Goal: Task Accomplishment & Management: Manage account settings

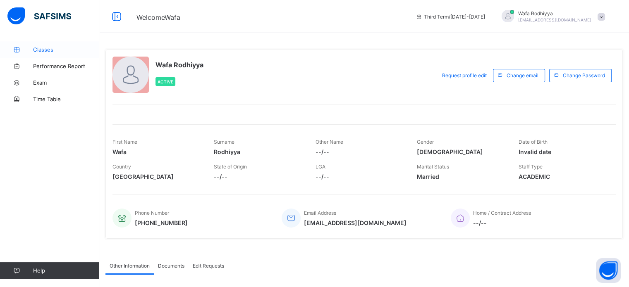
click at [35, 49] on span "Classes" at bounding box center [66, 49] width 66 height 7
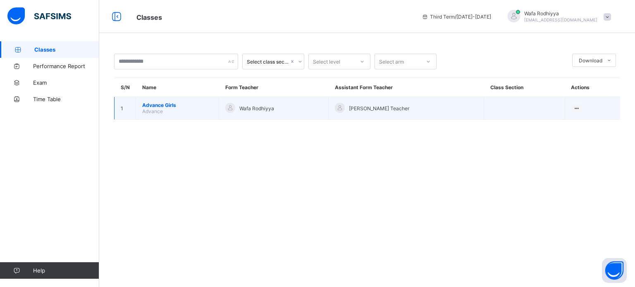
click at [159, 105] on span "Advance Girls" at bounding box center [177, 105] width 70 height 6
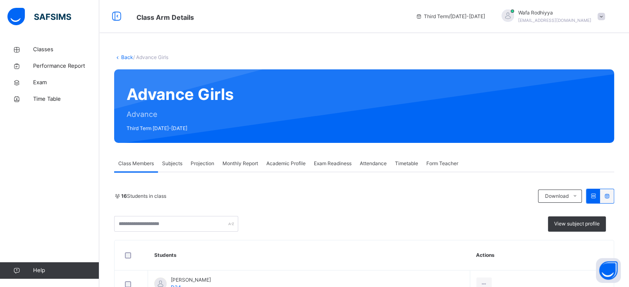
click at [206, 162] on span "Projection" at bounding box center [203, 163] width 24 height 7
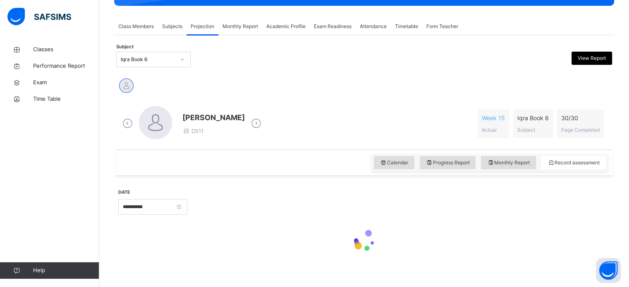
scroll to position [146, 0]
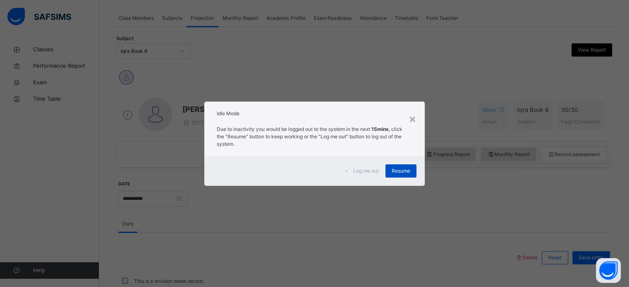
click at [407, 169] on span "Resume" at bounding box center [401, 171] width 19 height 7
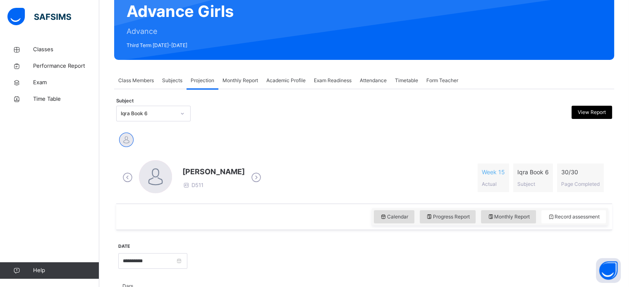
scroll to position [83, 0]
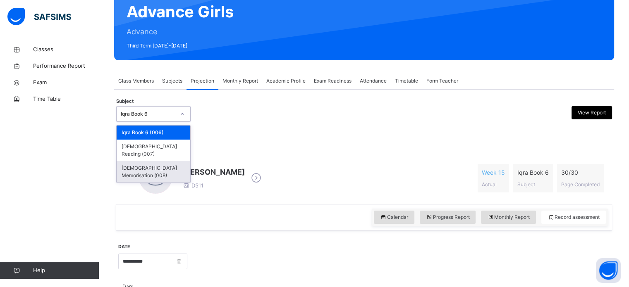
click at [144, 162] on div "[DEMOGRAPHIC_DATA] Memorisation (008)" at bounding box center [154, 172] width 74 height 22
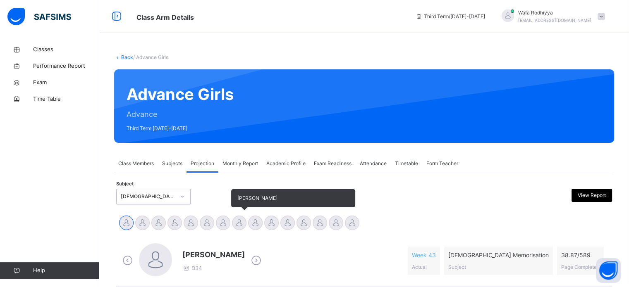
click at [244, 222] on div at bounding box center [239, 223] width 14 height 14
click at [256, 220] on div at bounding box center [255, 223] width 14 height 14
click at [232, 224] on div at bounding box center [239, 223] width 14 height 14
click at [220, 223] on div at bounding box center [223, 223] width 14 height 14
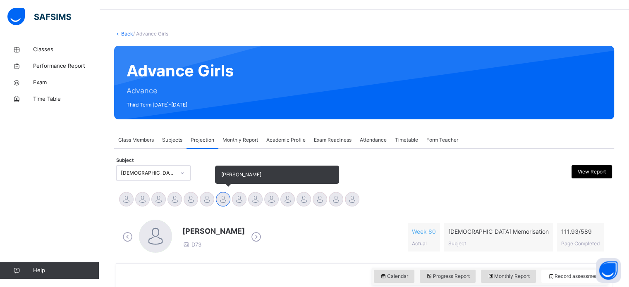
scroll to position [146, 0]
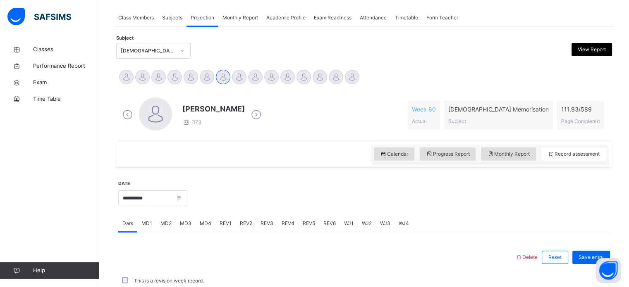
click at [213, 231] on div "MD4" at bounding box center [206, 223] width 20 height 17
click at [222, 224] on span "REV1" at bounding box center [226, 223] width 12 height 7
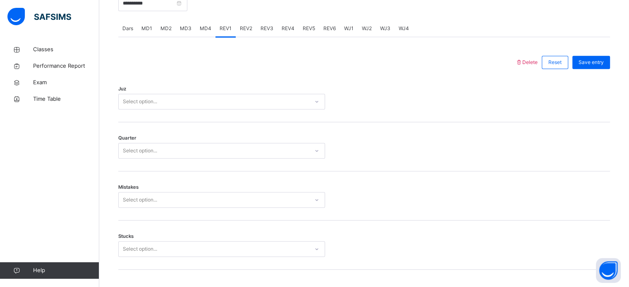
scroll to position [342, 0]
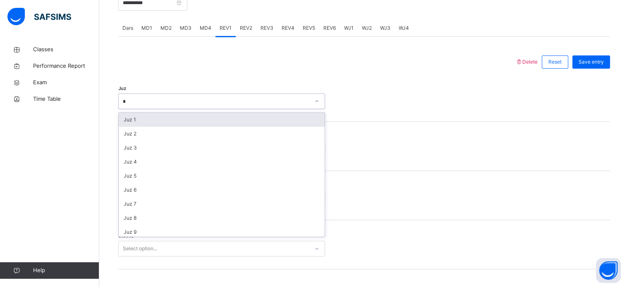
type input "**"
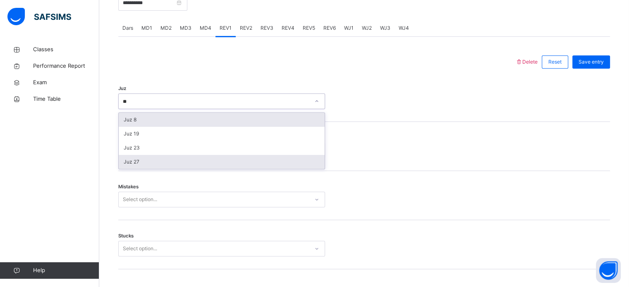
click at [130, 166] on div "Juz 27" at bounding box center [222, 162] width 206 height 14
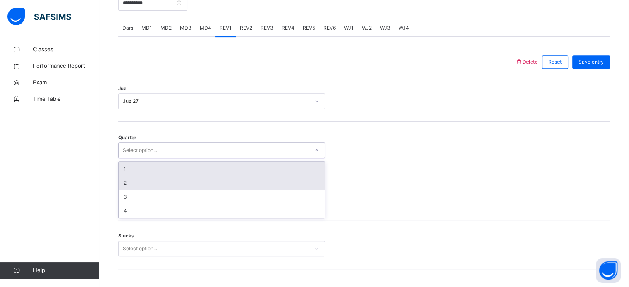
click at [123, 181] on div "2" at bounding box center [222, 183] width 206 height 14
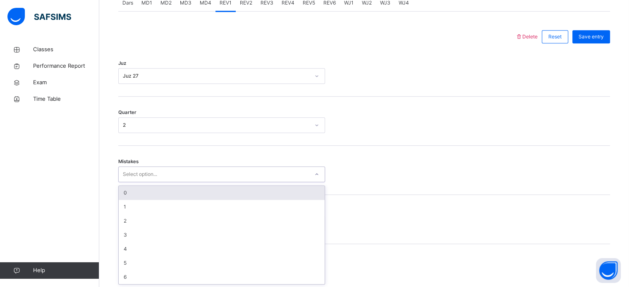
scroll to position [367, 0]
click at [124, 192] on div "0" at bounding box center [222, 193] width 206 height 14
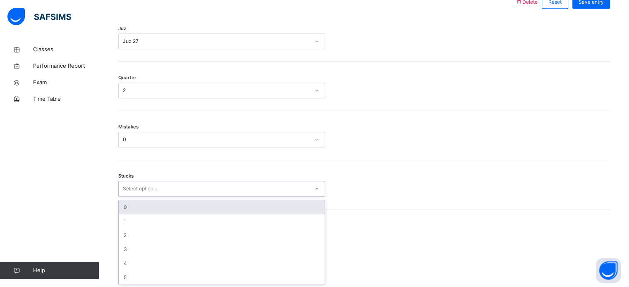
scroll to position [402, 0]
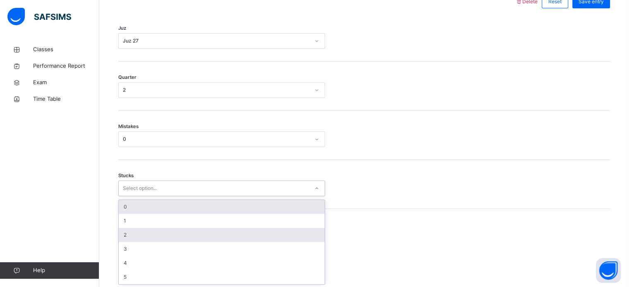
click at [123, 232] on div "2" at bounding box center [222, 235] width 206 height 14
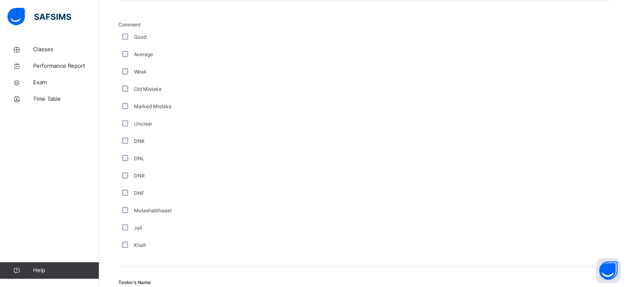
scroll to position [698, 0]
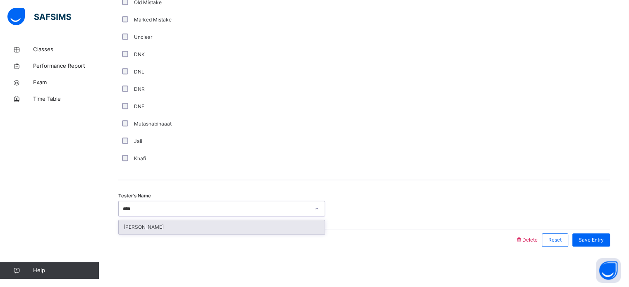
type input "*****"
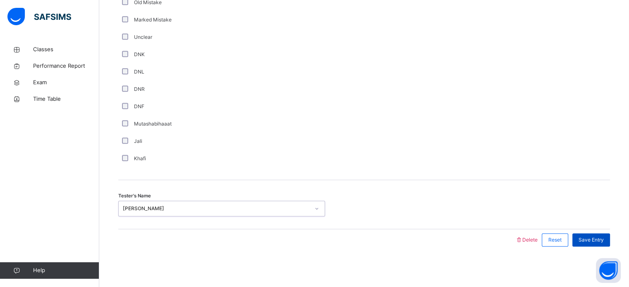
click at [595, 235] on div "Save Entry" at bounding box center [591, 240] width 38 height 13
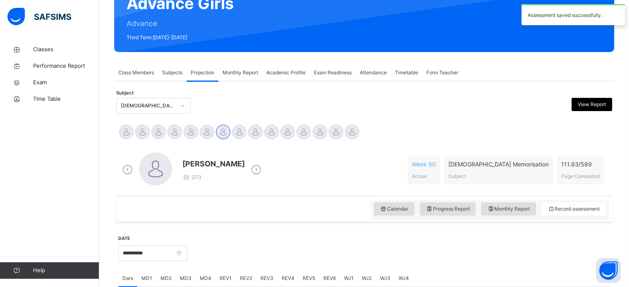
scroll to position [94, 0]
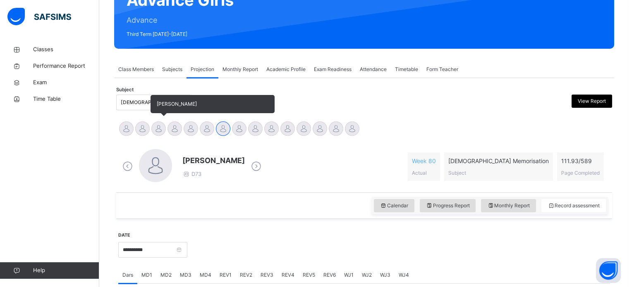
click at [159, 130] on div at bounding box center [158, 129] width 14 height 14
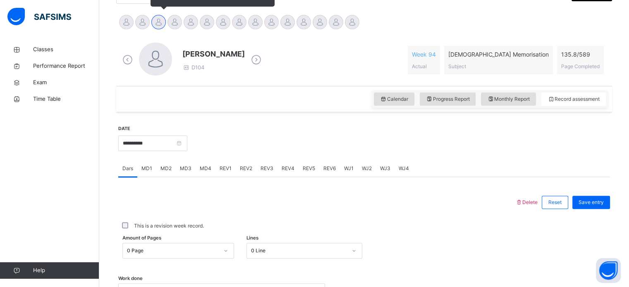
scroll to position [210, 0]
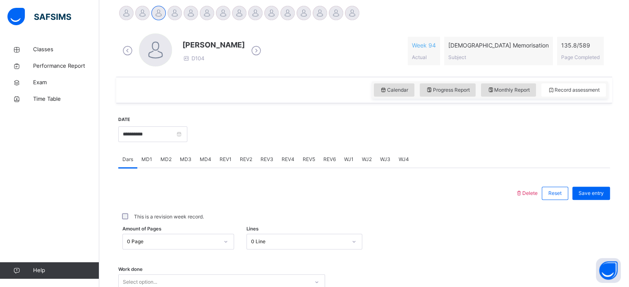
click at [231, 162] on div "REV1" at bounding box center [225, 159] width 20 height 17
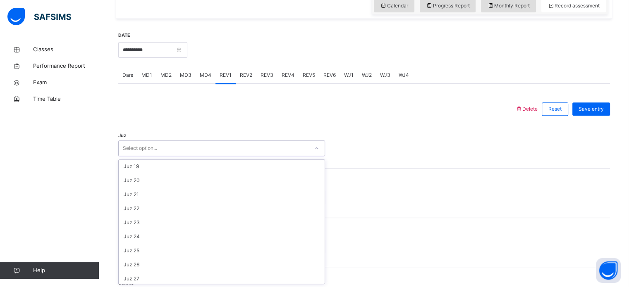
scroll to position [298, 0]
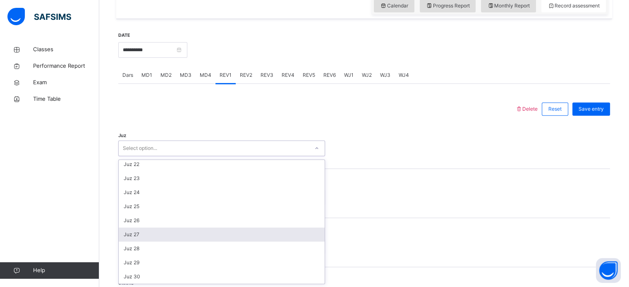
click at [146, 234] on div "Juz 27" at bounding box center [222, 235] width 206 height 14
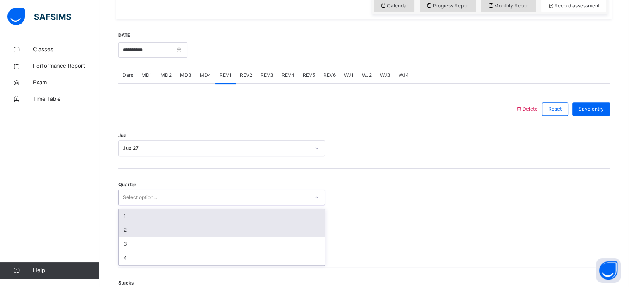
click at [149, 228] on div "2" at bounding box center [222, 230] width 206 height 14
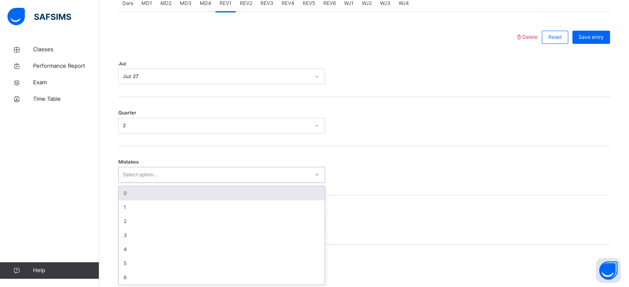
scroll to position [367, 0]
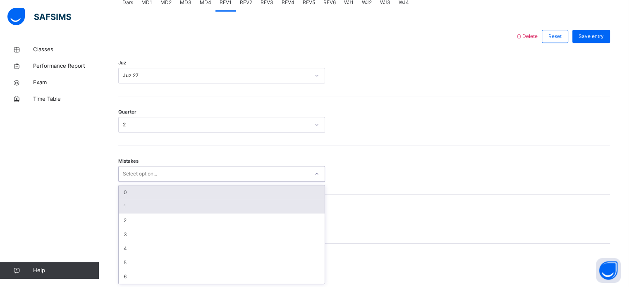
click at [164, 209] on div "1" at bounding box center [222, 207] width 206 height 14
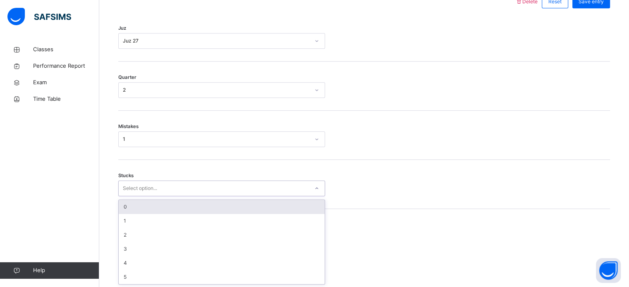
scroll to position [402, 0]
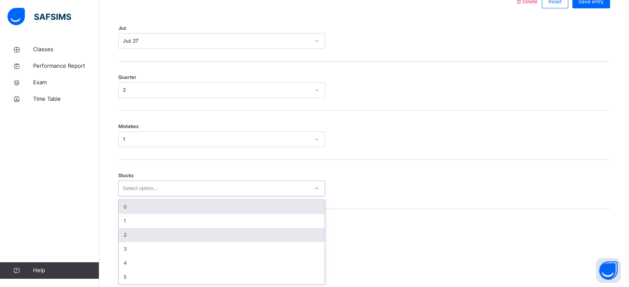
click at [142, 234] on div "2" at bounding box center [222, 235] width 206 height 14
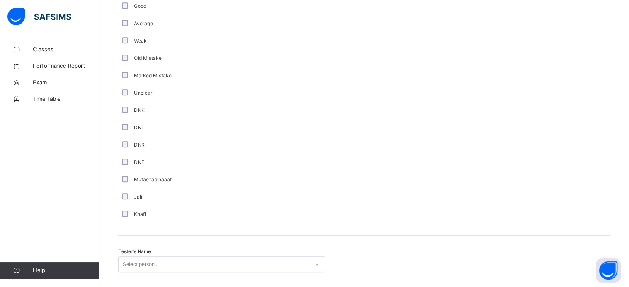
scroll to position [698, 0]
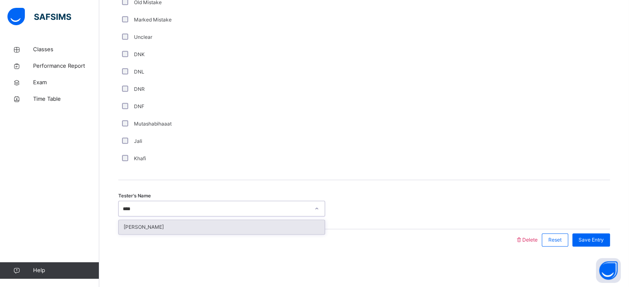
type input "*****"
click at [243, 228] on div "[PERSON_NAME]" at bounding box center [222, 227] width 206 height 14
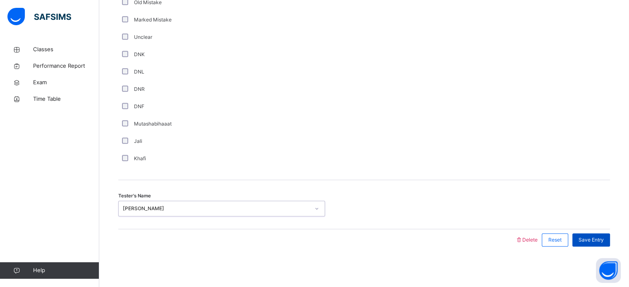
click at [601, 244] on div "Save Entry" at bounding box center [591, 240] width 38 height 13
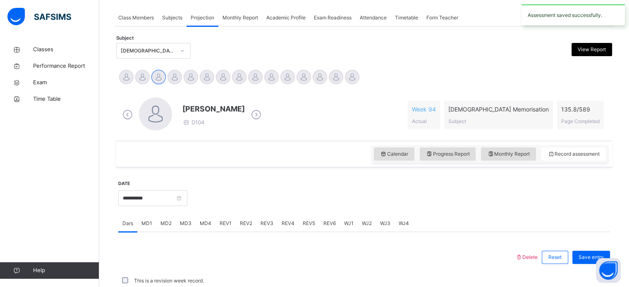
scroll to position [333, 0]
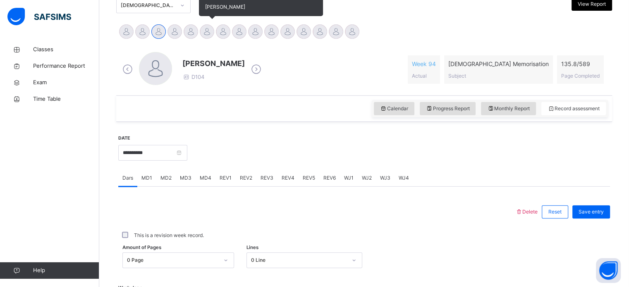
click at [209, 34] on div at bounding box center [207, 31] width 14 height 14
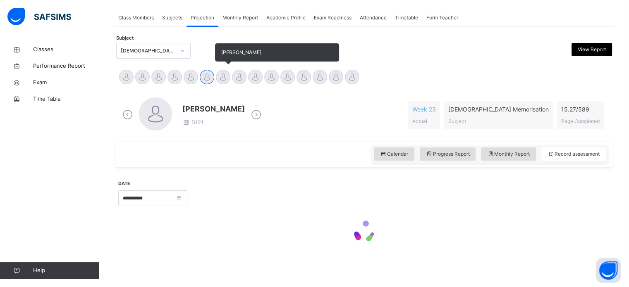
click at [227, 70] on div "[PERSON_NAME]" at bounding box center [223, 78] width 16 height 18
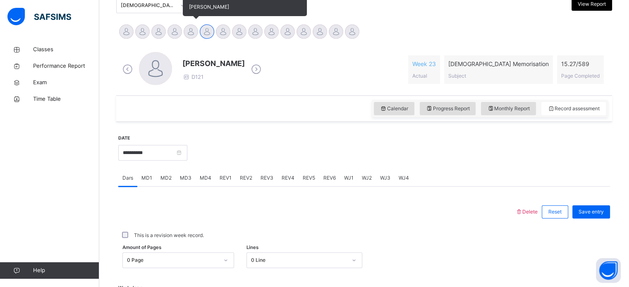
click at [191, 38] on div at bounding box center [191, 31] width 14 height 14
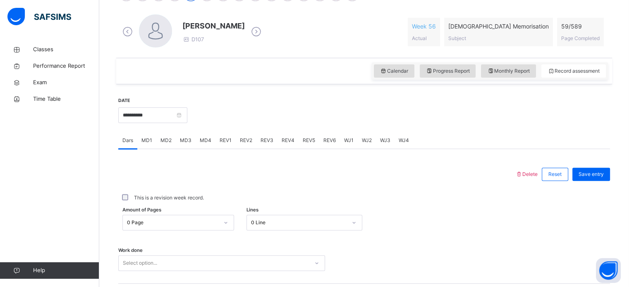
scroll to position [244, 0]
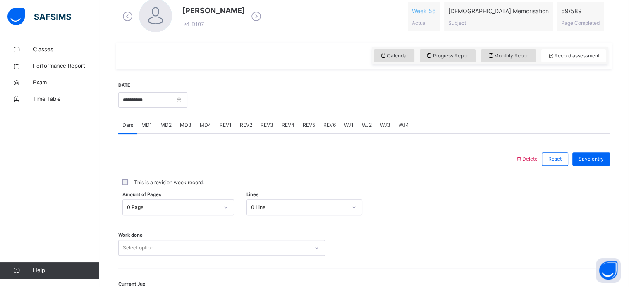
click at [225, 121] on div "REV1" at bounding box center [225, 125] width 20 height 17
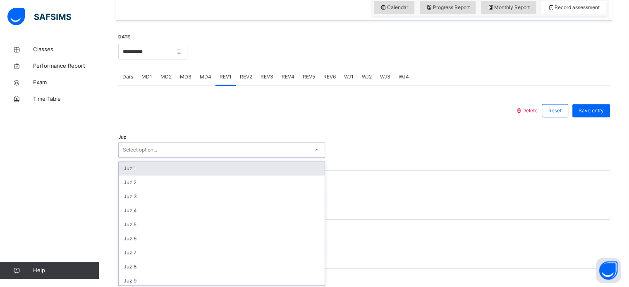
scroll to position [294, 0]
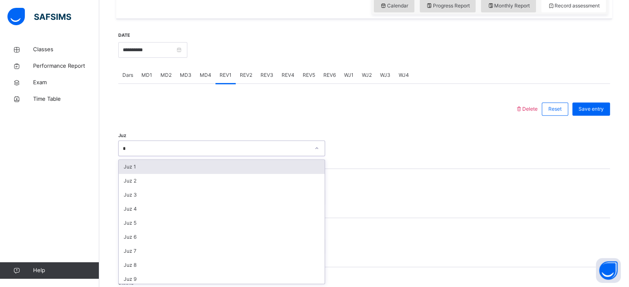
type input "**"
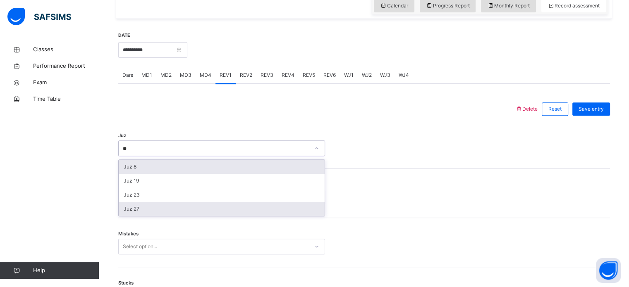
click at [170, 208] on div "Juz 27" at bounding box center [222, 209] width 206 height 14
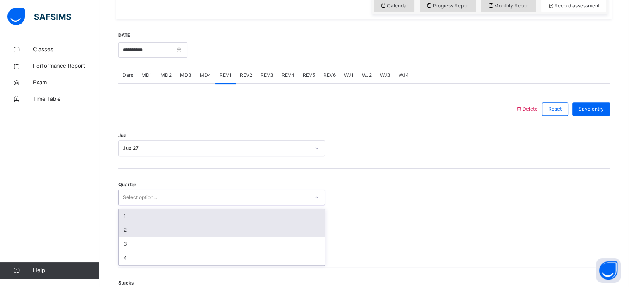
click at [149, 232] on div "2" at bounding box center [222, 230] width 206 height 14
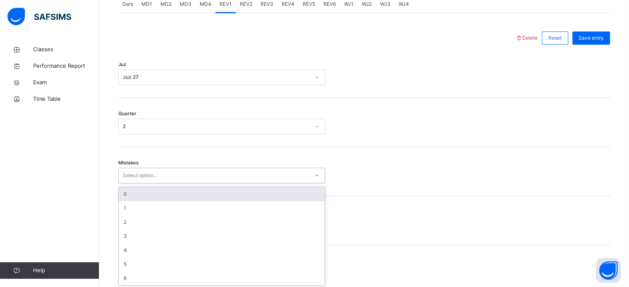
scroll to position [367, 0]
type input "*"
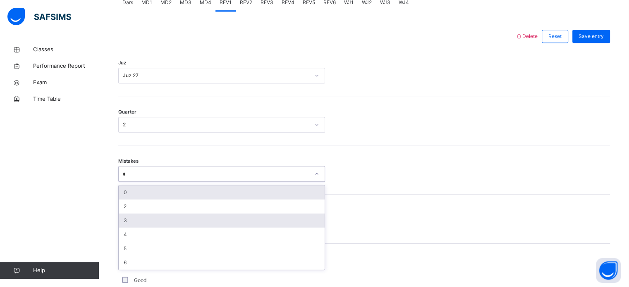
click at [142, 222] on div "3" at bounding box center [222, 221] width 206 height 14
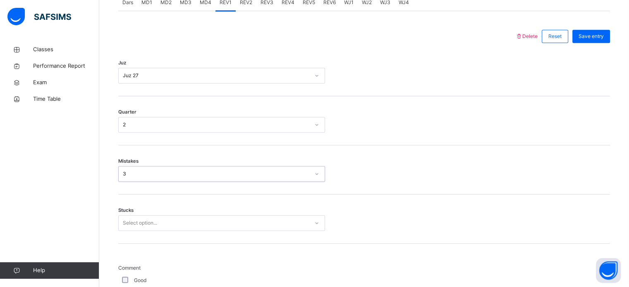
click at [164, 187] on div "Mistakes option 3, selected. 0 results available. Select is focused ,type to re…" at bounding box center [364, 170] width 492 height 49
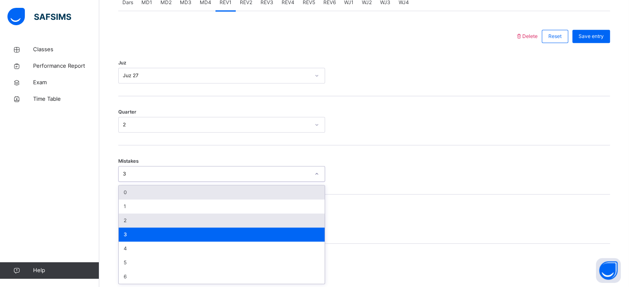
click at [138, 221] on div "2" at bounding box center [222, 221] width 206 height 14
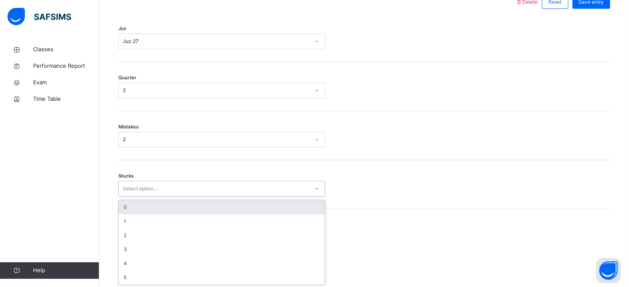
scroll to position [402, 0]
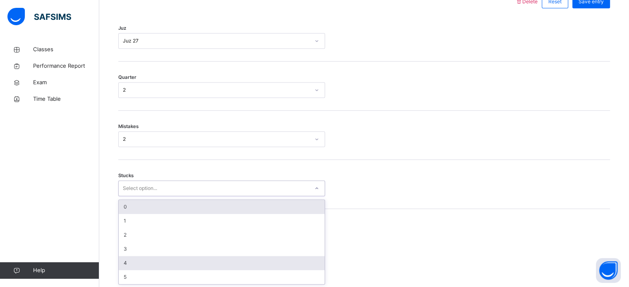
click at [134, 264] on div "4" at bounding box center [222, 263] width 206 height 14
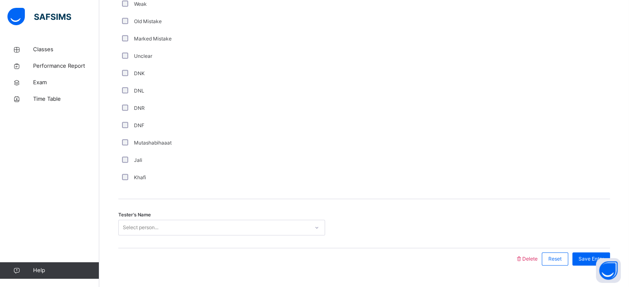
scroll to position [698, 0]
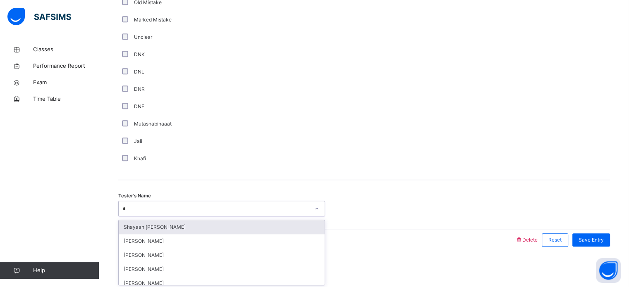
type input "**"
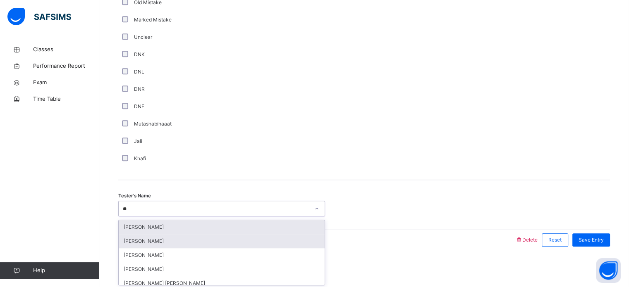
click at [179, 244] on div "[PERSON_NAME]" at bounding box center [222, 242] width 206 height 14
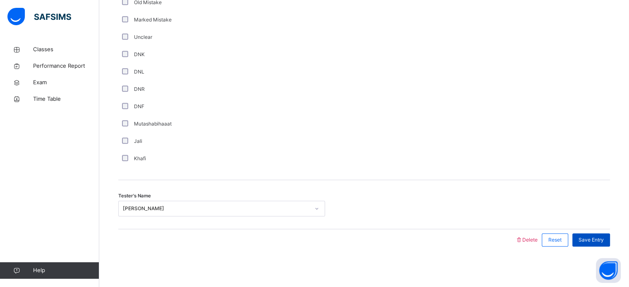
click at [596, 235] on div "Save Entry" at bounding box center [591, 240] width 38 height 13
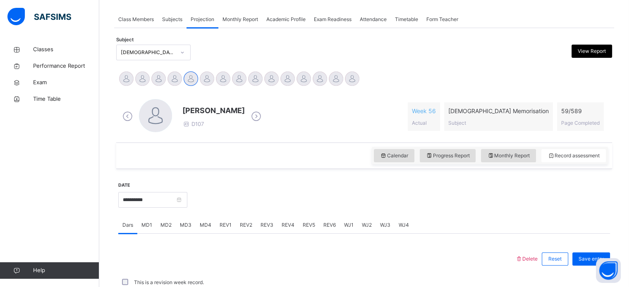
scroll to position [144, 0]
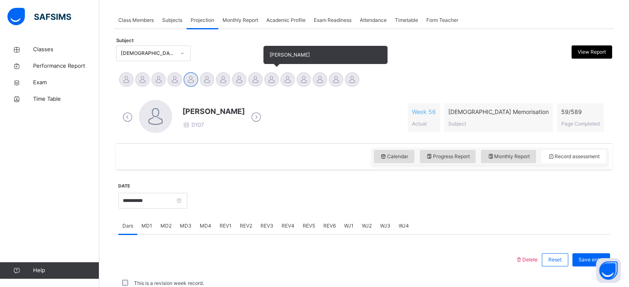
click at [271, 77] on div at bounding box center [271, 79] width 14 height 14
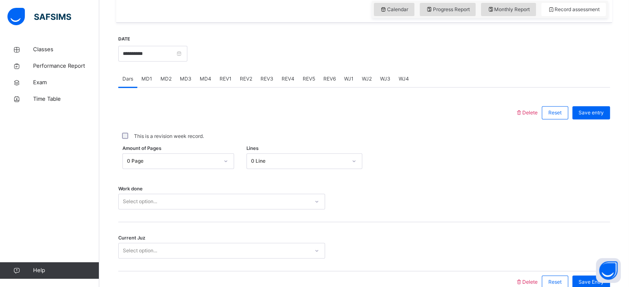
scroll to position [292, 0]
click at [349, 78] on span "WJ1" at bounding box center [349, 77] width 10 height 7
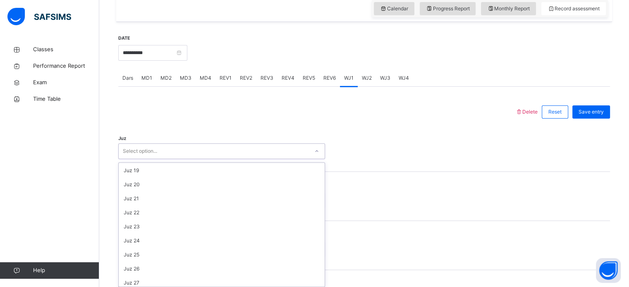
scroll to position [298, 0]
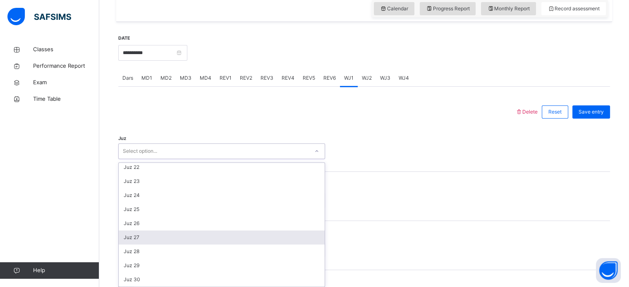
click at [134, 237] on div "Juz 27" at bounding box center [222, 238] width 206 height 14
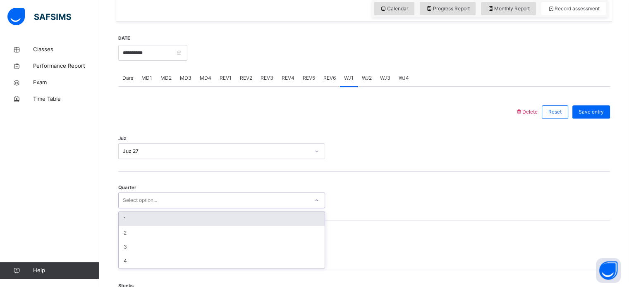
click at [127, 213] on div "1" at bounding box center [222, 219] width 206 height 14
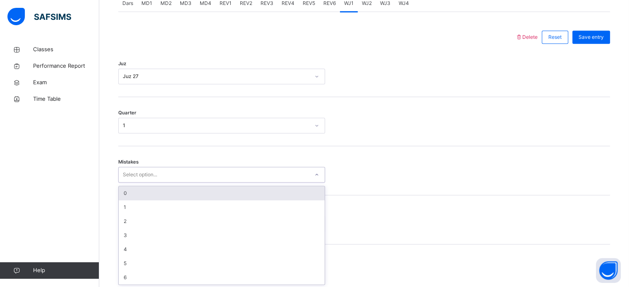
scroll to position [367, 0]
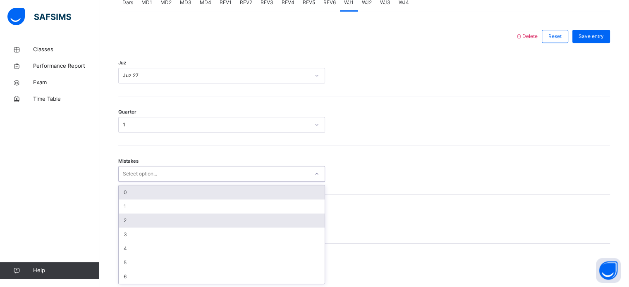
click at [131, 220] on div "2" at bounding box center [222, 221] width 206 height 14
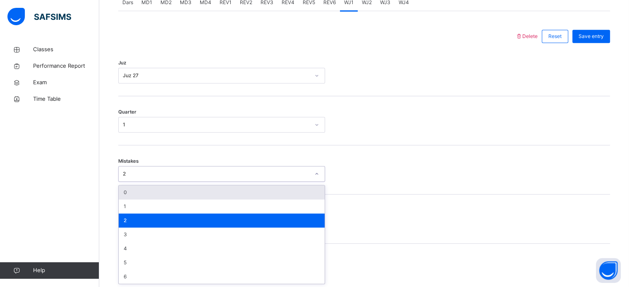
click at [127, 199] on div "0" at bounding box center [222, 193] width 206 height 14
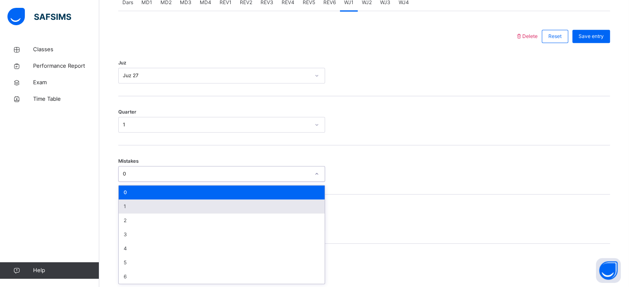
click at [123, 208] on div "1" at bounding box center [222, 207] width 206 height 14
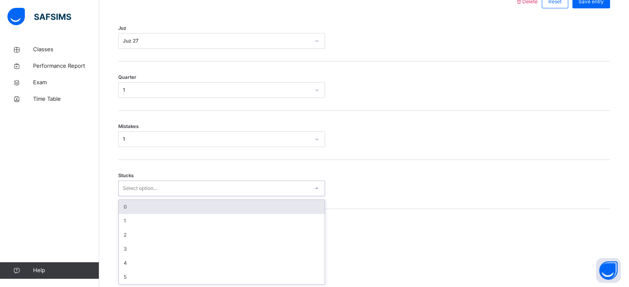
scroll to position [402, 0]
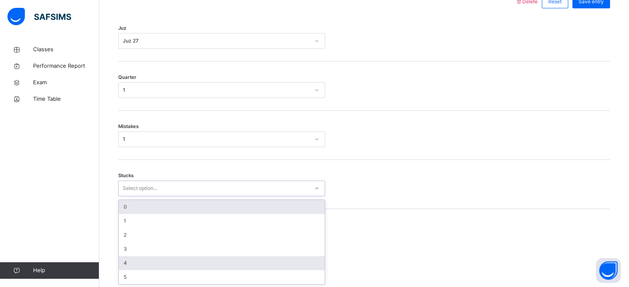
click at [129, 263] on div "4" at bounding box center [222, 263] width 206 height 14
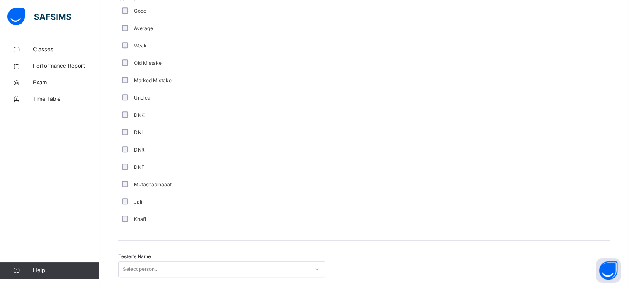
scroll to position [698, 0]
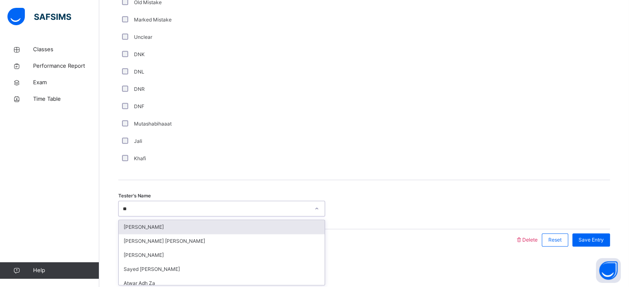
type input "***"
click at [293, 226] on div "Wafa Rodhiyya" at bounding box center [222, 227] width 206 height 14
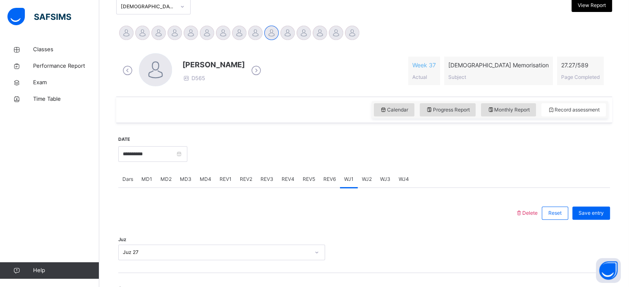
click at [598, 205] on div "Save entry" at bounding box center [589, 214] width 42 height 22
click at [597, 212] on span "Save entry" at bounding box center [591, 213] width 25 height 7
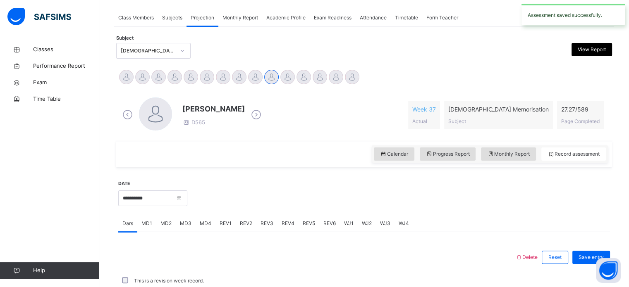
scroll to position [190, 0]
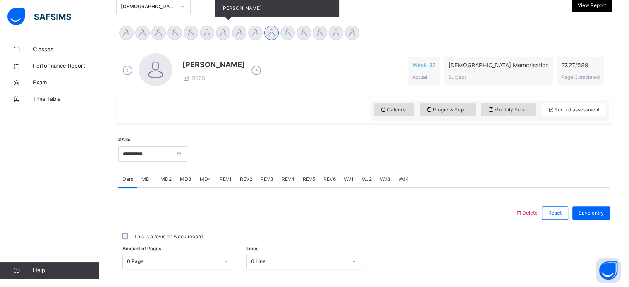
click at [227, 34] on div at bounding box center [223, 33] width 14 height 14
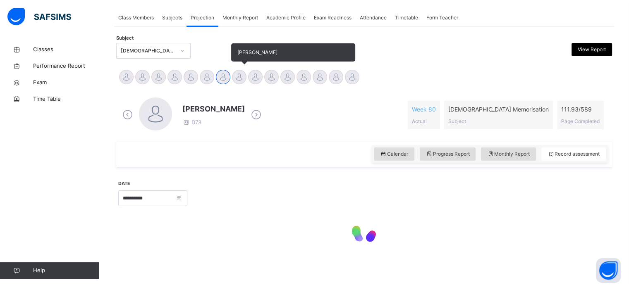
click at [239, 78] on div at bounding box center [239, 77] width 14 height 14
click at [261, 75] on div at bounding box center [255, 77] width 14 height 14
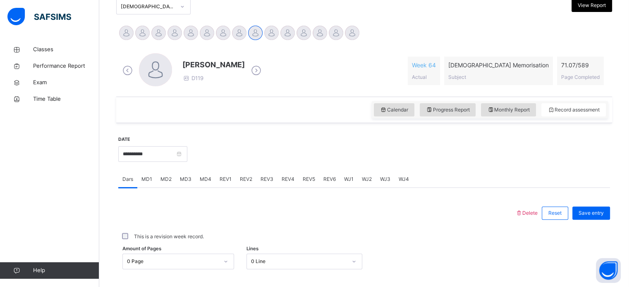
click at [297, 78] on div "Mariha Binte Mamun D119 Week 64 Actual [DEMOGRAPHIC_DATA] Memorisation Subject …" at bounding box center [364, 70] width 488 height 35
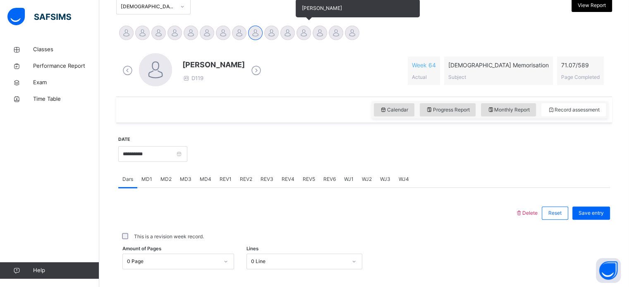
click at [300, 30] on div at bounding box center [304, 33] width 14 height 14
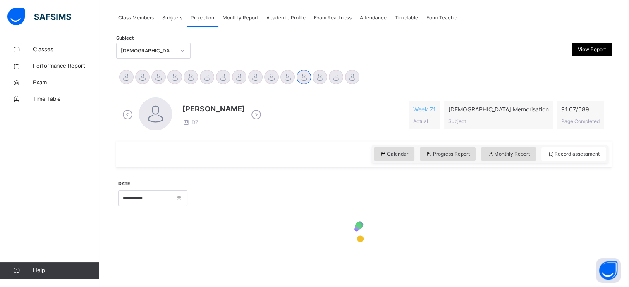
click at [323, 98] on div "Safyyah Hibatullah D7 Week 71 Actual [DEMOGRAPHIC_DATA] Memorisation Subject 91…" at bounding box center [364, 115] width 488 height 35
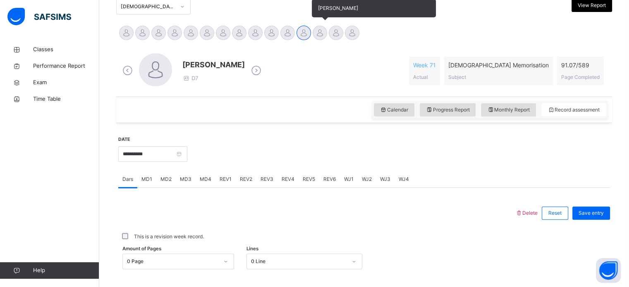
click at [322, 30] on div at bounding box center [320, 33] width 14 height 14
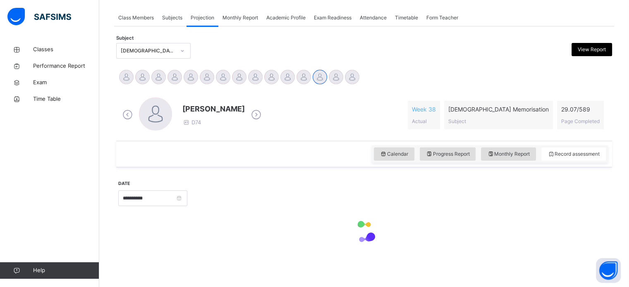
click at [340, 98] on div "[PERSON_NAME] D74 Week 38 Actual [DEMOGRAPHIC_DATA] Memorisation Subject 29.07 …" at bounding box center [364, 115] width 488 height 35
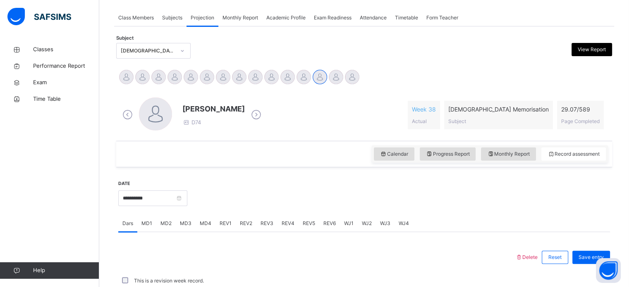
scroll to position [190, 0]
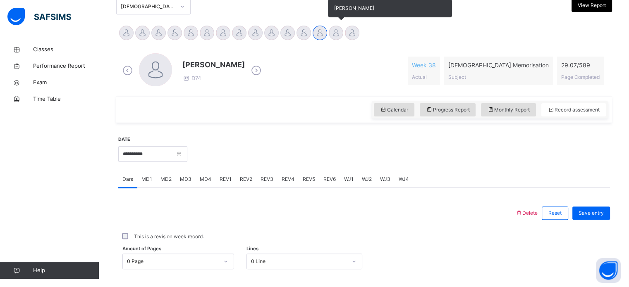
click at [335, 35] on div at bounding box center [336, 33] width 14 height 14
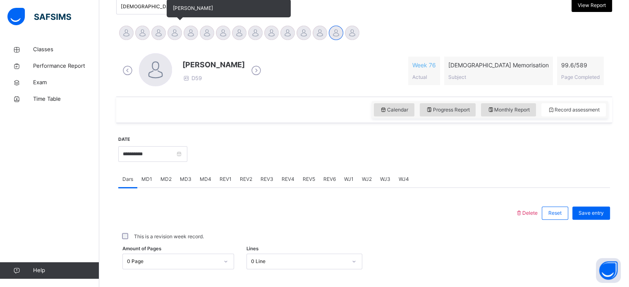
click at [178, 41] on div "[PERSON_NAME]" at bounding box center [175, 34] width 16 height 18
click at [194, 27] on div at bounding box center [191, 33] width 14 height 14
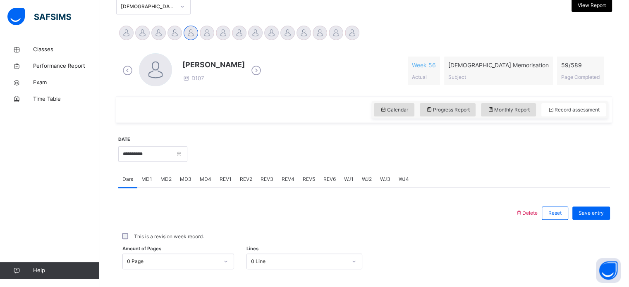
click at [210, 76] on div "[PERSON_NAME] D107" at bounding box center [213, 71] width 62 height 24
click at [208, 32] on div at bounding box center [207, 33] width 14 height 14
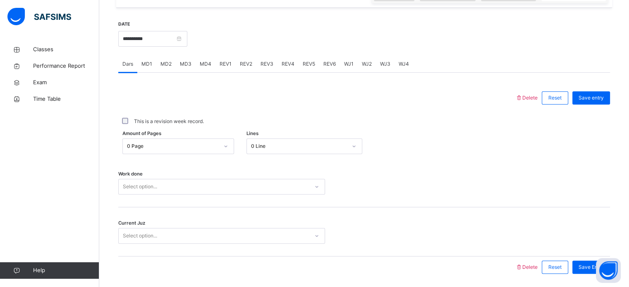
scroll to position [333, 0]
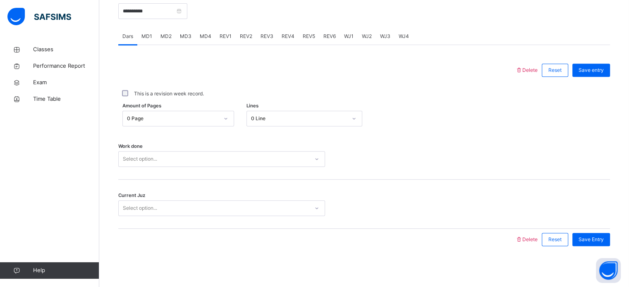
click at [231, 38] on div "REV1" at bounding box center [225, 36] width 20 height 17
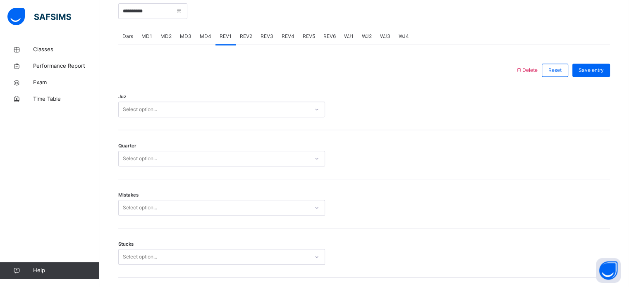
click at [194, 128] on div "Juz Select option..." at bounding box center [364, 105] width 492 height 49
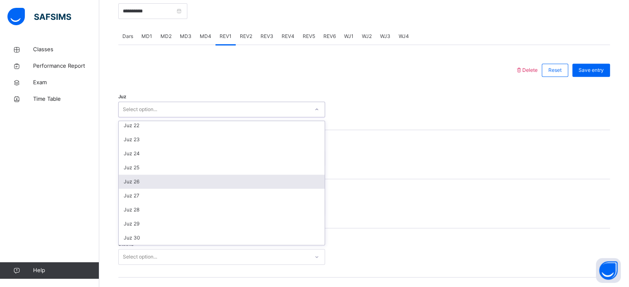
click at [160, 185] on div "Juz 26" at bounding box center [222, 182] width 206 height 14
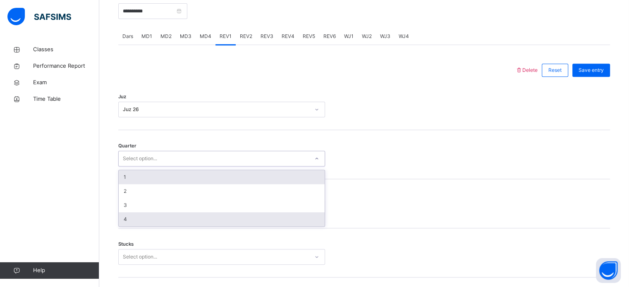
click at [148, 223] on div "4" at bounding box center [222, 220] width 206 height 14
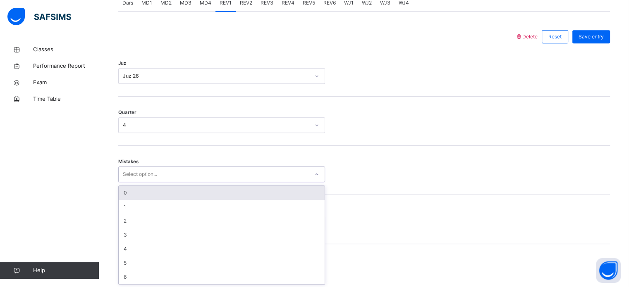
scroll to position [367, 0]
click at [133, 198] on div "0" at bounding box center [222, 193] width 206 height 14
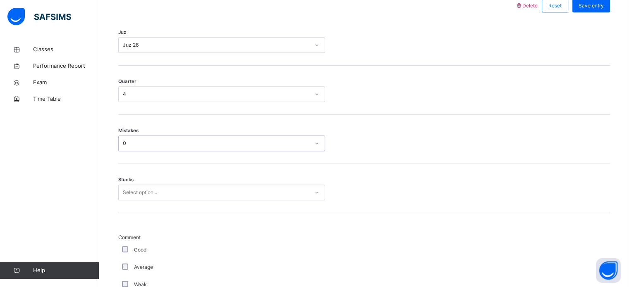
scroll to position [402, 0]
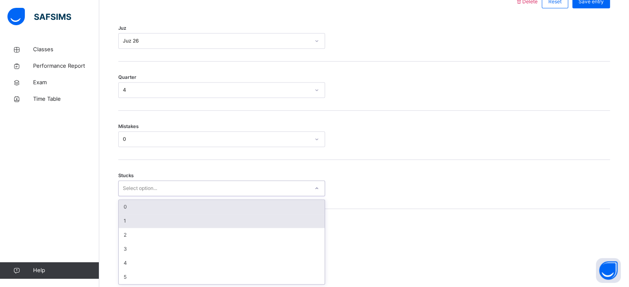
click at [138, 222] on div "1" at bounding box center [222, 221] width 206 height 14
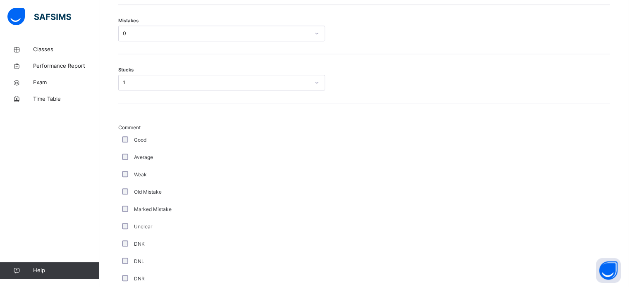
scroll to position [698, 0]
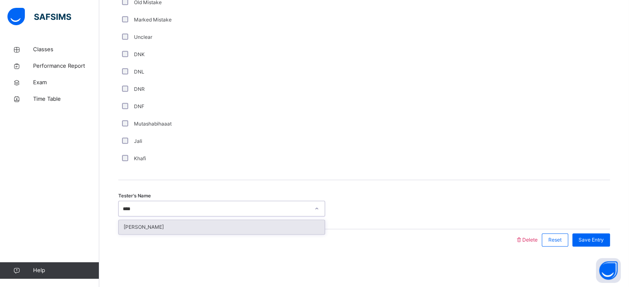
type input "*****"
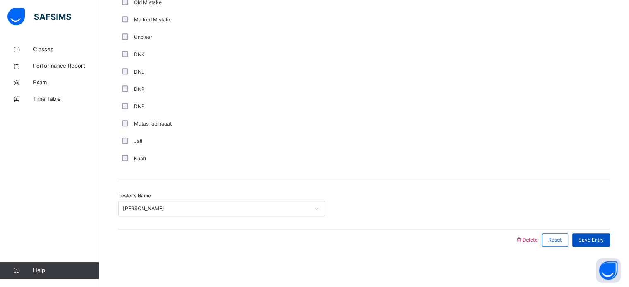
click at [603, 242] on span "Save Entry" at bounding box center [591, 240] width 25 height 7
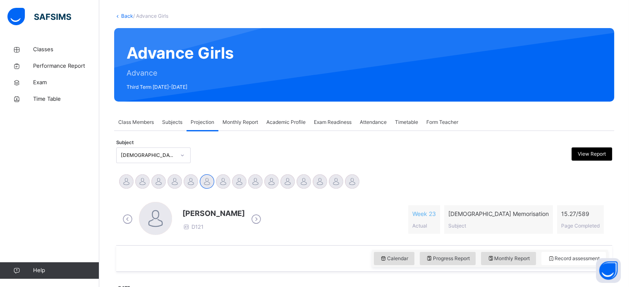
scroll to position [65, 0]
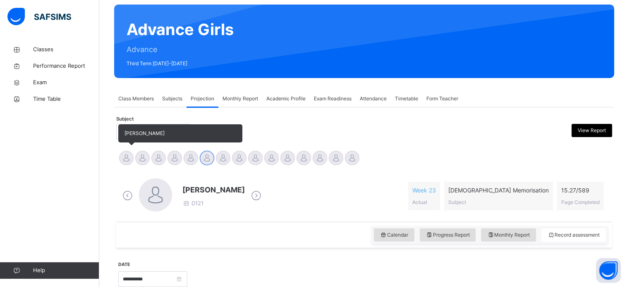
click at [123, 163] on div at bounding box center [126, 158] width 14 height 14
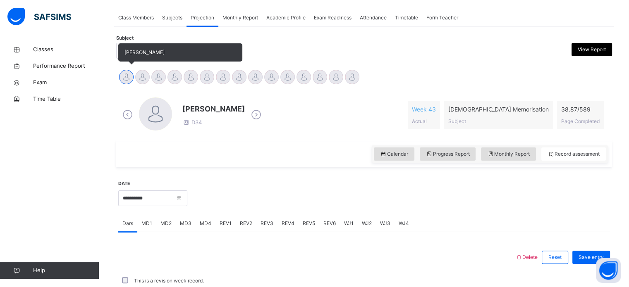
scroll to position [142, 0]
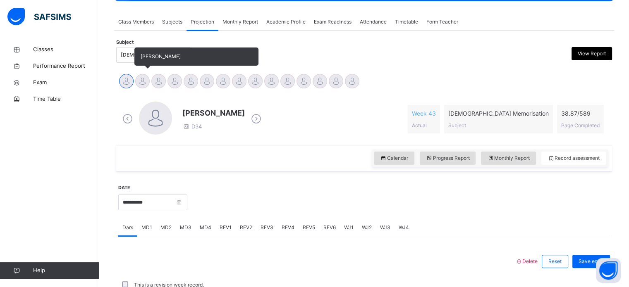
click at [144, 81] on div at bounding box center [142, 81] width 14 height 14
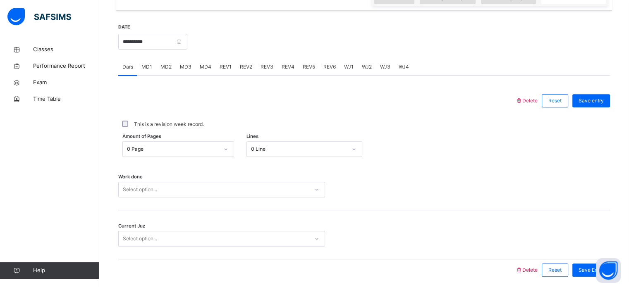
scroll to position [299, 0]
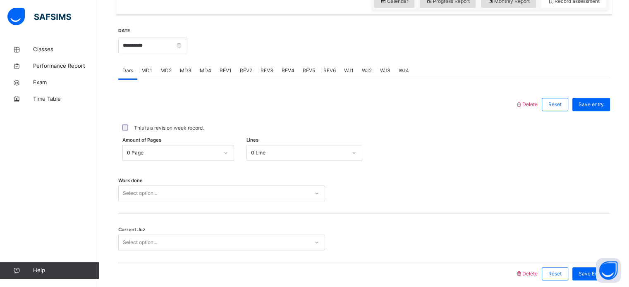
click at [227, 76] on div "REV1" at bounding box center [225, 70] width 20 height 17
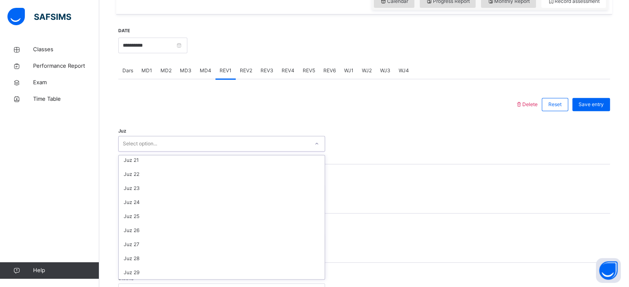
scroll to position [298, 0]
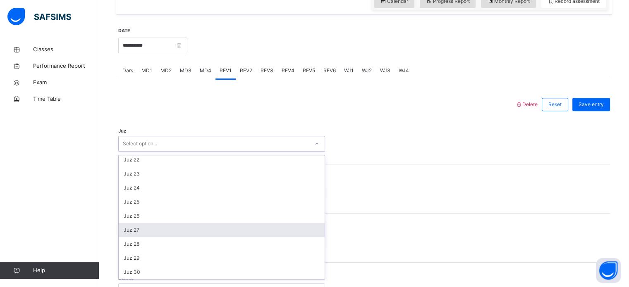
click at [178, 230] on div "Juz 27" at bounding box center [222, 230] width 206 height 14
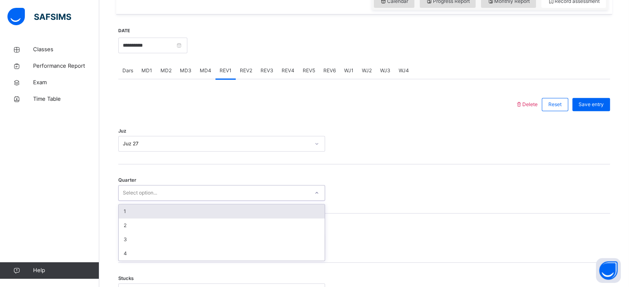
click at [178, 211] on div "1" at bounding box center [222, 212] width 206 height 14
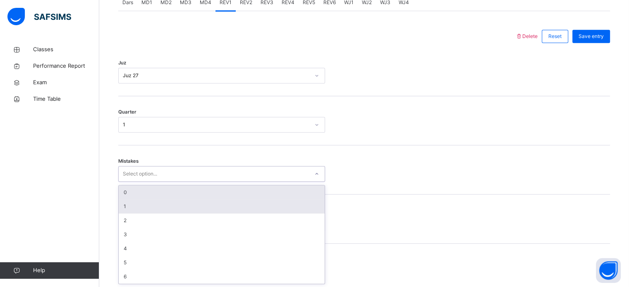
click at [178, 210] on div "1" at bounding box center [222, 207] width 206 height 14
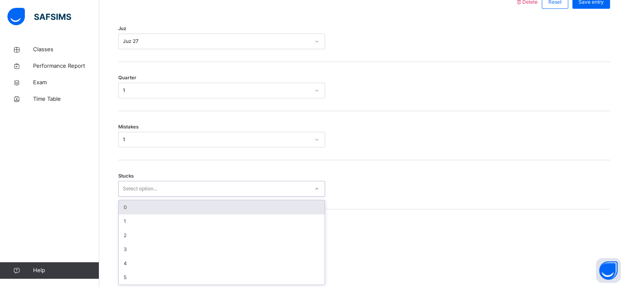
scroll to position [402, 0]
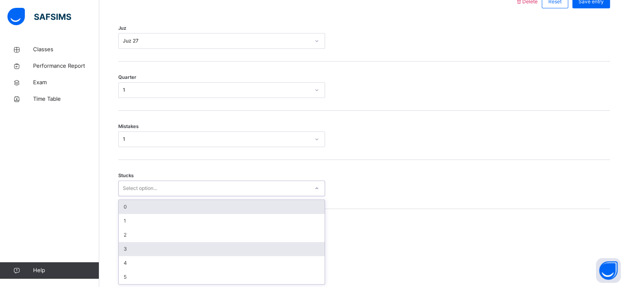
click at [160, 255] on div "3" at bounding box center [222, 249] width 206 height 14
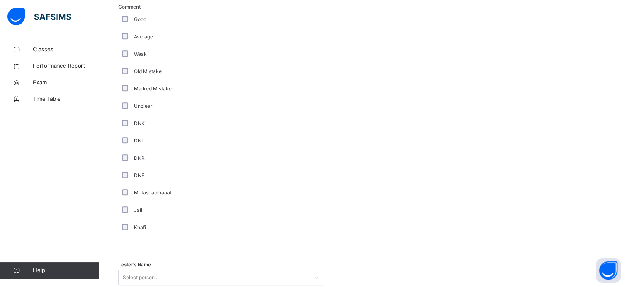
scroll to position [698, 0]
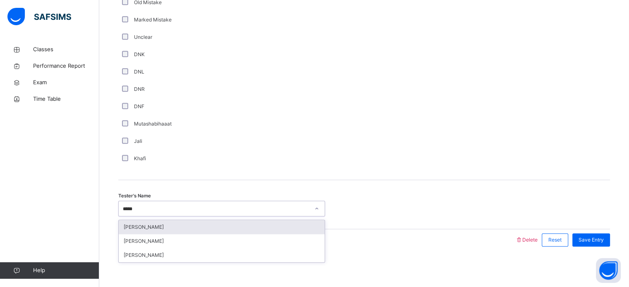
type input "******"
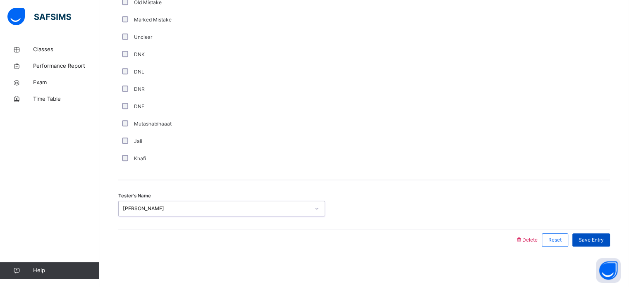
click at [599, 241] on span "Save Entry" at bounding box center [591, 240] width 25 height 7
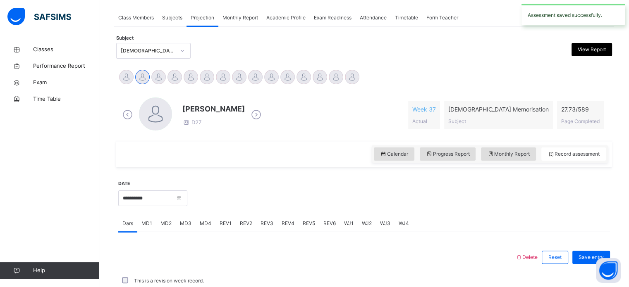
scroll to position [333, 0]
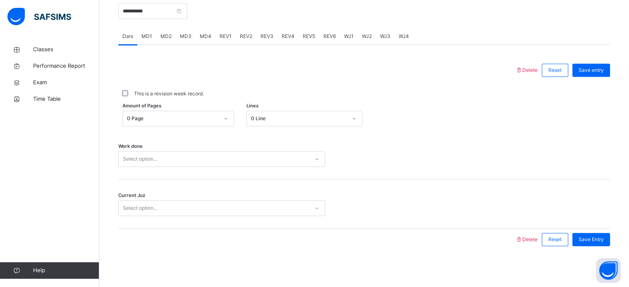
click at [452, 72] on div at bounding box center [316, 71] width 389 height 22
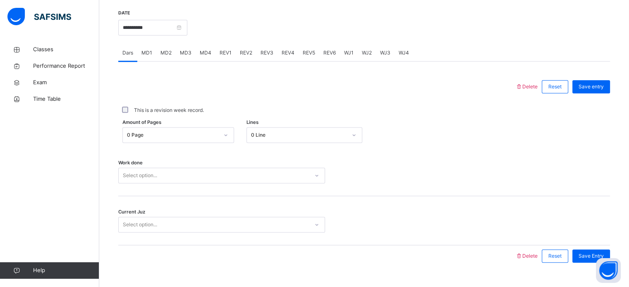
scroll to position [312, 0]
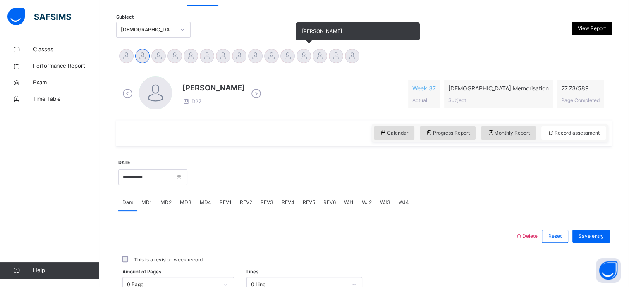
click at [298, 58] on div at bounding box center [304, 56] width 14 height 14
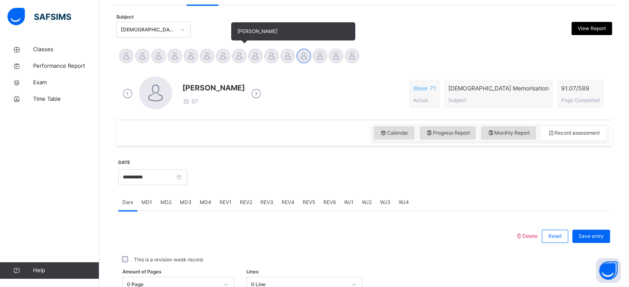
click at [242, 57] on div at bounding box center [239, 56] width 14 height 14
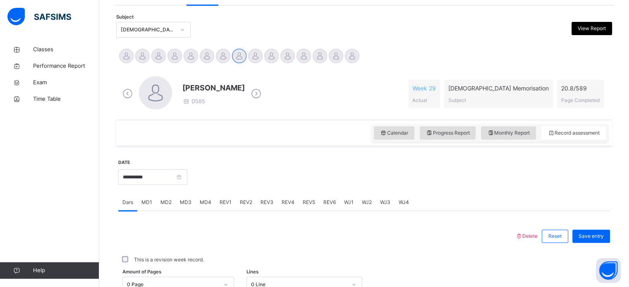
click at [223, 71] on div "[PERSON_NAME] D585 Week 29 Actual [DEMOGRAPHIC_DATA] Memorisation Subject 20.8 …" at bounding box center [364, 94] width 492 height 48
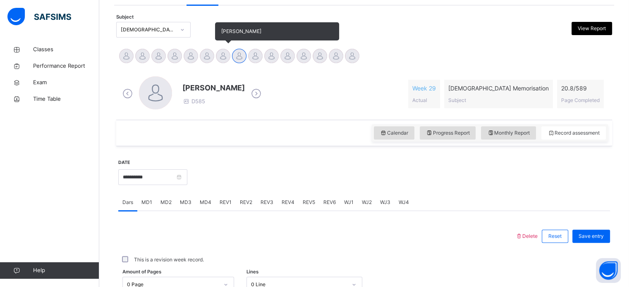
click at [223, 57] on div at bounding box center [223, 56] width 14 height 14
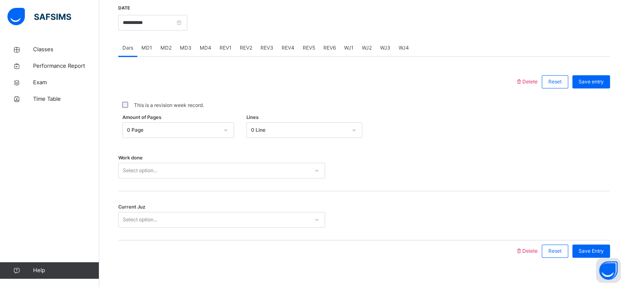
scroll to position [323, 0]
click at [247, 40] on div "REV2" at bounding box center [246, 46] width 21 height 17
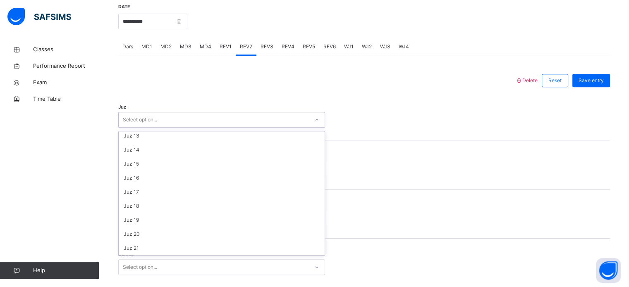
scroll to position [298, 0]
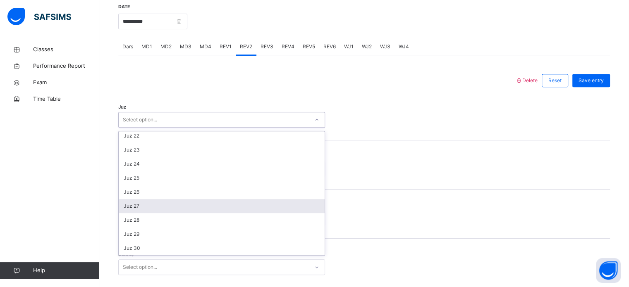
click at [130, 210] on div "Juz 27" at bounding box center [222, 206] width 206 height 14
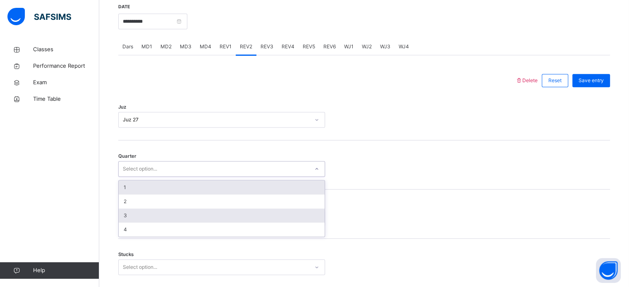
click at [128, 214] on div "3" at bounding box center [222, 216] width 206 height 14
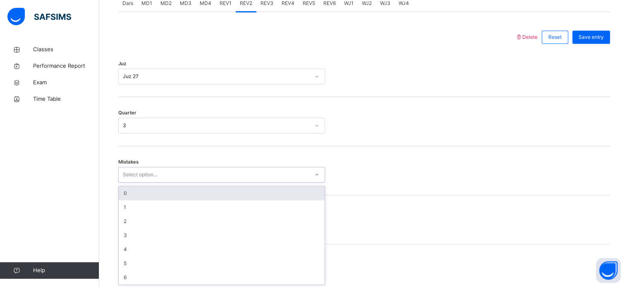
scroll to position [367, 0]
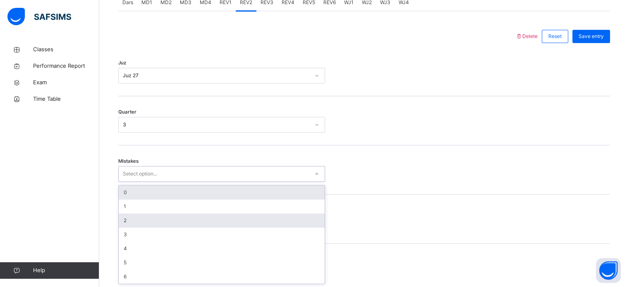
click at [126, 226] on div "2" at bounding box center [222, 221] width 206 height 14
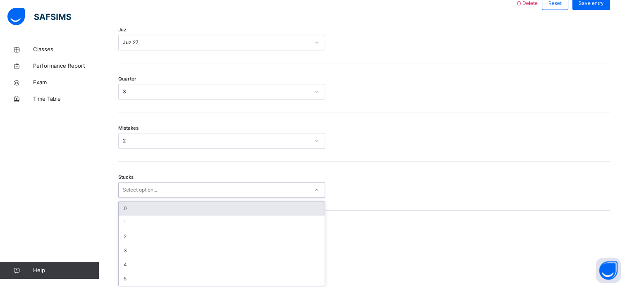
scroll to position [402, 0]
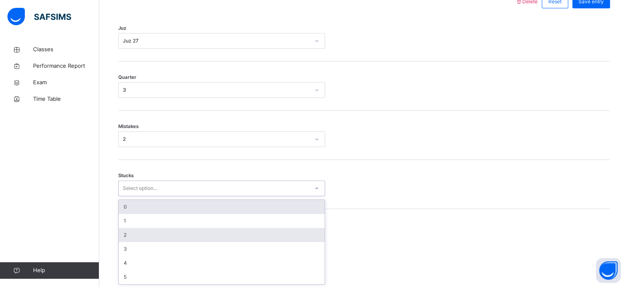
click at [129, 235] on div "2" at bounding box center [222, 235] width 206 height 14
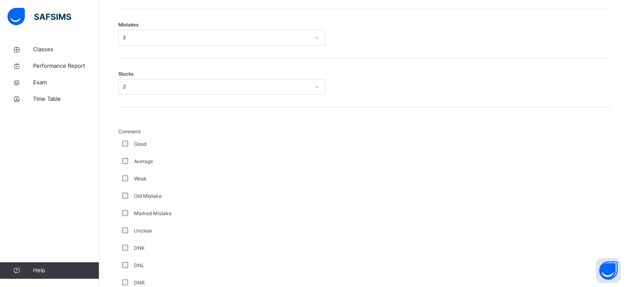
scroll to position [698, 0]
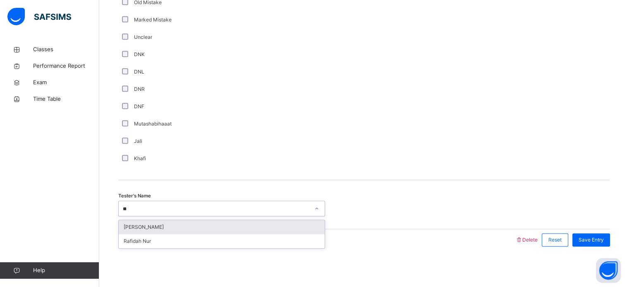
type input "***"
click at [303, 229] on div "[PERSON_NAME]" at bounding box center [222, 227] width 206 height 14
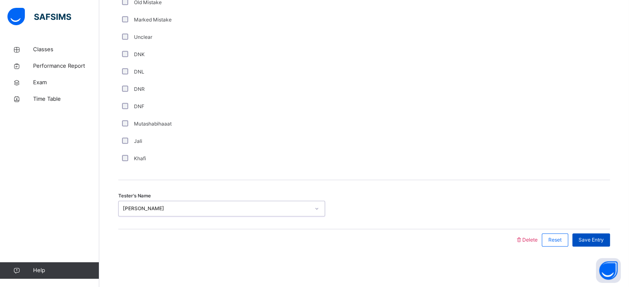
click at [591, 241] on span "Save Entry" at bounding box center [591, 240] width 25 height 7
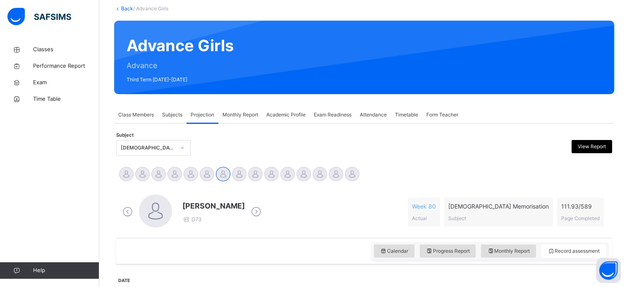
scroll to position [48, 0]
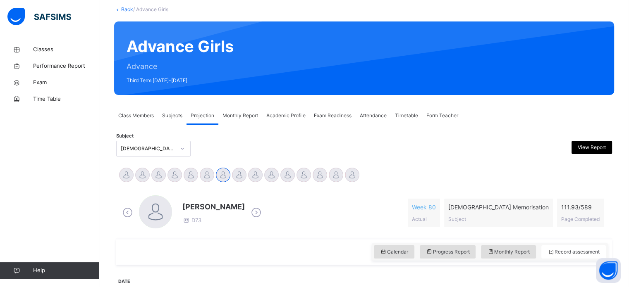
click at [246, 116] on span "Monthly Report" at bounding box center [241, 115] width 36 height 7
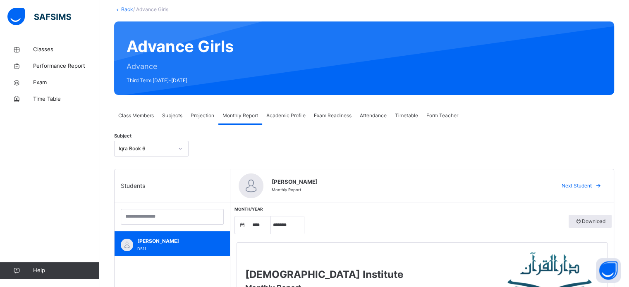
click at [284, 116] on span "Academic Profile" at bounding box center [285, 115] width 39 height 7
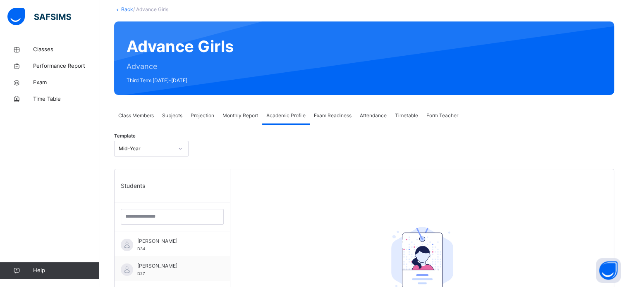
click at [245, 111] on div "Monthly Report" at bounding box center [240, 116] width 44 height 17
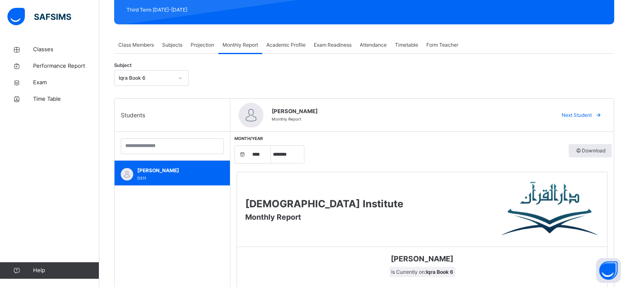
scroll to position [144, 0]
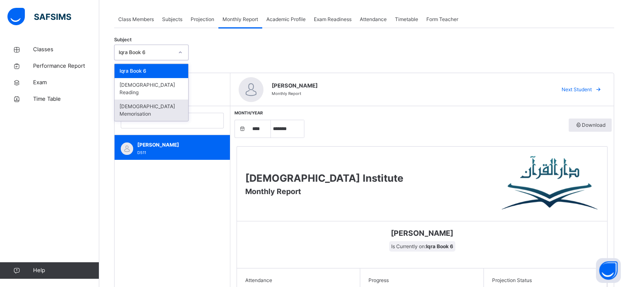
click at [166, 100] on div "[DEMOGRAPHIC_DATA] Memorisation" at bounding box center [152, 111] width 74 height 22
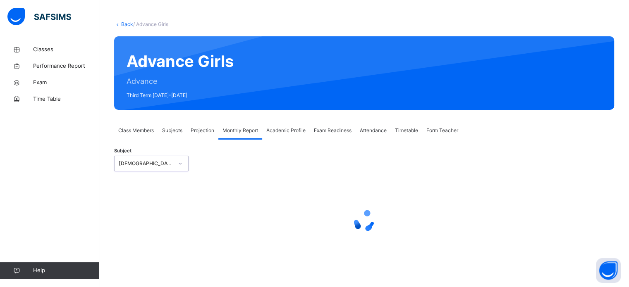
select select "****"
select select "*"
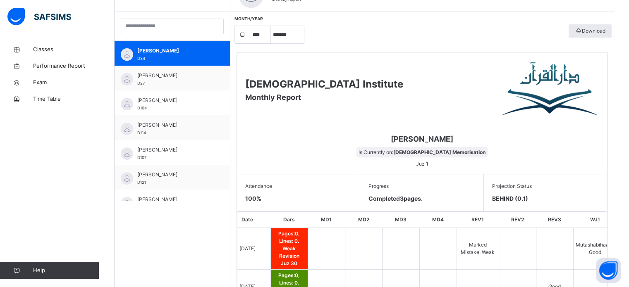
scroll to position [238, 0]
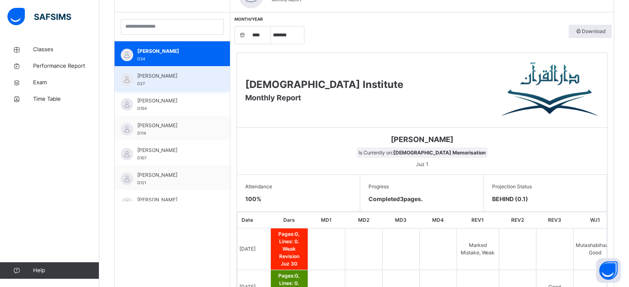
click at [180, 82] on div "[PERSON_NAME] D27" at bounding box center [174, 79] width 74 height 15
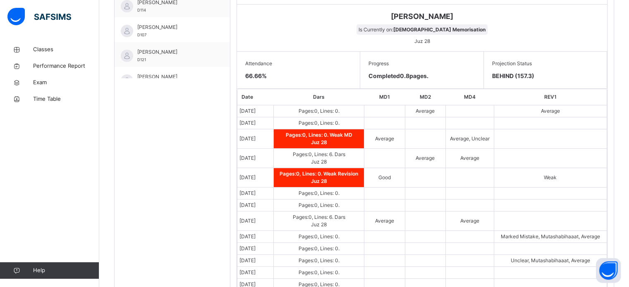
scroll to position [362, 0]
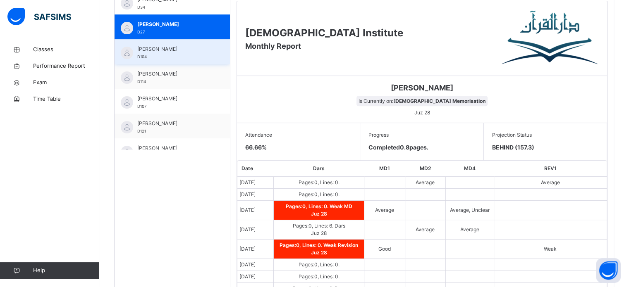
click at [187, 48] on span "[PERSON_NAME]" at bounding box center [174, 48] width 74 height 7
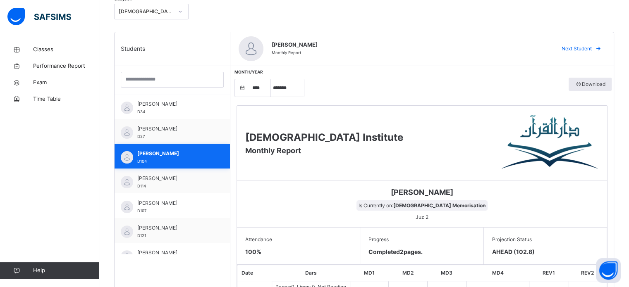
scroll to position [198, 0]
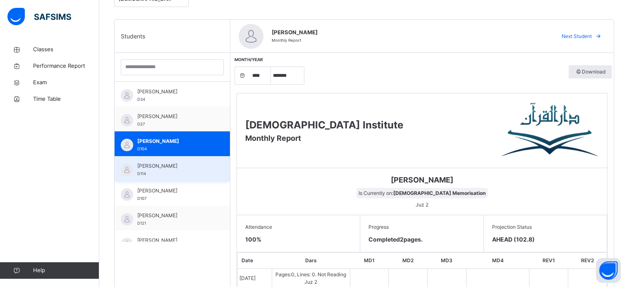
click at [192, 161] on div "[PERSON_NAME] D114" at bounding box center [172, 168] width 115 height 25
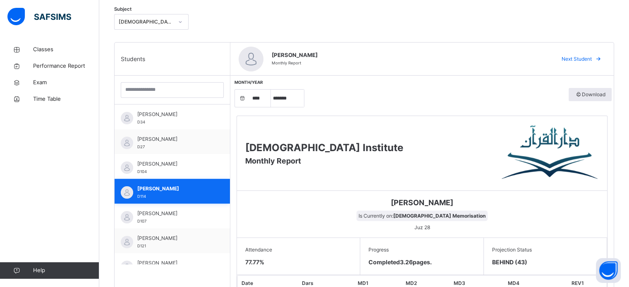
scroll to position [171, 0]
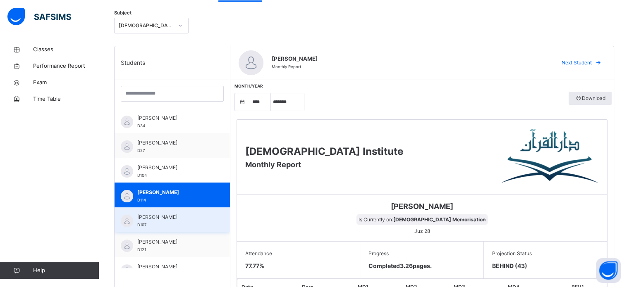
click at [183, 224] on div "[PERSON_NAME] D107" at bounding box center [174, 221] width 74 height 15
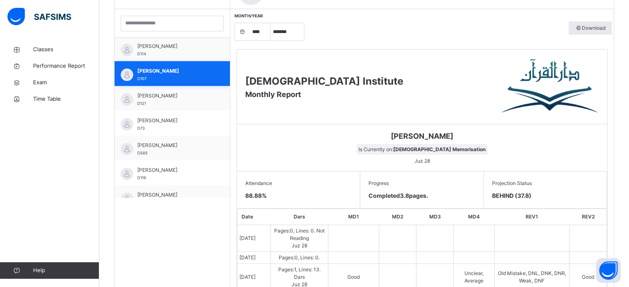
scroll to position [80, 0]
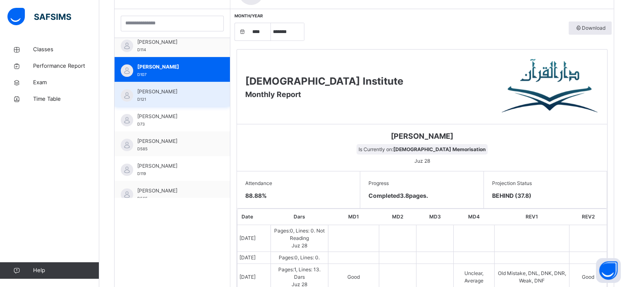
click at [182, 89] on span "[PERSON_NAME]" at bounding box center [174, 91] width 74 height 7
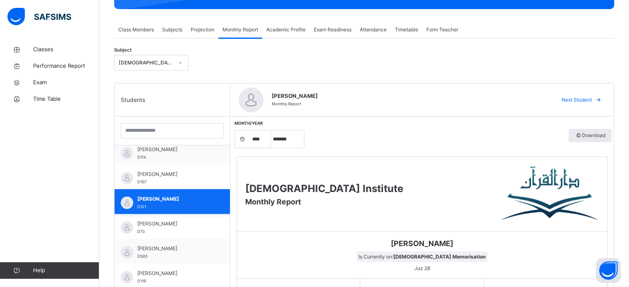
scroll to position [124, 0]
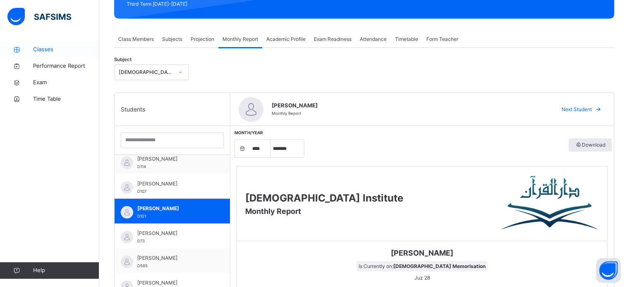
click at [56, 50] on span "Classes" at bounding box center [66, 49] width 66 height 8
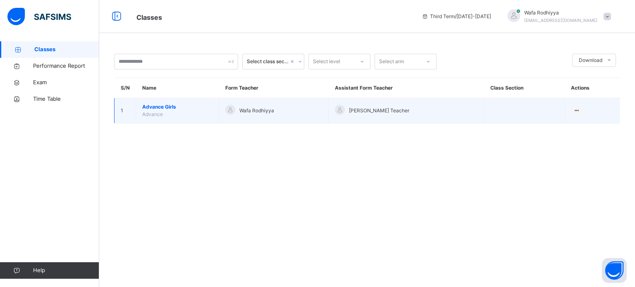
click at [247, 117] on td "Wafa Rodhiyya" at bounding box center [274, 110] width 110 height 25
click at [232, 117] on td "Wafa Rodhiyya" at bounding box center [274, 110] width 110 height 25
click at [189, 109] on span "Advance Girls" at bounding box center [177, 106] width 70 height 7
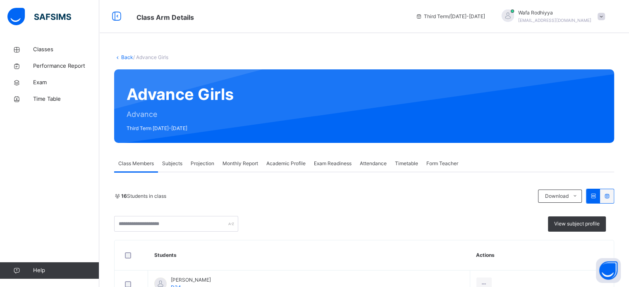
click at [204, 157] on div "Projection" at bounding box center [203, 164] width 32 height 17
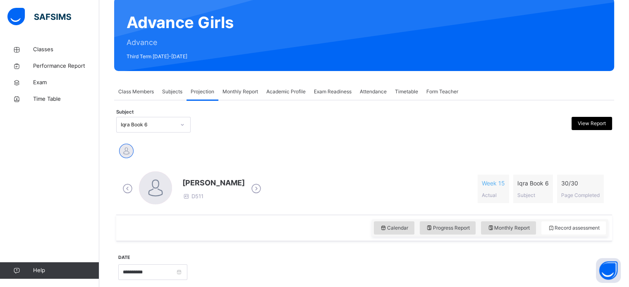
scroll to position [74, 0]
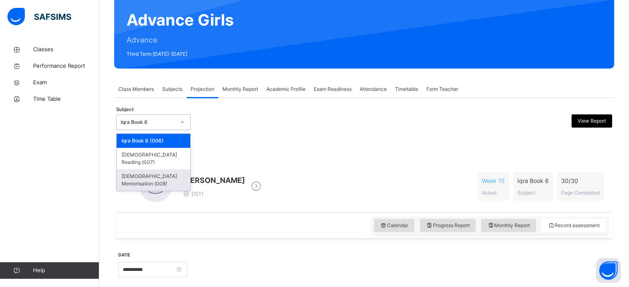
click at [165, 170] on div "[DEMOGRAPHIC_DATA] Memorisation (008)" at bounding box center [154, 181] width 74 height 22
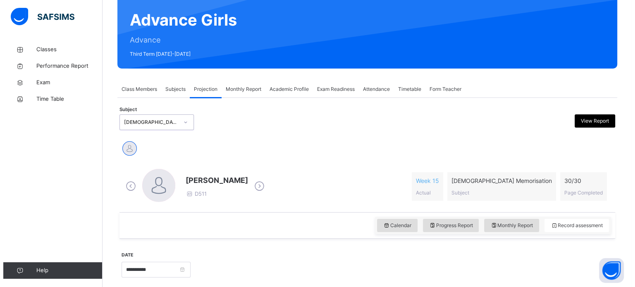
scroll to position [0, 0]
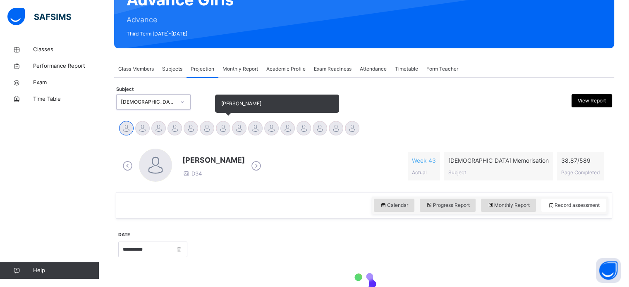
click at [223, 125] on div at bounding box center [223, 128] width 14 height 14
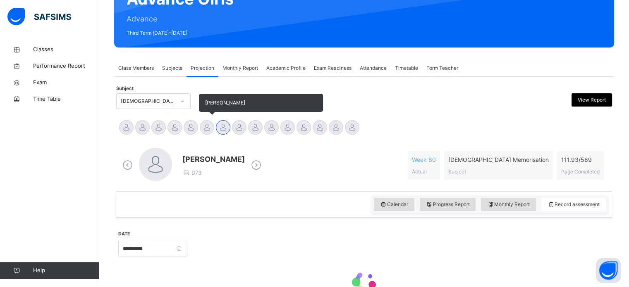
click at [211, 129] on div at bounding box center [207, 127] width 14 height 14
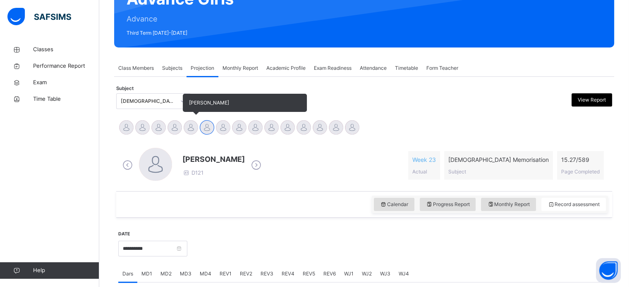
click at [195, 128] on div at bounding box center [191, 127] width 14 height 14
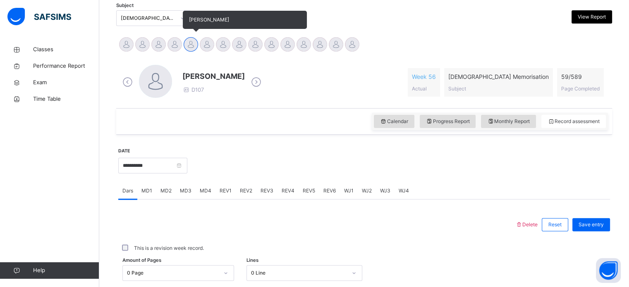
scroll to position [191, 0]
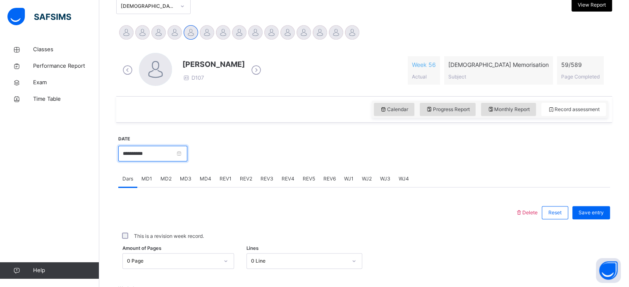
click at [187, 157] on input "**********" at bounding box center [152, 154] width 69 height 16
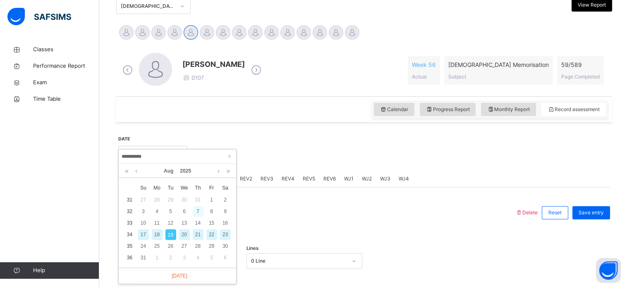
click at [198, 208] on div "7" at bounding box center [198, 211] width 11 height 11
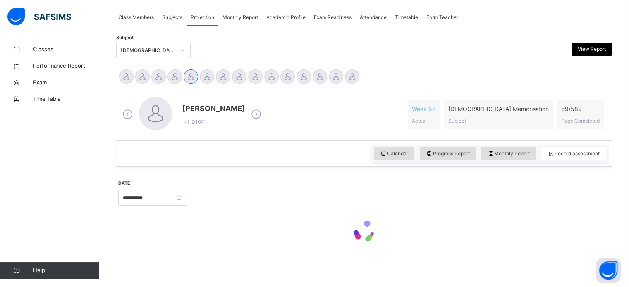
type input "**********"
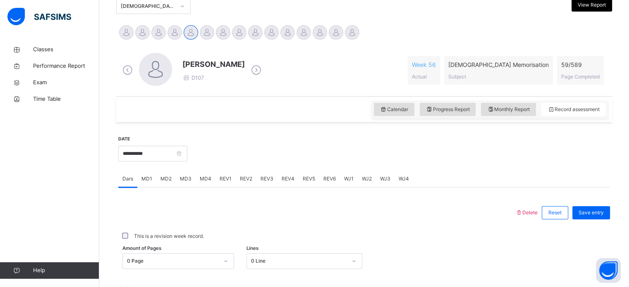
click at [150, 182] on span "MD1" at bounding box center [146, 178] width 11 height 7
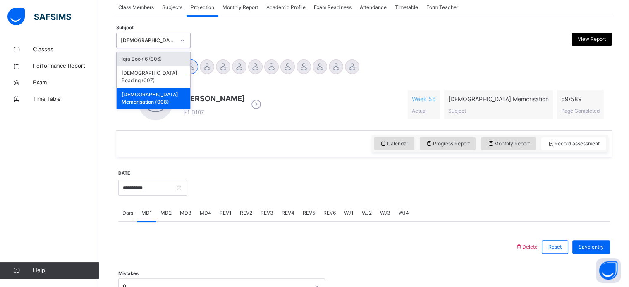
scroll to position [83, 0]
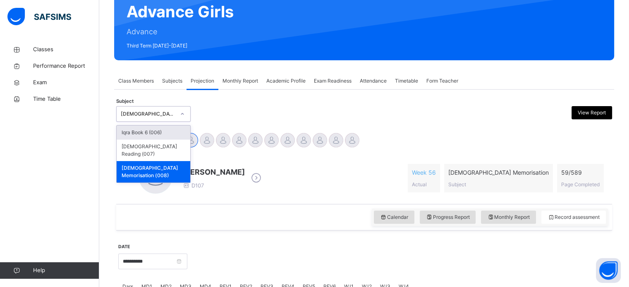
click at [240, 76] on div "Monthly Report" at bounding box center [240, 81] width 44 height 17
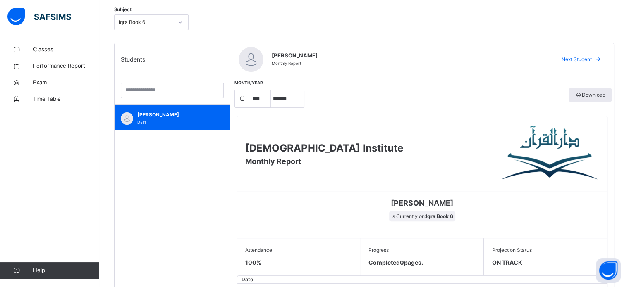
scroll to position [175, 0]
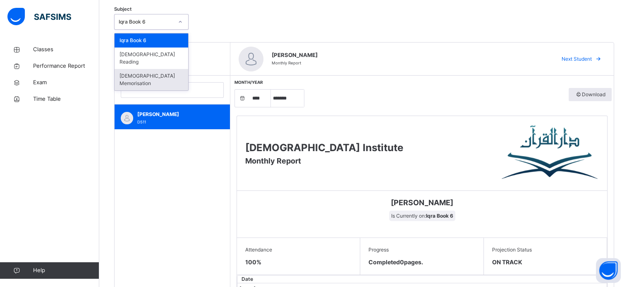
click at [169, 69] on div "[DEMOGRAPHIC_DATA] Memorisation" at bounding box center [152, 80] width 74 height 22
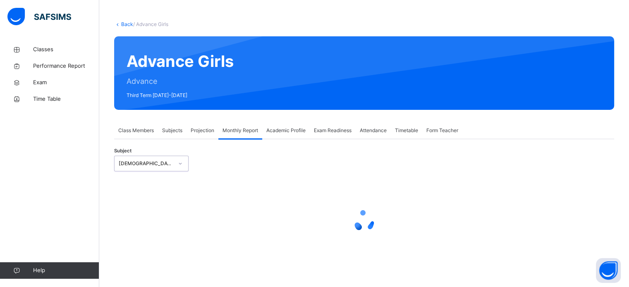
select select "****"
select select "*"
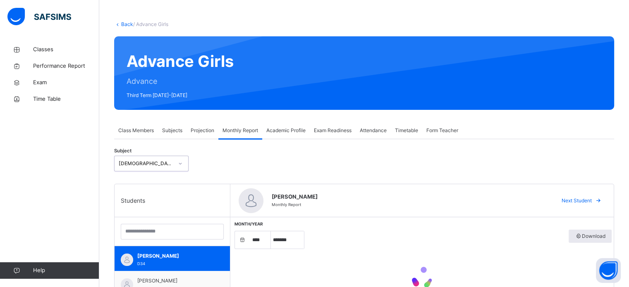
scroll to position [247, 0]
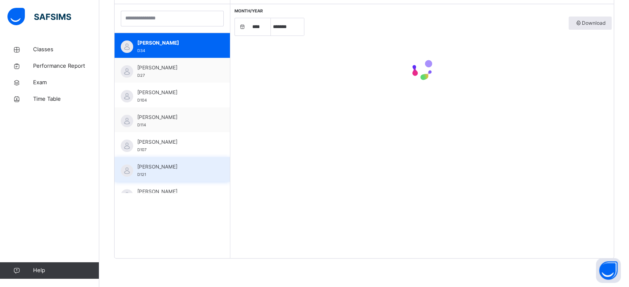
click at [172, 169] on span "[PERSON_NAME]" at bounding box center [174, 166] width 74 height 7
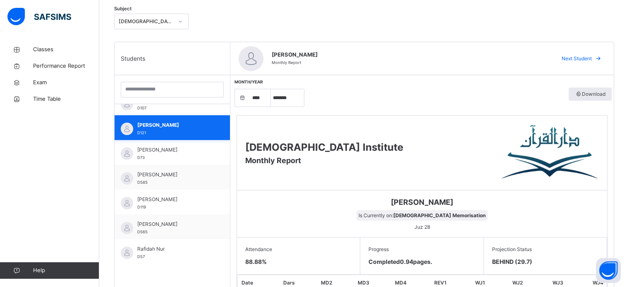
scroll to position [115, 0]
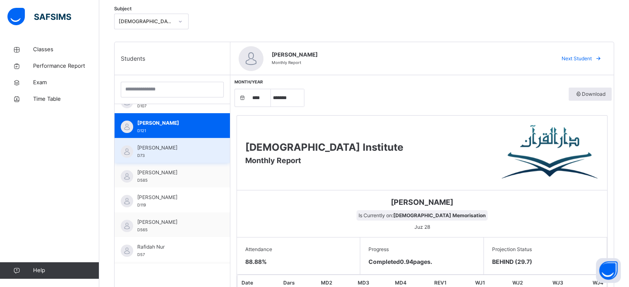
click at [178, 147] on span "[PERSON_NAME]" at bounding box center [174, 147] width 74 height 7
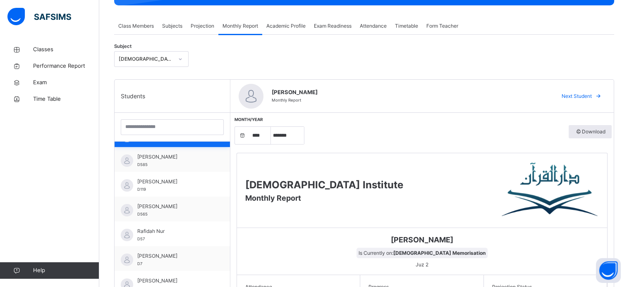
scroll to position [150, 0]
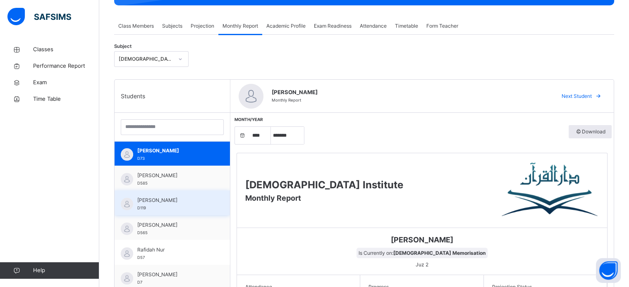
click at [177, 205] on div "[PERSON_NAME] Mamun D119" at bounding box center [174, 204] width 74 height 15
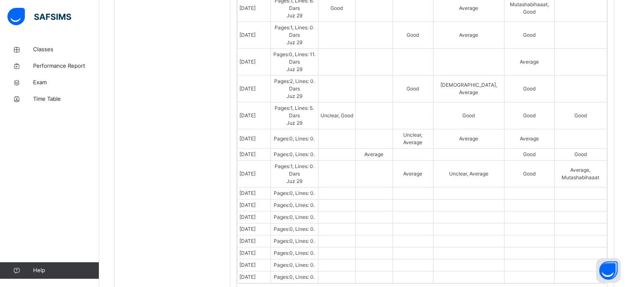
scroll to position [524, 0]
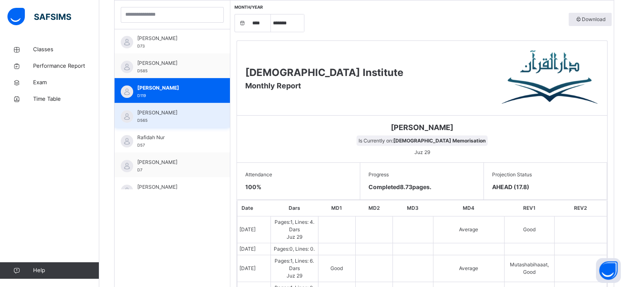
click at [192, 116] on div "[PERSON_NAME] D565" at bounding box center [174, 116] width 74 height 15
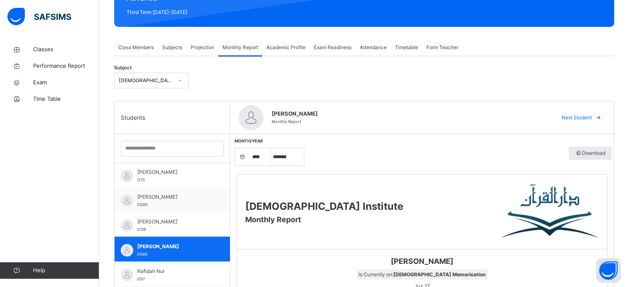
scroll to position [113, 0]
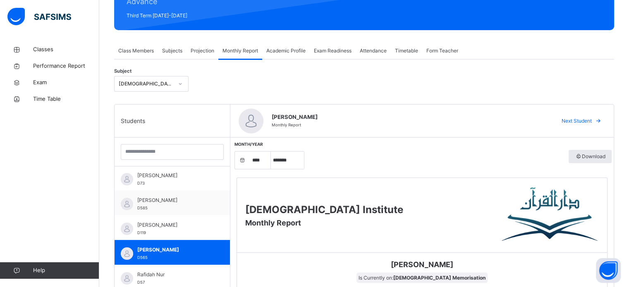
click at [197, 57] on div "Projection" at bounding box center [203, 51] width 32 height 17
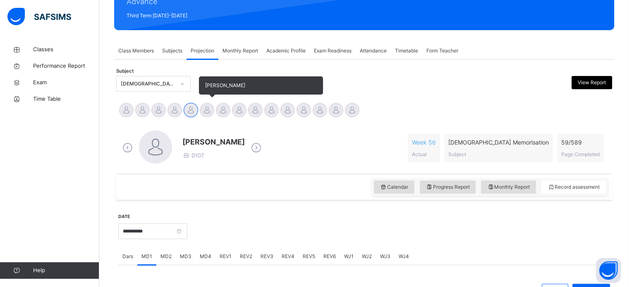
click at [208, 110] on div at bounding box center [207, 110] width 14 height 14
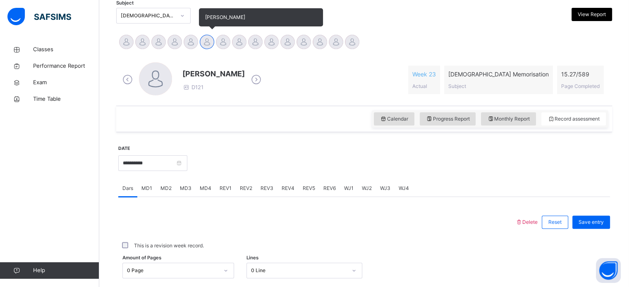
scroll to position [182, 0]
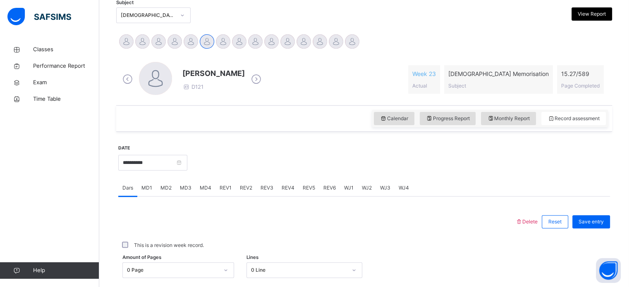
click at [163, 190] on span "MD2" at bounding box center [165, 187] width 11 height 7
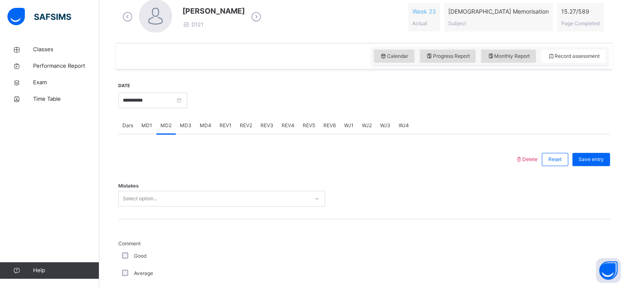
scroll to position [266, 0]
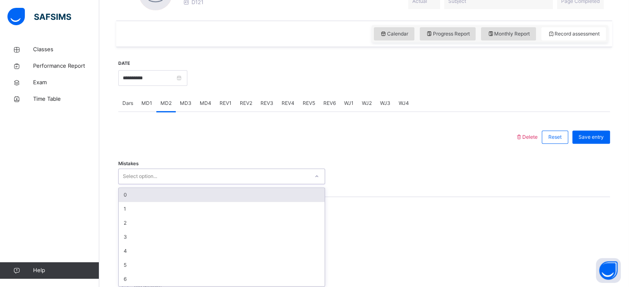
click at [182, 200] on div "0" at bounding box center [222, 195] width 206 height 14
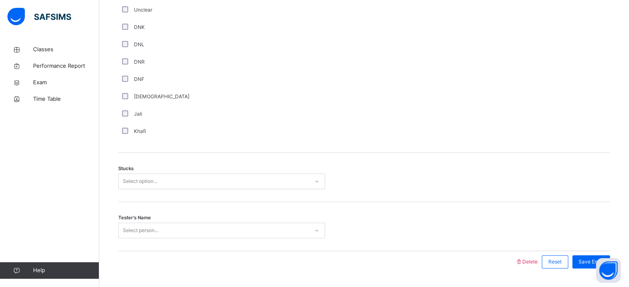
scroll to position [578, 0]
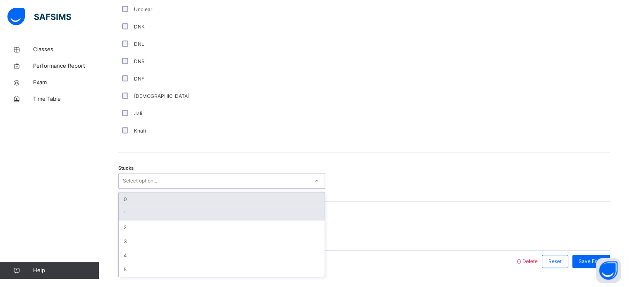
click at [141, 215] on div "1" at bounding box center [222, 214] width 206 height 14
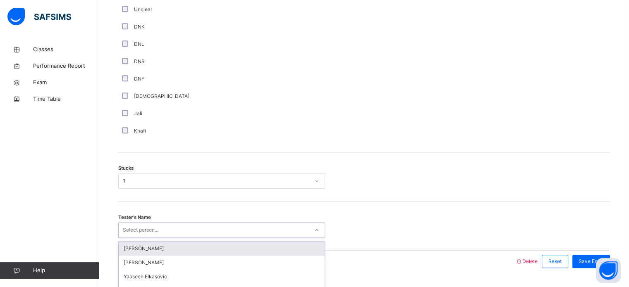
scroll to position [599, 0]
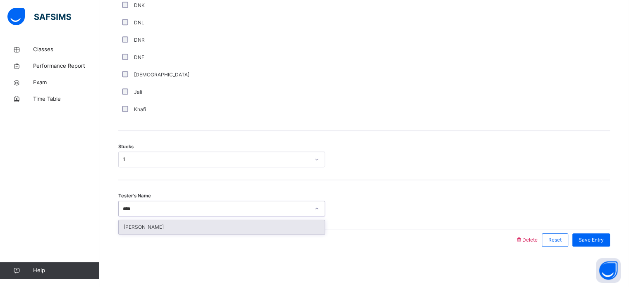
type input "*****"
click at [273, 227] on div "[PERSON_NAME]" at bounding box center [222, 227] width 206 height 14
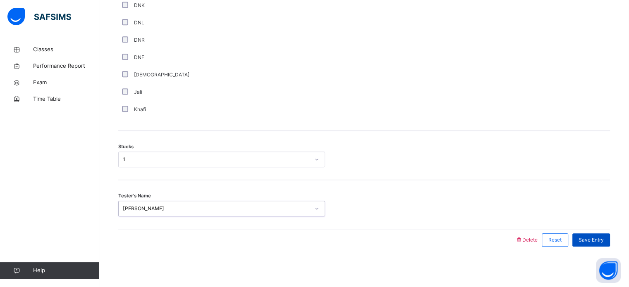
click at [601, 239] on span "Save Entry" at bounding box center [591, 240] width 25 height 7
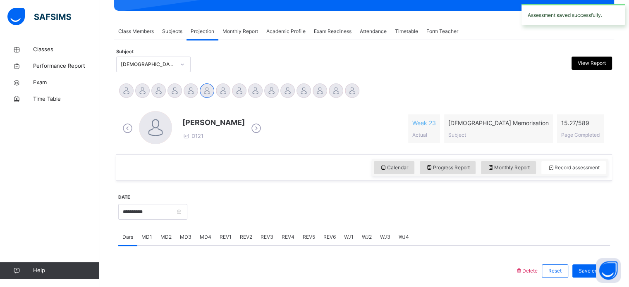
scroll to position [136, 0]
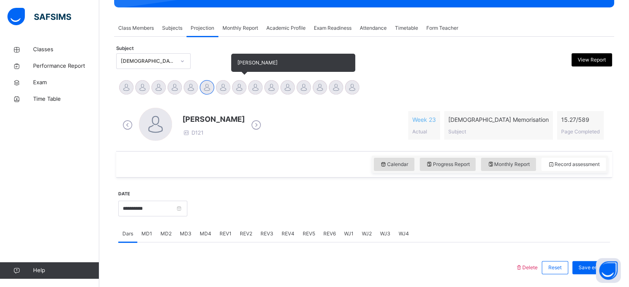
click at [245, 87] on div at bounding box center [239, 87] width 14 height 14
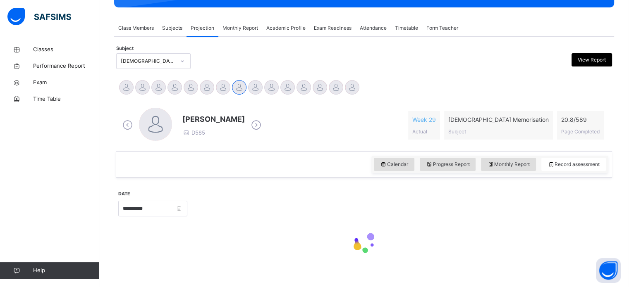
click at [216, 35] on div "Projection" at bounding box center [203, 28] width 32 height 17
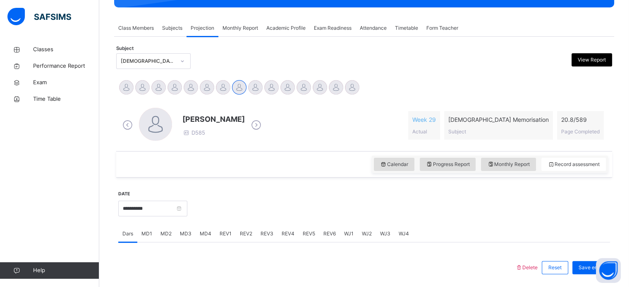
click at [240, 35] on div "Monthly Report" at bounding box center [240, 28] width 44 height 17
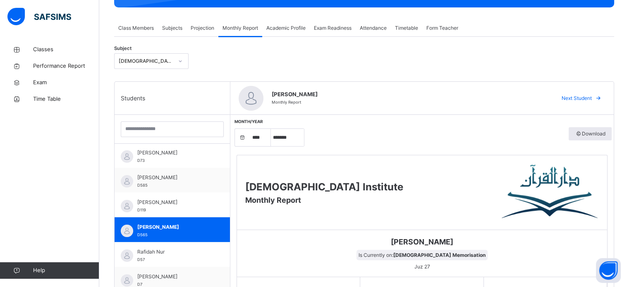
click at [291, 31] on span "Academic Profile" at bounding box center [285, 27] width 39 height 7
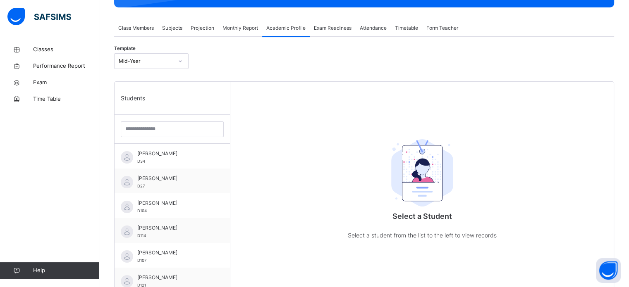
click at [245, 31] on span "Monthly Report" at bounding box center [241, 27] width 36 height 7
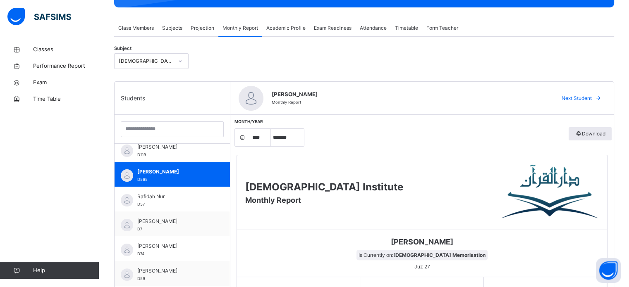
scroll to position [212, 0]
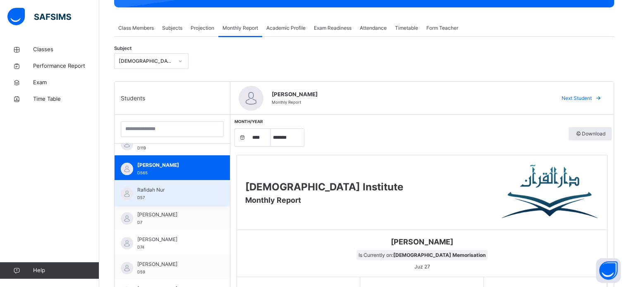
click at [182, 192] on span "Rafidah Nur" at bounding box center [174, 190] width 74 height 7
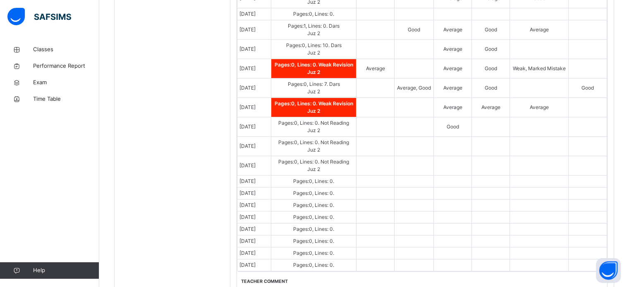
scroll to position [482, 0]
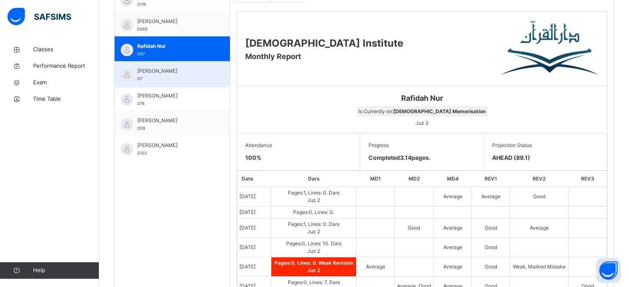
click at [192, 72] on span "[PERSON_NAME]" at bounding box center [174, 70] width 74 height 7
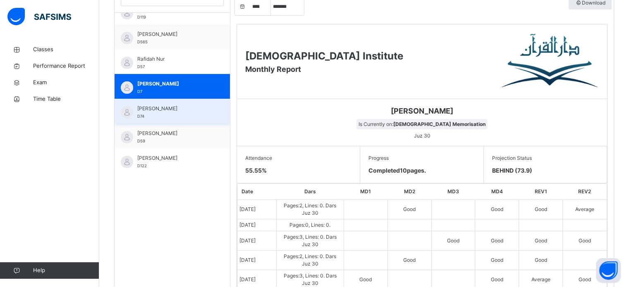
click at [198, 120] on div "[PERSON_NAME] D74" at bounding box center [172, 111] width 115 height 25
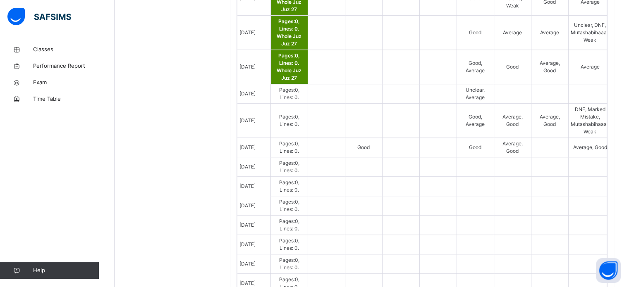
scroll to position [601, 0]
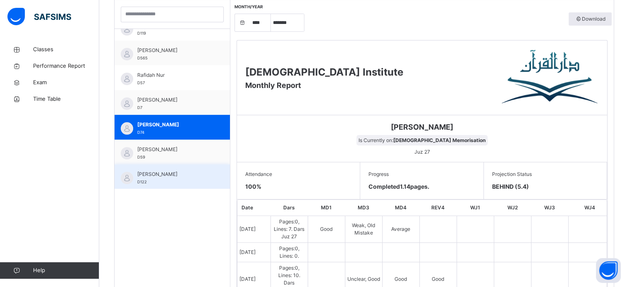
click at [166, 168] on div "[PERSON_NAME] D122" at bounding box center [172, 177] width 115 height 25
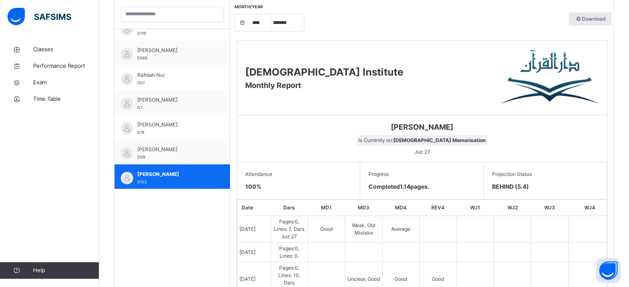
scroll to position [247, 0]
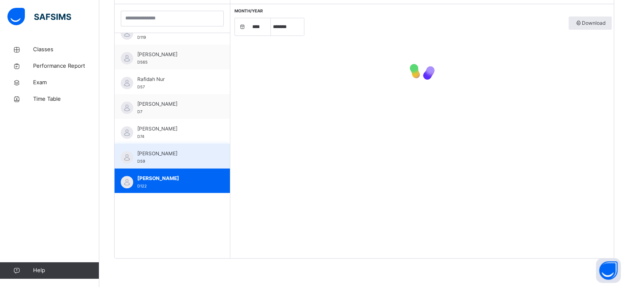
click at [179, 151] on span "[PERSON_NAME]" at bounding box center [174, 153] width 74 height 7
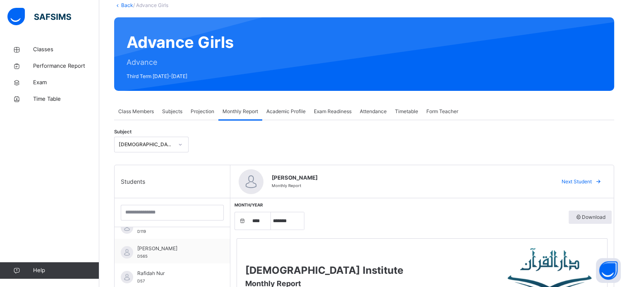
scroll to position [0, 0]
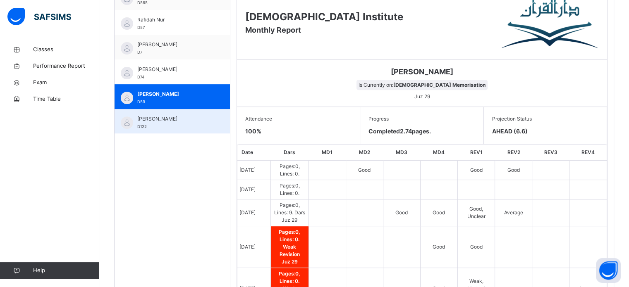
click at [179, 129] on div "[PERSON_NAME] D122" at bounding box center [174, 122] width 74 height 15
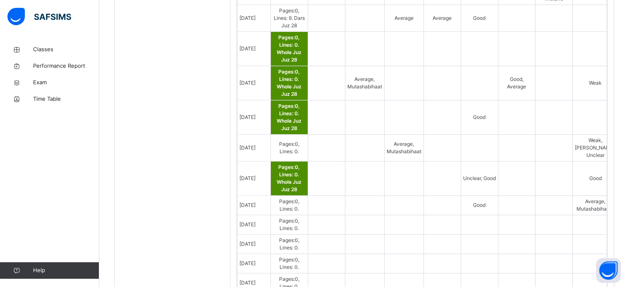
scroll to position [560, 0]
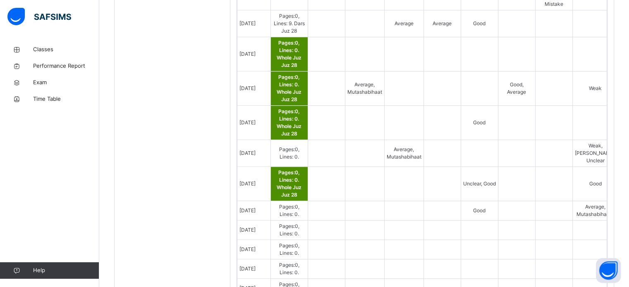
click at [304, 149] on td "Pages: 0 , Lines: 0 ." at bounding box center [289, 153] width 37 height 27
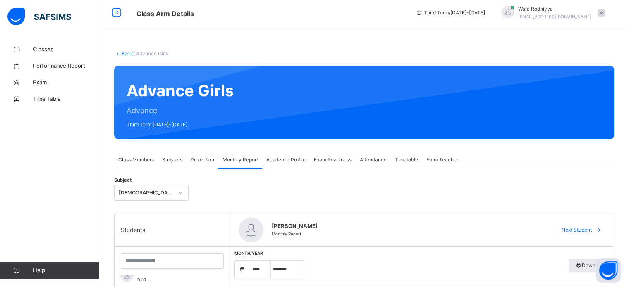
scroll to position [0, 0]
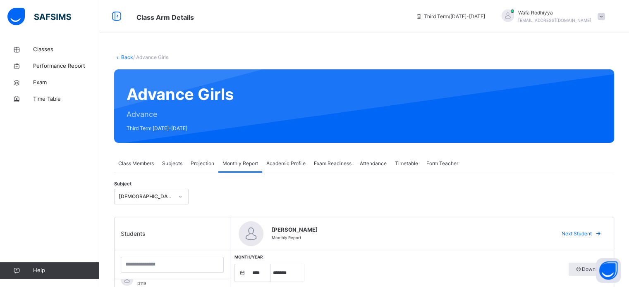
click at [203, 170] on div "Projection" at bounding box center [203, 164] width 32 height 17
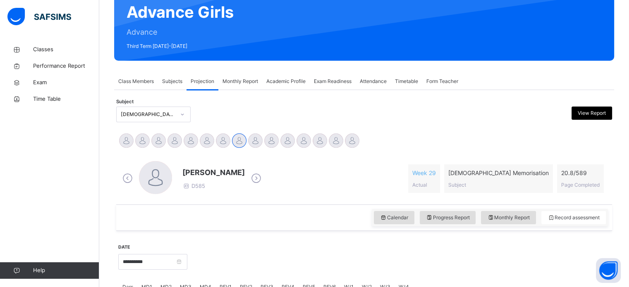
scroll to position [98, 0]
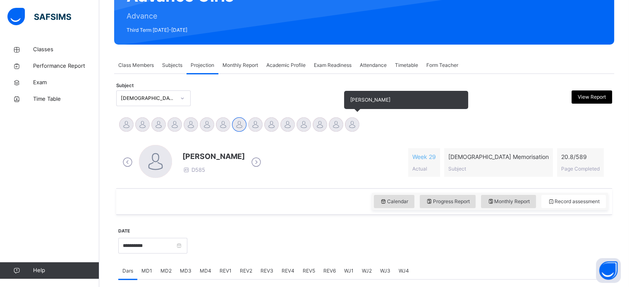
click at [352, 126] on div at bounding box center [352, 124] width 14 height 14
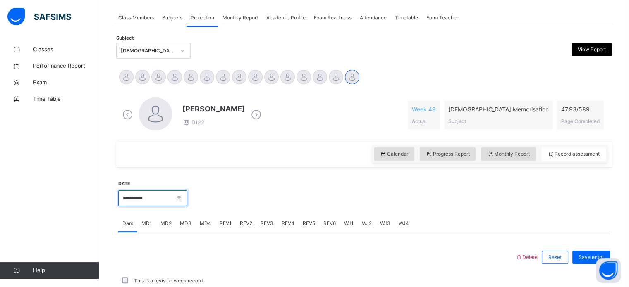
click at [187, 204] on input "**********" at bounding box center [152, 199] width 69 height 16
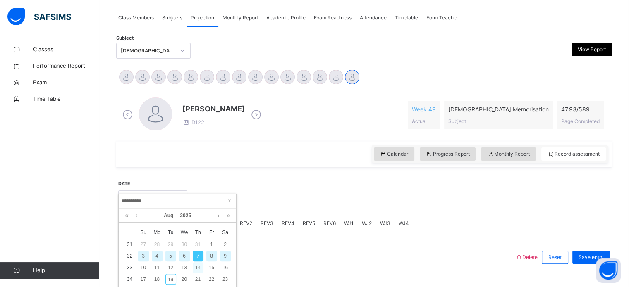
click at [200, 269] on div "14" at bounding box center [198, 268] width 11 height 11
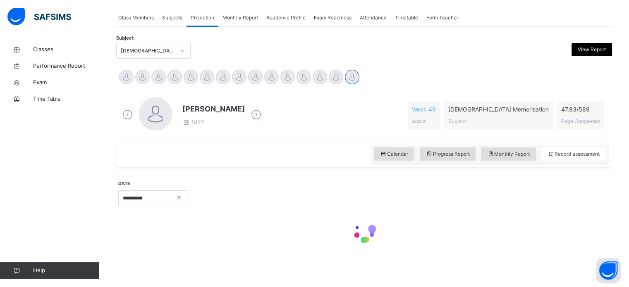
type input "**********"
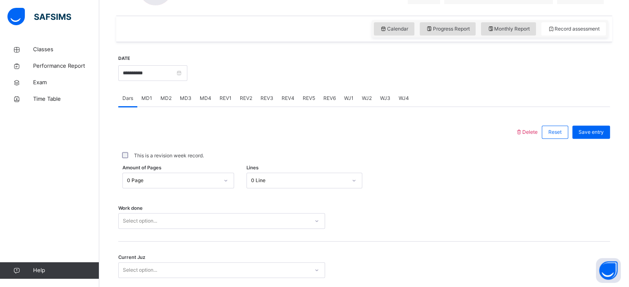
scroll to position [281, 0]
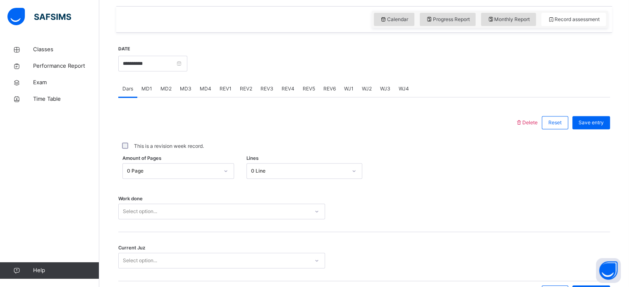
click at [210, 95] on div "MD4" at bounding box center [206, 89] width 20 height 17
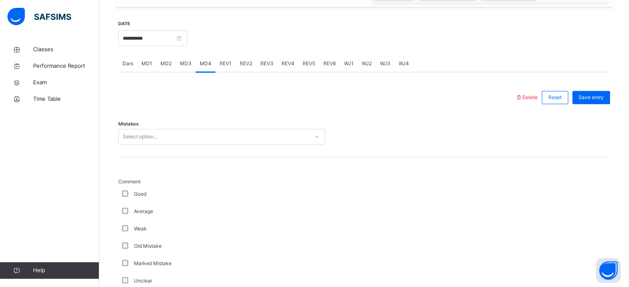
scroll to position [314, 0]
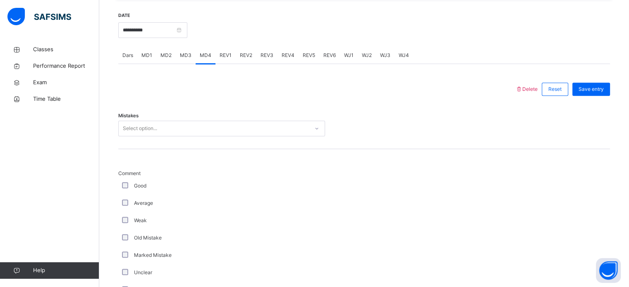
click at [129, 59] on div "Dars" at bounding box center [127, 55] width 19 height 17
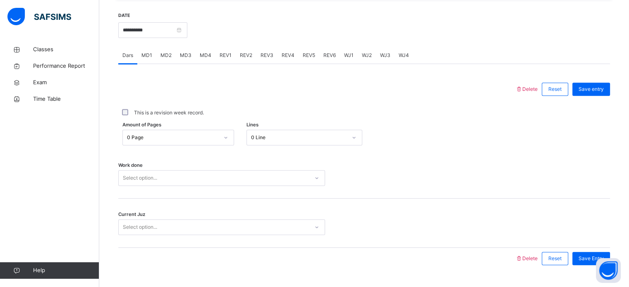
click at [189, 55] on span "MD3" at bounding box center [186, 55] width 12 height 7
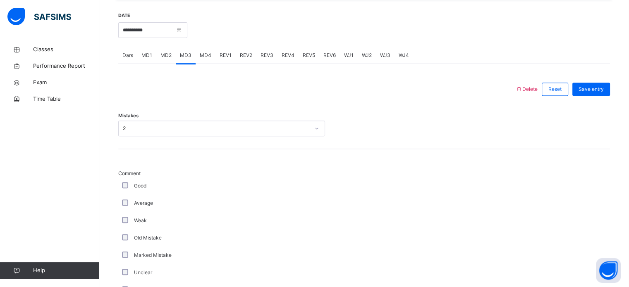
click at [170, 60] on div "MD2" at bounding box center [165, 55] width 19 height 17
click at [194, 58] on div "MD3" at bounding box center [186, 55] width 20 height 17
click at [207, 59] on span "MD4" at bounding box center [206, 55] width 12 height 7
click at [130, 57] on span "Dars" at bounding box center [127, 55] width 11 height 7
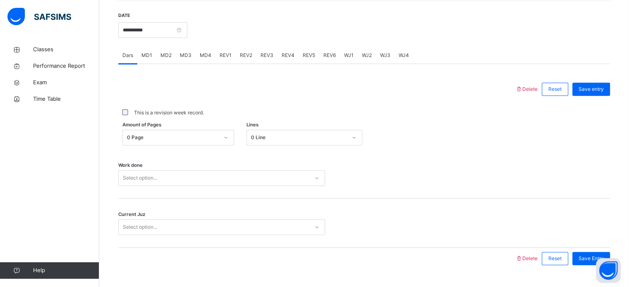
click at [169, 55] on span "MD2" at bounding box center [165, 55] width 11 height 7
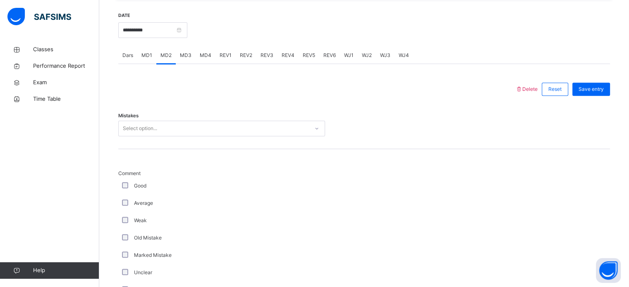
click at [188, 56] on span "MD3" at bounding box center [186, 55] width 12 height 7
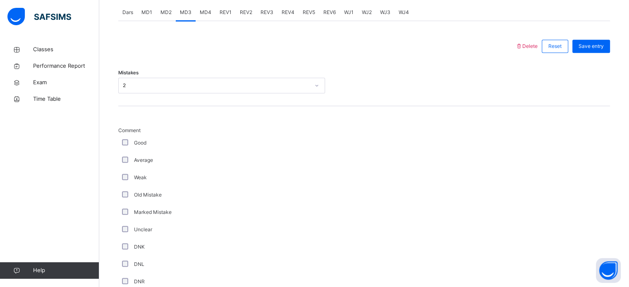
scroll to position [341, 0]
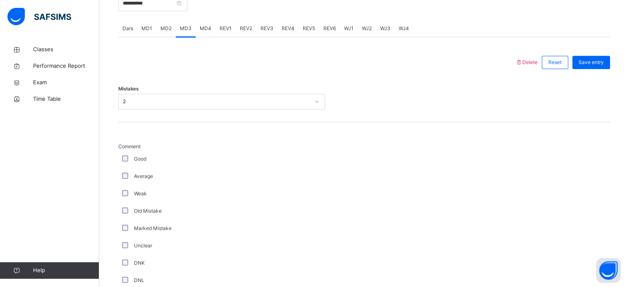
click at [165, 36] on div "MD2" at bounding box center [165, 28] width 19 height 17
click at [146, 34] on div "MD1" at bounding box center [146, 28] width 19 height 17
click at [133, 31] on div "Dars" at bounding box center [127, 28] width 19 height 17
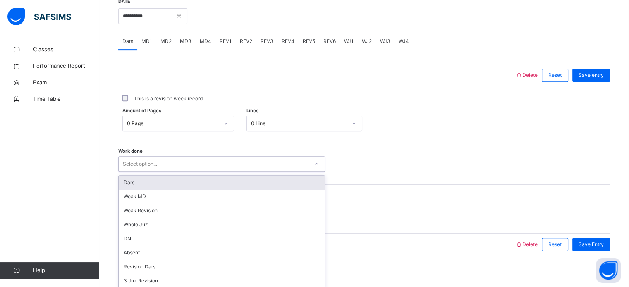
scroll to position [333, 0]
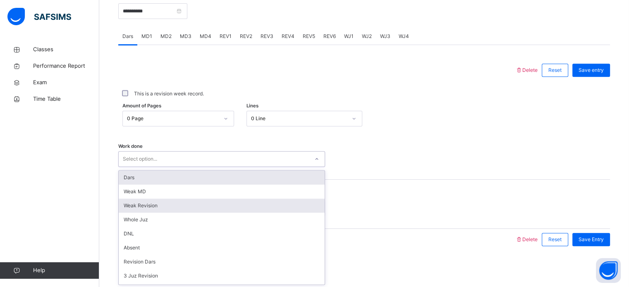
click at [194, 211] on div "Weak Revision" at bounding box center [222, 206] width 206 height 14
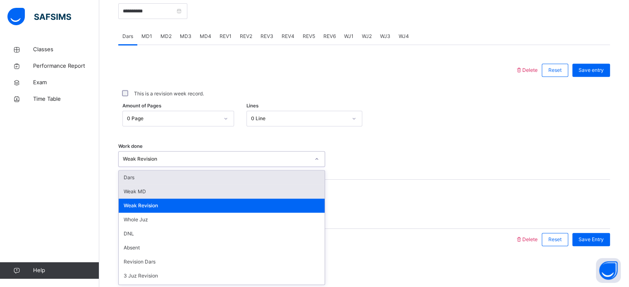
click at [204, 196] on div "Weak MD" at bounding box center [222, 192] width 206 height 14
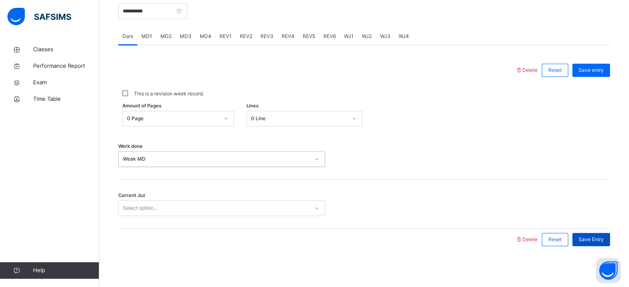
click at [605, 245] on div "Save Entry" at bounding box center [591, 239] width 38 height 13
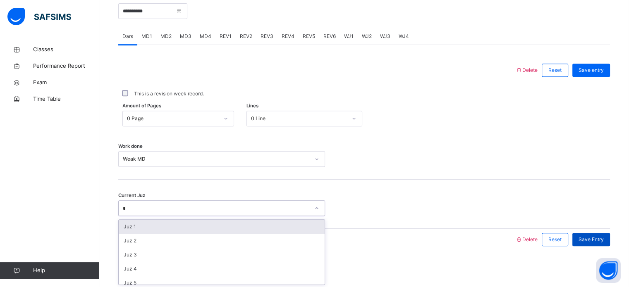
type input "**"
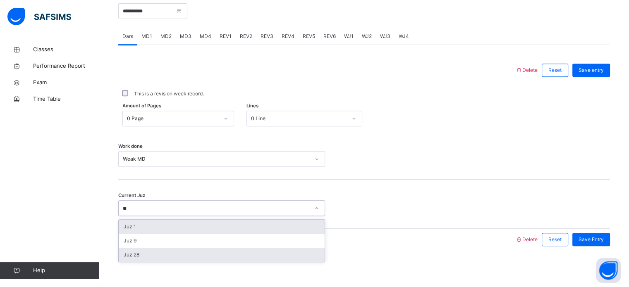
click at [244, 260] on div "Juz 28" at bounding box center [222, 255] width 206 height 14
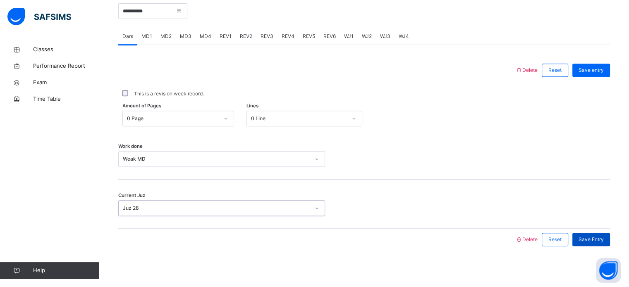
click at [605, 245] on div "Save Entry" at bounding box center [591, 239] width 38 height 13
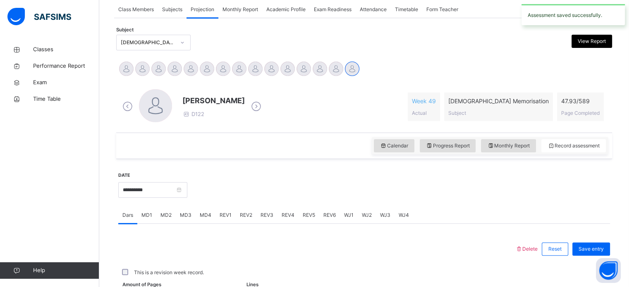
scroll to position [147, 0]
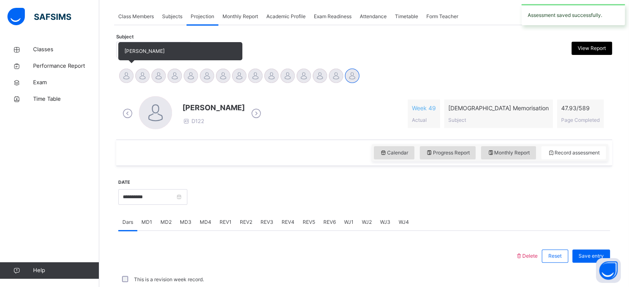
click at [131, 79] on div at bounding box center [126, 76] width 14 height 14
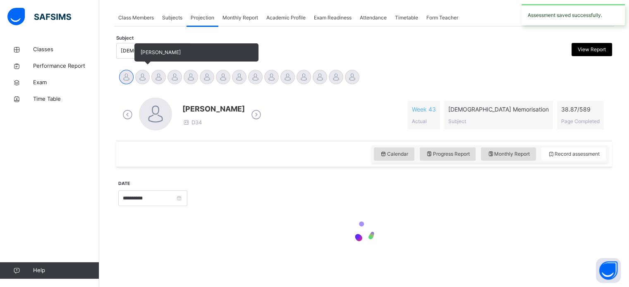
click at [146, 79] on div at bounding box center [142, 77] width 14 height 14
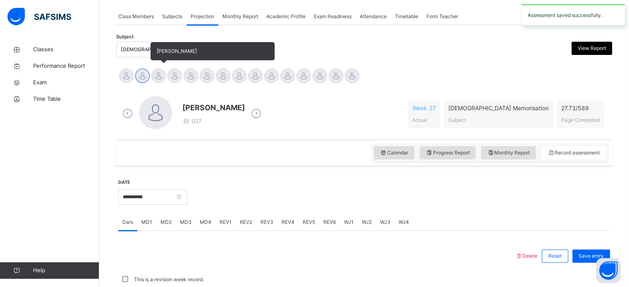
click at [160, 74] on div at bounding box center [158, 76] width 14 height 14
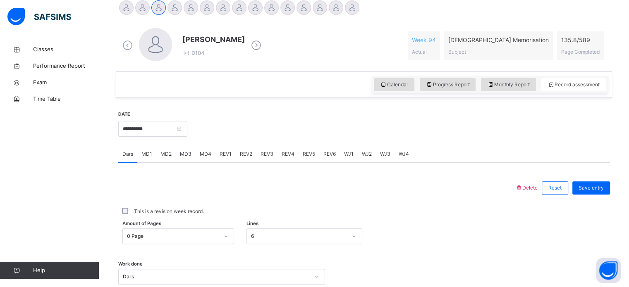
scroll to position [228, 0]
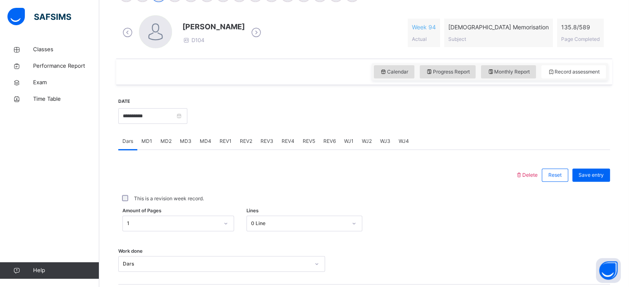
click at [245, 142] on span "REV2" at bounding box center [246, 141] width 12 height 7
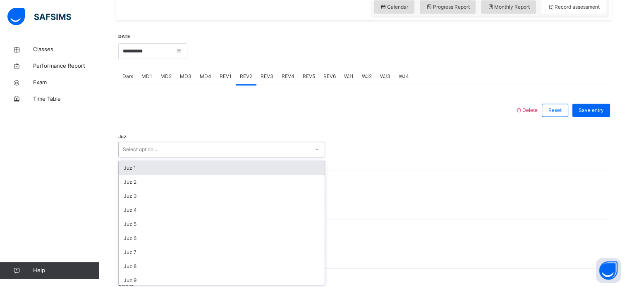
scroll to position [294, 0]
type input "**"
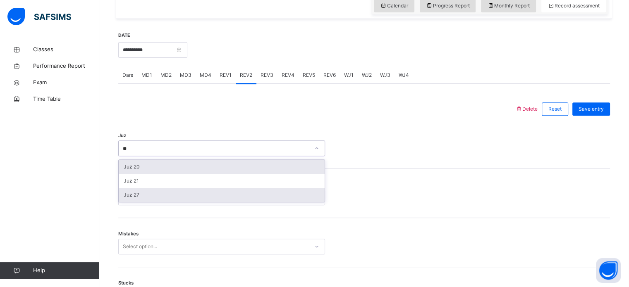
click at [204, 199] on div "Juz 27" at bounding box center [222, 195] width 206 height 14
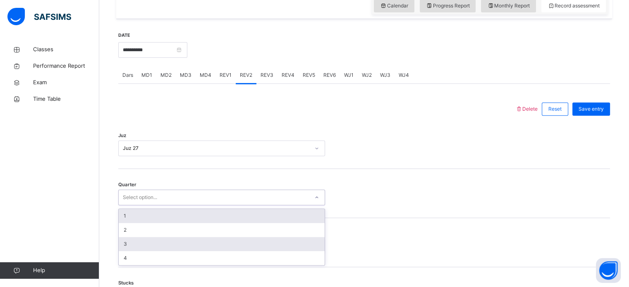
click at [135, 245] on div "3" at bounding box center [222, 244] width 206 height 14
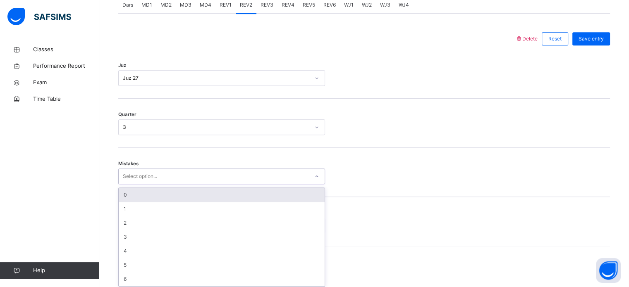
scroll to position [367, 0]
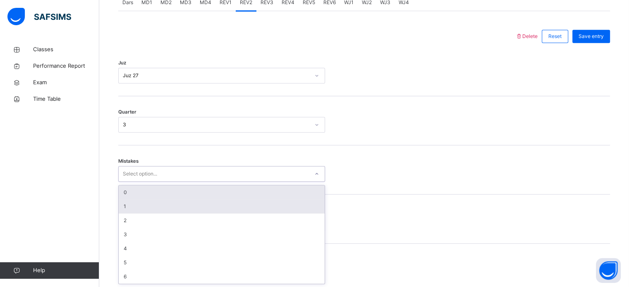
click at [159, 202] on div "1" at bounding box center [222, 207] width 206 height 14
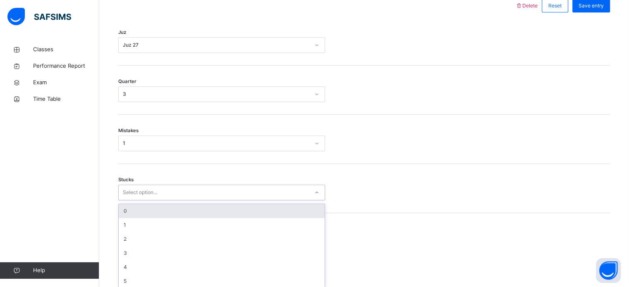
scroll to position [402, 0]
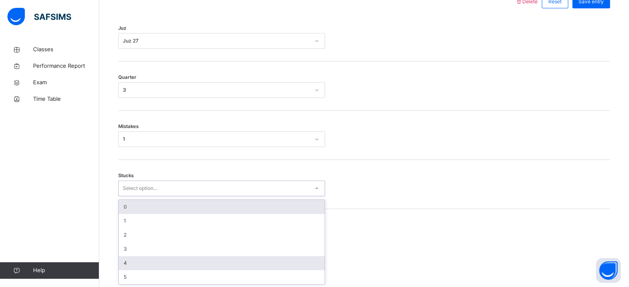
click at [142, 258] on div "4" at bounding box center [222, 263] width 206 height 14
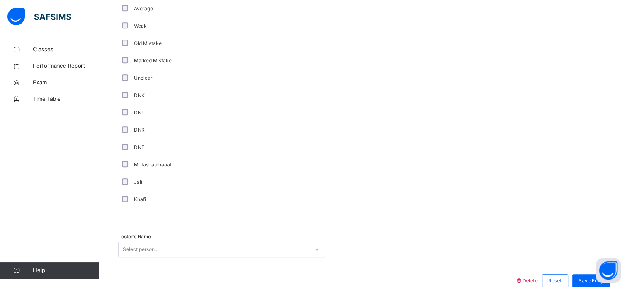
scroll to position [698, 0]
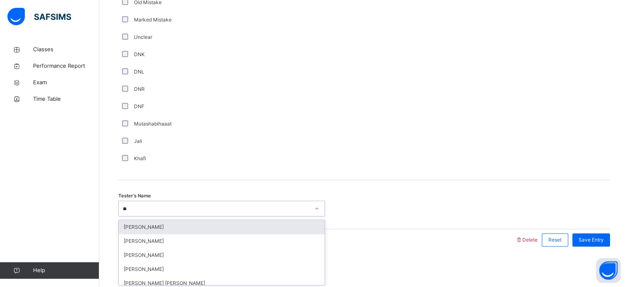
type input "***"
click at [226, 232] on div "[PERSON_NAME]" at bounding box center [222, 227] width 206 height 14
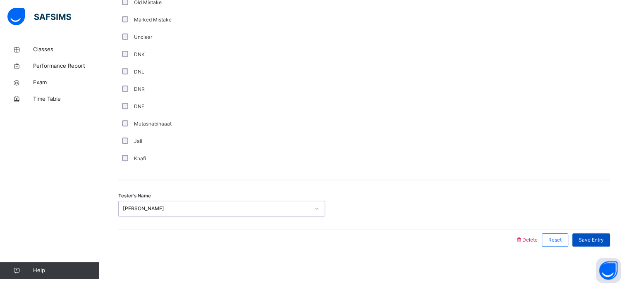
click at [601, 244] on div "Save Entry" at bounding box center [591, 240] width 38 height 13
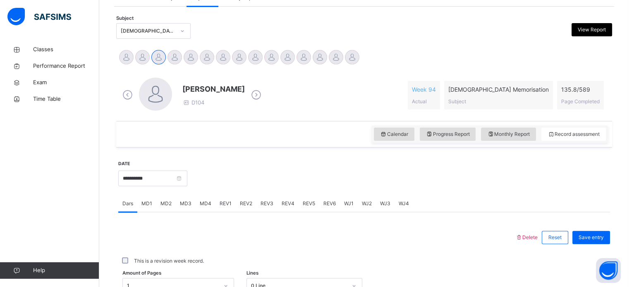
scroll to position [167, 0]
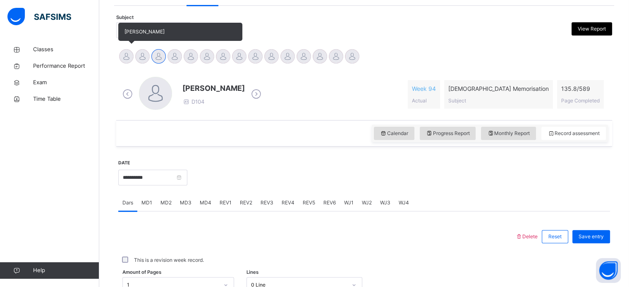
click at [122, 53] on div at bounding box center [126, 56] width 14 height 14
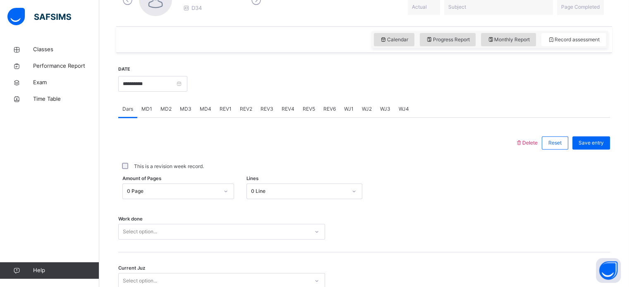
scroll to position [261, 0]
click at [187, 82] on input "**********" at bounding box center [152, 84] width 69 height 16
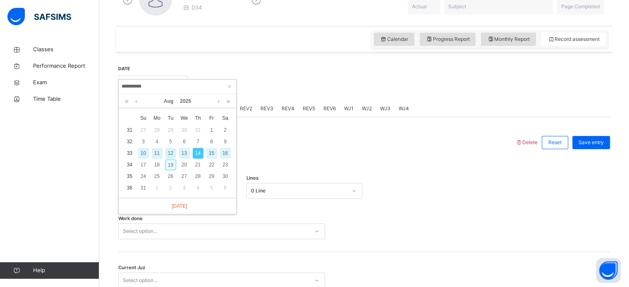
click at [172, 163] on div "19" at bounding box center [170, 165] width 11 height 11
type input "**********"
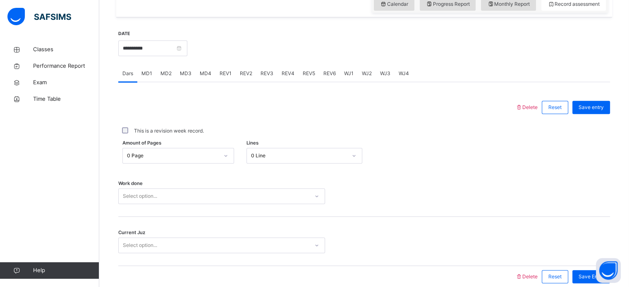
scroll to position [333, 0]
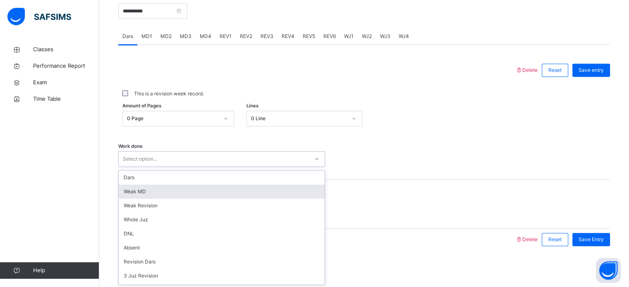
click at [230, 167] on div "option [PERSON_NAME] MD focused, 2 of 14. 14 results available. Use Up and Down…" at bounding box center [221, 159] width 207 height 16
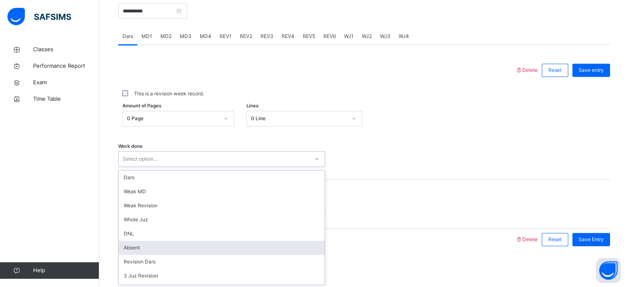
click at [222, 242] on div "Absent" at bounding box center [222, 248] width 206 height 14
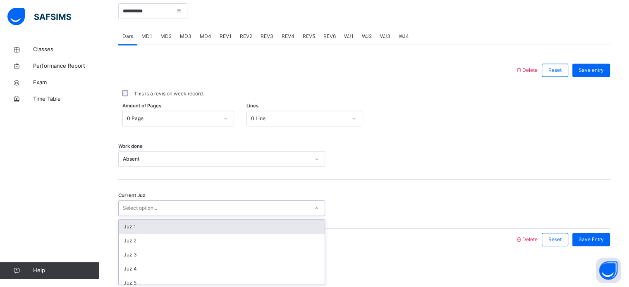
drag, startPoint x: 218, startPoint y: 203, endPoint x: 221, endPoint y: 226, distance: 23.1
click at [221, 216] on div "option Juz 1 focused, 1 of 30. 30 results available. Use Up and Down to choose …" at bounding box center [221, 209] width 207 height 16
click at [221, 226] on div "Juz 1" at bounding box center [222, 227] width 206 height 14
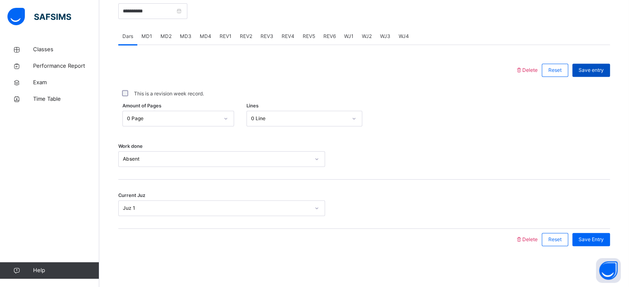
click at [596, 67] on span "Save entry" at bounding box center [591, 70] width 25 height 7
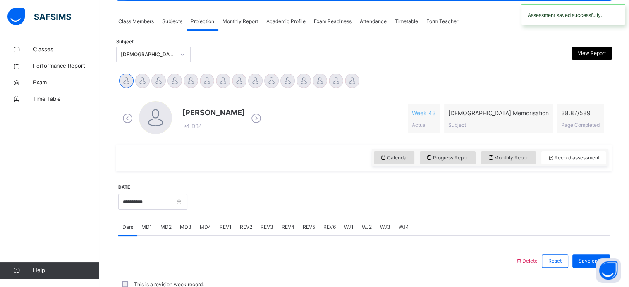
scroll to position [142, 0]
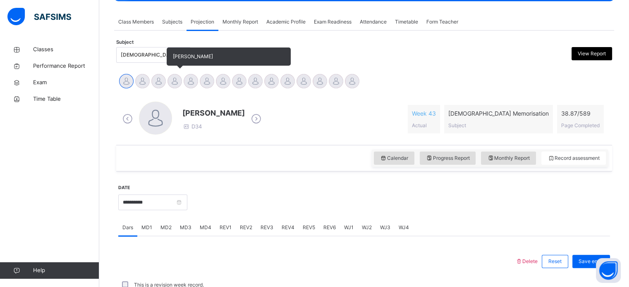
click at [172, 77] on div at bounding box center [175, 81] width 14 height 14
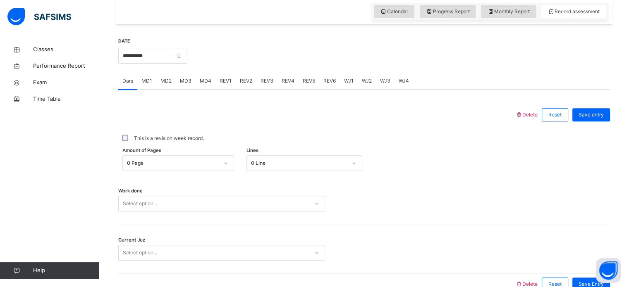
scroll to position [333, 0]
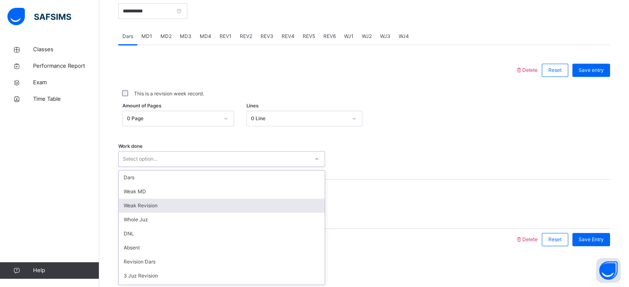
click at [210, 167] on div "option Weak Revision focused, 3 of 14. 14 results available. Use Up and Down to…" at bounding box center [221, 159] width 207 height 16
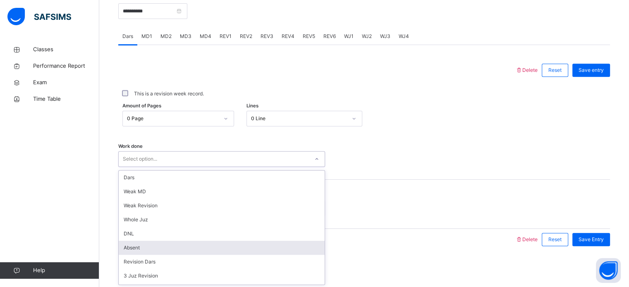
click at [211, 249] on div "Absent" at bounding box center [222, 248] width 206 height 14
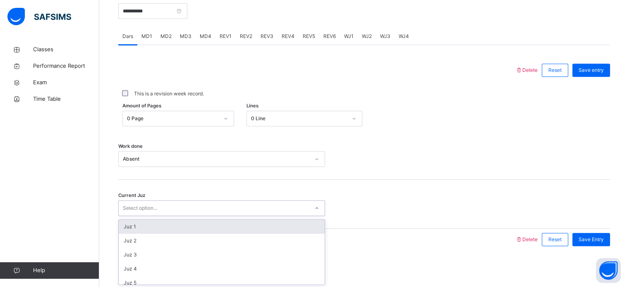
click at [210, 204] on div "Select option..." at bounding box center [214, 208] width 190 height 13
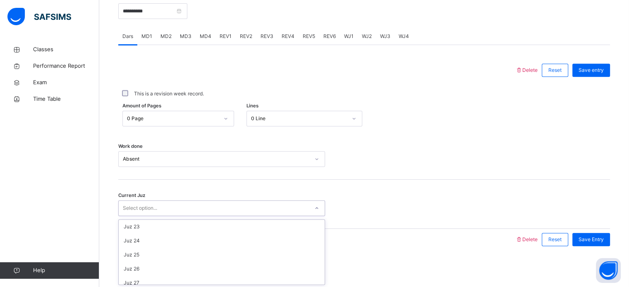
scroll to position [357, 0]
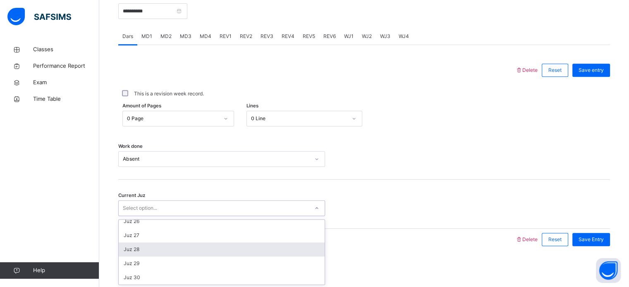
click at [211, 252] on div "Juz 28" at bounding box center [222, 250] width 206 height 14
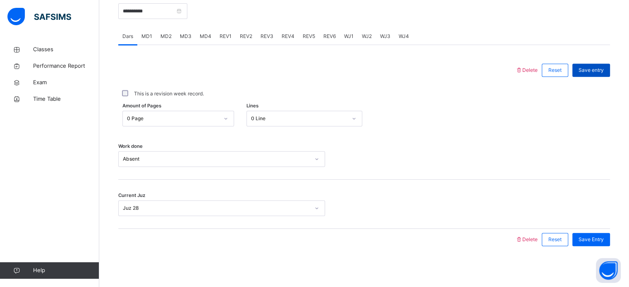
click at [596, 67] on span "Save entry" at bounding box center [591, 70] width 25 height 7
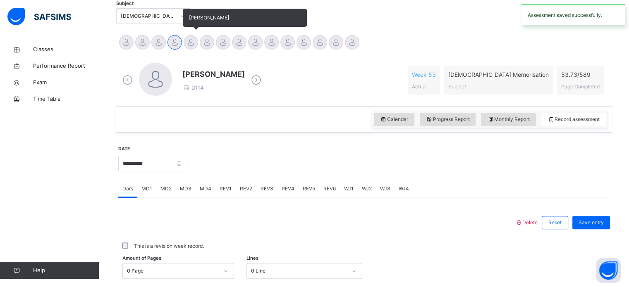
scroll to position [184, 0]
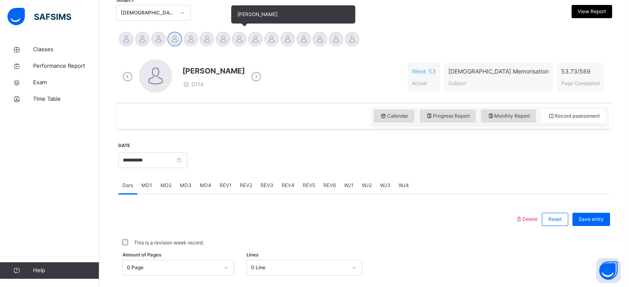
click at [243, 43] on div at bounding box center [239, 39] width 14 height 14
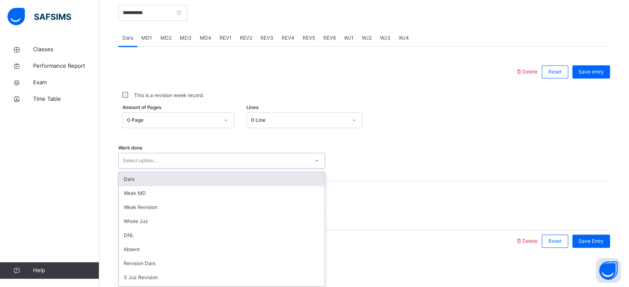
scroll to position [333, 0]
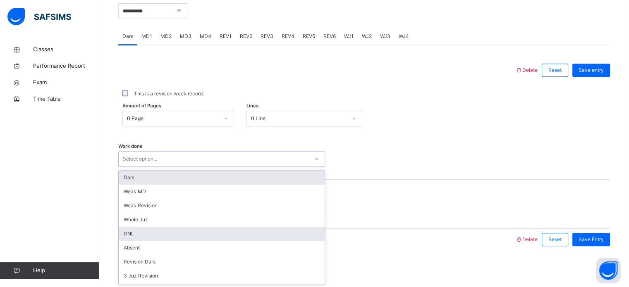
drag, startPoint x: 221, startPoint y: 158, endPoint x: 220, endPoint y: 231, distance: 72.8
click at [220, 167] on div "option Dars focused, 1 of 14. 14 results available. Use Up and Down to choose o…" at bounding box center [221, 159] width 207 height 16
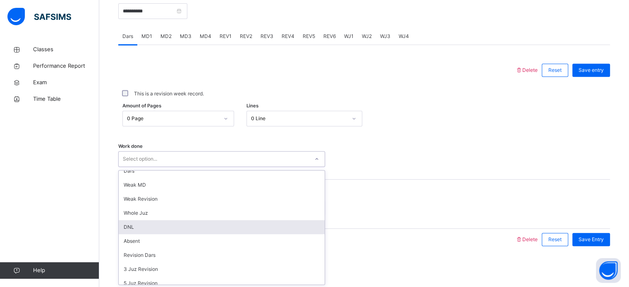
scroll to position [7, 0]
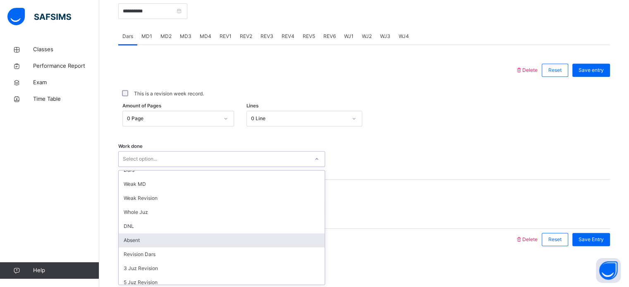
click at [219, 237] on div "Absent" at bounding box center [222, 241] width 206 height 14
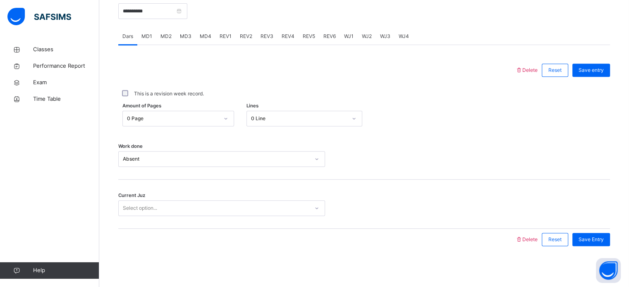
click at [237, 200] on div "Current Juz Select option..." at bounding box center [364, 204] width 492 height 49
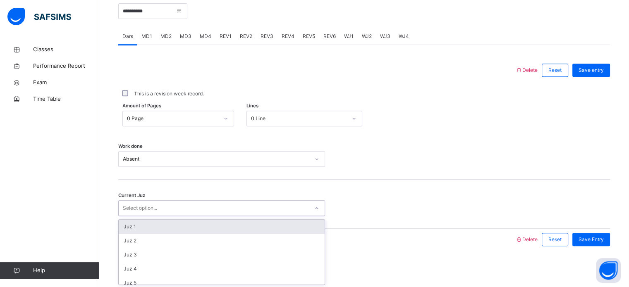
click at [237, 213] on div "Select option..." at bounding box center [214, 208] width 190 height 13
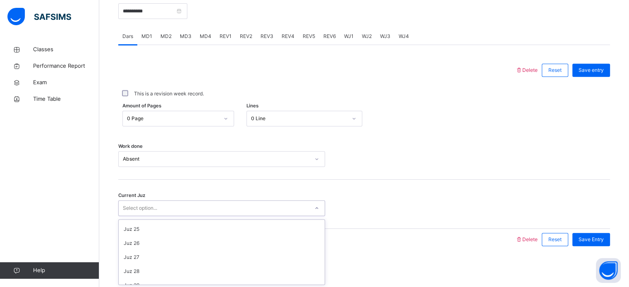
scroll to position [357, 0]
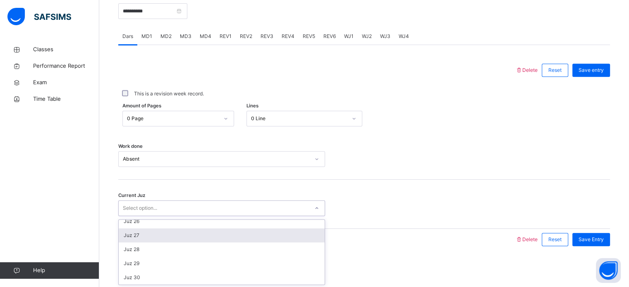
click at [218, 236] on div "Juz 27" at bounding box center [222, 236] width 206 height 14
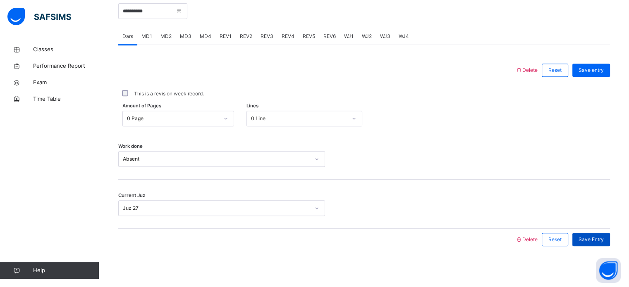
click at [607, 233] on div "Save Entry" at bounding box center [591, 239] width 38 height 13
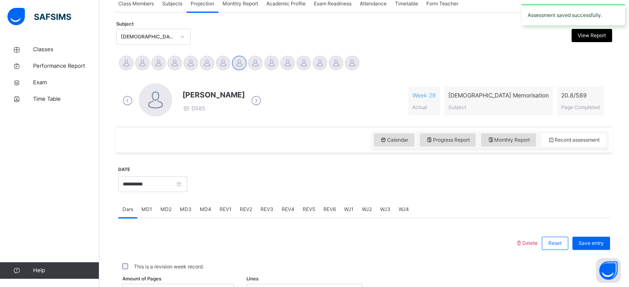
scroll to position [159, 0]
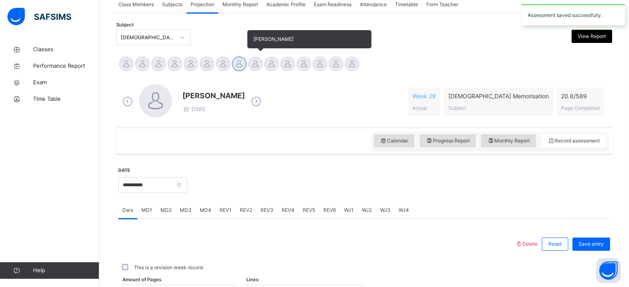
click at [255, 59] on div at bounding box center [255, 64] width 14 height 14
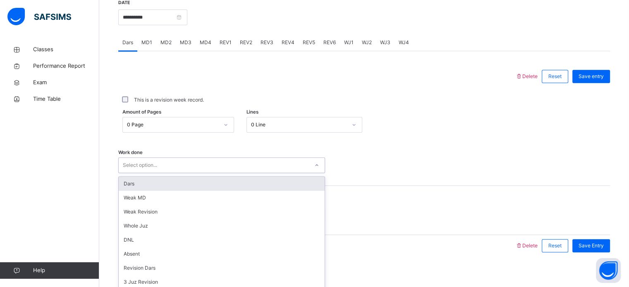
scroll to position [333, 0]
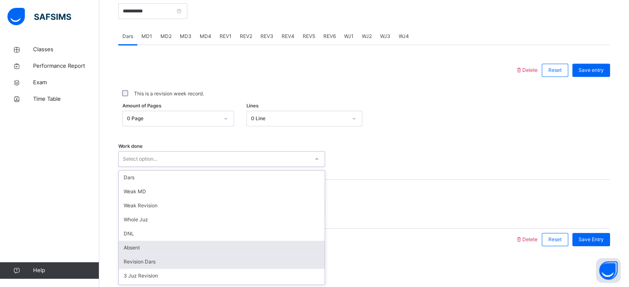
drag, startPoint x: 259, startPoint y: 170, endPoint x: 247, endPoint y: 258, distance: 88.9
click at [247, 167] on div "option Absent focused, 6 of 14. 14 results available. Use Up and Down to choose…" at bounding box center [221, 159] width 207 height 16
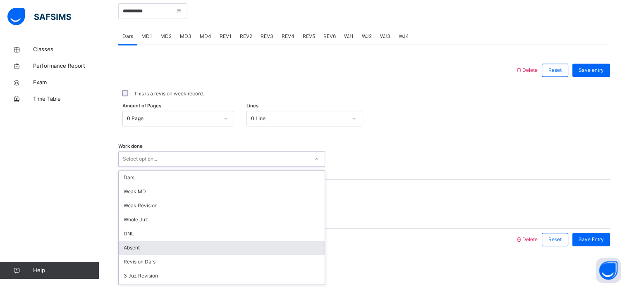
click at [247, 248] on div "Absent" at bounding box center [222, 248] width 206 height 14
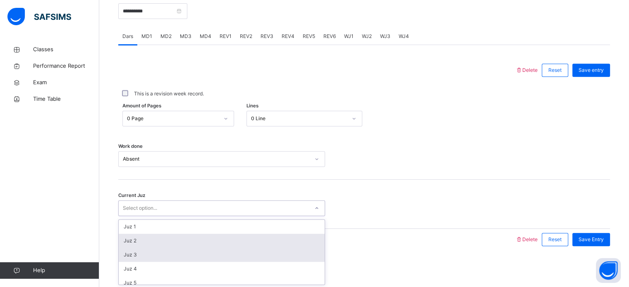
drag, startPoint x: 264, startPoint y: 202, endPoint x: 260, endPoint y: 249, distance: 46.5
click at [260, 216] on div "option Juz 2 focused, 2 of 30. 30 results available. Use Up and Down to choose …" at bounding box center [221, 209] width 207 height 16
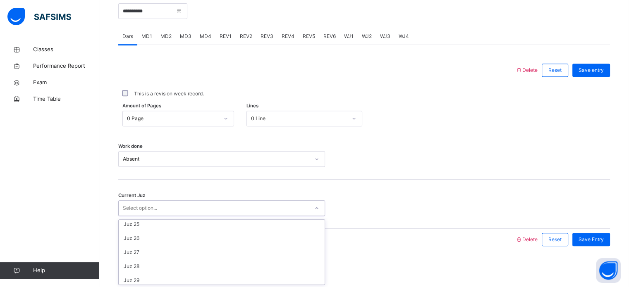
scroll to position [354, 0]
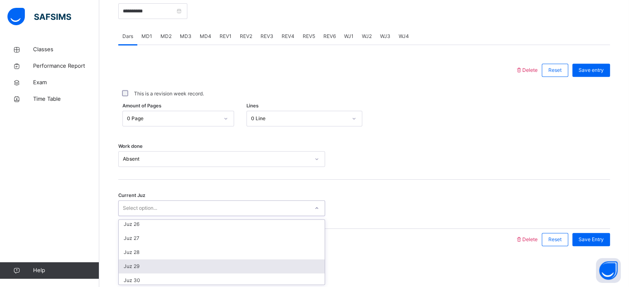
click at [260, 272] on div "Juz 29" at bounding box center [222, 267] width 206 height 14
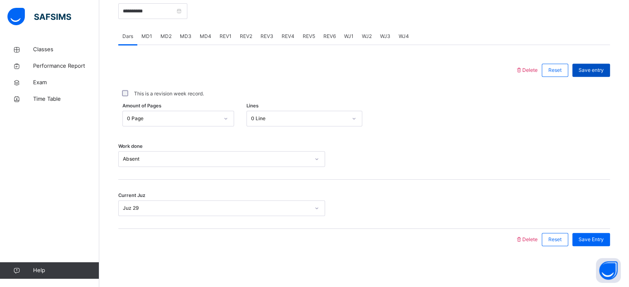
click at [603, 70] on span "Save entry" at bounding box center [591, 70] width 25 height 7
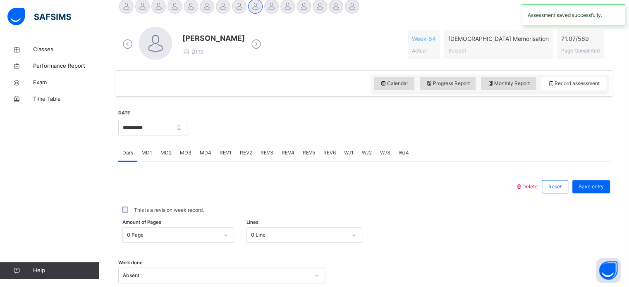
scroll to position [172, 0]
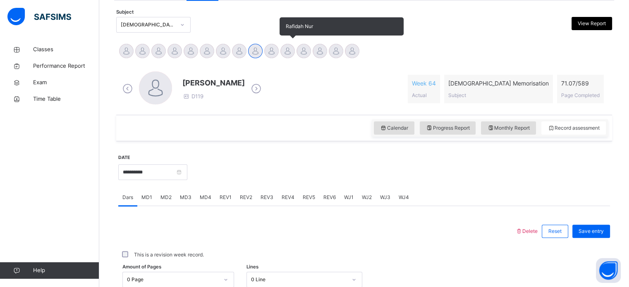
click at [289, 50] on div at bounding box center [287, 51] width 14 height 14
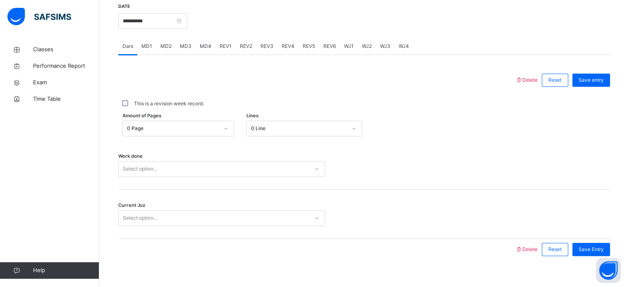
scroll to position [324, 0]
click at [260, 158] on div "Work done Select option..." at bounding box center [364, 164] width 492 height 49
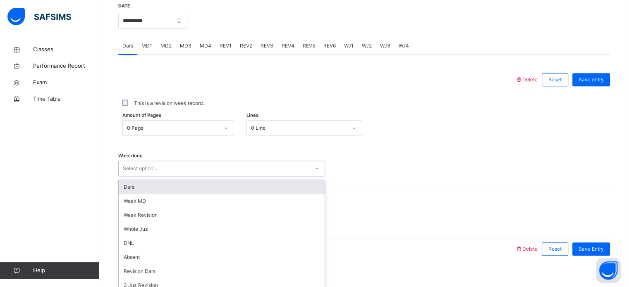
scroll to position [333, 0]
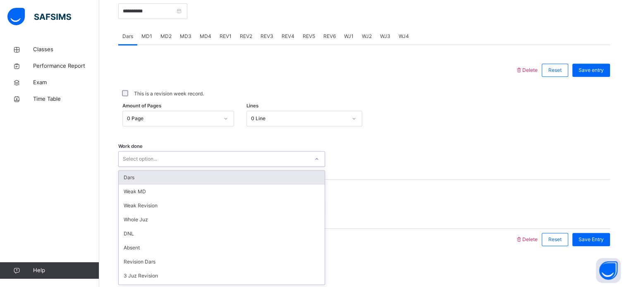
click at [260, 163] on div "Select option..." at bounding box center [214, 159] width 190 height 13
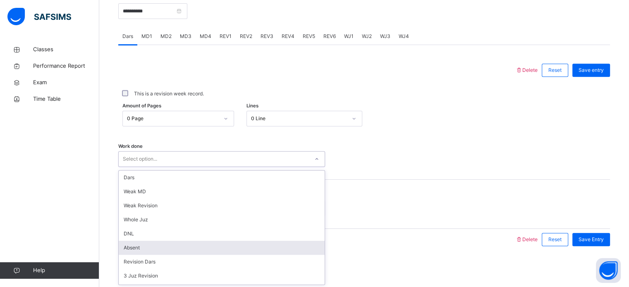
click at [259, 254] on div "Absent" at bounding box center [222, 248] width 206 height 14
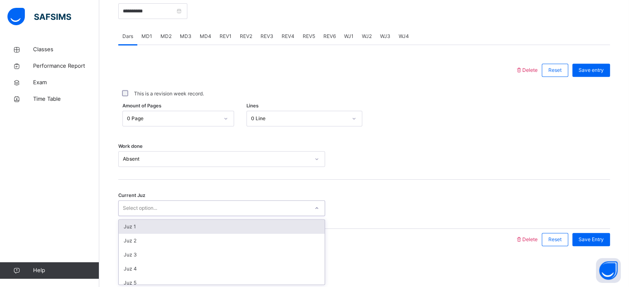
click at [274, 202] on div "Select option..." at bounding box center [214, 208] width 190 height 13
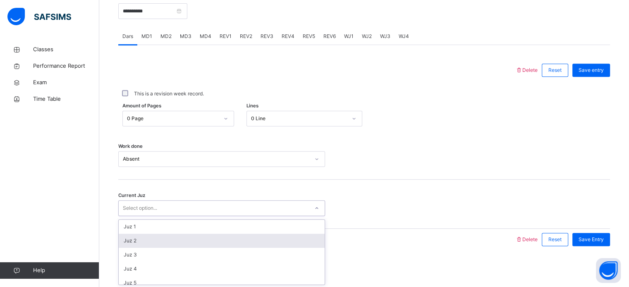
click at [271, 242] on div "Juz 2" at bounding box center [222, 241] width 206 height 14
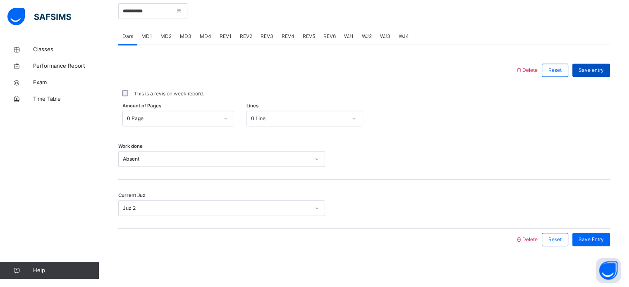
click at [604, 70] on span "Save entry" at bounding box center [591, 70] width 25 height 7
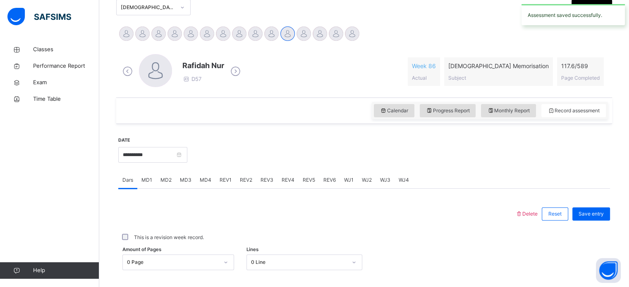
scroll to position [189, 0]
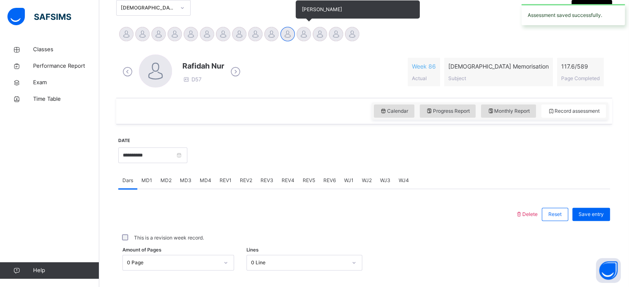
click at [304, 33] on div at bounding box center [304, 34] width 14 height 14
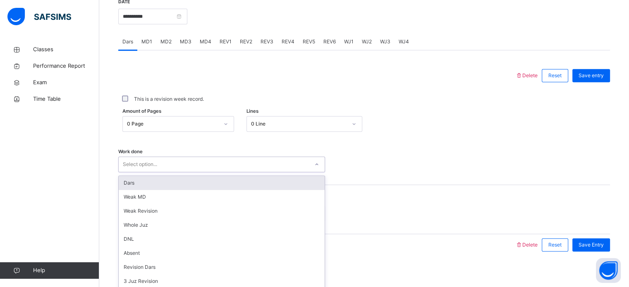
scroll to position [333, 0]
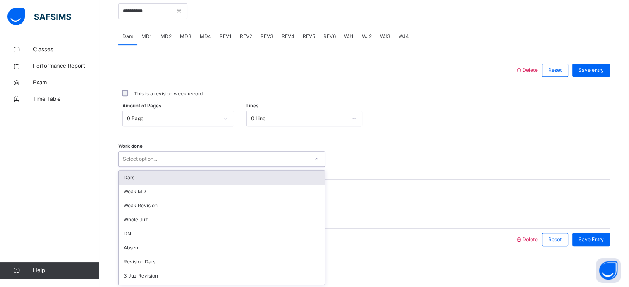
click at [280, 166] on div "Select option..." at bounding box center [221, 159] width 207 height 16
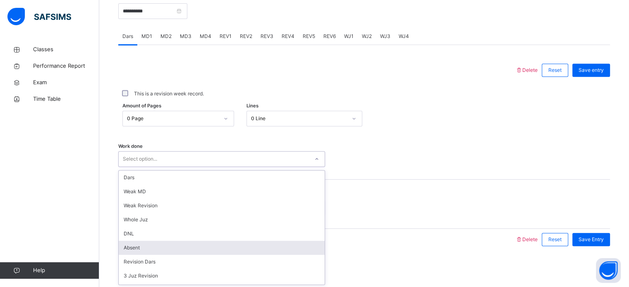
click at [268, 247] on div "Absent" at bounding box center [222, 248] width 206 height 14
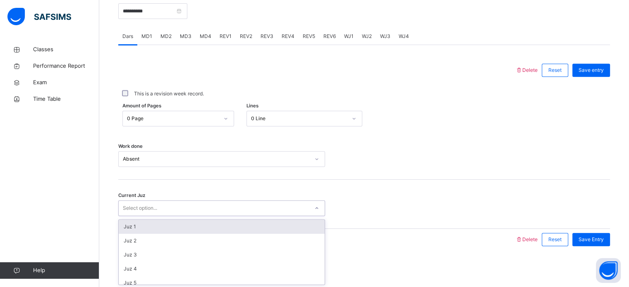
click at [294, 203] on div "Select option..." at bounding box center [214, 208] width 190 height 13
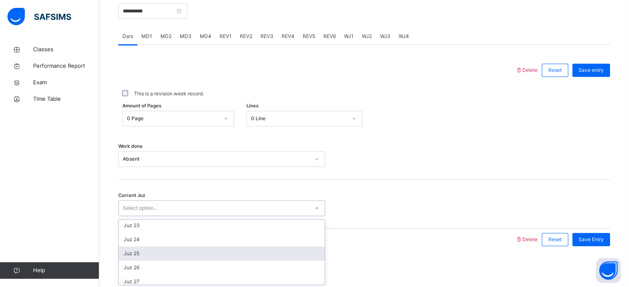
scroll to position [357, 0]
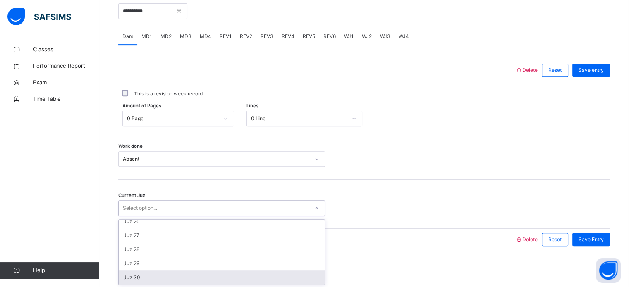
click at [286, 273] on div "Juz 30" at bounding box center [222, 278] width 206 height 14
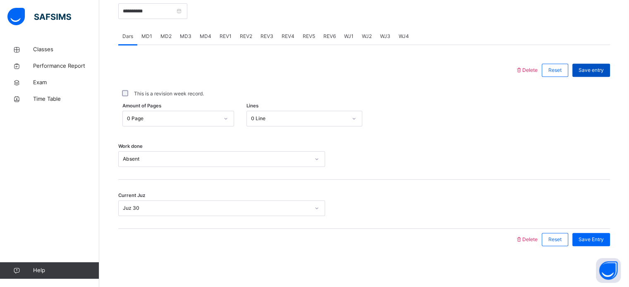
click at [604, 72] on span "Save entry" at bounding box center [591, 70] width 25 height 7
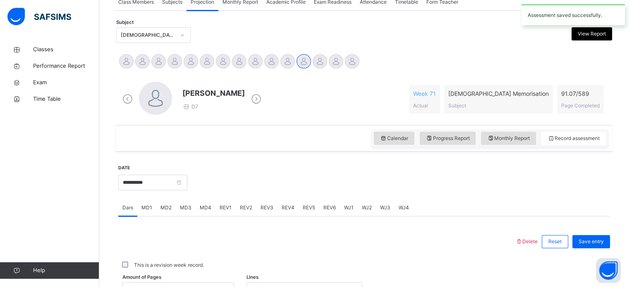
scroll to position [159, 0]
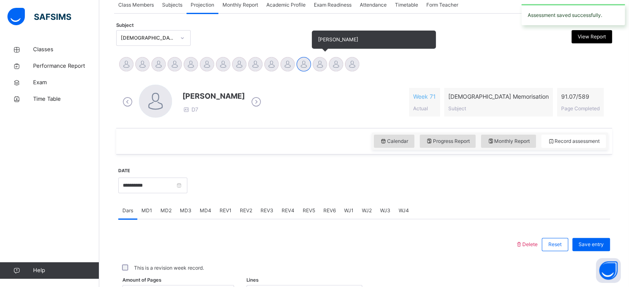
click at [319, 67] on div at bounding box center [320, 64] width 14 height 14
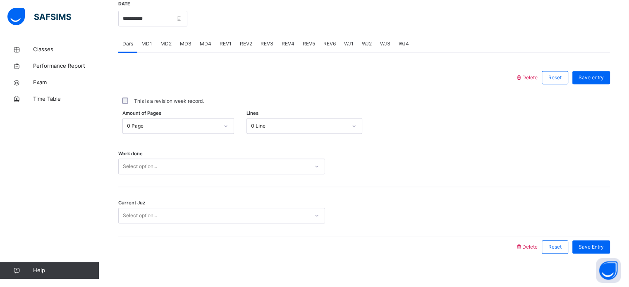
scroll to position [333, 0]
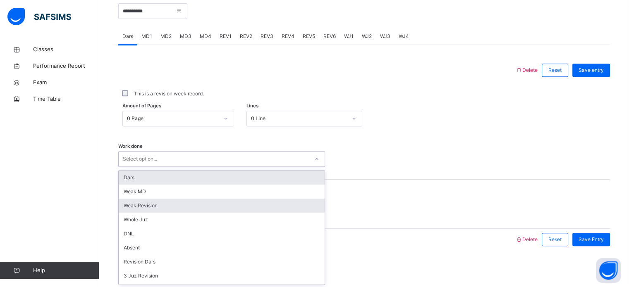
drag, startPoint x: 283, startPoint y: 161, endPoint x: 273, endPoint y: 208, distance: 48.4
click at [273, 167] on div "option Dars focused, 1 of 14. 14 results available. Use Up and Down to choose o…" at bounding box center [221, 159] width 207 height 16
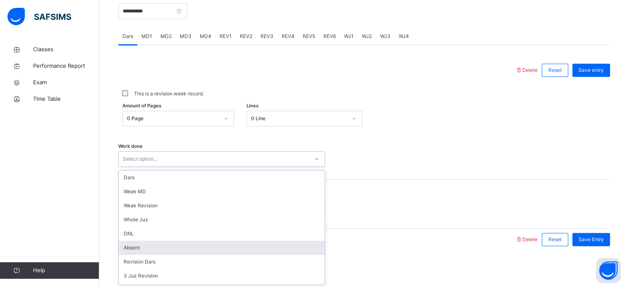
click at [258, 249] on div "Absent" at bounding box center [222, 248] width 206 height 14
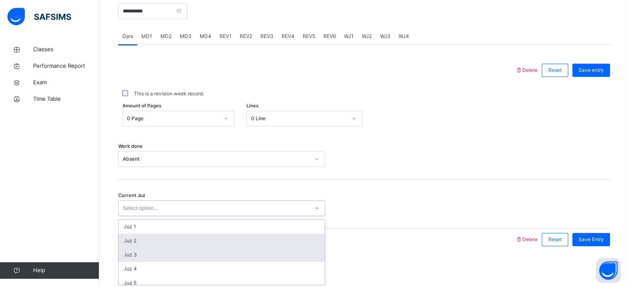
drag, startPoint x: 284, startPoint y: 205, endPoint x: 273, endPoint y: 259, distance: 55.6
click at [273, 216] on div "option Juz 2 focused, 2 of 30. 30 results available. Use Up and Down to choose …" at bounding box center [221, 209] width 207 height 16
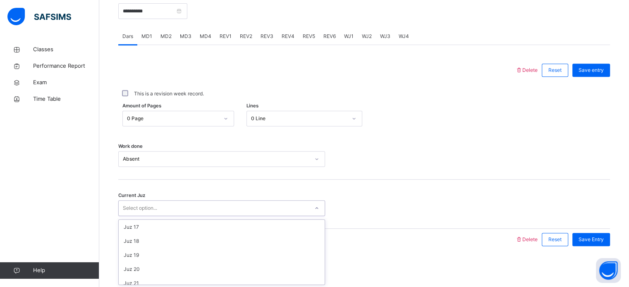
scroll to position [357, 0]
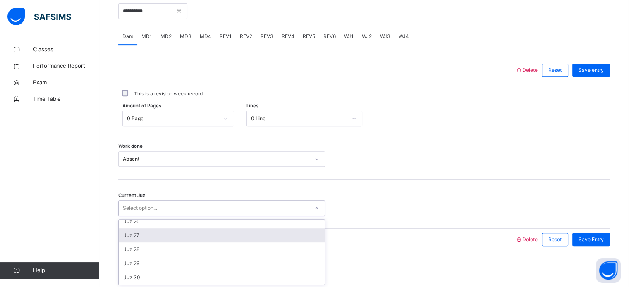
click at [261, 235] on div "Juz 27" at bounding box center [222, 236] width 206 height 14
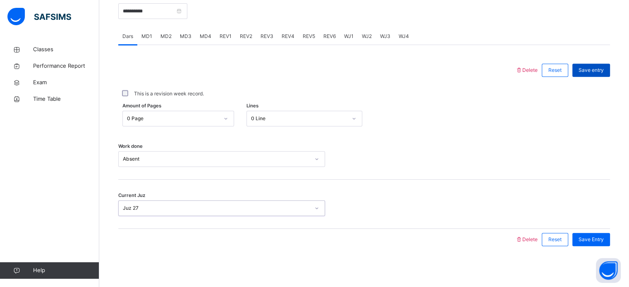
click at [603, 74] on div "Save entry" at bounding box center [591, 70] width 38 height 13
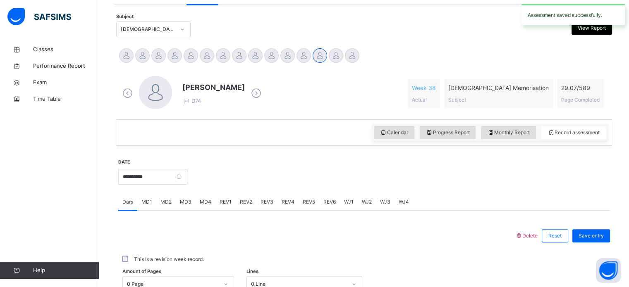
scroll to position [167, 0]
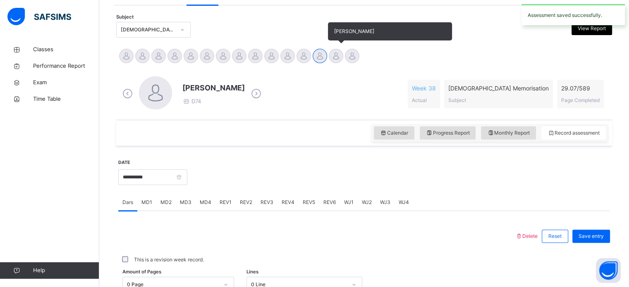
click at [336, 54] on div at bounding box center [336, 56] width 14 height 14
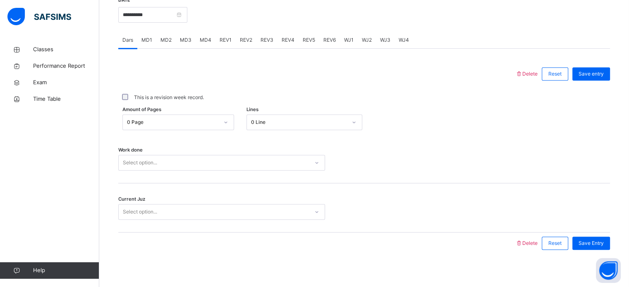
scroll to position [333, 0]
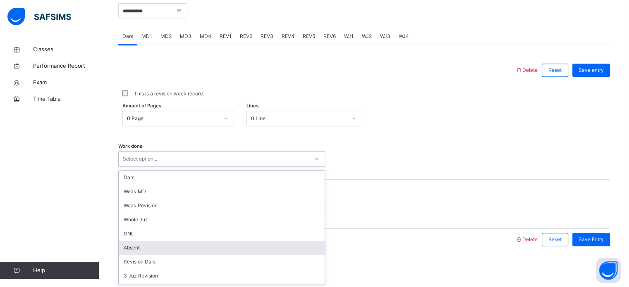
drag, startPoint x: 292, startPoint y: 160, endPoint x: 285, endPoint y: 248, distance: 88.4
click at [285, 167] on div "option Absent focused, 6 of 14. 14 results available. Use Up and Down to choose…" at bounding box center [221, 159] width 207 height 16
click at [285, 248] on div "Absent" at bounding box center [222, 248] width 206 height 14
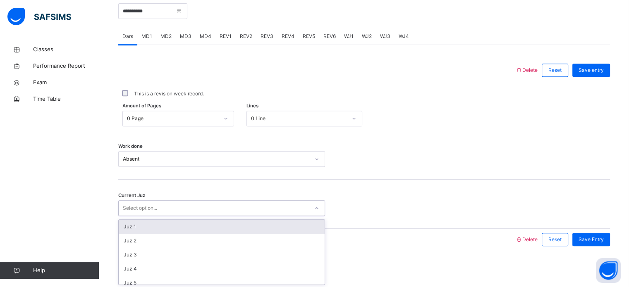
click at [301, 207] on div "Select option..." at bounding box center [214, 208] width 190 height 13
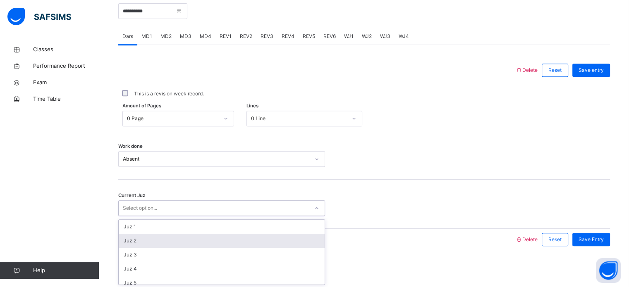
scroll to position [357, 0]
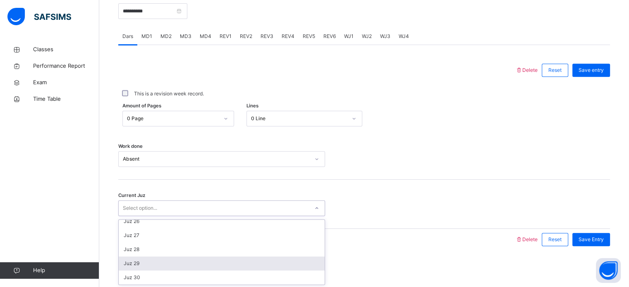
click at [286, 263] on div "Juz 29" at bounding box center [222, 264] width 206 height 14
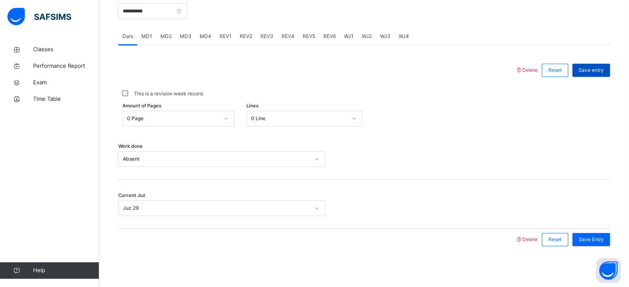
click at [610, 71] on div "Save entry" at bounding box center [591, 70] width 38 height 13
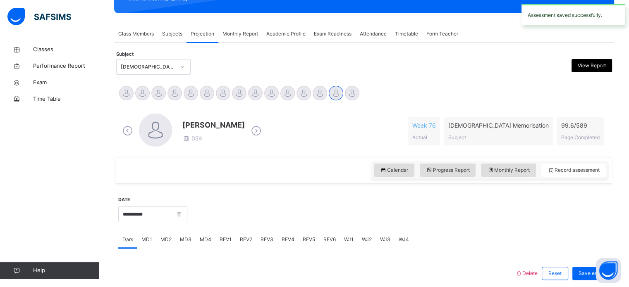
scroll to position [130, 0]
click at [364, 33] on span "Attendance" at bounding box center [373, 33] width 27 height 7
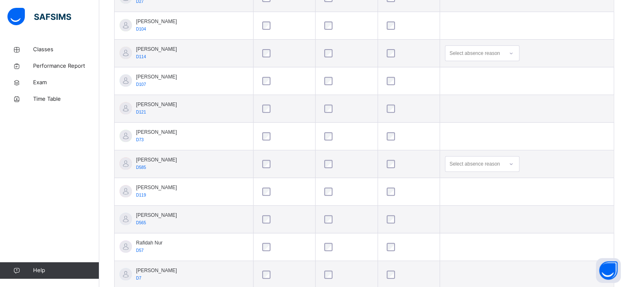
scroll to position [354, 0]
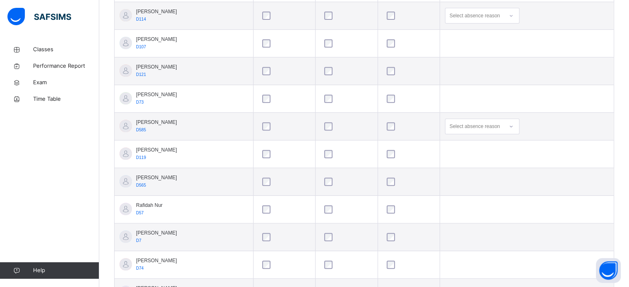
click at [477, 125] on div "Select absence reason" at bounding box center [475, 127] width 50 height 16
drag, startPoint x: 478, startPoint y: 115, endPoint x: 437, endPoint y: 177, distance: 73.8
click at [437, 177] on tbody "[PERSON_NAME] D34 Select absence reason [PERSON_NAME] D27 [PERSON_NAME] D104 [P…" at bounding box center [364, 140] width 499 height 443
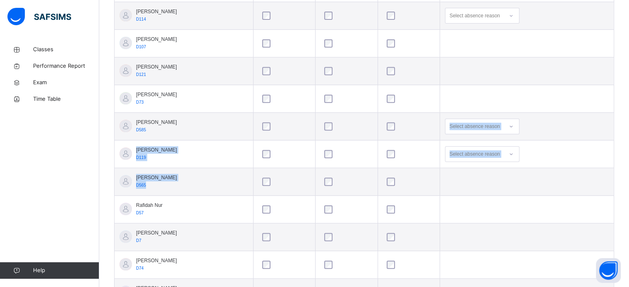
click at [429, 155] on div at bounding box center [409, 154] width 48 height 8
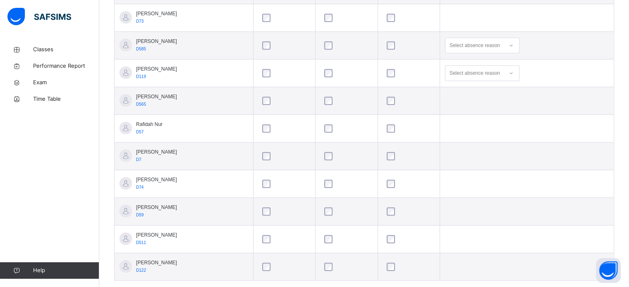
scroll to position [436, 0]
click at [400, 160] on tbody "[PERSON_NAME] D34 Select absence reason [PERSON_NAME] D27 [PERSON_NAME] D104 [P…" at bounding box center [364, 58] width 499 height 443
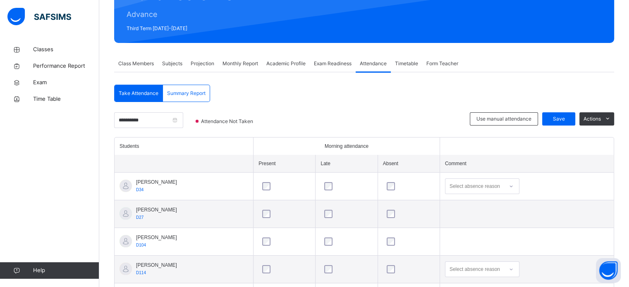
scroll to position [98, 0]
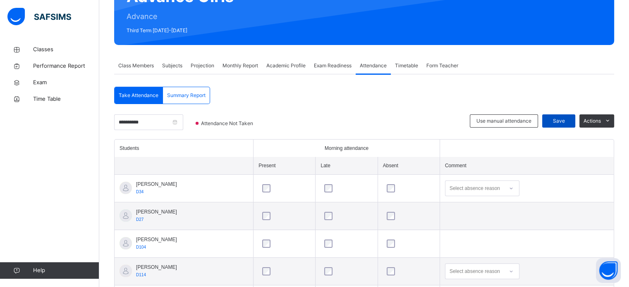
click at [564, 119] on span "Save" at bounding box center [558, 120] width 21 height 7
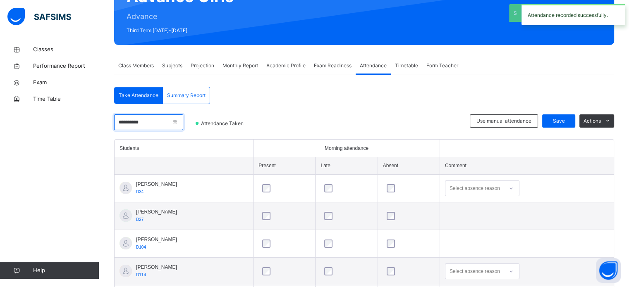
click at [183, 122] on input "**********" at bounding box center [148, 123] width 69 height 16
click at [338, 68] on span "Exam Readiness" at bounding box center [333, 65] width 38 height 7
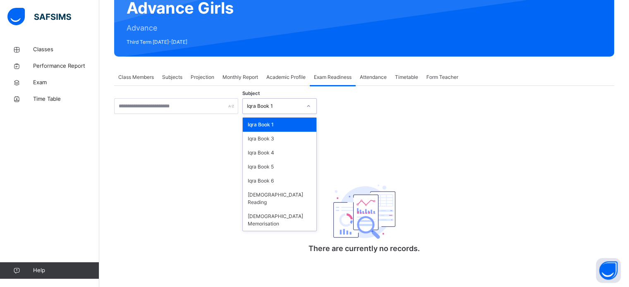
click at [299, 110] on div "Iqra Book 1" at bounding box center [272, 106] width 58 height 13
click at [301, 210] on div "[DEMOGRAPHIC_DATA] Memorisation" at bounding box center [280, 221] width 74 height 22
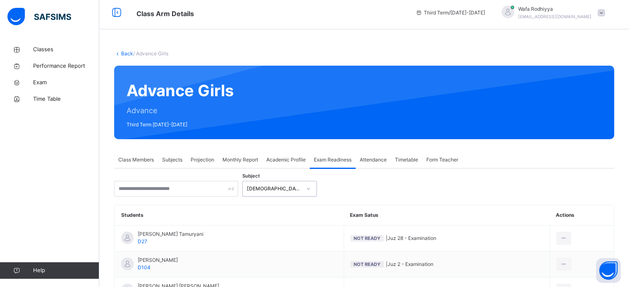
scroll to position [0, 0]
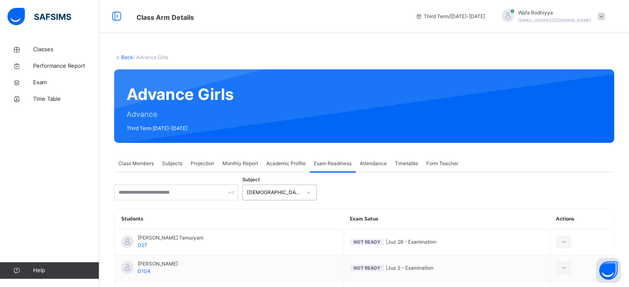
click at [378, 167] on span "Attendance" at bounding box center [373, 163] width 27 height 7
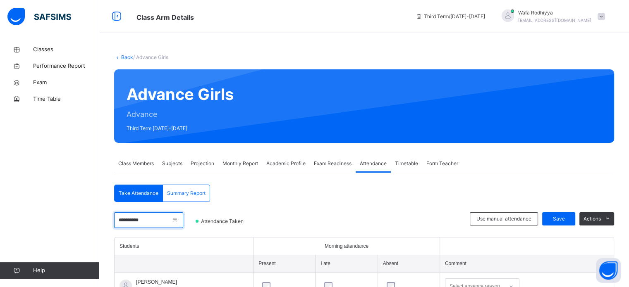
click at [183, 218] on input "**********" at bounding box center [148, 221] width 69 height 16
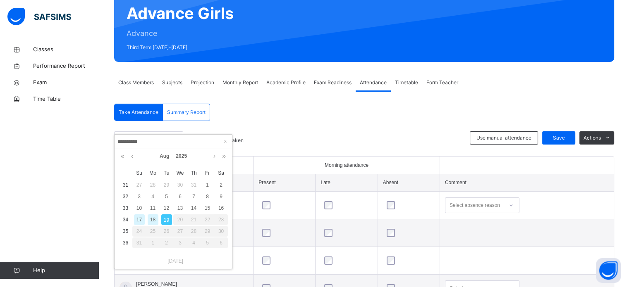
scroll to position [82, 0]
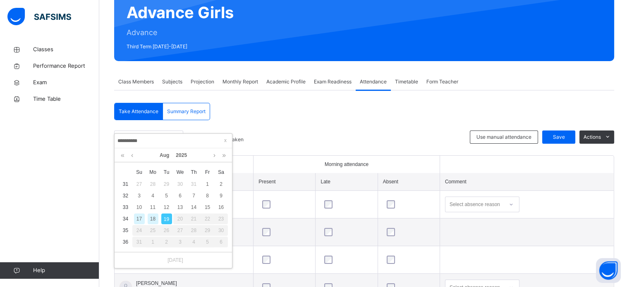
click at [136, 214] on div "17" at bounding box center [139, 219] width 11 height 11
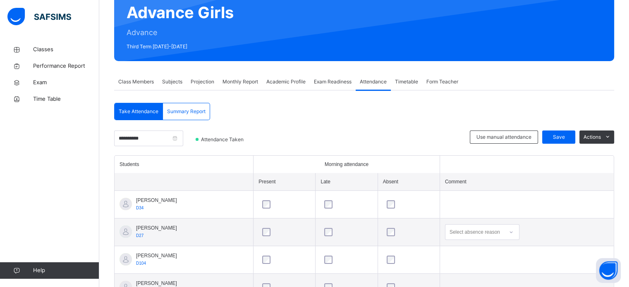
click at [134, 79] on span "Class Members" at bounding box center [136, 81] width 36 height 7
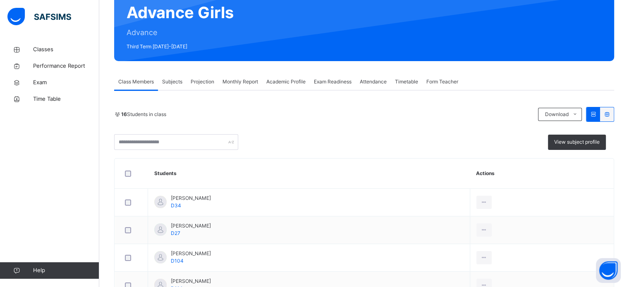
click at [208, 79] on span "Projection" at bounding box center [203, 81] width 24 height 7
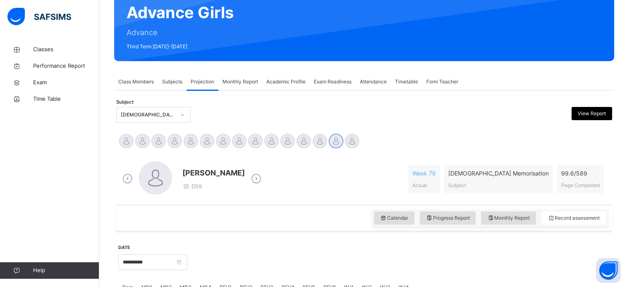
scroll to position [113, 0]
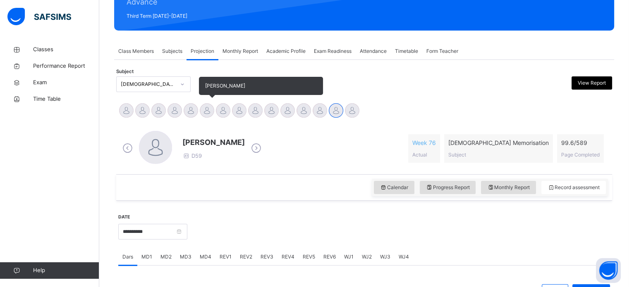
click at [213, 110] on div at bounding box center [207, 110] width 14 height 14
click at [202, 104] on div "[PERSON_NAME]" at bounding box center [207, 112] width 16 height 18
click at [188, 107] on div at bounding box center [191, 110] width 14 height 14
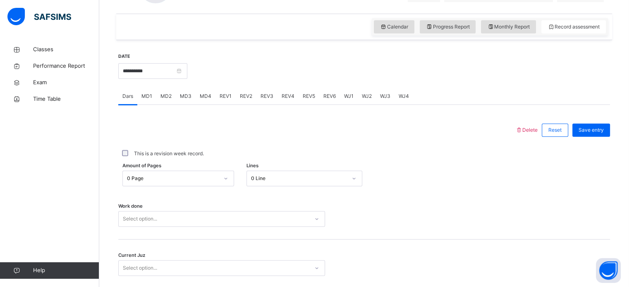
scroll to position [273, 0]
click at [165, 96] on span "MD2" at bounding box center [165, 96] width 11 height 7
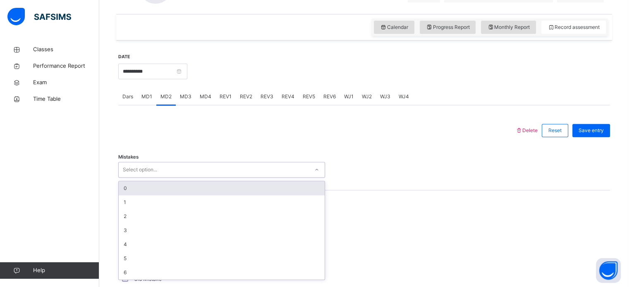
click at [155, 190] on div "0" at bounding box center [222, 189] width 206 height 14
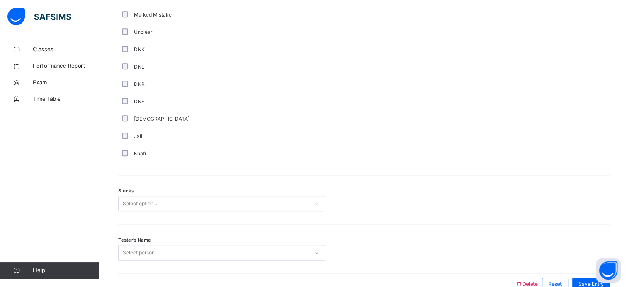
scroll to position [599, 0]
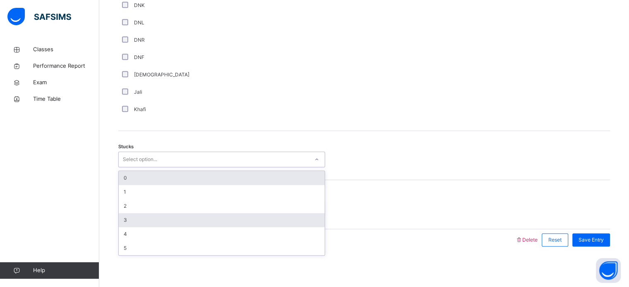
click at [123, 217] on div "3" at bounding box center [222, 220] width 206 height 14
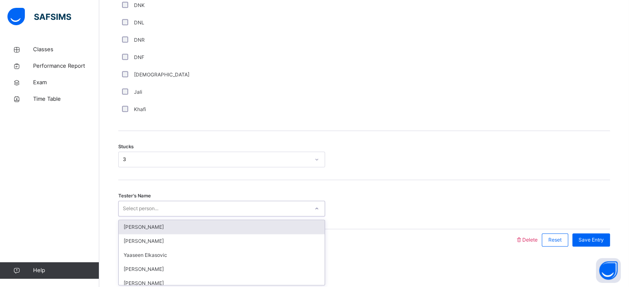
type input "*"
type input "********"
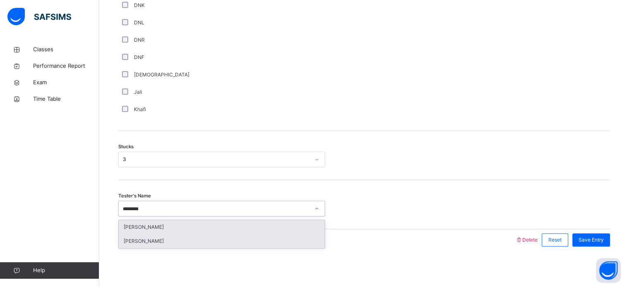
click at [143, 242] on div "[PERSON_NAME]" at bounding box center [222, 242] width 206 height 14
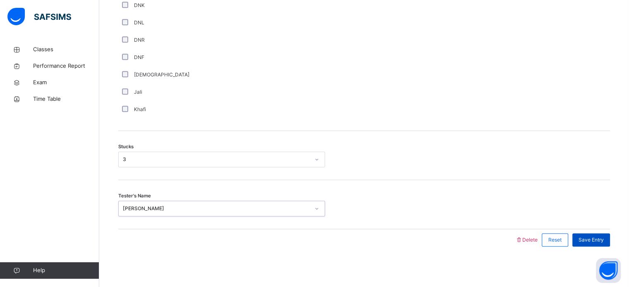
click at [594, 239] on span "Save Entry" at bounding box center [591, 240] width 25 height 7
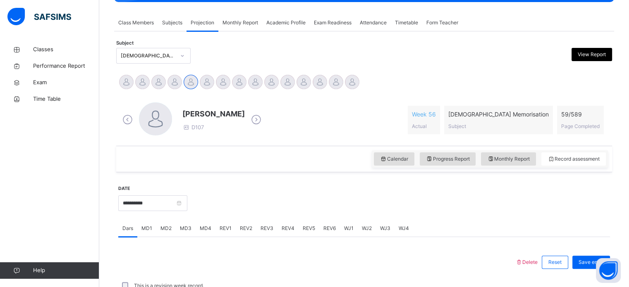
scroll to position [141, 0]
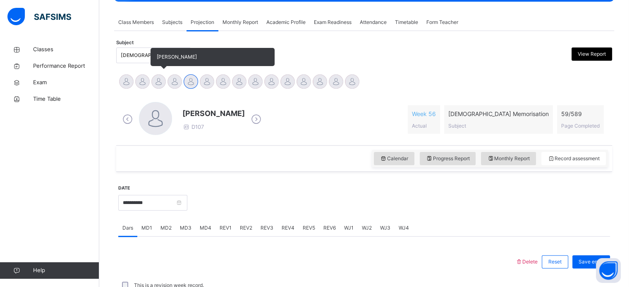
click at [161, 77] on div at bounding box center [158, 81] width 14 height 14
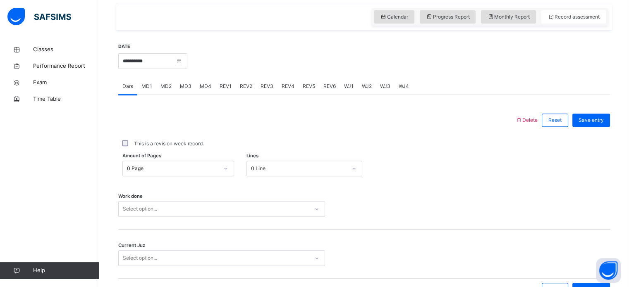
scroll to position [333, 0]
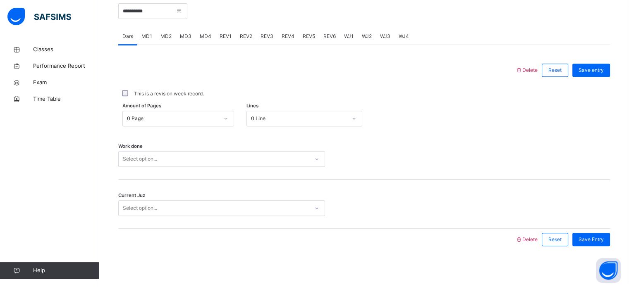
click at [152, 36] on div "MD1" at bounding box center [146, 36] width 19 height 17
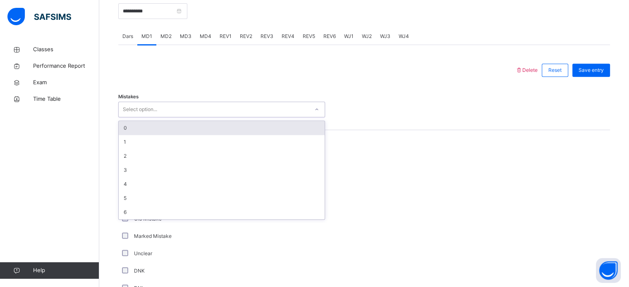
click at [145, 109] on div "Select option..." at bounding box center [140, 110] width 34 height 16
click at [139, 129] on div "0" at bounding box center [222, 128] width 206 height 14
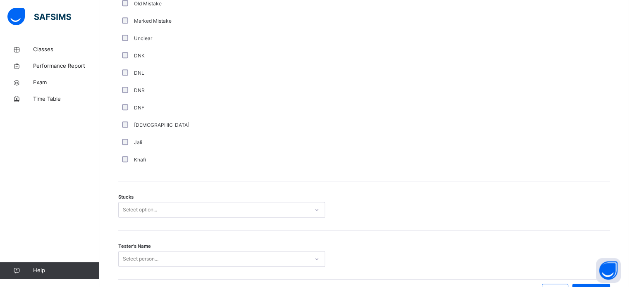
scroll to position [599, 0]
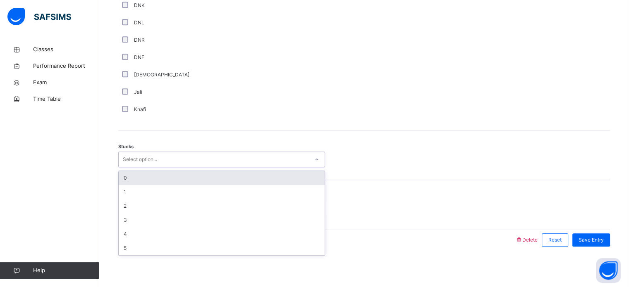
click at [135, 165] on div "Select option..." at bounding box center [140, 160] width 34 height 16
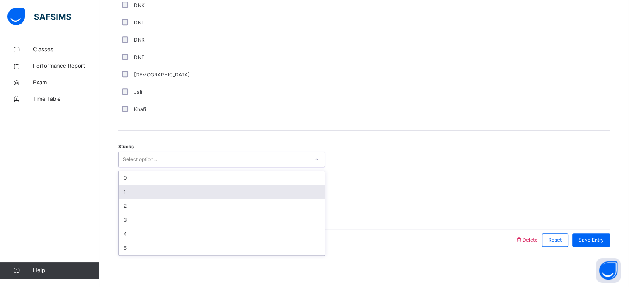
click at [137, 192] on div "1" at bounding box center [222, 192] width 206 height 14
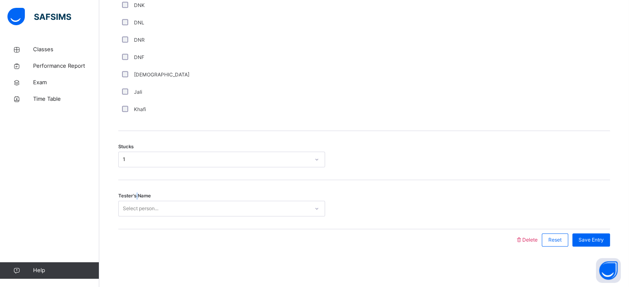
drag, startPoint x: 137, startPoint y: 196, endPoint x: 135, endPoint y: 202, distance: 6.3
click at [137, 197] on span "Tester's Name" at bounding box center [134, 196] width 33 height 7
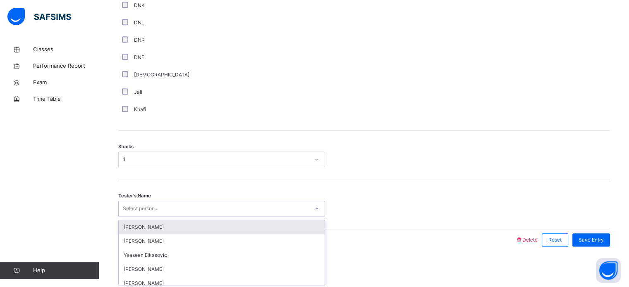
click at [133, 208] on div "Select person..." at bounding box center [141, 209] width 36 height 16
type input "****"
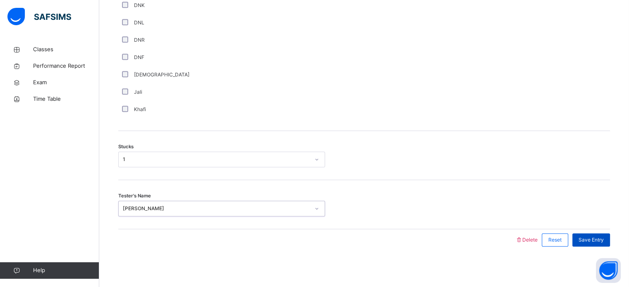
click at [596, 242] on span "Save Entry" at bounding box center [591, 240] width 25 height 7
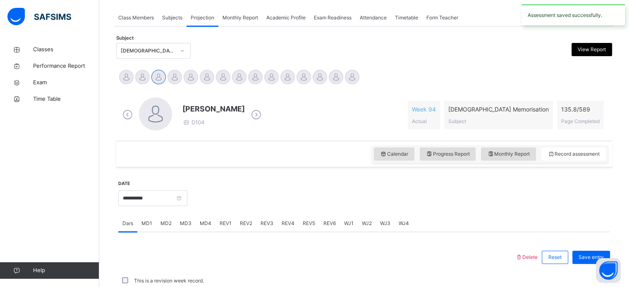
scroll to position [333, 0]
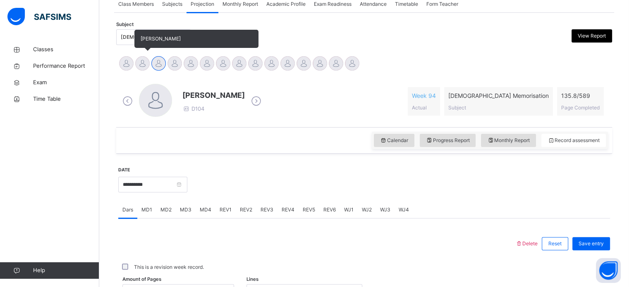
click at [139, 66] on div at bounding box center [142, 63] width 14 height 14
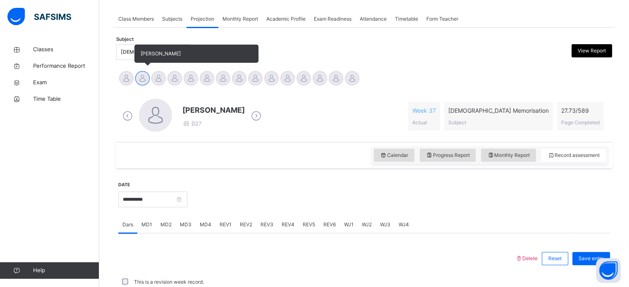
scroll to position [168, 0]
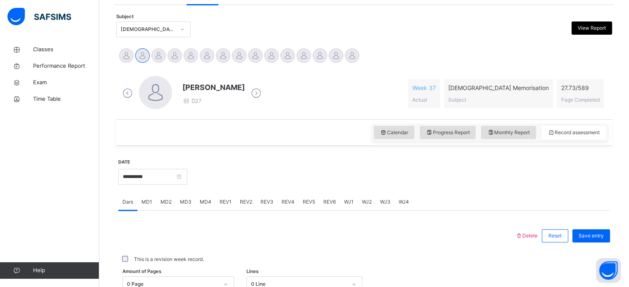
click at [156, 200] on div "MD2" at bounding box center [165, 202] width 19 height 17
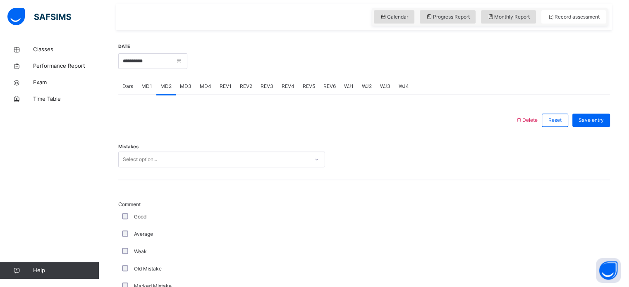
scroll to position [286, 0]
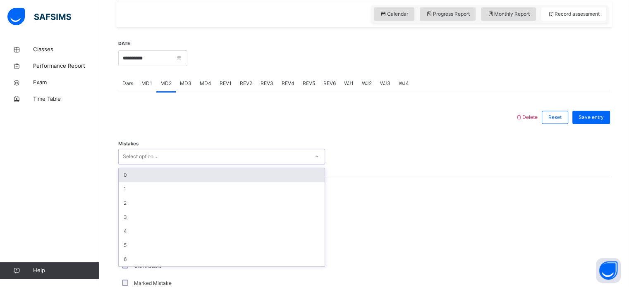
click at [258, 174] on div "0" at bounding box center [222, 175] width 206 height 14
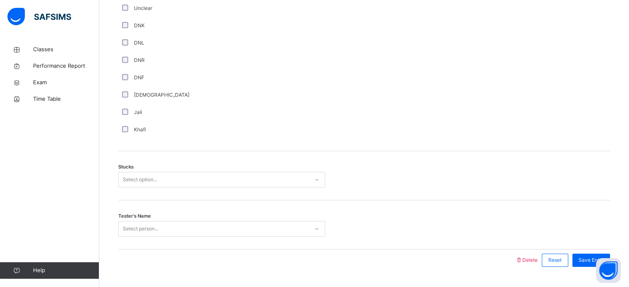
scroll to position [599, 0]
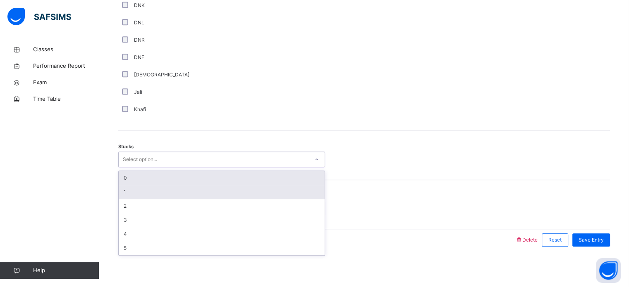
click at [177, 192] on div "1" at bounding box center [222, 192] width 206 height 14
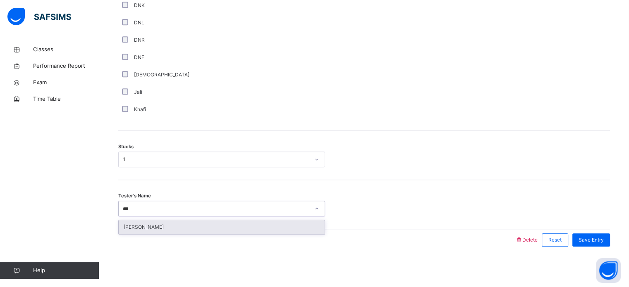
type input "****"
click at [288, 225] on div "[PERSON_NAME]" at bounding box center [222, 227] width 206 height 14
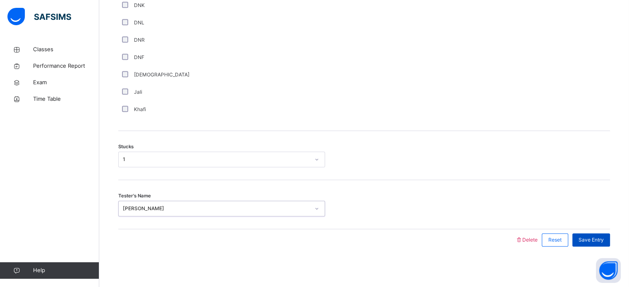
click at [596, 244] on div "Save Entry" at bounding box center [591, 240] width 38 height 13
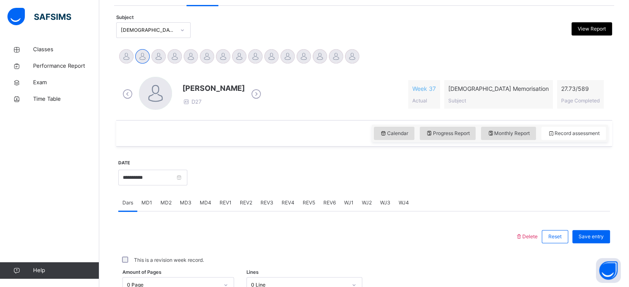
scroll to position [160, 0]
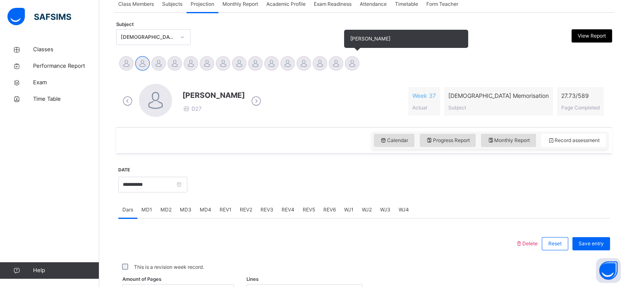
click at [349, 64] on div at bounding box center [352, 63] width 14 height 14
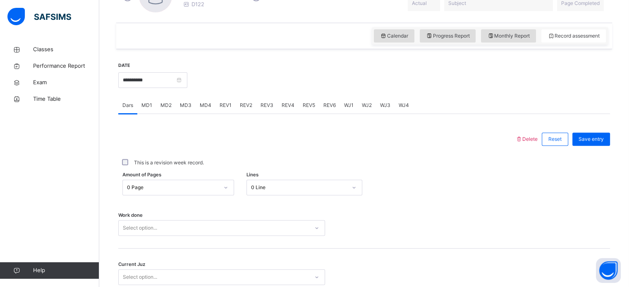
scroll to position [265, 0]
click at [230, 101] on div "REV1" at bounding box center [225, 105] width 20 height 17
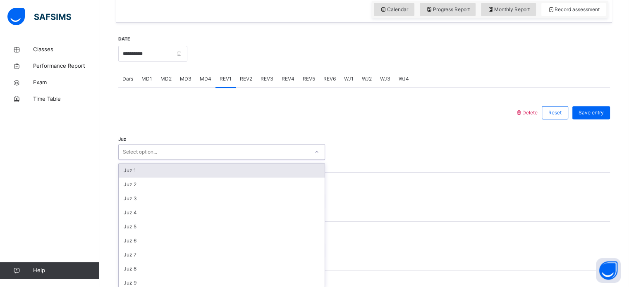
scroll to position [294, 0]
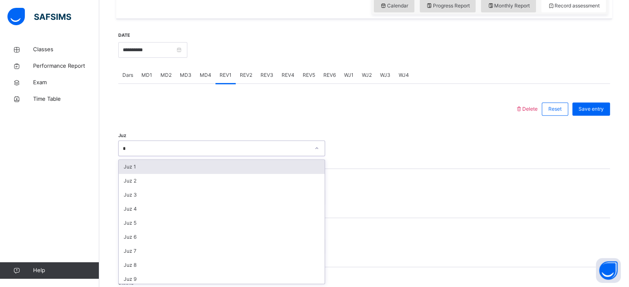
type input "**"
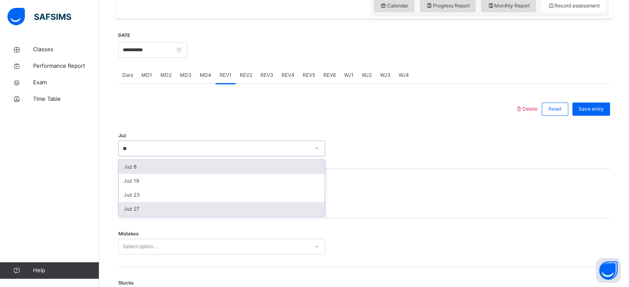
click at [156, 211] on div "Juz 27" at bounding box center [222, 209] width 206 height 14
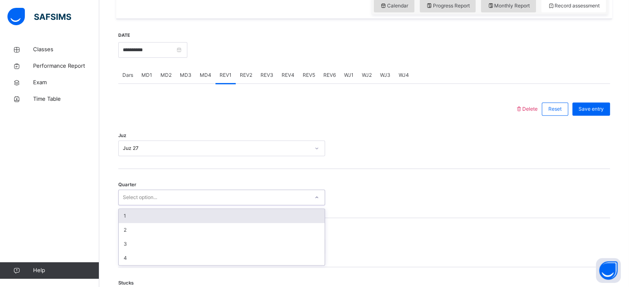
click at [157, 215] on div "1" at bounding box center [222, 216] width 206 height 14
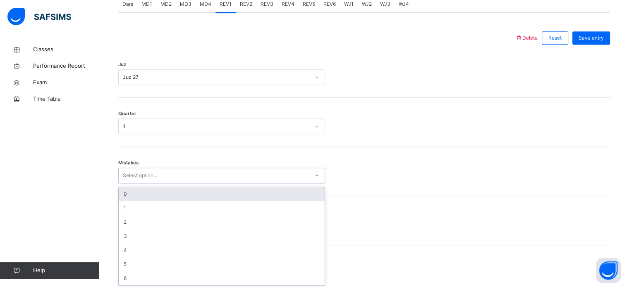
scroll to position [367, 0]
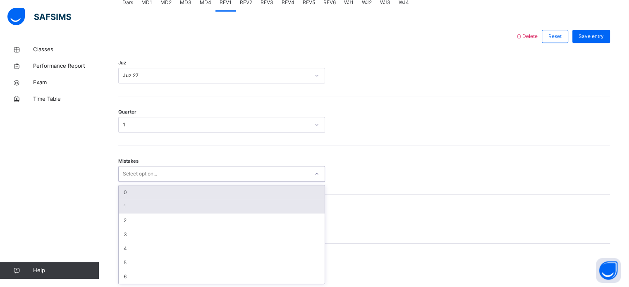
click at [145, 203] on div "1" at bounding box center [222, 207] width 206 height 14
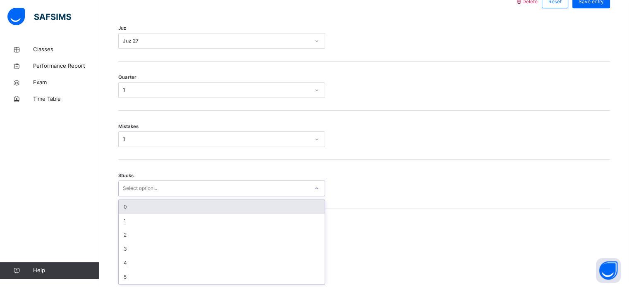
scroll to position [402, 0]
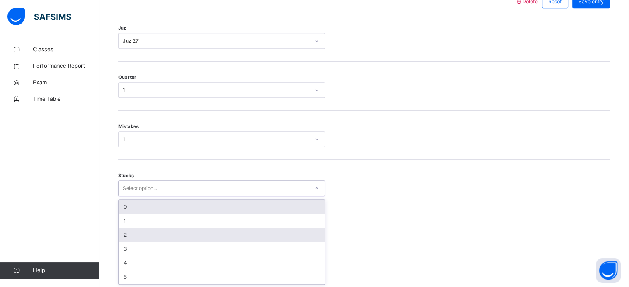
click at [136, 233] on div "2" at bounding box center [222, 235] width 206 height 14
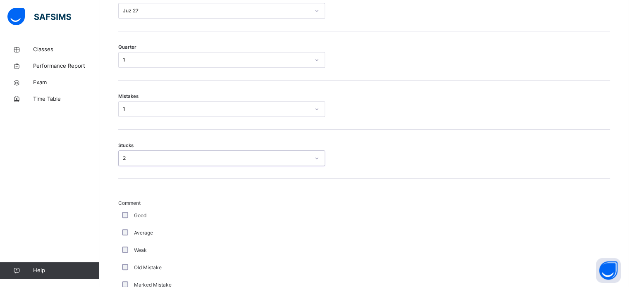
scroll to position [517, 0]
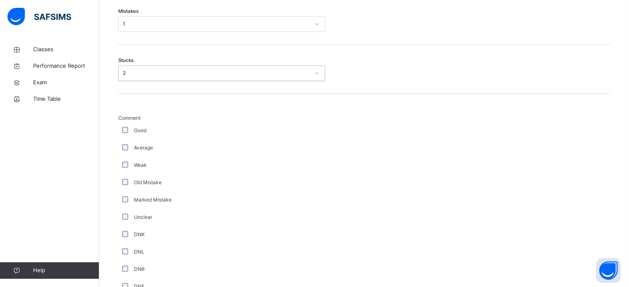
click at [123, 154] on div "Average" at bounding box center [221, 147] width 207 height 17
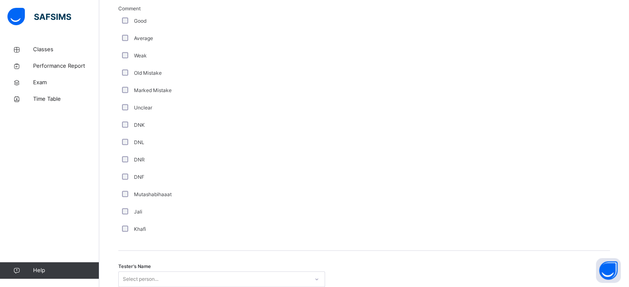
scroll to position [698, 0]
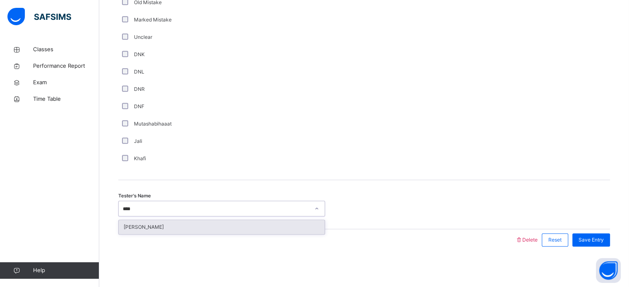
type input "*****"
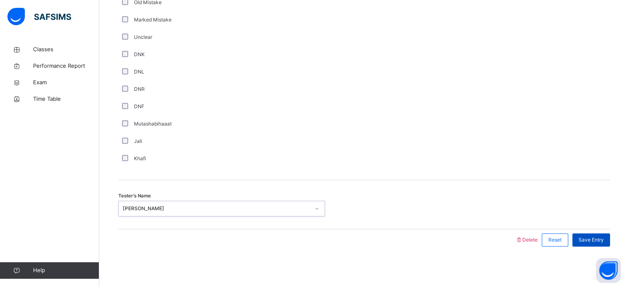
click at [593, 234] on div "Save Entry" at bounding box center [591, 240] width 38 height 13
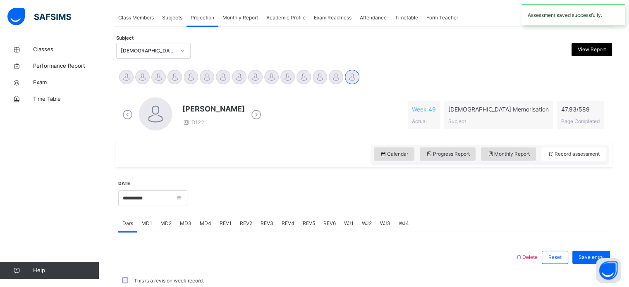
scroll to position [333, 0]
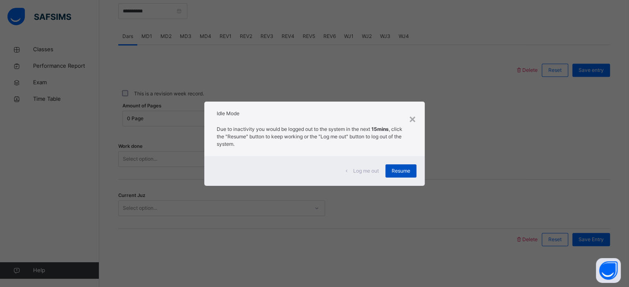
click at [403, 172] on span "Resume" at bounding box center [401, 171] width 19 height 7
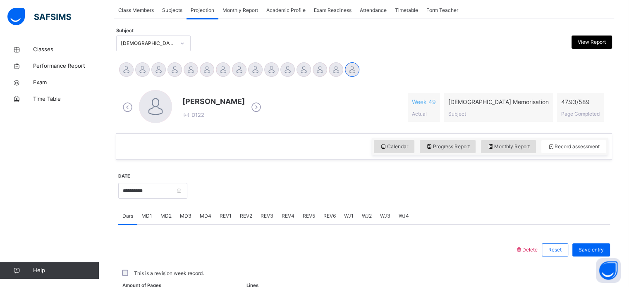
scroll to position [153, 0]
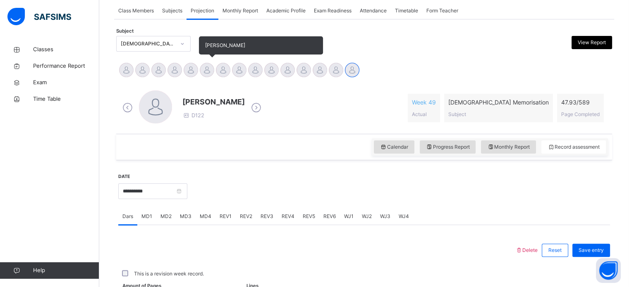
click at [212, 71] on div at bounding box center [207, 70] width 14 height 14
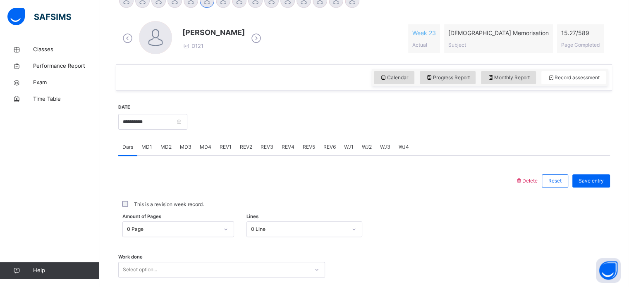
scroll to position [223, 0]
click at [207, 146] on span "MD4" at bounding box center [206, 146] width 12 height 7
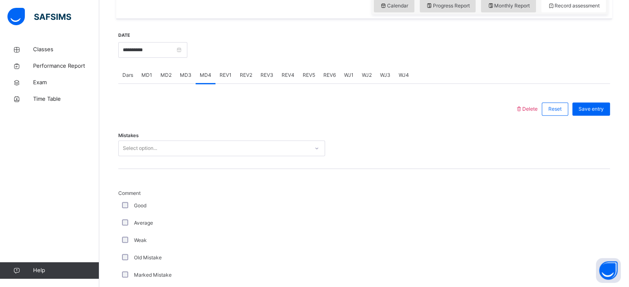
scroll to position [299, 0]
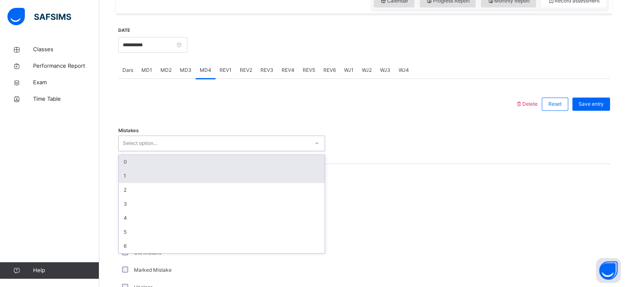
click at [230, 177] on div "1" at bounding box center [222, 176] width 206 height 14
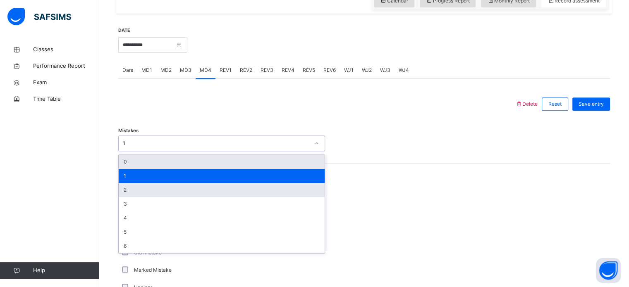
click at [228, 194] on div "2" at bounding box center [222, 190] width 206 height 14
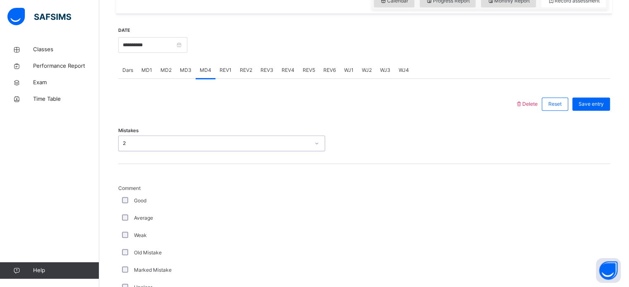
click at [117, 238] on div "**********" at bounding box center [364, 288] width 496 height 549
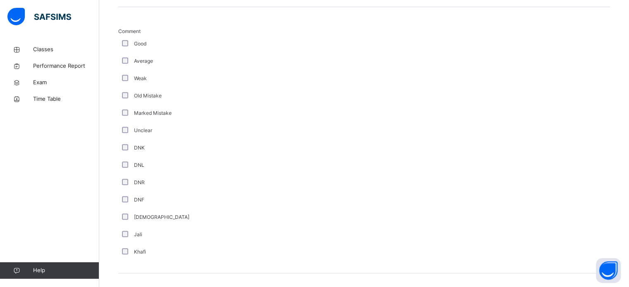
scroll to position [475, 0]
click at [170, 223] on div "Jali" at bounding box center [221, 216] width 207 height 17
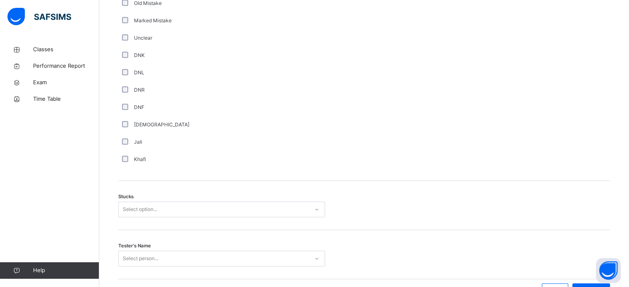
scroll to position [591, 0]
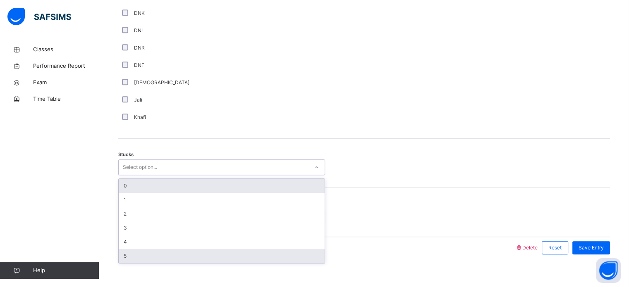
click at [176, 260] on div "5" at bounding box center [222, 256] width 206 height 14
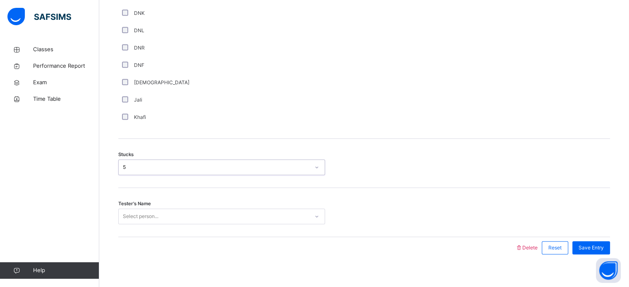
scroll to position [599, 0]
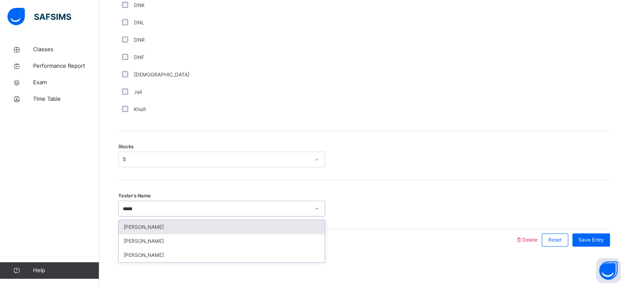
type input "******"
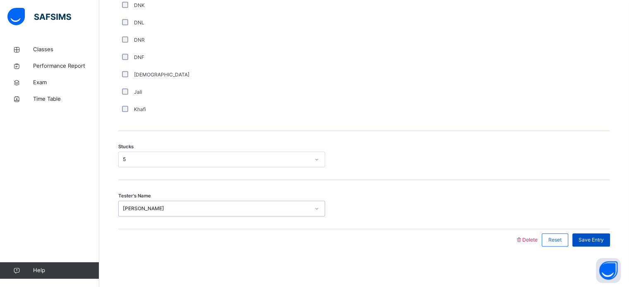
click at [610, 242] on div "Save Entry" at bounding box center [591, 240] width 38 height 13
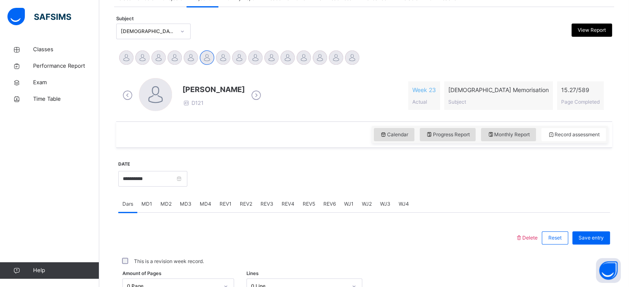
scroll to position [153, 0]
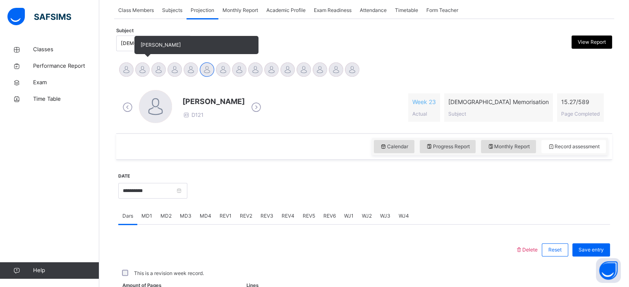
click at [142, 68] on div at bounding box center [142, 69] width 14 height 14
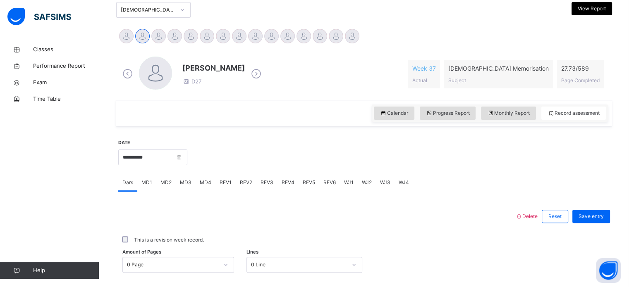
scroll to position [187, 0]
click at [205, 180] on span "MD4" at bounding box center [206, 182] width 12 height 7
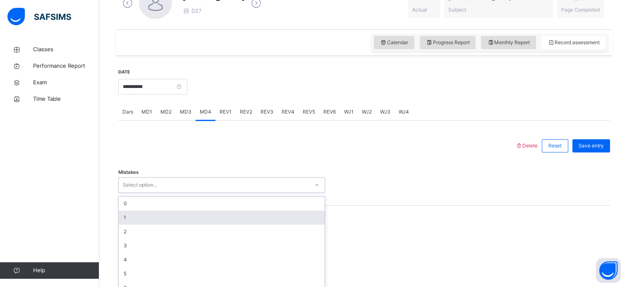
click at [170, 193] on div "option 1 focused, 2 of 7. 7 results available. Use Up and Down to choose option…" at bounding box center [221, 185] width 207 height 16
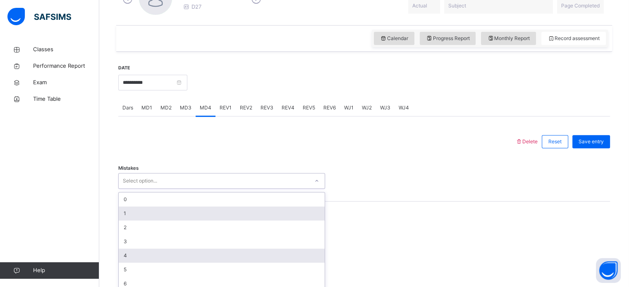
scroll to position [269, 0]
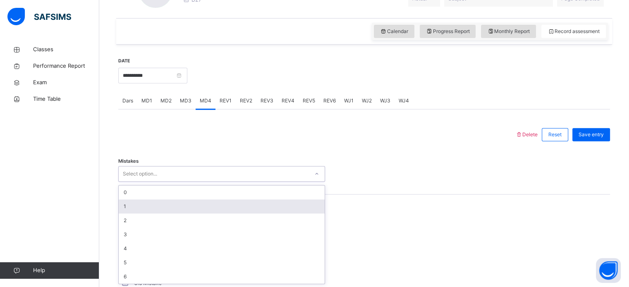
click at [143, 208] on div "1" at bounding box center [222, 207] width 206 height 14
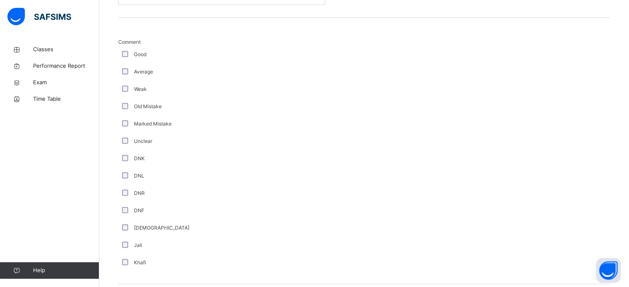
scroll to position [511, 0]
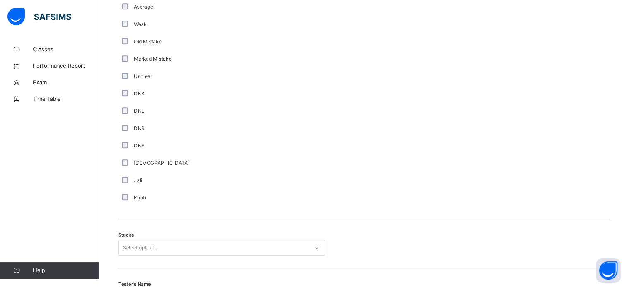
click at [160, 242] on div "Select option..." at bounding box center [221, 248] width 207 height 16
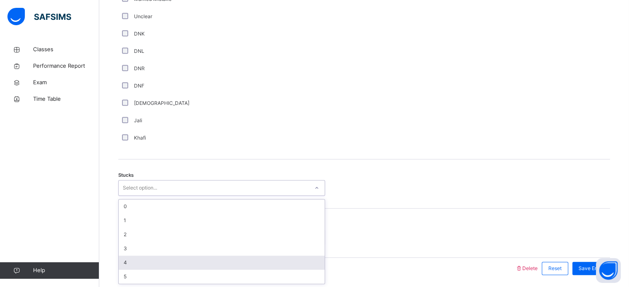
click at [160, 261] on div "4" at bounding box center [222, 263] width 206 height 14
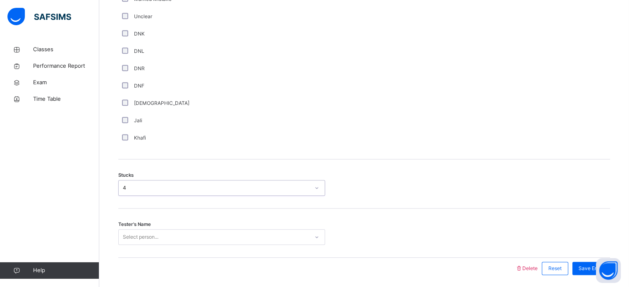
click at [131, 230] on div "Select person..." at bounding box center [221, 238] width 207 height 16
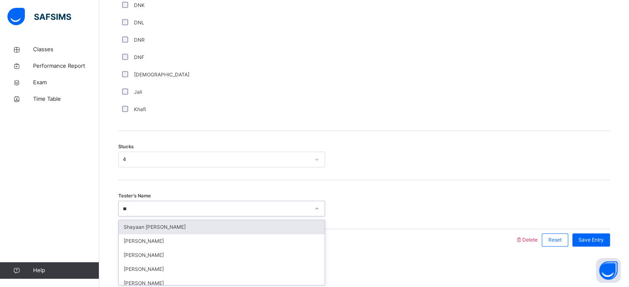
type input "***"
click at [281, 227] on div "[PERSON_NAME]" at bounding box center [222, 227] width 206 height 14
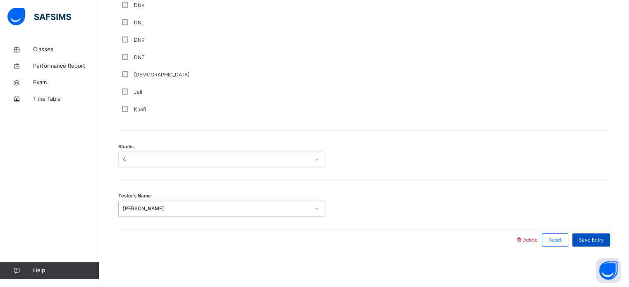
click at [582, 243] on div "Save Entry" at bounding box center [591, 240] width 38 height 13
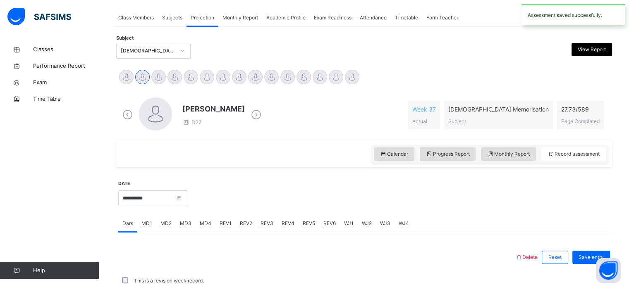
scroll to position [333, 0]
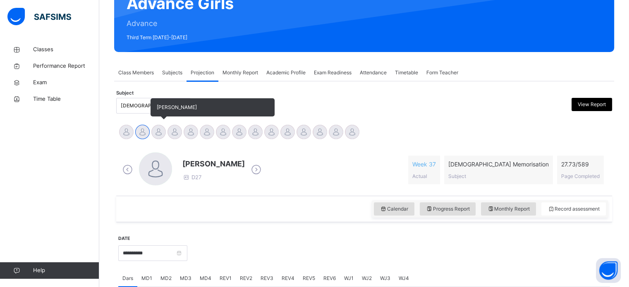
click at [164, 136] on div at bounding box center [158, 132] width 14 height 14
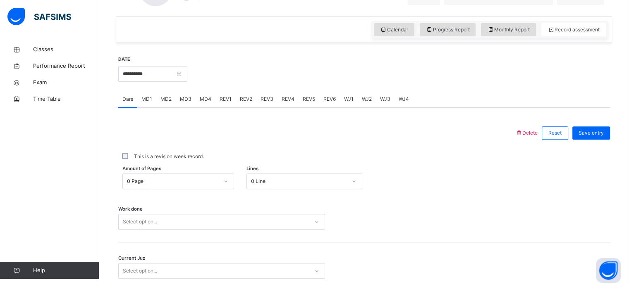
scroll to position [274, 0]
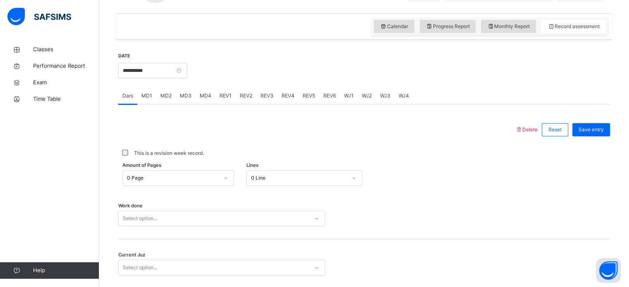
click at [206, 101] on div "MD4" at bounding box center [206, 96] width 20 height 17
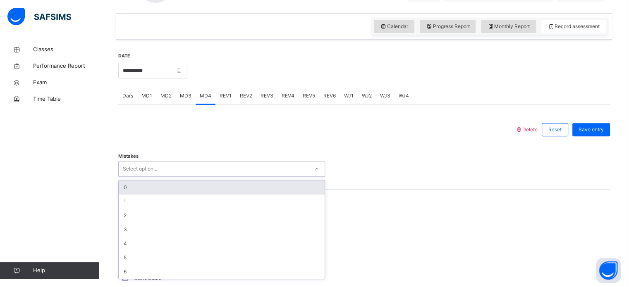
click at [151, 187] on div "0" at bounding box center [222, 188] width 206 height 14
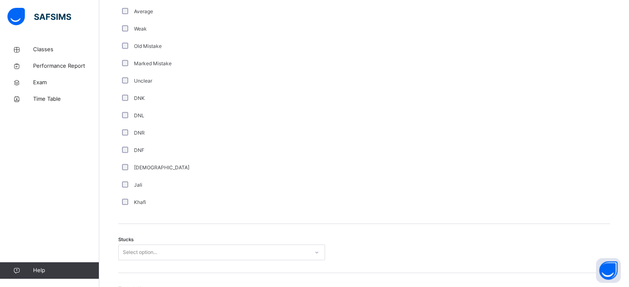
scroll to position [599, 0]
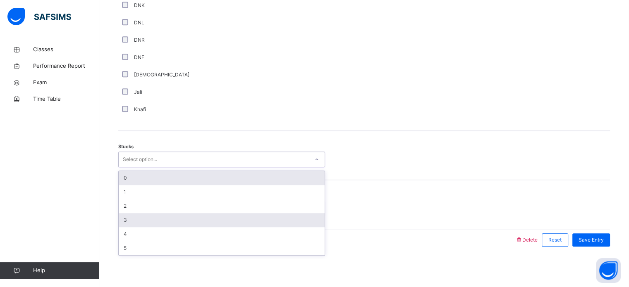
click at [127, 213] on div "3" at bounding box center [222, 220] width 206 height 14
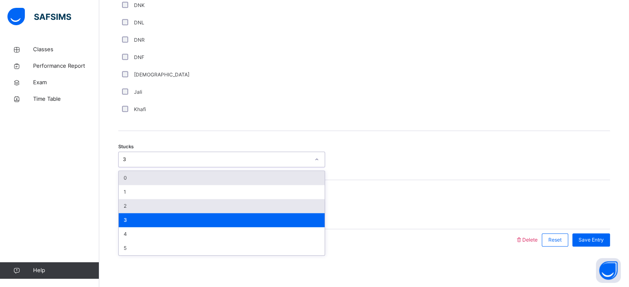
click at [133, 206] on div "2" at bounding box center [222, 206] width 206 height 14
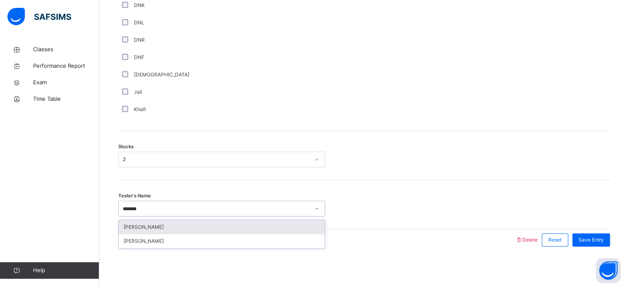
type input "********"
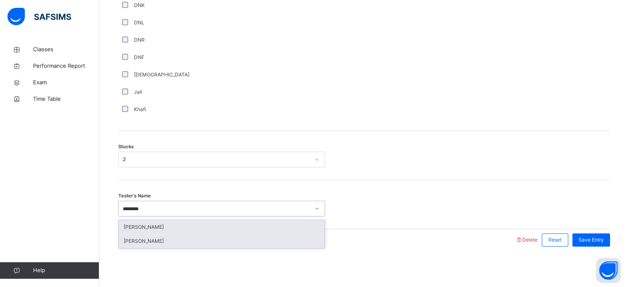
click at [144, 235] on div "[PERSON_NAME]" at bounding box center [222, 242] width 206 height 14
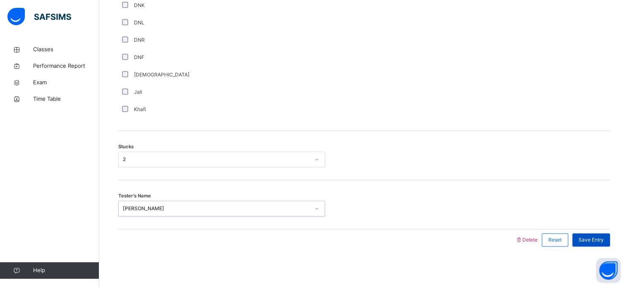
click at [595, 240] on span "Save Entry" at bounding box center [591, 240] width 25 height 7
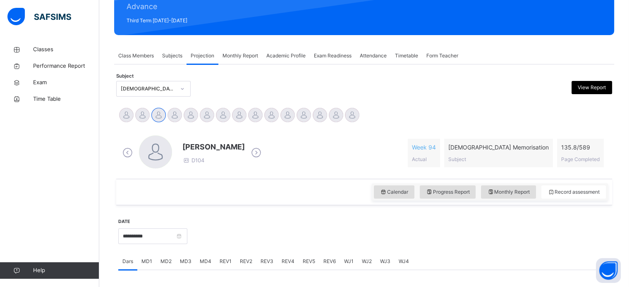
scroll to position [108, 0]
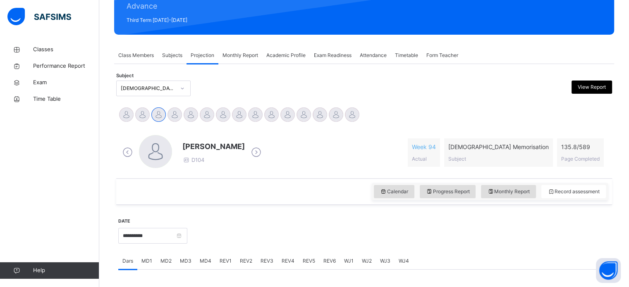
drag, startPoint x: 203, startPoint y: 117, endPoint x: 203, endPoint y: 104, distance: 12.8
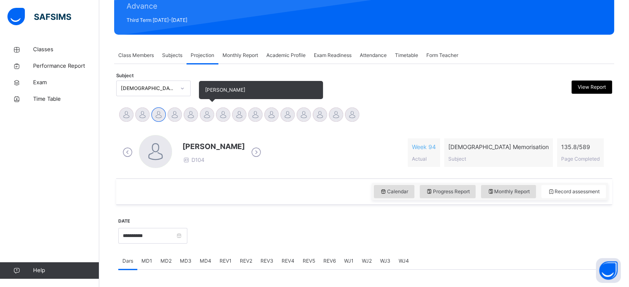
click at [205, 113] on div at bounding box center [207, 115] width 14 height 14
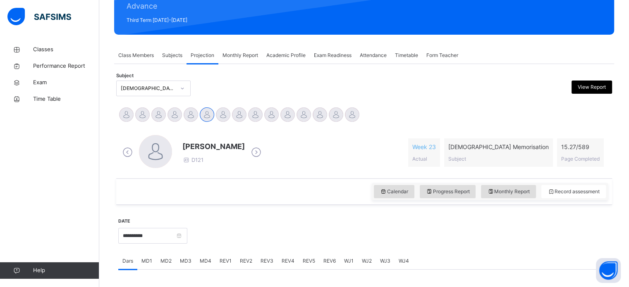
click at [208, 266] on div "MD4" at bounding box center [206, 261] width 20 height 17
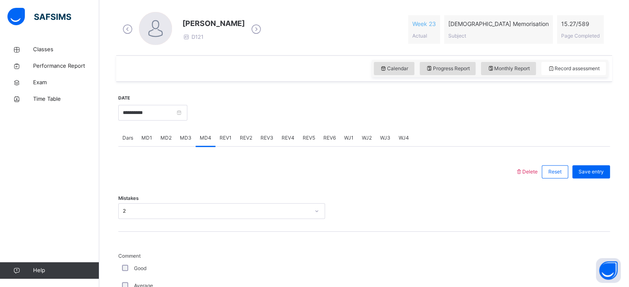
scroll to position [0, 0]
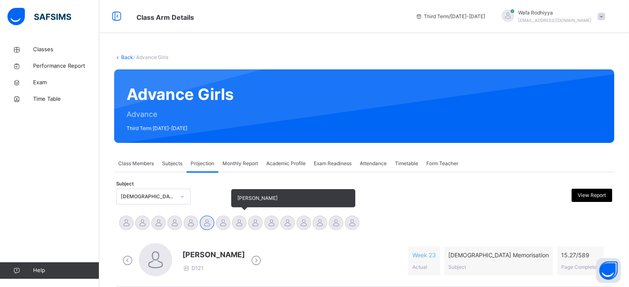
click at [246, 231] on div "[PERSON_NAME]" at bounding box center [239, 224] width 16 height 18
click at [228, 219] on div at bounding box center [223, 223] width 14 height 14
click at [244, 220] on div at bounding box center [239, 223] width 14 height 14
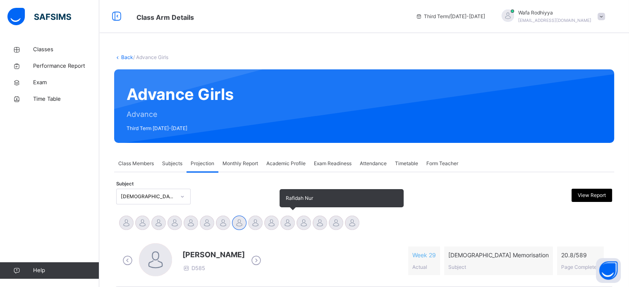
click at [283, 228] on div at bounding box center [287, 223] width 14 height 14
click at [309, 227] on div at bounding box center [304, 223] width 14 height 14
click at [273, 220] on div at bounding box center [271, 223] width 14 height 14
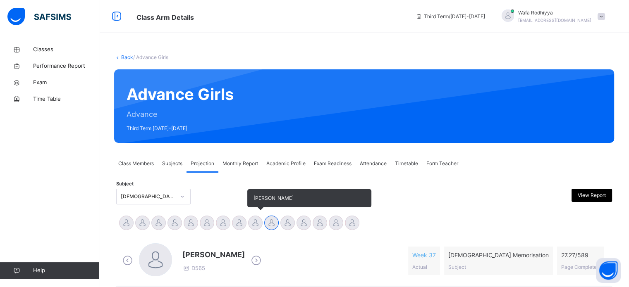
click at [256, 223] on div at bounding box center [255, 223] width 14 height 14
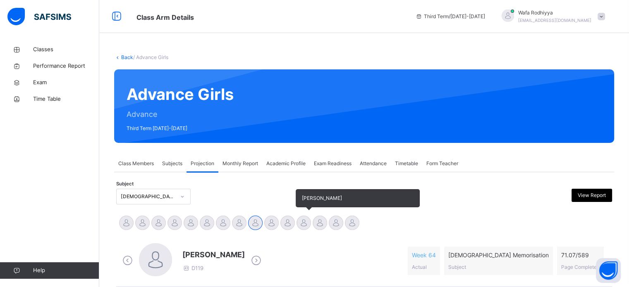
click at [302, 221] on div at bounding box center [304, 223] width 14 height 14
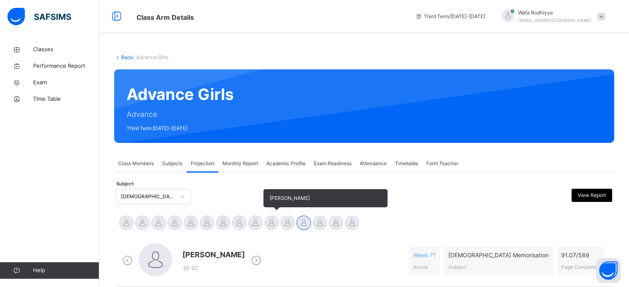
click at [267, 221] on div at bounding box center [271, 223] width 14 height 14
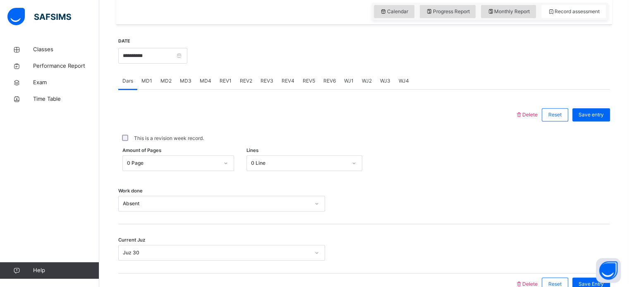
scroll to position [290, 0]
click at [208, 266] on div "Current Juz Juz 30" at bounding box center [364, 248] width 492 height 49
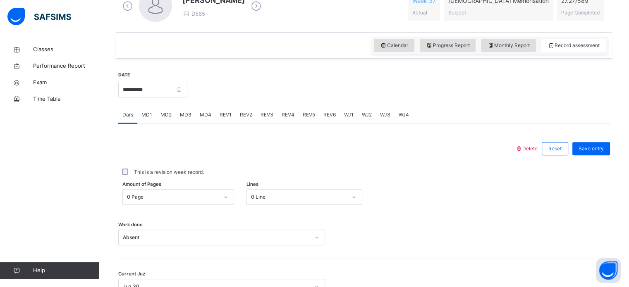
scroll to position [251, 0]
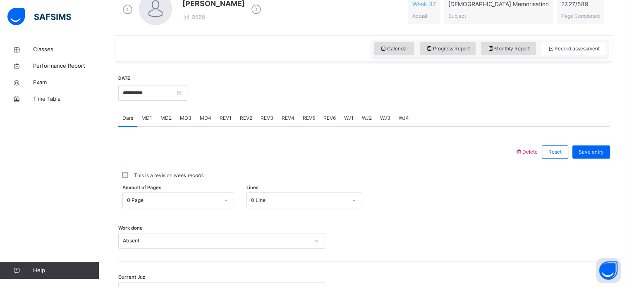
click at [391, 118] on div "WJ3" at bounding box center [385, 118] width 19 height 17
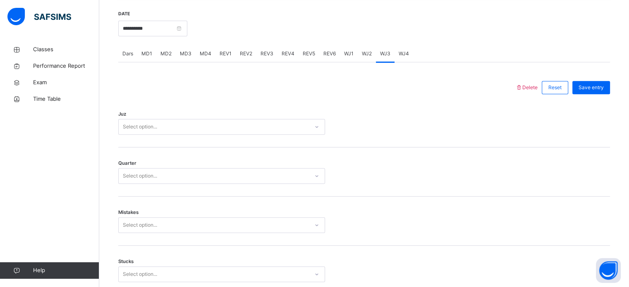
scroll to position [344, 0]
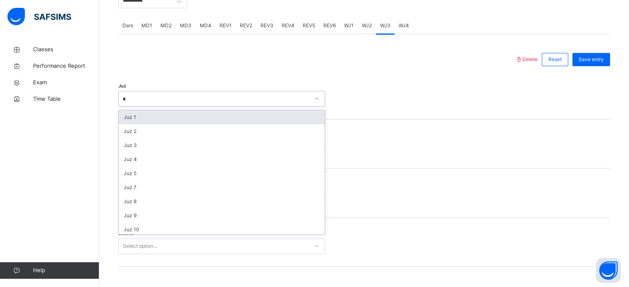
type input "**"
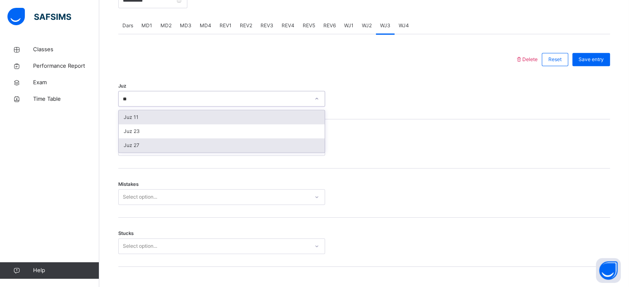
click at [136, 141] on div "Juz 27" at bounding box center [222, 146] width 206 height 14
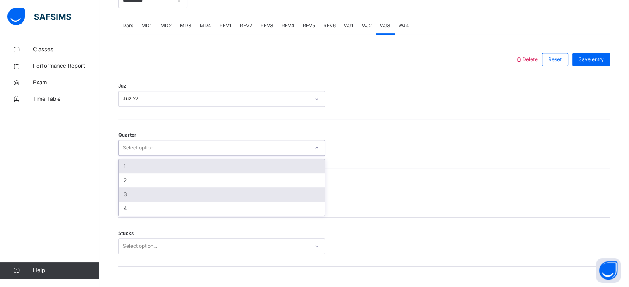
click at [125, 194] on div "3" at bounding box center [222, 195] width 206 height 14
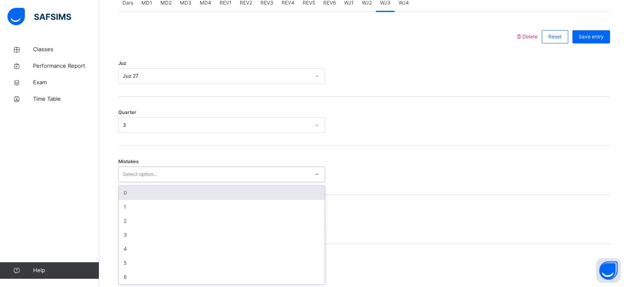
scroll to position [367, 0]
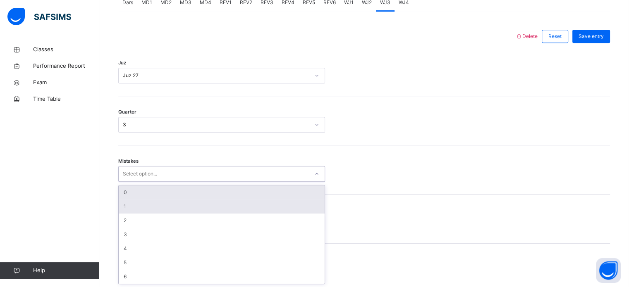
click at [124, 207] on div "1" at bounding box center [222, 207] width 206 height 14
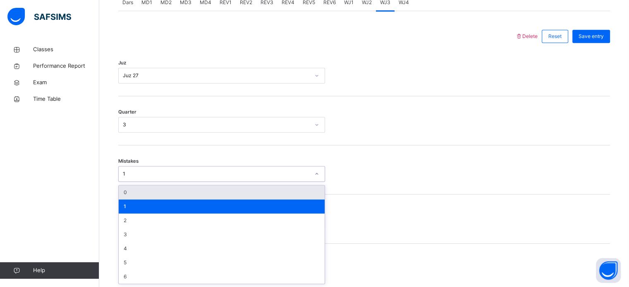
click at [126, 188] on div "0" at bounding box center [222, 193] width 206 height 14
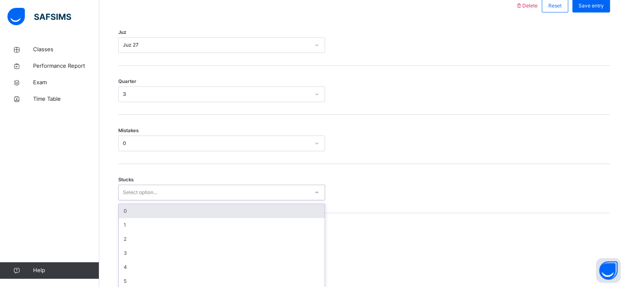
scroll to position [402, 0]
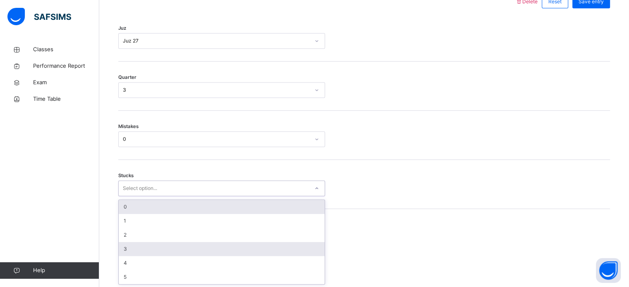
click at [129, 246] on div "3" at bounding box center [222, 249] width 206 height 14
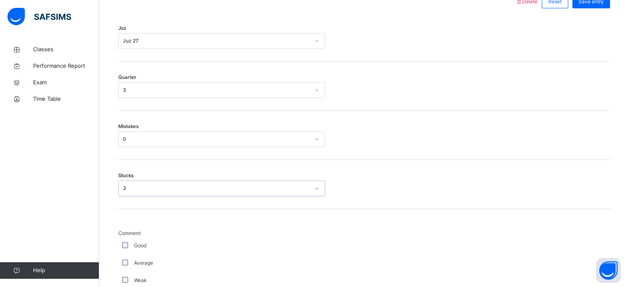
click at [121, 237] on div "Good" at bounding box center [221, 245] width 207 height 17
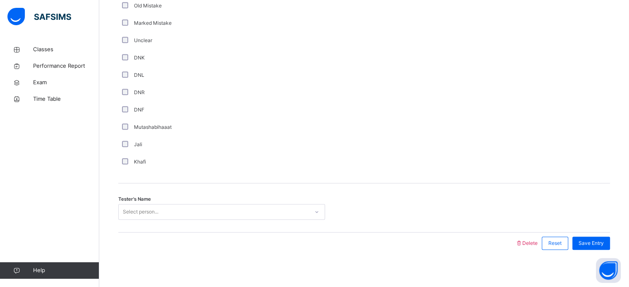
scroll to position [698, 0]
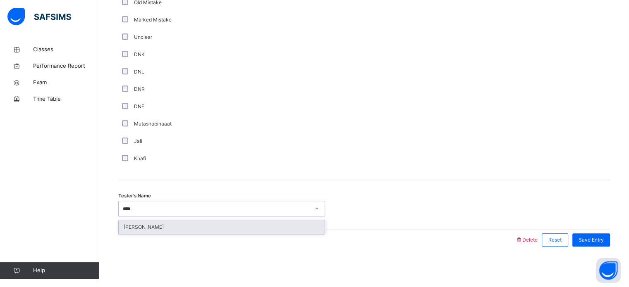
type input "*****"
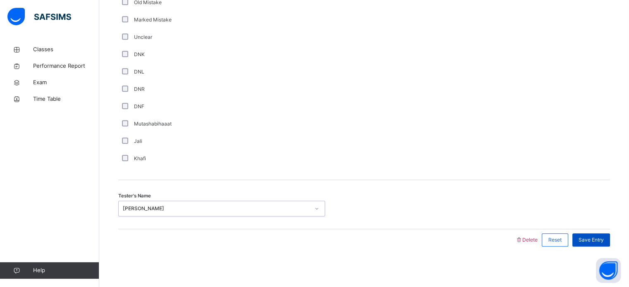
click at [593, 238] on span "Save Entry" at bounding box center [591, 240] width 25 height 7
click at [591, 237] on span "Save Entry" at bounding box center [591, 240] width 25 height 7
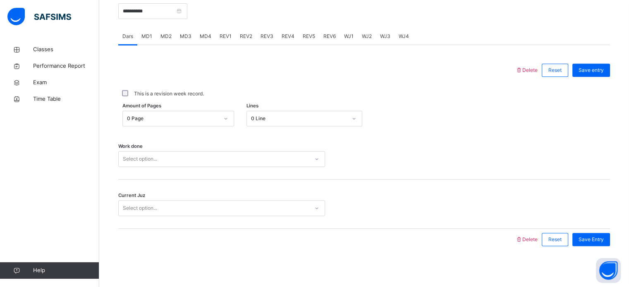
scroll to position [189, 0]
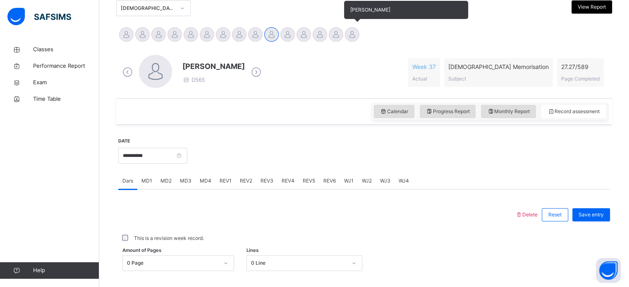
click at [354, 38] on div at bounding box center [352, 34] width 14 height 14
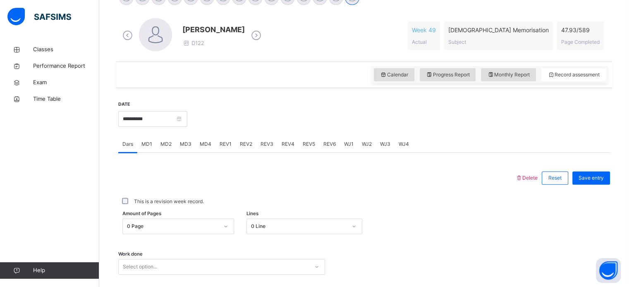
scroll to position [225, 0]
click at [349, 144] on span "WJ1" at bounding box center [349, 144] width 10 height 7
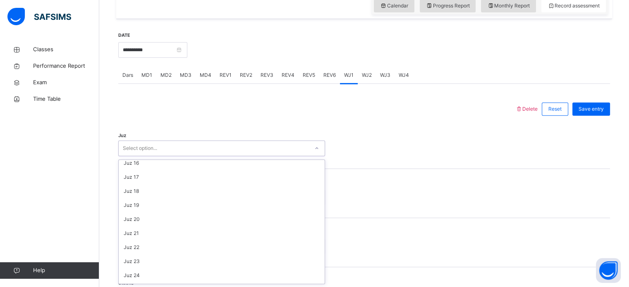
scroll to position [298, 0]
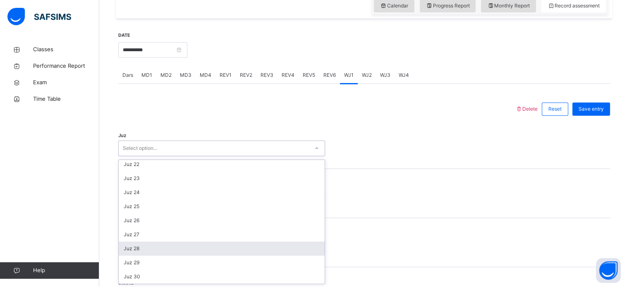
click at [142, 255] on div "Juz 28" at bounding box center [222, 249] width 206 height 14
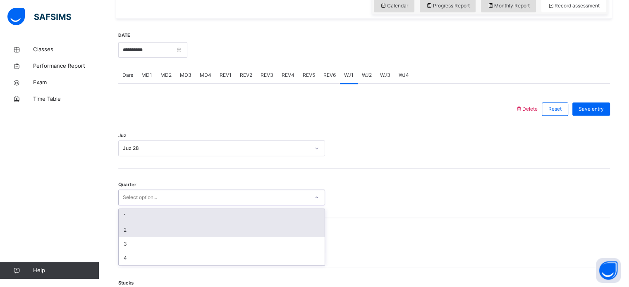
click at [164, 224] on div "2" at bounding box center [222, 230] width 206 height 14
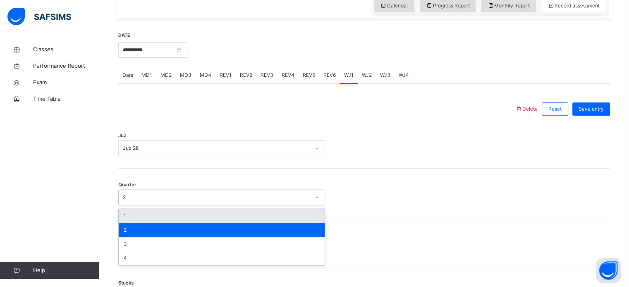
click at [176, 213] on div "1" at bounding box center [222, 216] width 206 height 14
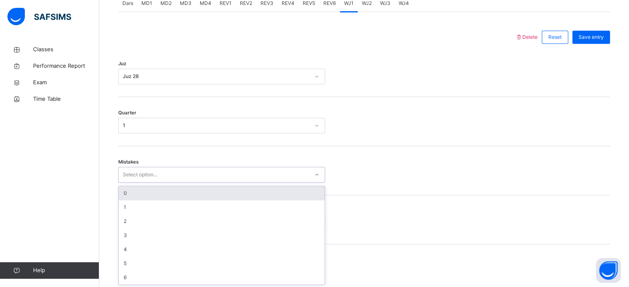
scroll to position [367, 0]
click at [218, 192] on div "0" at bounding box center [222, 193] width 206 height 14
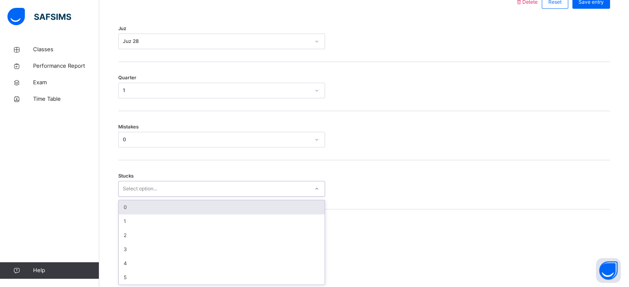
scroll to position [402, 0]
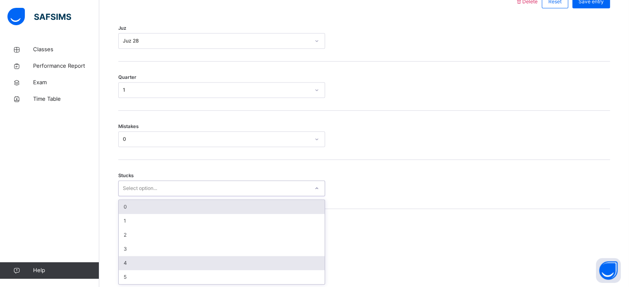
click at [157, 256] on div "4" at bounding box center [222, 263] width 206 height 14
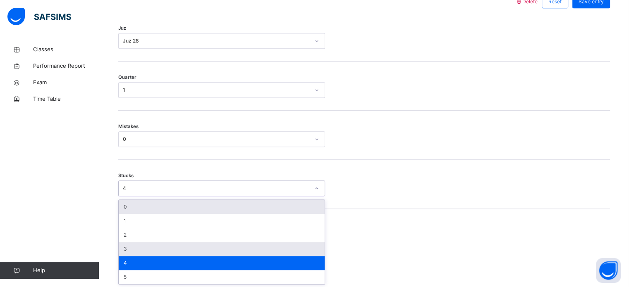
click at [166, 251] on div "3" at bounding box center [222, 249] width 206 height 14
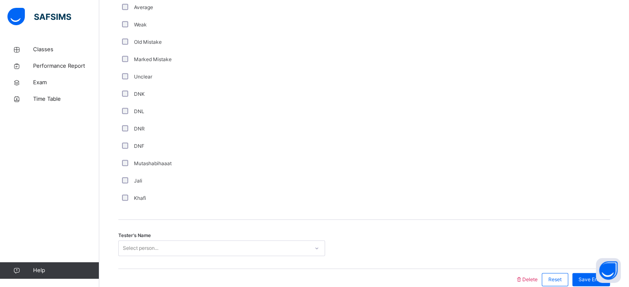
scroll to position [698, 0]
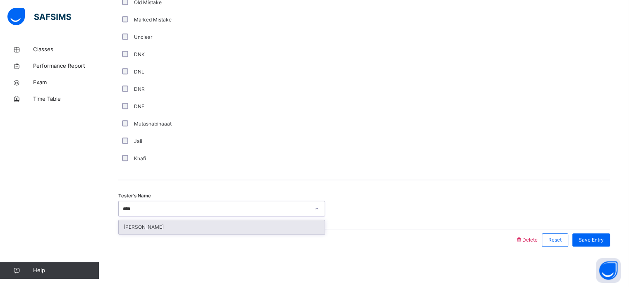
type input "*****"
click at [289, 220] on div "[PERSON_NAME]" at bounding box center [222, 227] width 206 height 14
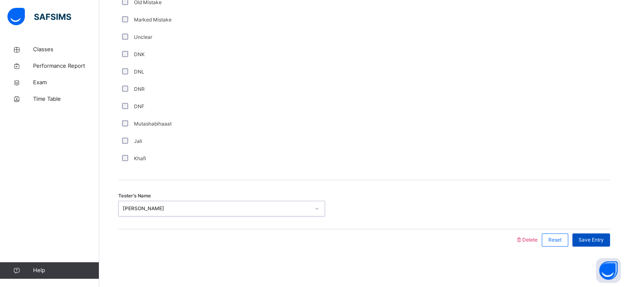
click at [580, 234] on div "Save Entry" at bounding box center [591, 240] width 38 height 13
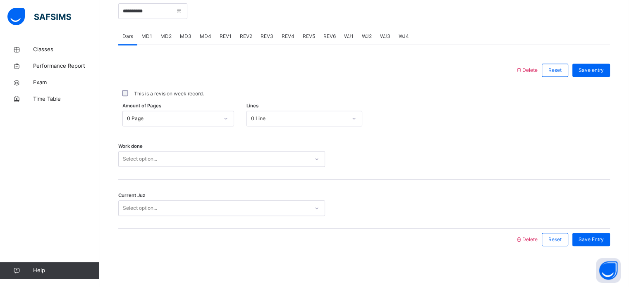
scroll to position [129, 0]
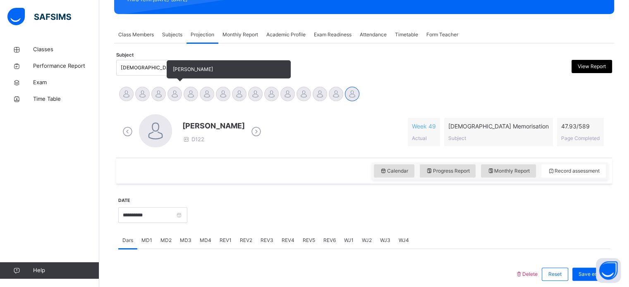
click at [171, 91] on div at bounding box center [175, 94] width 14 height 14
click at [190, 92] on div at bounding box center [191, 94] width 14 height 14
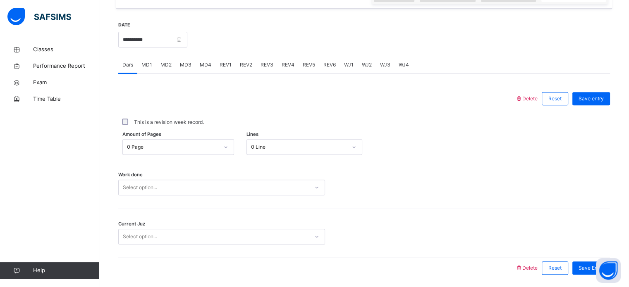
scroll to position [333, 0]
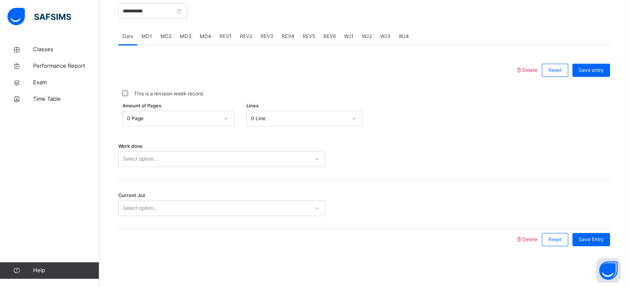
click at [203, 35] on span "MD4" at bounding box center [206, 36] width 12 height 7
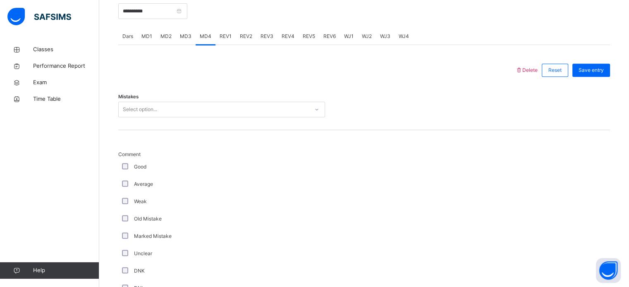
drag, startPoint x: 175, startPoint y: 121, endPoint x: 176, endPoint y: 117, distance: 4.2
click at [175, 120] on div "Mistakes Select option..." at bounding box center [364, 105] width 492 height 49
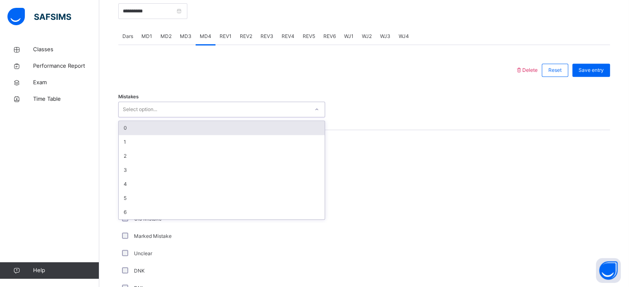
click at [180, 108] on div "Select option..." at bounding box center [214, 109] width 190 height 13
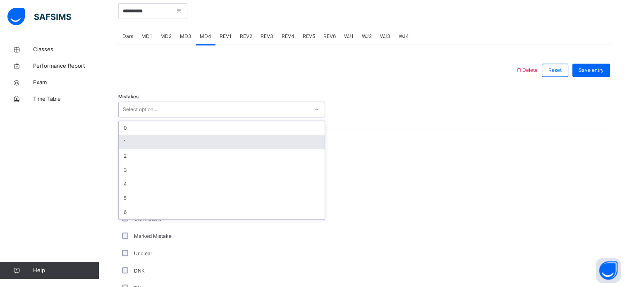
click at [165, 137] on div "1" at bounding box center [222, 142] width 206 height 14
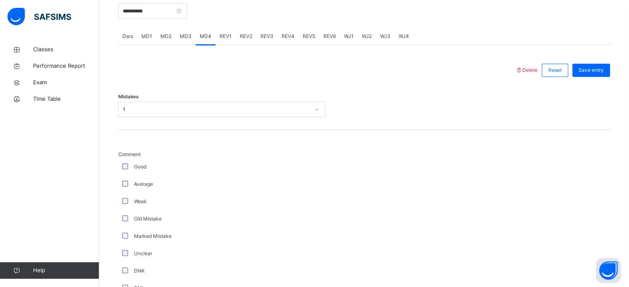
click at [124, 160] on div "Good" at bounding box center [221, 166] width 207 height 17
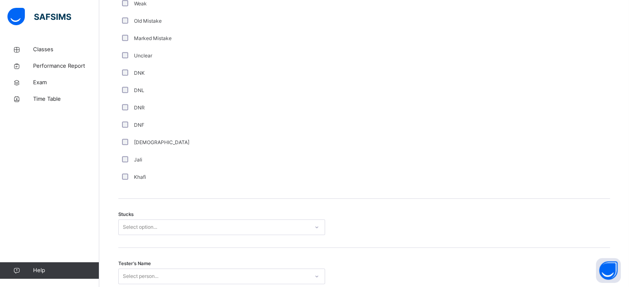
scroll to position [599, 0]
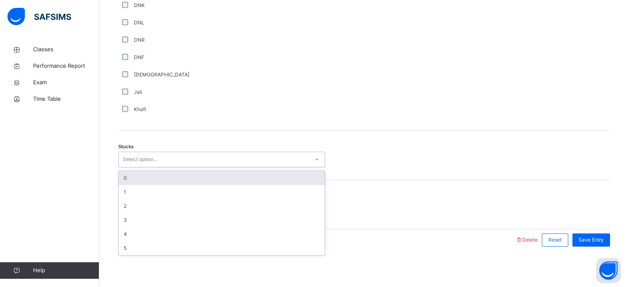
click at [126, 162] on div "Select option..." at bounding box center [140, 160] width 34 height 16
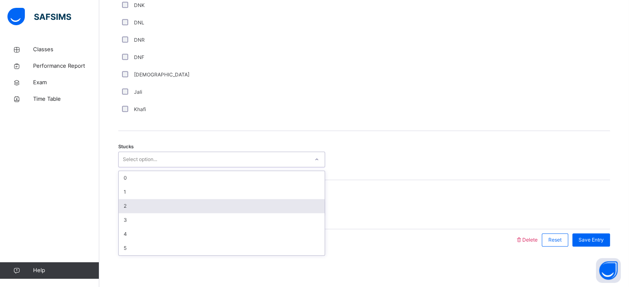
click at [133, 206] on div "2" at bounding box center [222, 206] width 206 height 14
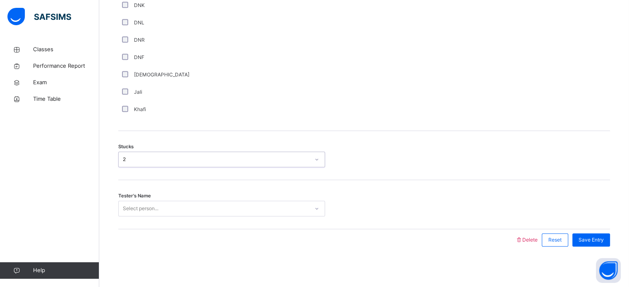
click at [136, 203] on div "Select person..." at bounding box center [141, 209] width 36 height 16
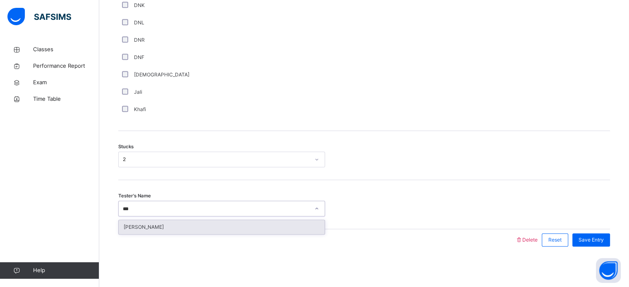
type input "****"
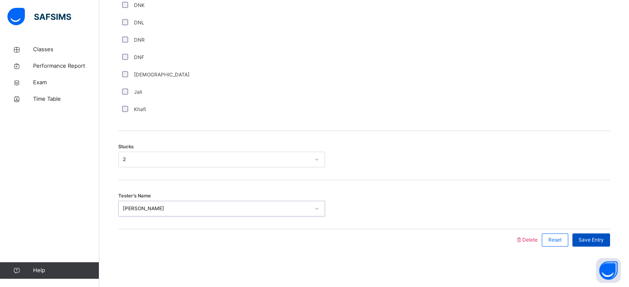
click at [608, 243] on div "Save Entry" at bounding box center [591, 240] width 38 height 13
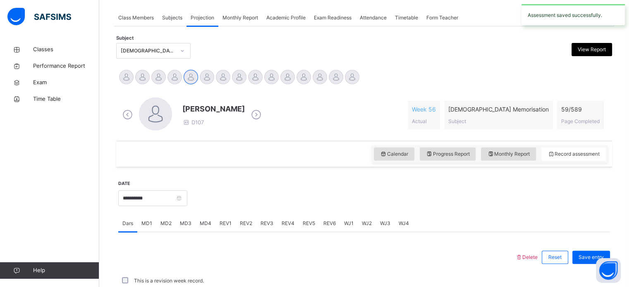
scroll to position [333, 0]
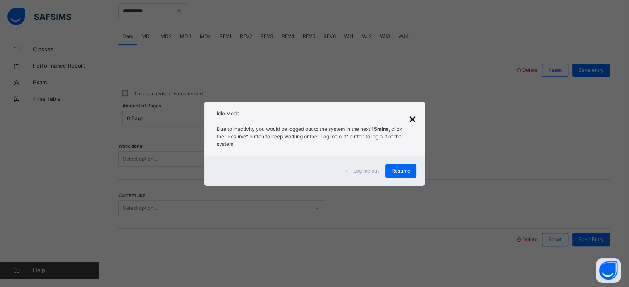
click at [413, 126] on div "×" at bounding box center [413, 118] width 8 height 17
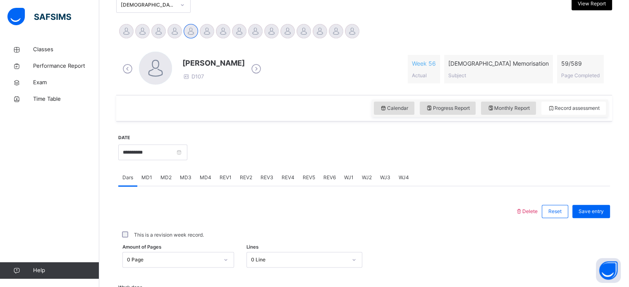
scroll to position [130, 0]
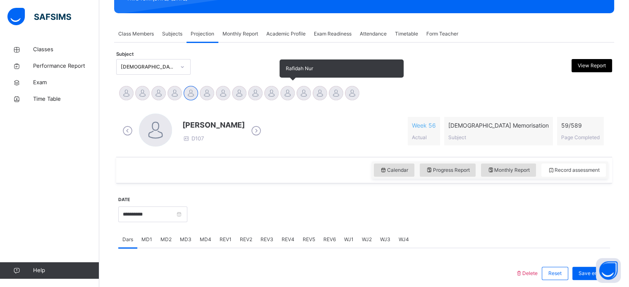
click at [284, 94] on div at bounding box center [287, 93] width 14 height 14
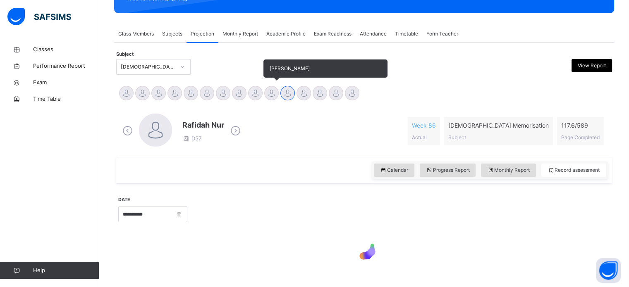
click at [271, 94] on div at bounding box center [271, 93] width 14 height 14
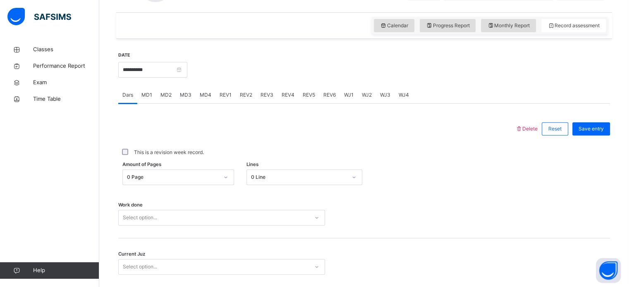
scroll to position [297, 0]
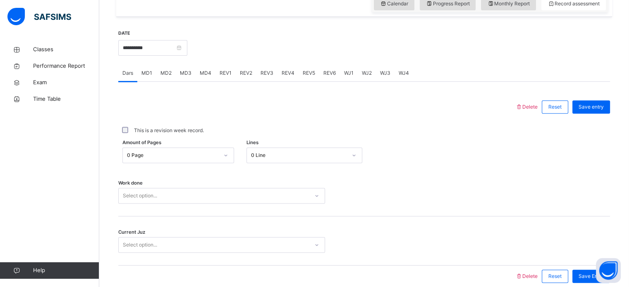
click at [363, 75] on span "WJ2" at bounding box center [367, 72] width 10 height 7
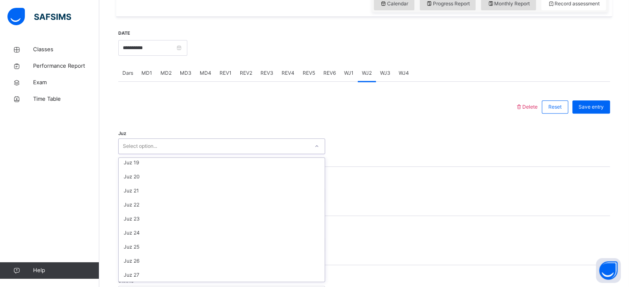
scroll to position [298, 0]
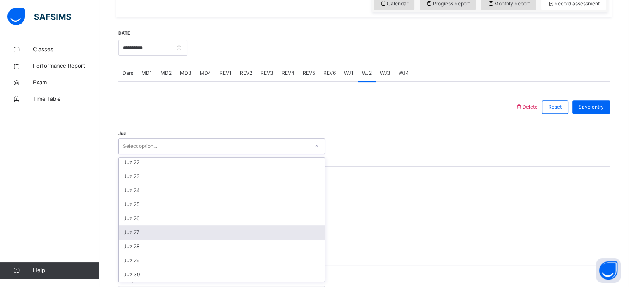
click at [149, 232] on div "Juz 27" at bounding box center [222, 233] width 206 height 14
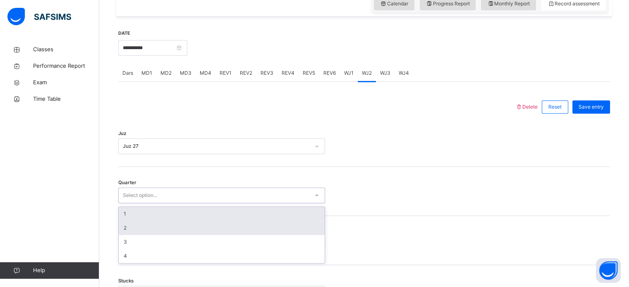
click at [142, 233] on div "2" at bounding box center [222, 228] width 206 height 14
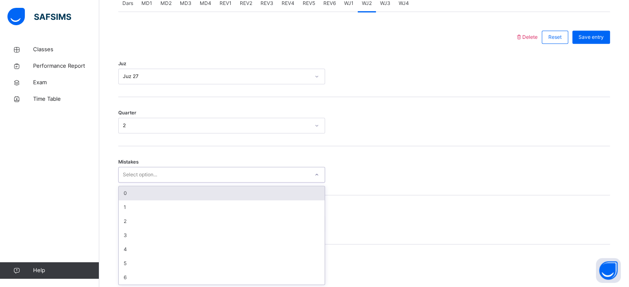
scroll to position [367, 0]
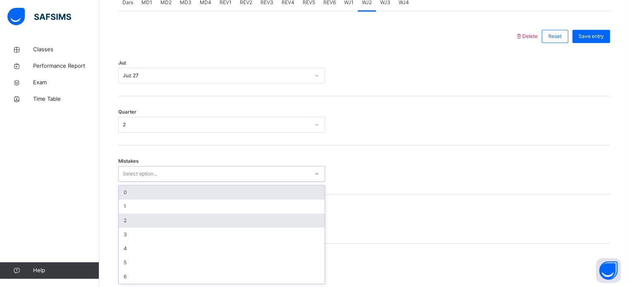
click at [195, 214] on div "2" at bounding box center [222, 221] width 206 height 14
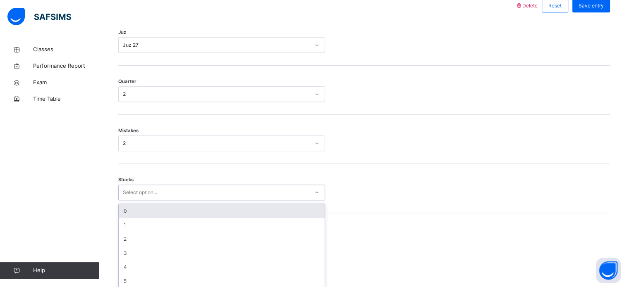
scroll to position [402, 0]
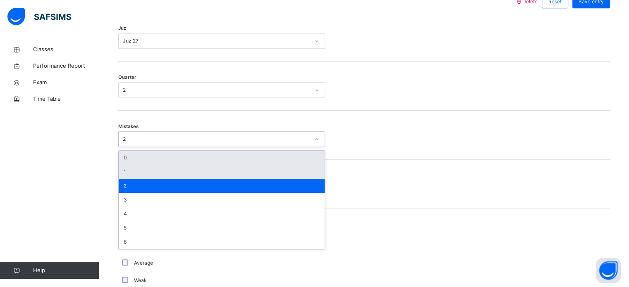
click at [237, 175] on div "1" at bounding box center [222, 172] width 206 height 14
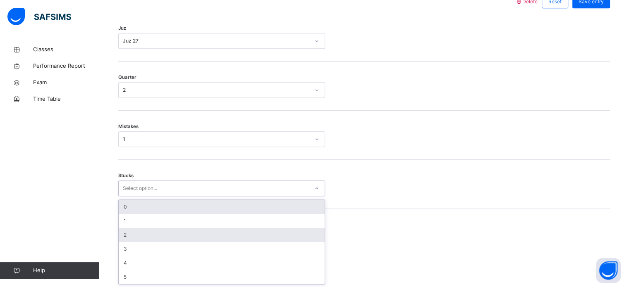
click at [183, 239] on div "2" at bounding box center [222, 235] width 206 height 14
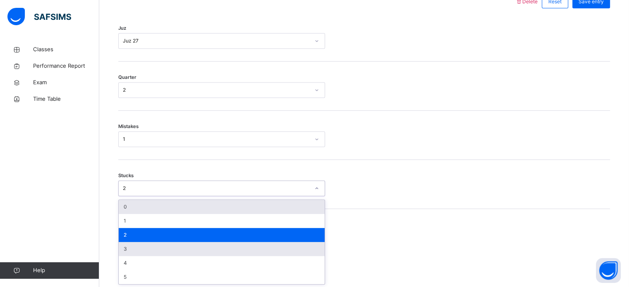
click at [131, 249] on div "3" at bounding box center [222, 249] width 206 height 14
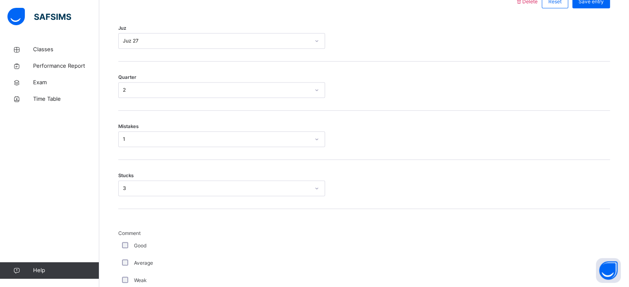
click at [126, 252] on div "Good" at bounding box center [221, 245] width 207 height 17
click at [127, 265] on div "Average" at bounding box center [221, 263] width 203 height 7
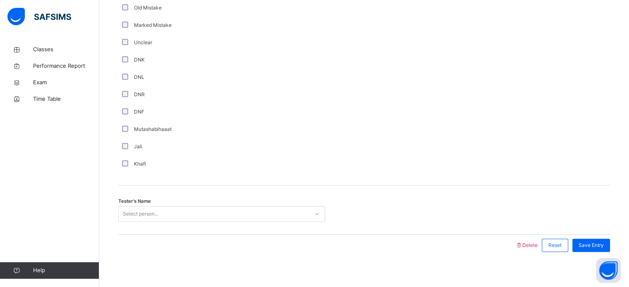
scroll to position [698, 0]
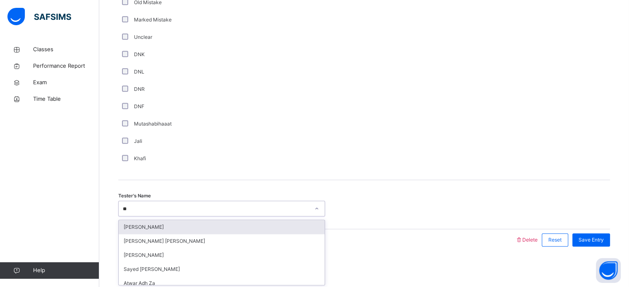
type input "***"
click at [271, 225] on div "Wafa Rodhiyya" at bounding box center [222, 227] width 206 height 14
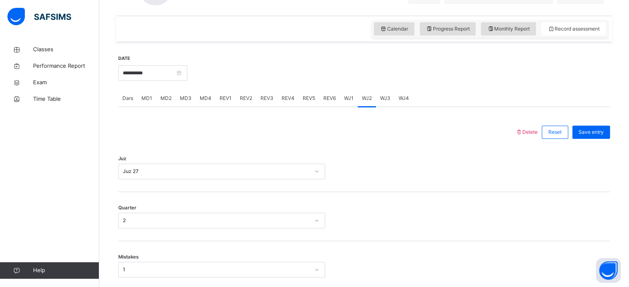
scroll to position [282, 0]
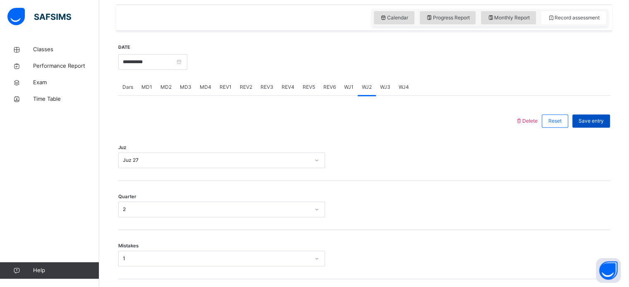
click at [598, 117] on span "Save entry" at bounding box center [591, 120] width 25 height 7
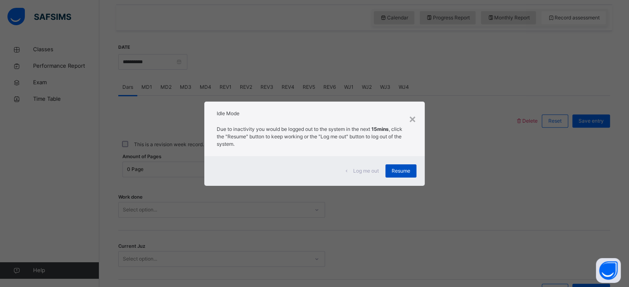
click at [397, 165] on div "Resume" at bounding box center [400, 171] width 31 height 13
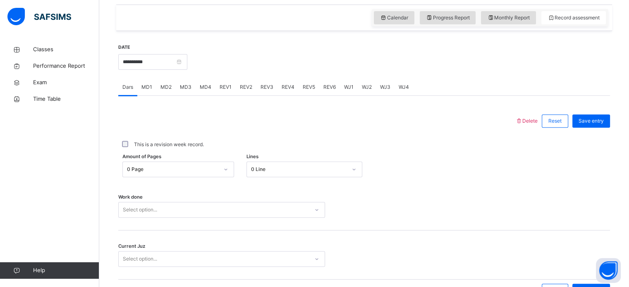
click at [396, 169] on div "Amount of Pages 0 Page Lines 0 Line" at bounding box center [364, 170] width 492 height 16
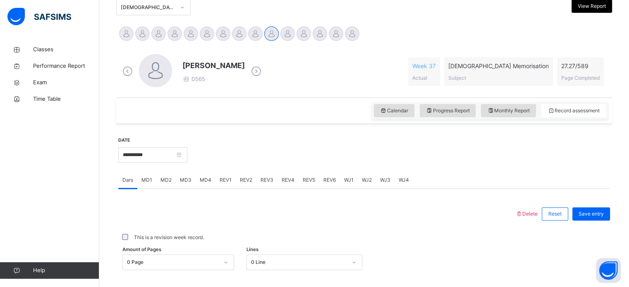
scroll to position [142, 0]
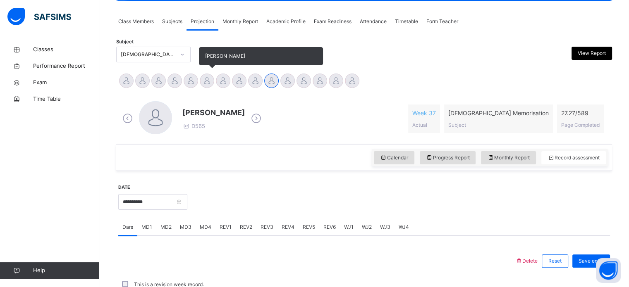
click at [208, 78] on div at bounding box center [207, 81] width 14 height 14
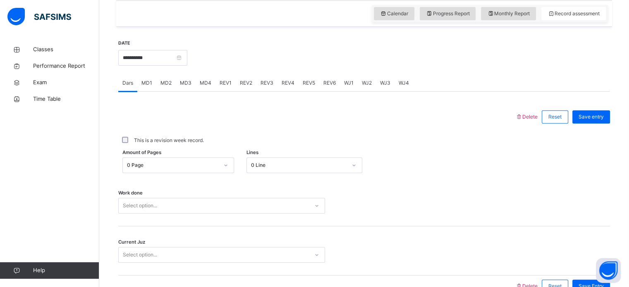
scroll to position [333, 0]
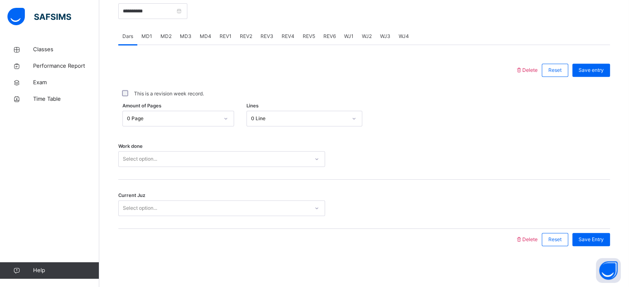
click at [206, 38] on span "MD4" at bounding box center [206, 36] width 12 height 7
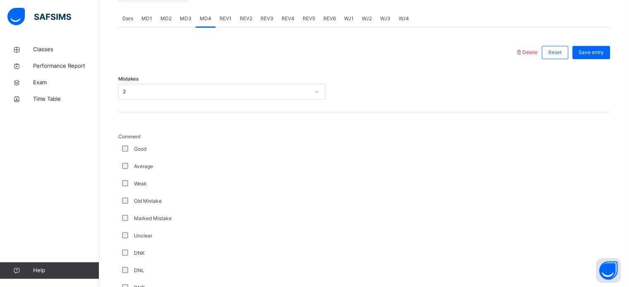
scroll to position [352, 0]
click at [123, 171] on div "Average" at bounding box center [221, 166] width 207 height 17
click at [127, 162] on div "Average" at bounding box center [221, 166] width 207 height 17
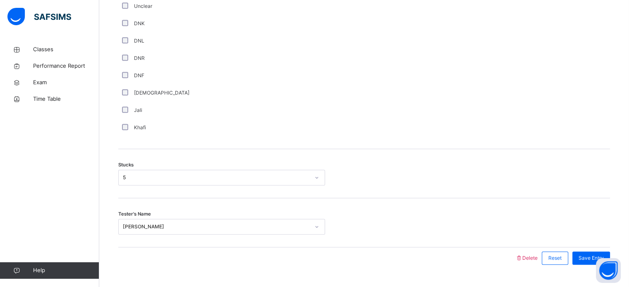
scroll to position [582, 0]
click at [155, 177] on div "5" at bounding box center [216, 176] width 187 height 7
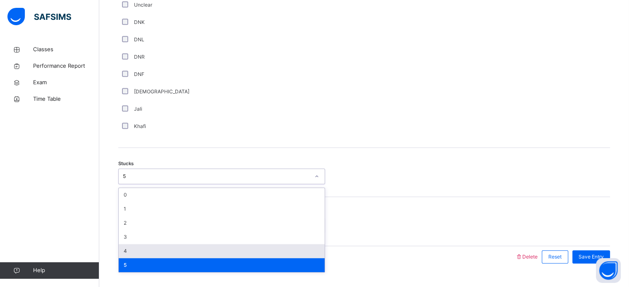
click at [134, 251] on div "4" at bounding box center [222, 251] width 206 height 14
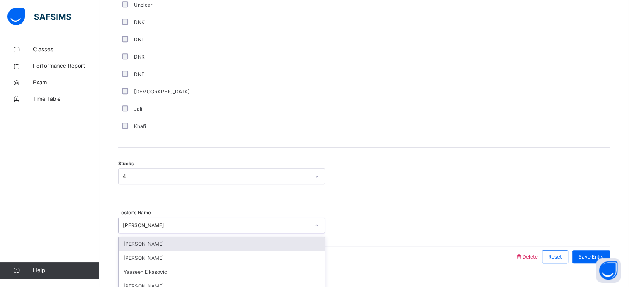
scroll to position [599, 0]
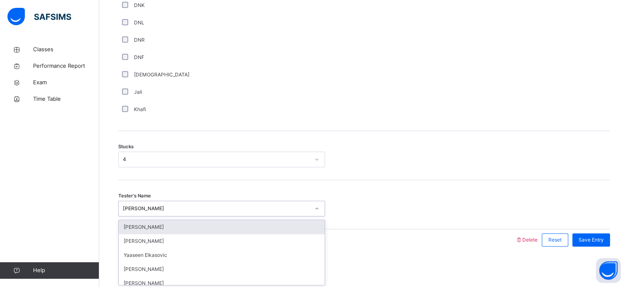
click at [141, 217] on div "option [PERSON_NAME] focused, 1 of 94. 94 results available. Use Up and Down to…" at bounding box center [221, 209] width 207 height 16
type input "***"
click at [162, 226] on div "[PERSON_NAME]" at bounding box center [222, 227] width 206 height 14
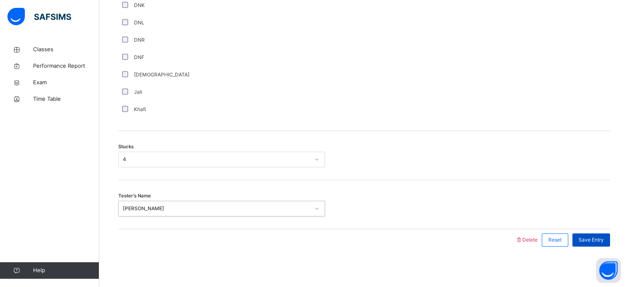
click at [601, 242] on span "Save Entry" at bounding box center [591, 240] width 25 height 7
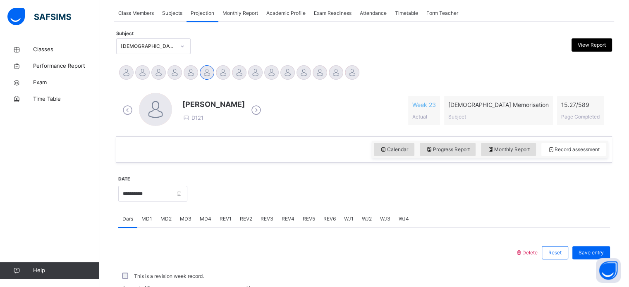
scroll to position [139, 0]
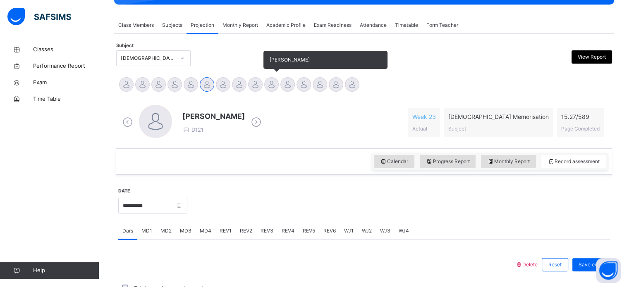
click at [271, 84] on div at bounding box center [271, 84] width 14 height 14
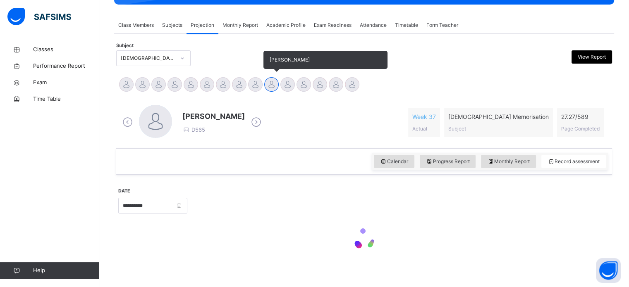
scroll to position [146, 0]
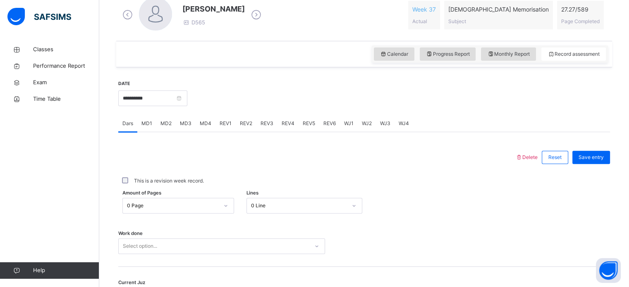
click at [402, 124] on span "WJ4" at bounding box center [404, 123] width 10 height 7
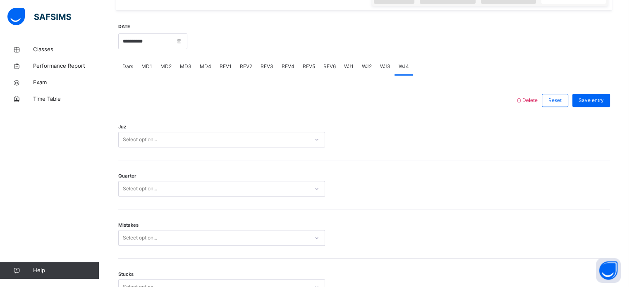
scroll to position [306, 0]
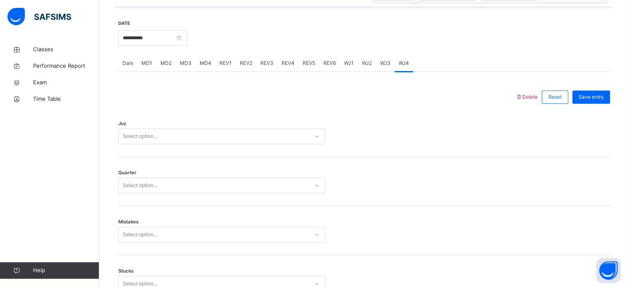
click at [390, 61] on div "WJ3" at bounding box center [385, 63] width 19 height 17
click at [407, 64] on span "WJ4" at bounding box center [404, 63] width 10 height 7
click at [352, 65] on div "WJ1" at bounding box center [349, 63] width 18 height 17
click at [371, 60] on div "WJ2" at bounding box center [367, 63] width 18 height 17
click at [386, 64] on span "WJ3" at bounding box center [385, 63] width 10 height 7
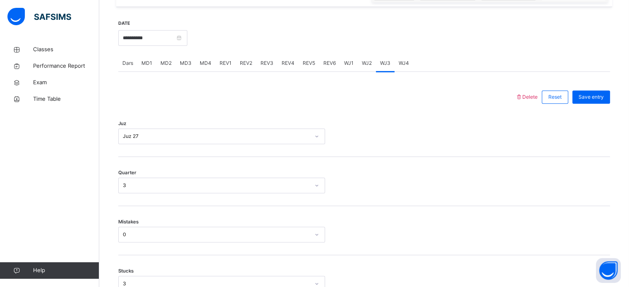
click at [411, 60] on div "WJ4" at bounding box center [404, 63] width 19 height 17
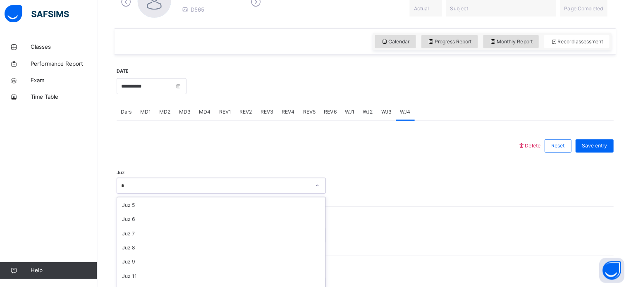
scroll to position [27, 0]
type input "**"
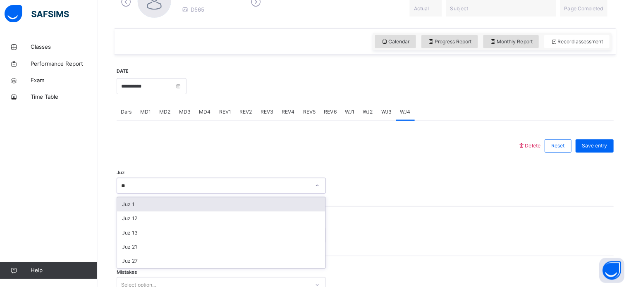
scroll to position [0, 0]
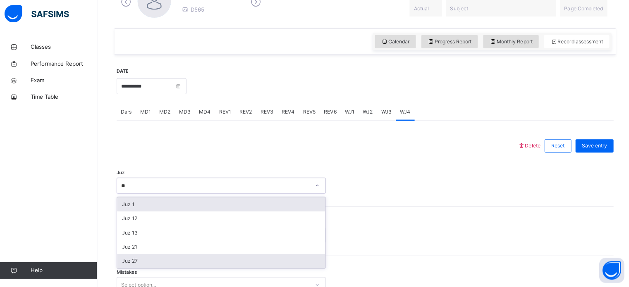
click at [189, 264] on div "Juz 27" at bounding box center [222, 262] width 206 height 14
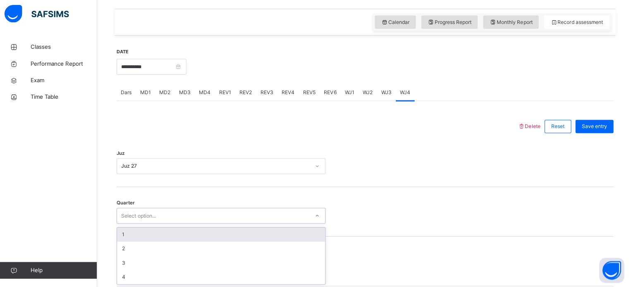
scroll to position [276, 0]
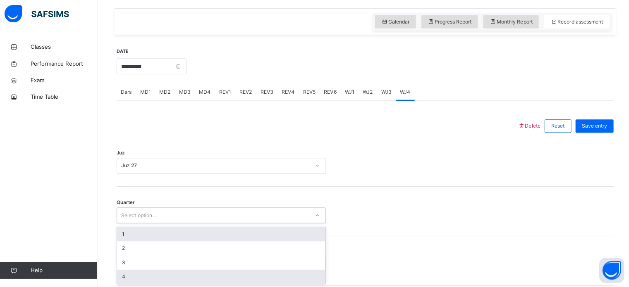
click at [194, 275] on div "4" at bounding box center [222, 277] width 206 height 14
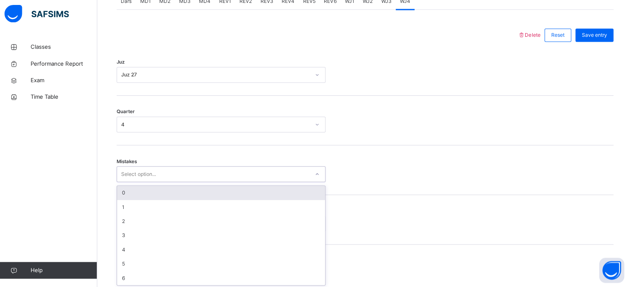
scroll to position [367, 0]
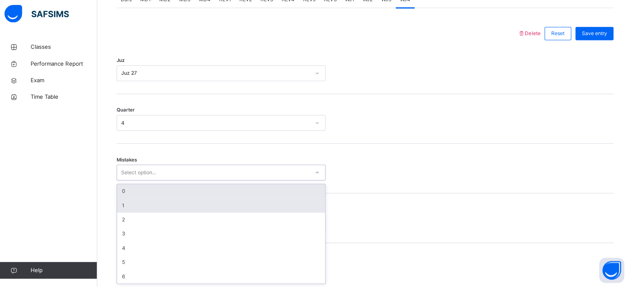
click at [199, 212] on div "1" at bounding box center [222, 207] width 206 height 14
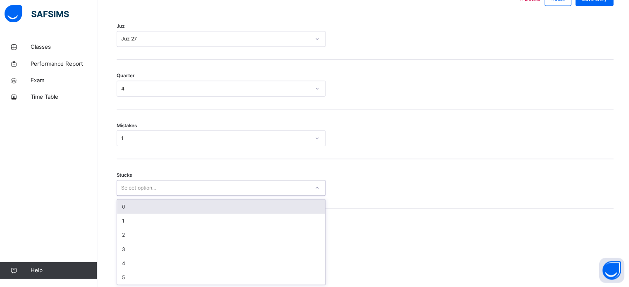
scroll to position [402, 0]
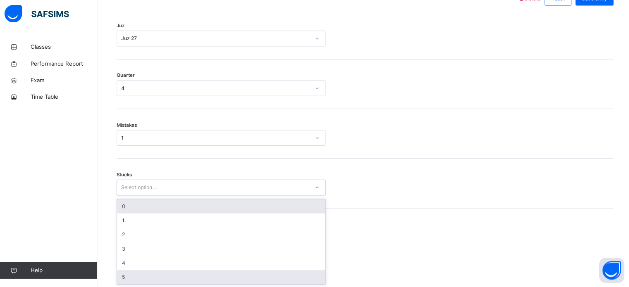
click at [178, 277] on div "5" at bounding box center [222, 278] width 206 height 14
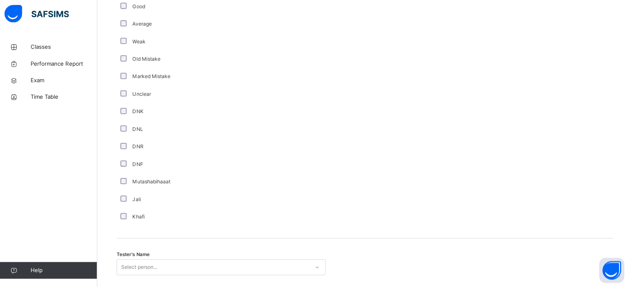
scroll to position [698, 0]
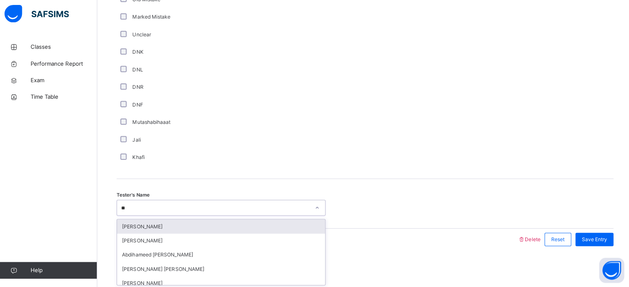
type input "*"
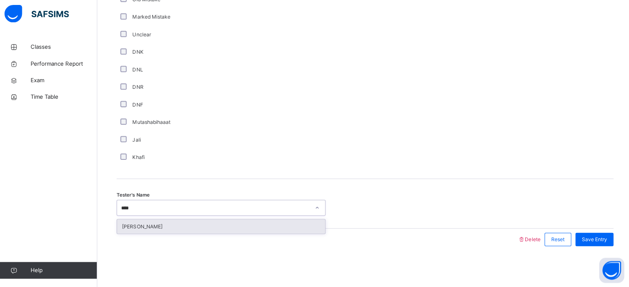
type input "*****"
click at [272, 232] on div "[PERSON_NAME]" at bounding box center [222, 227] width 206 height 14
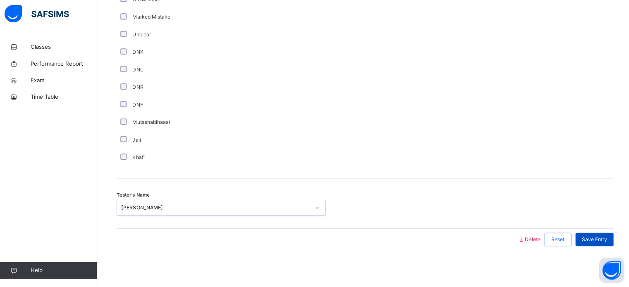
click at [599, 242] on span "Save Entry" at bounding box center [591, 240] width 25 height 7
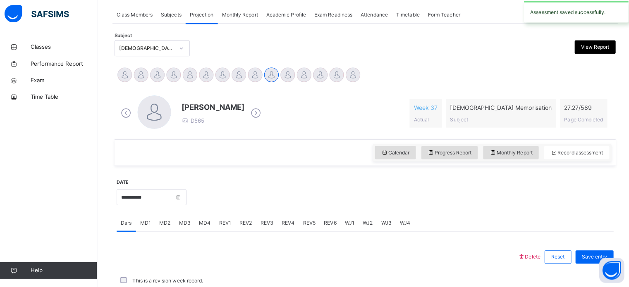
scroll to position [333, 0]
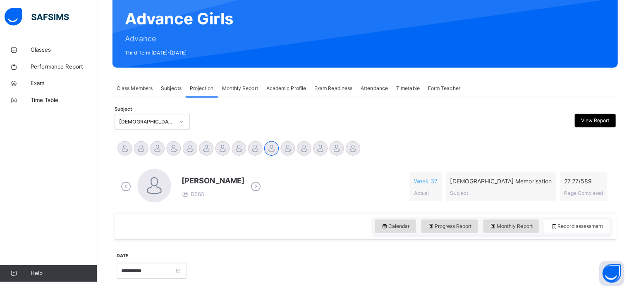
scroll to position [68, 0]
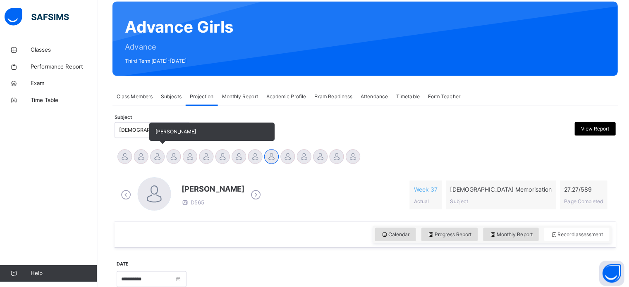
click at [162, 156] on div at bounding box center [158, 155] width 14 height 14
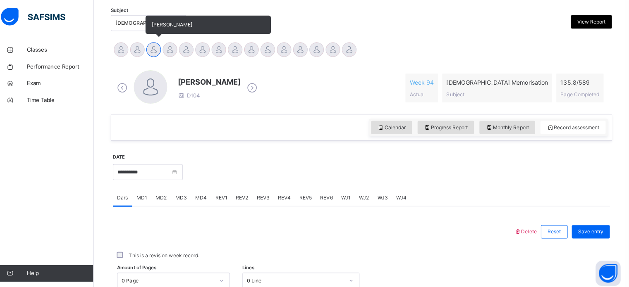
scroll to position [173, 0]
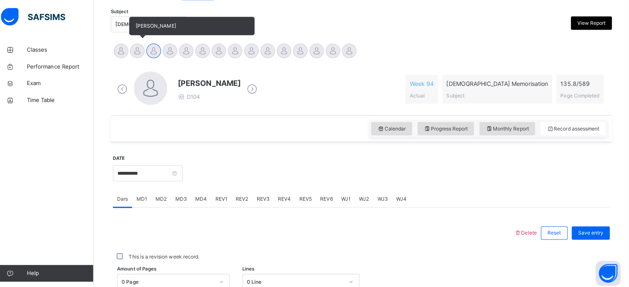
click at [144, 50] on div at bounding box center [142, 50] width 14 height 14
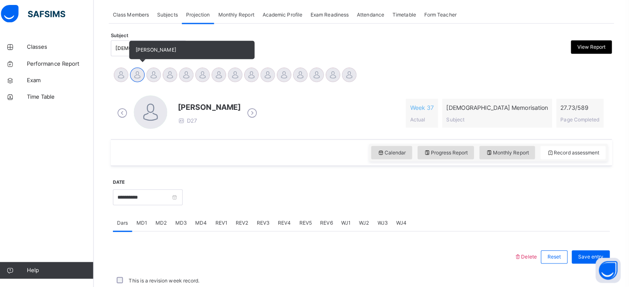
scroll to position [170, 0]
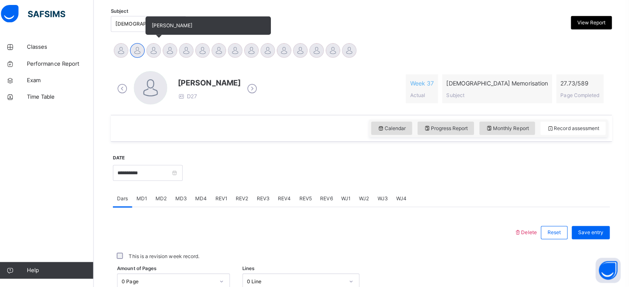
click at [156, 54] on div at bounding box center [158, 53] width 14 height 14
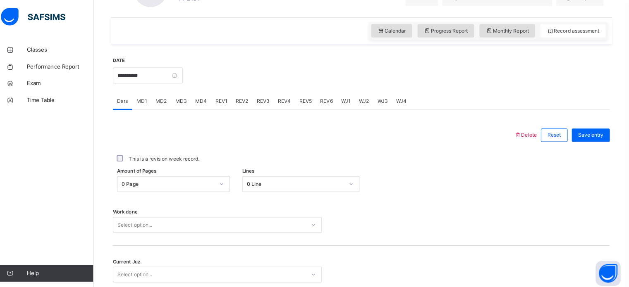
scroll to position [267, 0]
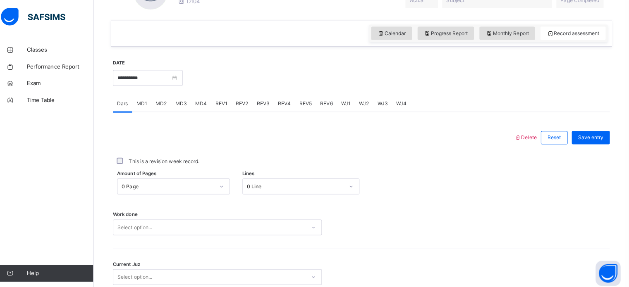
click at [182, 100] on span "MD3" at bounding box center [186, 102] width 12 height 7
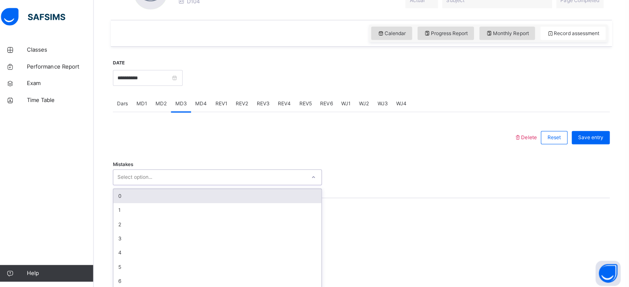
click at [139, 198] on div "0" at bounding box center [222, 194] width 206 height 14
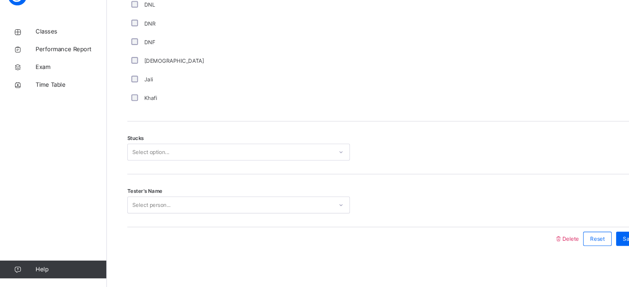
scroll to position [599, 0]
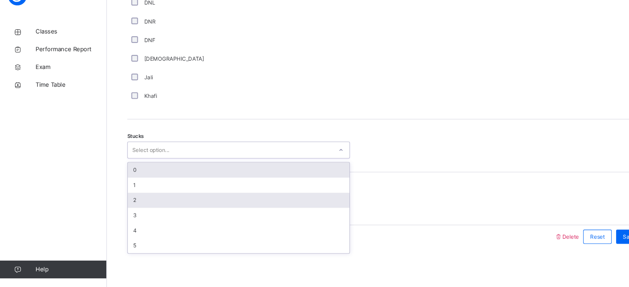
click at [127, 199] on div "2" at bounding box center [222, 206] width 206 height 14
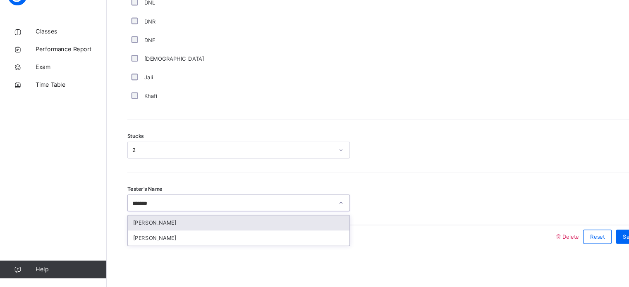
type input "********"
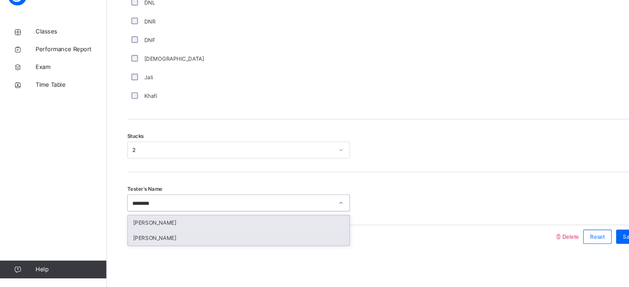
click at [229, 240] on div "[PERSON_NAME]" at bounding box center [222, 242] width 206 height 14
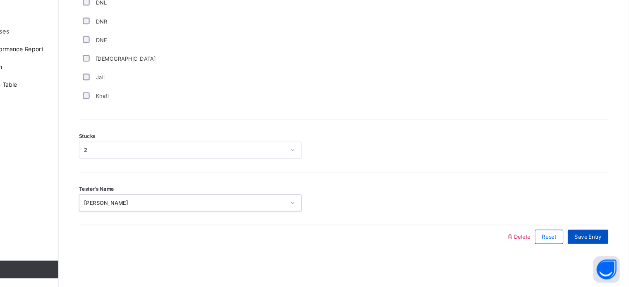
click at [595, 238] on span "Save Entry" at bounding box center [591, 240] width 25 height 7
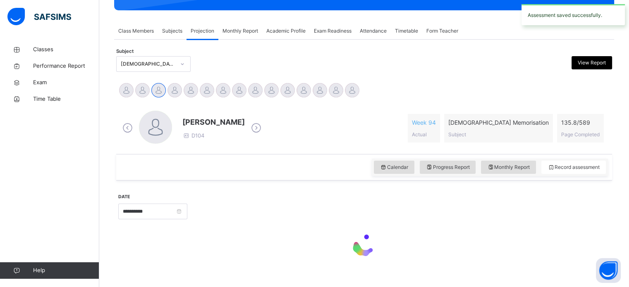
scroll to position [124, 0]
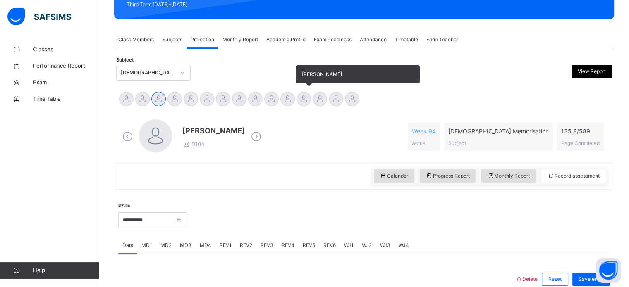
click at [297, 107] on div "[PERSON_NAME]" at bounding box center [304, 100] width 16 height 18
click at [281, 98] on div at bounding box center [287, 99] width 14 height 14
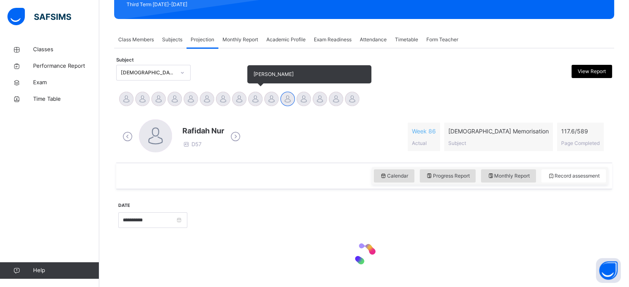
click at [262, 96] on div at bounding box center [255, 99] width 14 height 14
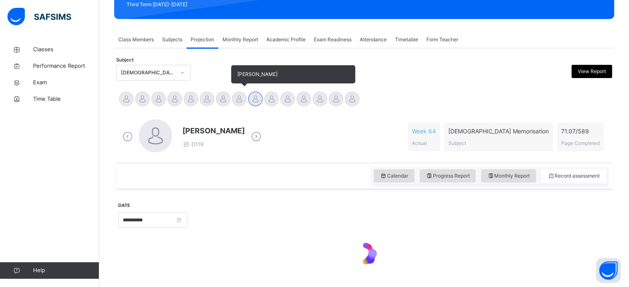
click at [237, 93] on div at bounding box center [239, 99] width 14 height 14
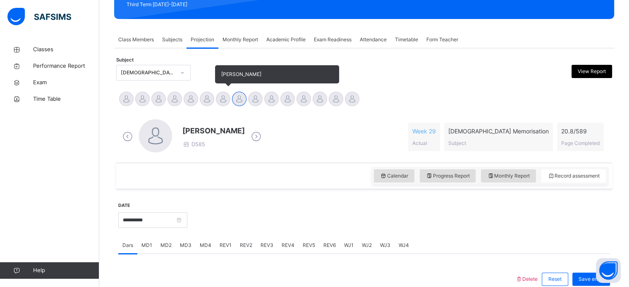
click at [227, 97] on div at bounding box center [223, 99] width 14 height 14
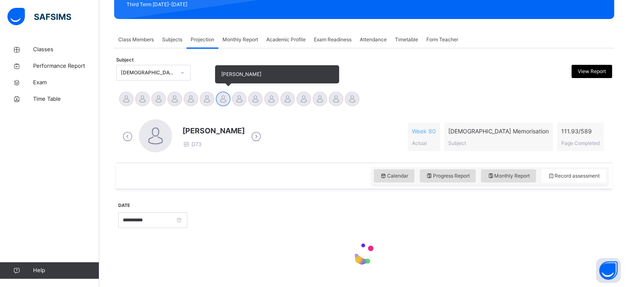
click at [220, 96] on div at bounding box center [223, 99] width 14 height 14
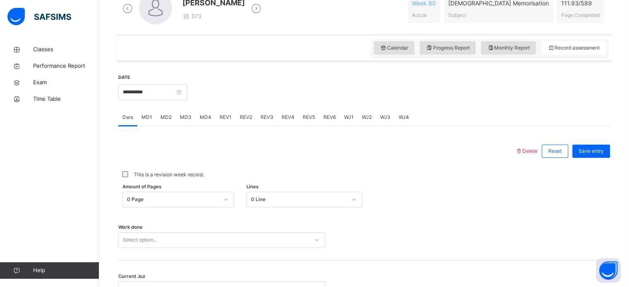
scroll to position [333, 0]
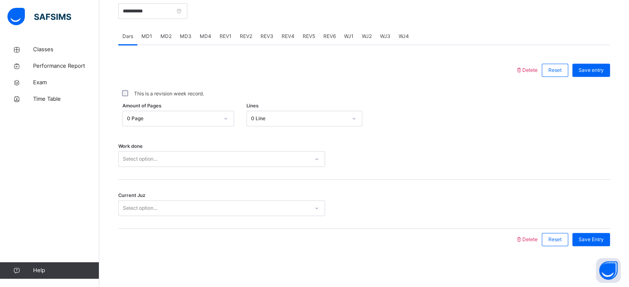
click at [170, 36] on span "MD2" at bounding box center [165, 36] width 11 height 7
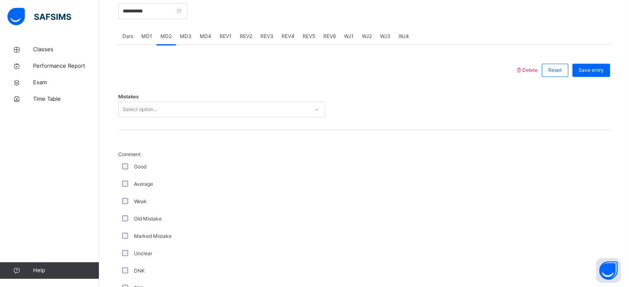
click at [122, 116] on div "Mistakes Select option..." at bounding box center [364, 105] width 492 height 49
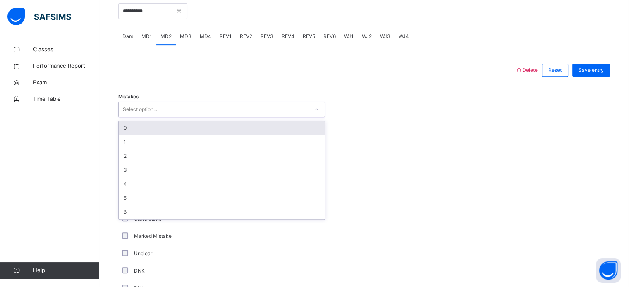
click at [126, 105] on div "Select option..." at bounding box center [140, 110] width 34 height 16
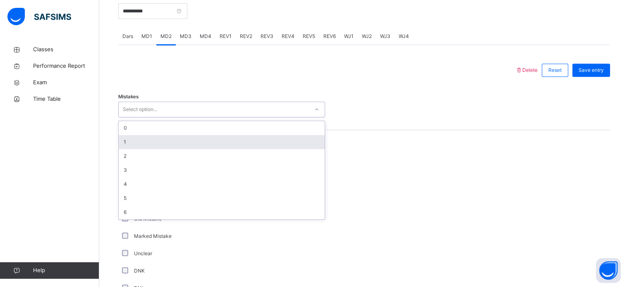
click at [129, 143] on div "1" at bounding box center [222, 142] width 206 height 14
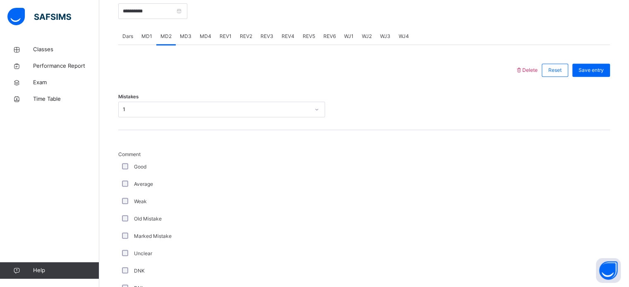
click at [126, 169] on div "Good" at bounding box center [221, 166] width 203 height 7
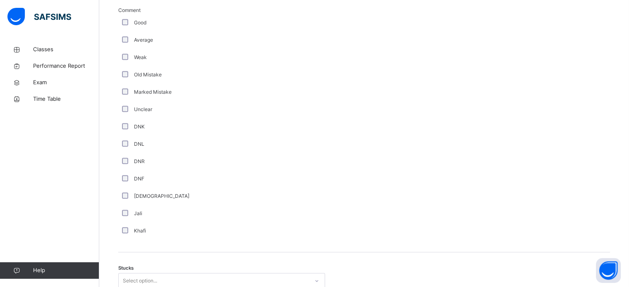
scroll to position [599, 0]
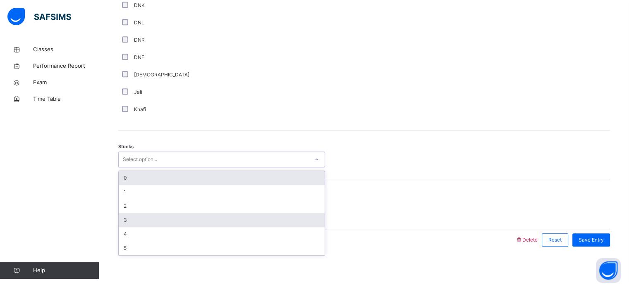
click at [128, 223] on div "3" at bounding box center [222, 220] width 206 height 14
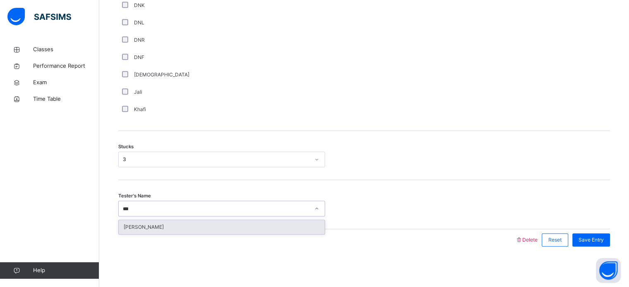
type input "****"
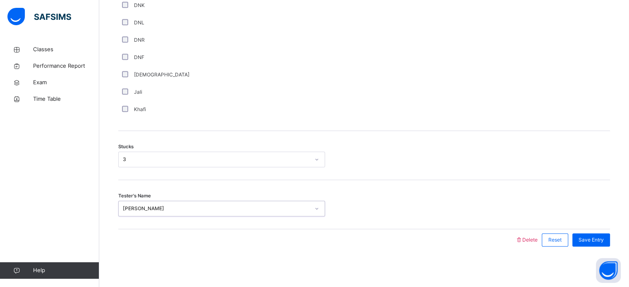
scroll to position [575, 0]
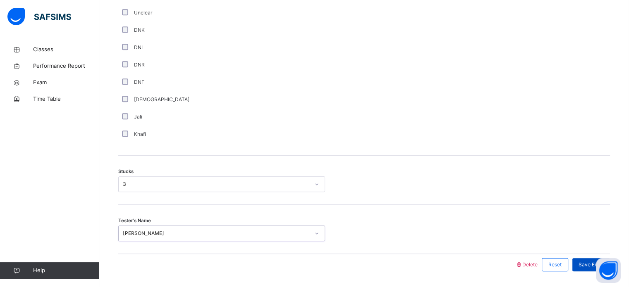
click at [582, 259] on div "Save Entry" at bounding box center [591, 265] width 38 height 13
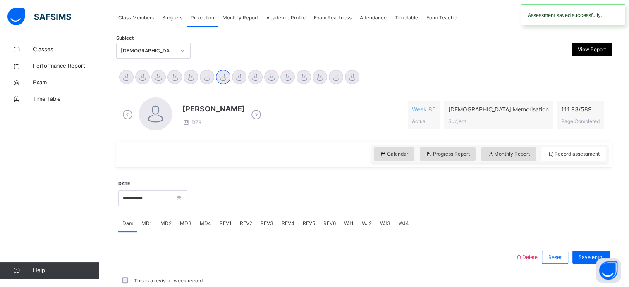
scroll to position [333, 0]
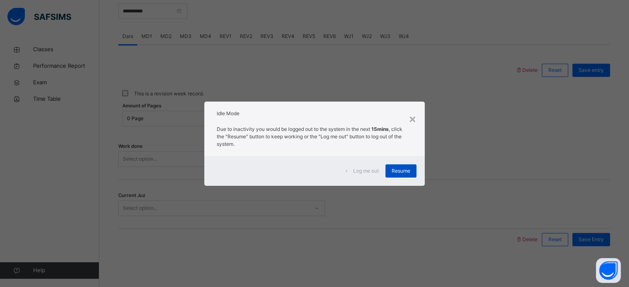
click at [397, 170] on span "Resume" at bounding box center [401, 171] width 19 height 7
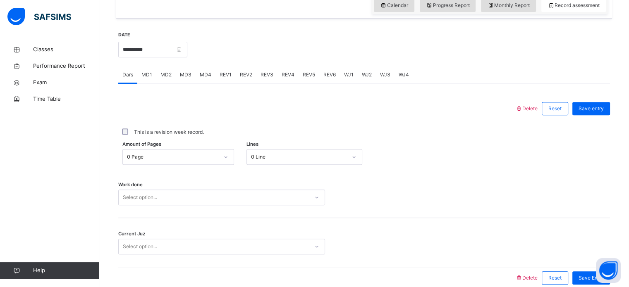
scroll to position [292, 0]
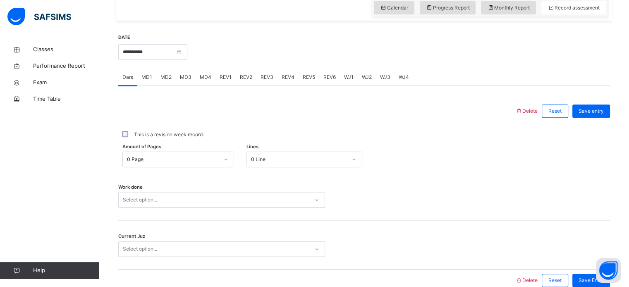
click at [170, 80] on span "MD2" at bounding box center [165, 77] width 11 height 7
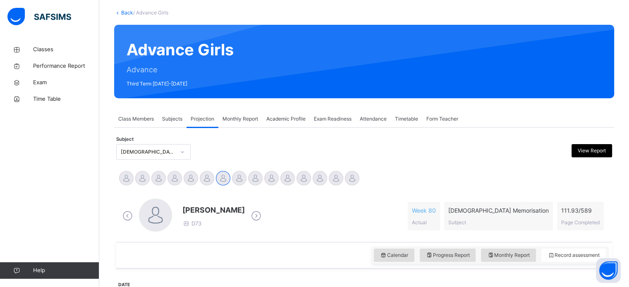
scroll to position [44, 0]
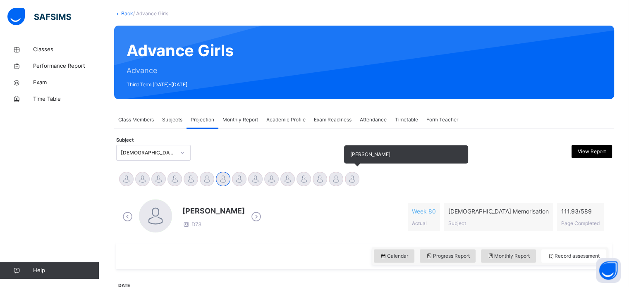
click at [351, 184] on div at bounding box center [352, 179] width 14 height 14
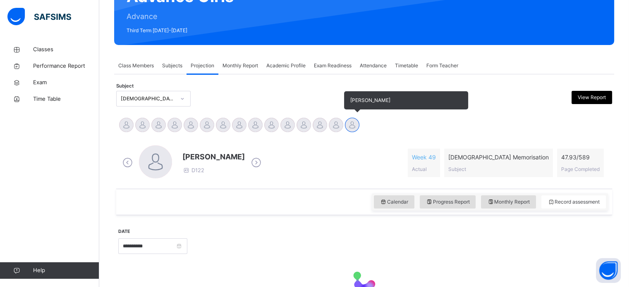
scroll to position [146, 0]
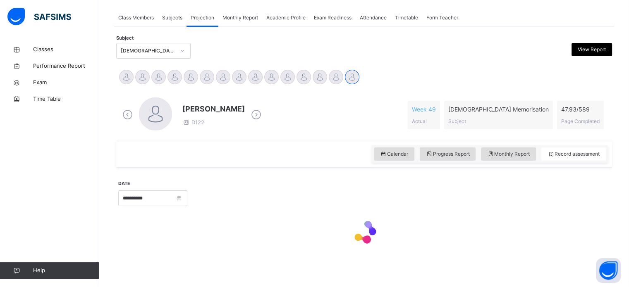
click at [378, 136] on div "Zaynab Lodin D122 Week 49 Actual Quran Memorisation Subject 47.93 / 589 Page Co…" at bounding box center [364, 115] width 492 height 48
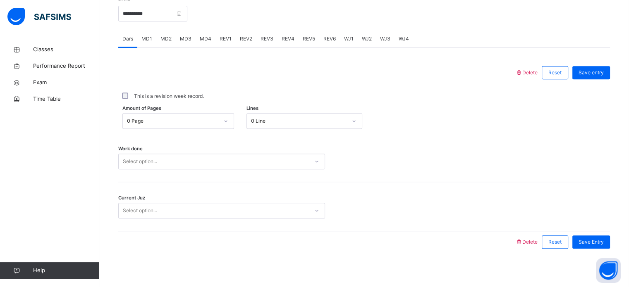
scroll to position [325, 0]
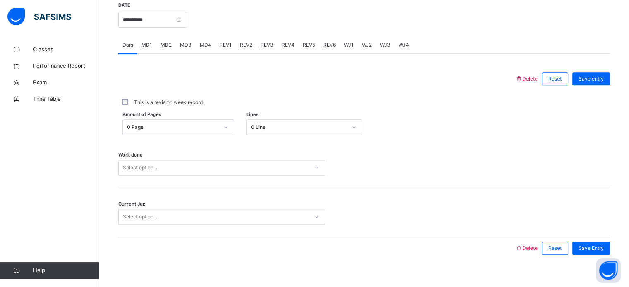
click at [201, 40] on div "MD4" at bounding box center [206, 45] width 20 height 17
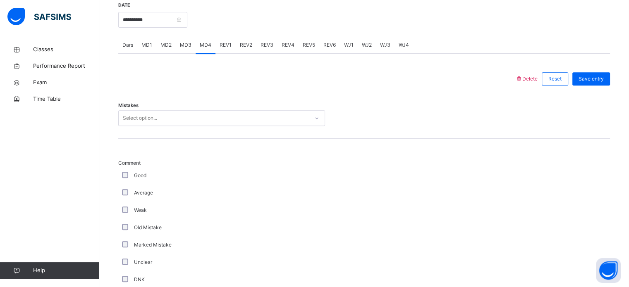
click at [166, 45] on span "MD2" at bounding box center [165, 44] width 11 height 7
click at [348, 43] on span "WJ1" at bounding box center [349, 44] width 10 height 7
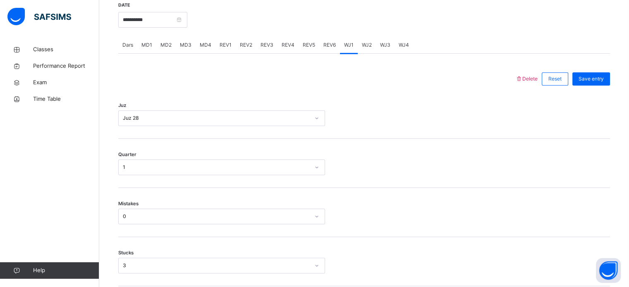
click at [362, 50] on div "WJ2" at bounding box center [367, 45] width 18 height 17
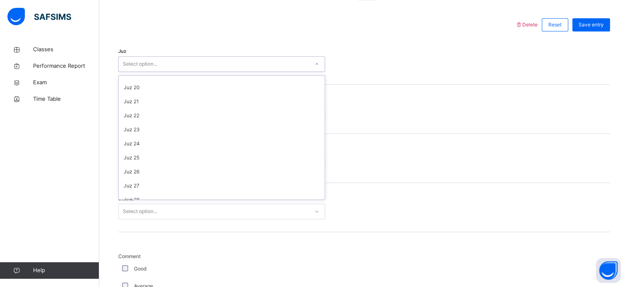
scroll to position [298, 0]
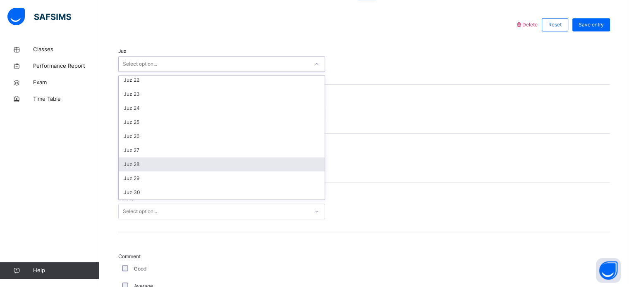
click at [163, 166] on div "Juz 28" at bounding box center [222, 165] width 206 height 14
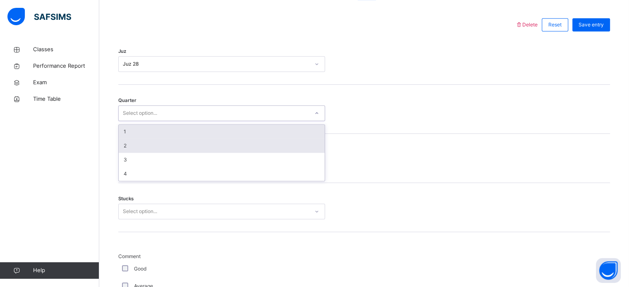
click at [178, 148] on div "2" at bounding box center [222, 146] width 206 height 14
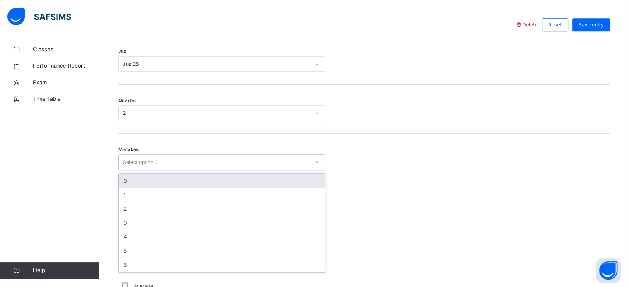
click at [181, 174] on div "0" at bounding box center [222, 181] width 206 height 14
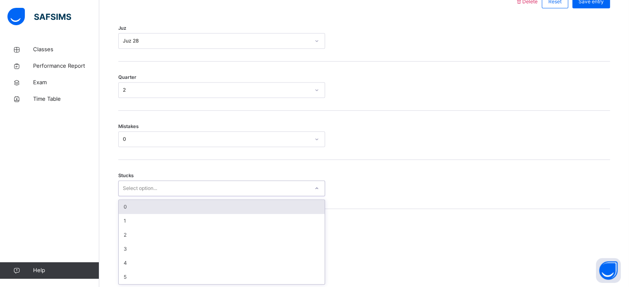
scroll to position [402, 0]
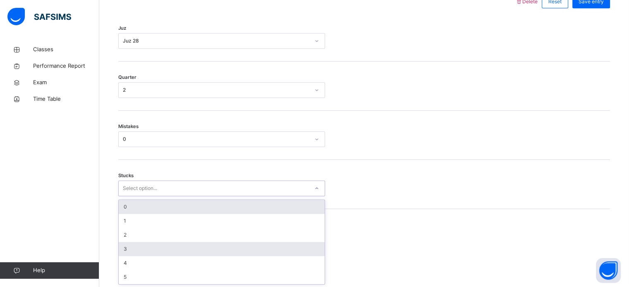
click at [148, 246] on div "3" at bounding box center [222, 249] width 206 height 14
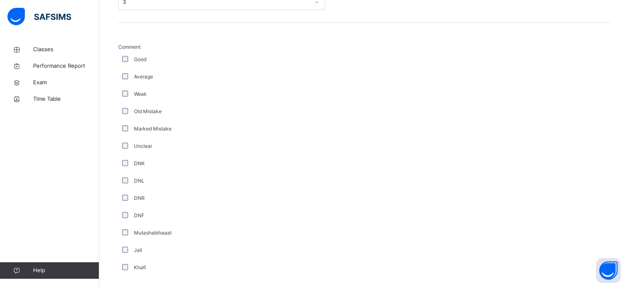
scroll to position [698, 0]
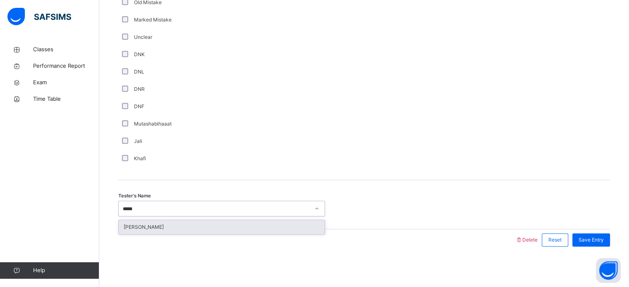
type input "******"
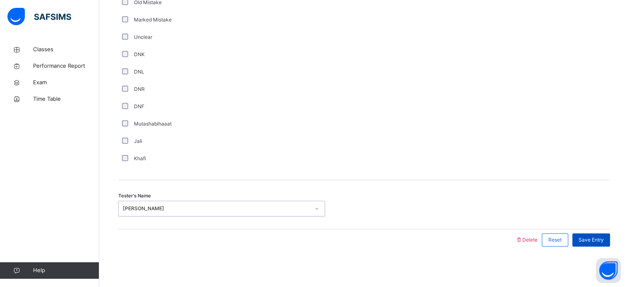
click at [594, 234] on div "Save Entry" at bounding box center [591, 240] width 38 height 13
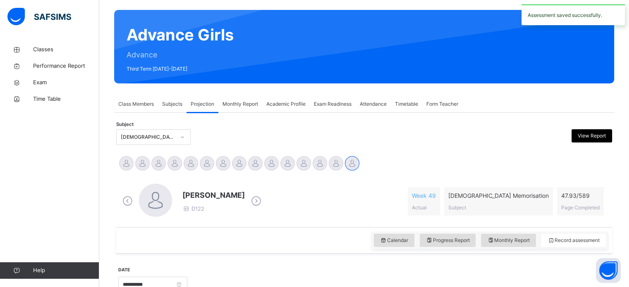
scroll to position [0, 0]
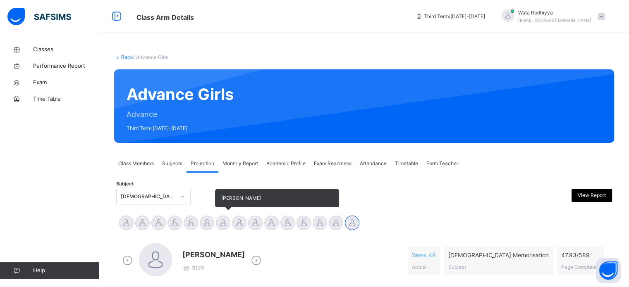
click at [215, 228] on div "[PERSON_NAME]" at bounding box center [223, 224] width 16 height 18
click at [208, 220] on div at bounding box center [207, 223] width 14 height 14
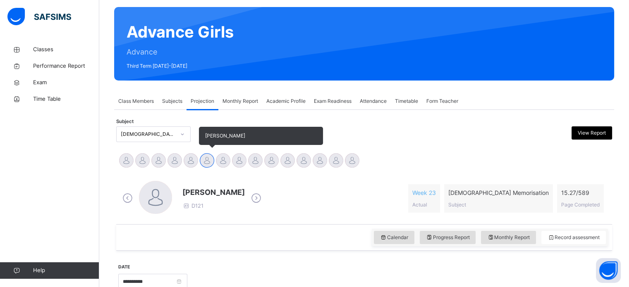
scroll to position [146, 0]
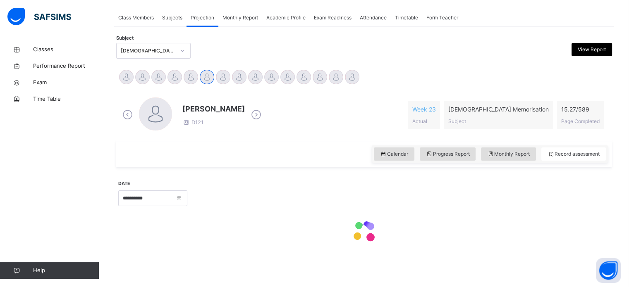
click at [519, 245] on div at bounding box center [364, 232] width 492 height 35
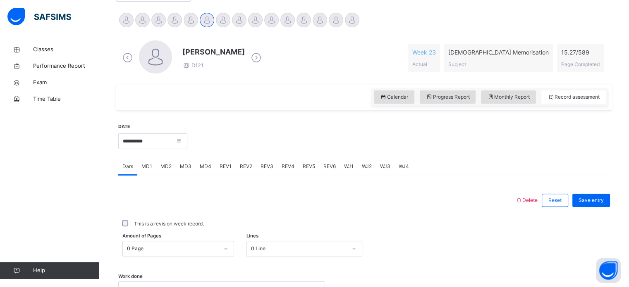
scroll to position [333, 0]
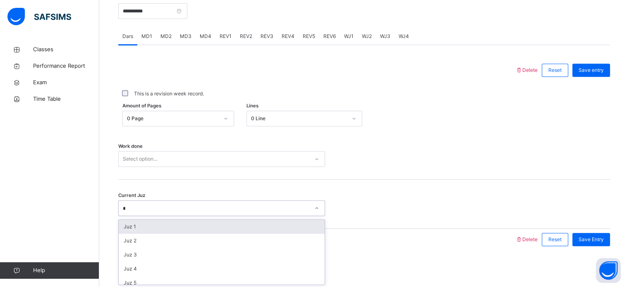
type input "**"
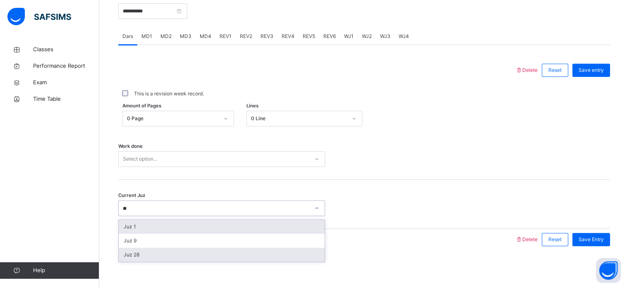
click at [129, 251] on div "Juz 28" at bounding box center [222, 255] width 206 height 14
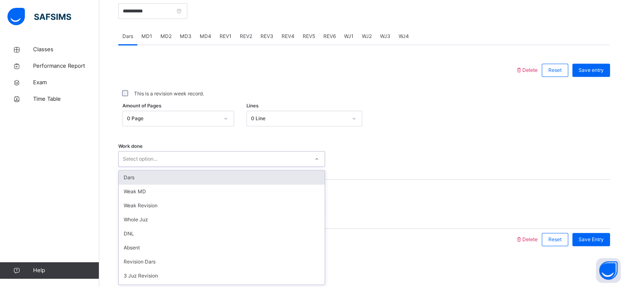
click at [130, 172] on div "Dars" at bounding box center [222, 178] width 206 height 14
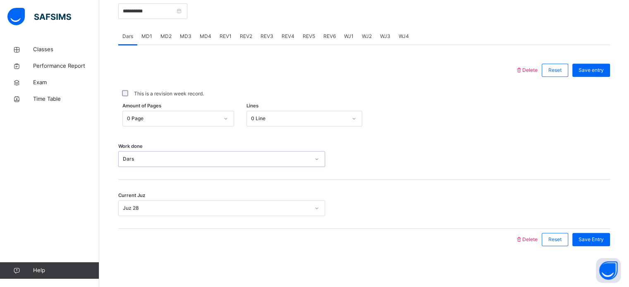
click at [314, 134] on div "Work done option Dars, selected. 0 results available. Select is focused ,type t…" at bounding box center [364, 155] width 492 height 49
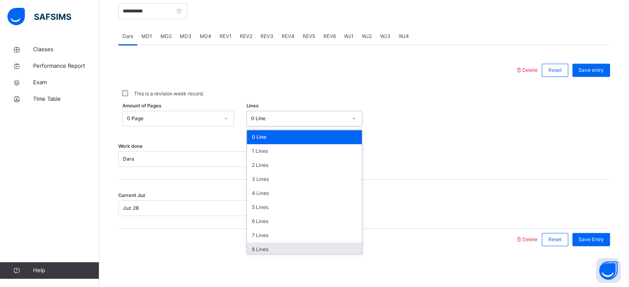
click at [274, 245] on div "8 Lines" at bounding box center [304, 250] width 115 height 14
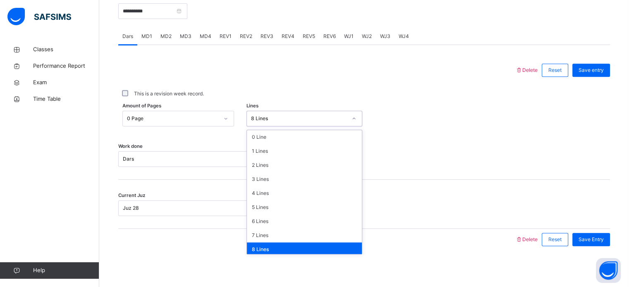
scroll to position [7, 0]
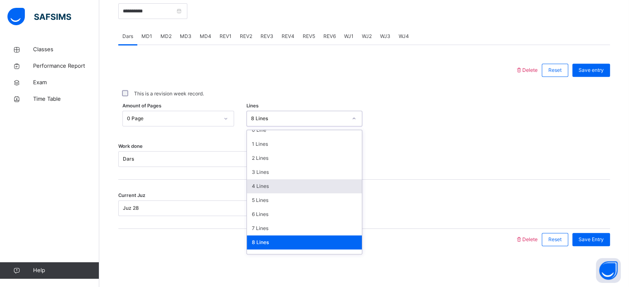
click at [280, 182] on div "4 Lines" at bounding box center [304, 187] width 115 height 14
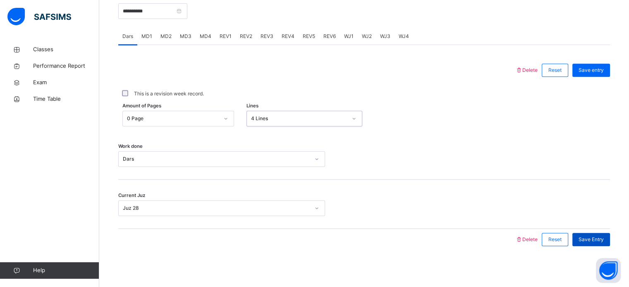
click at [597, 238] on span "Save Entry" at bounding box center [591, 239] width 25 height 7
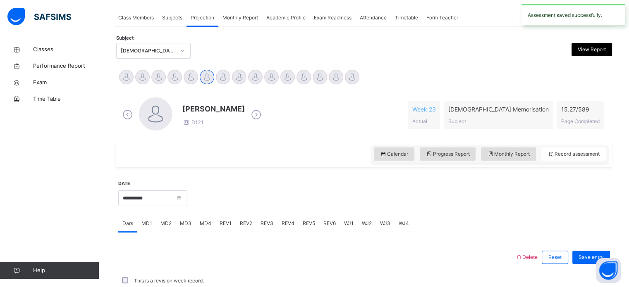
scroll to position [333, 0]
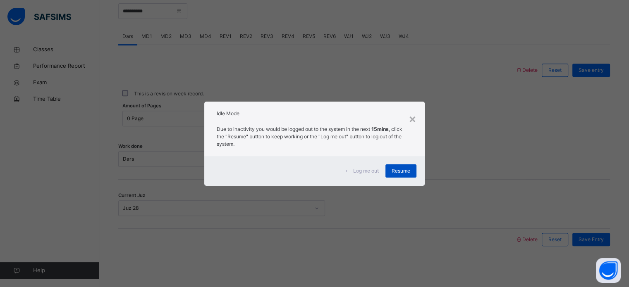
click at [399, 165] on div "Resume" at bounding box center [400, 171] width 31 height 13
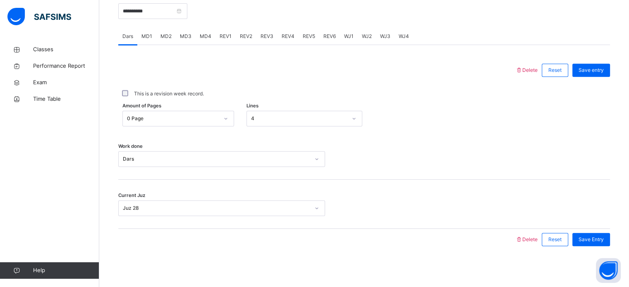
click at [409, 177] on div "Work done Dars" at bounding box center [364, 155] width 492 height 49
click at [602, 237] on span "Save Entry" at bounding box center [591, 240] width 25 height 7
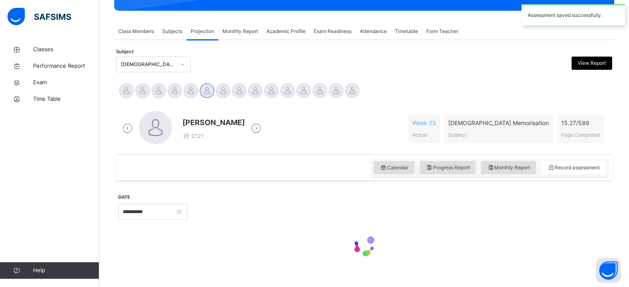
scroll to position [127, 0]
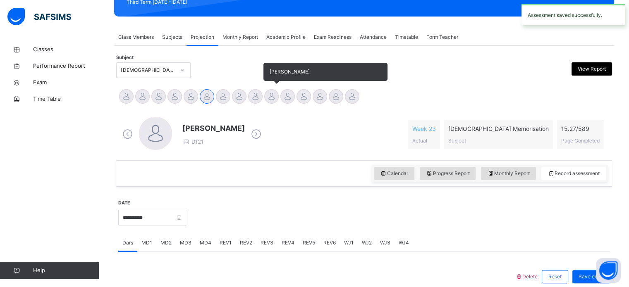
click at [268, 93] on div at bounding box center [271, 96] width 14 height 14
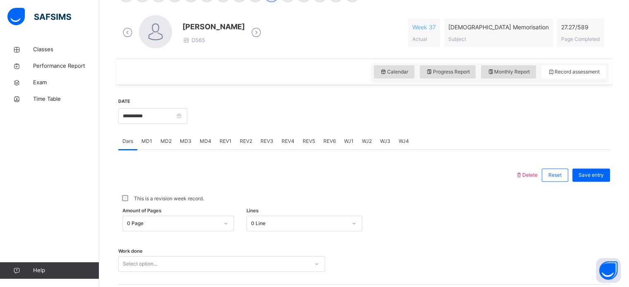
scroll to position [297, 0]
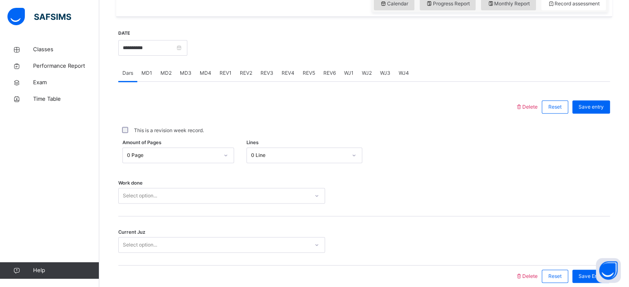
click at [225, 70] on span "REV1" at bounding box center [226, 72] width 12 height 7
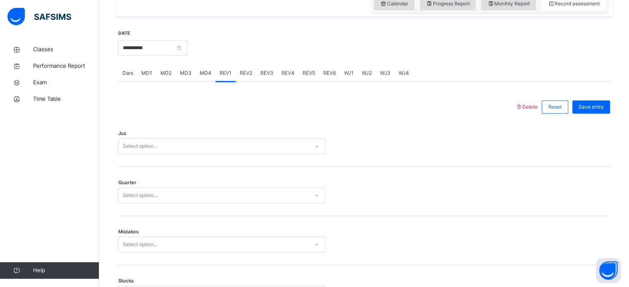
click at [200, 139] on div "Select option..." at bounding box center [221, 147] width 207 height 16
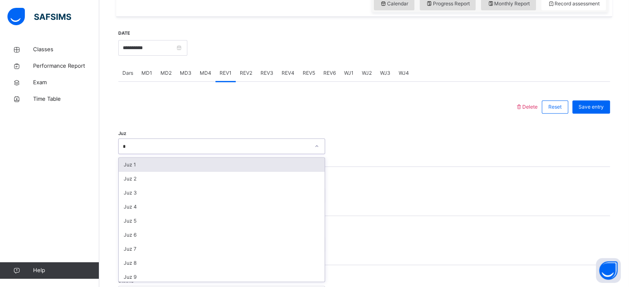
type input "**"
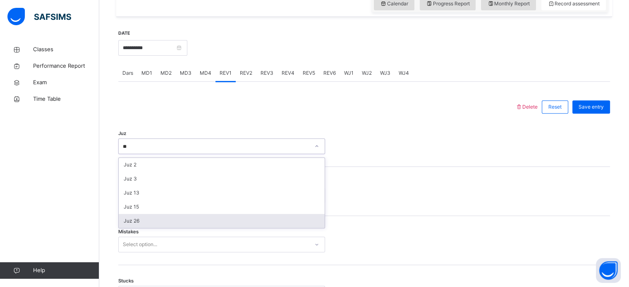
drag, startPoint x: 139, startPoint y: 225, endPoint x: 138, endPoint y: 216, distance: 8.3
click at [138, 225] on div "Juz 26" at bounding box center [222, 221] width 206 height 14
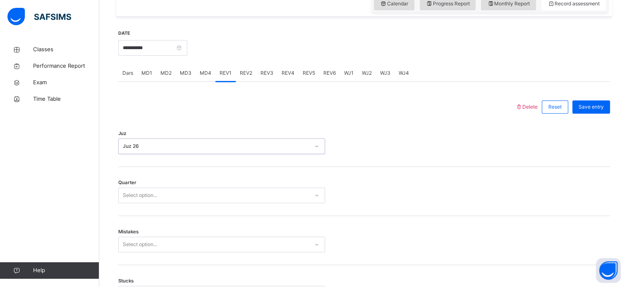
click at [141, 196] on div "Select option..." at bounding box center [140, 196] width 34 height 16
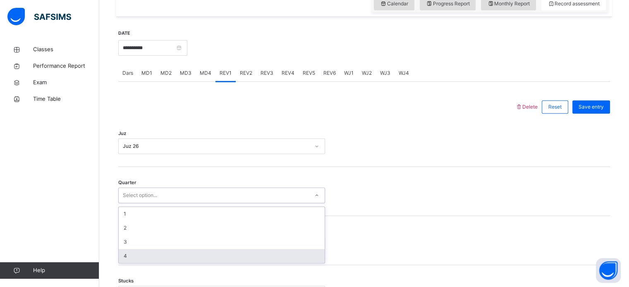
click at [141, 249] on div "4" at bounding box center [222, 256] width 206 height 14
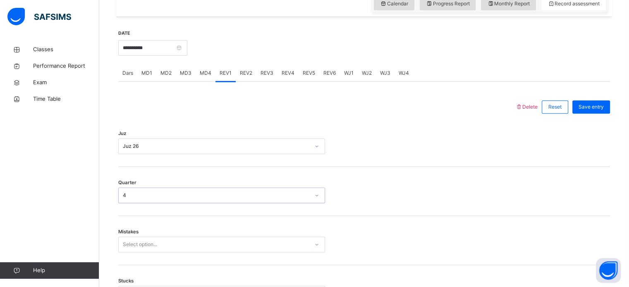
click at [141, 241] on div "Select option..." at bounding box center [221, 245] width 207 height 16
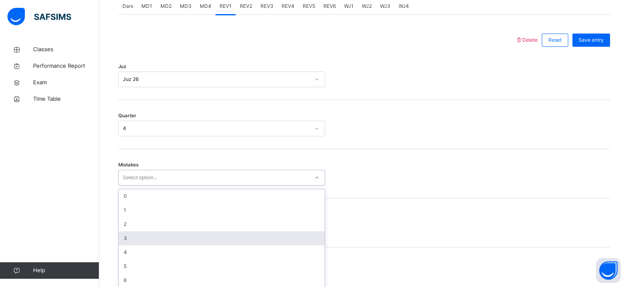
scroll to position [367, 0]
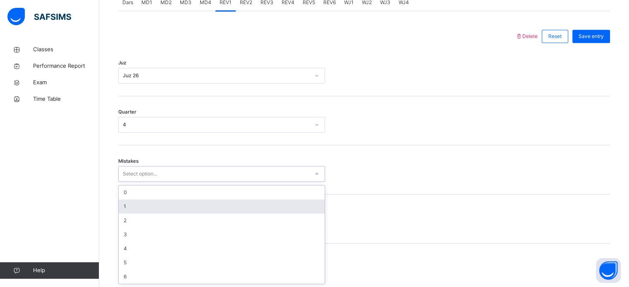
click at [139, 206] on div "1" at bounding box center [222, 207] width 206 height 14
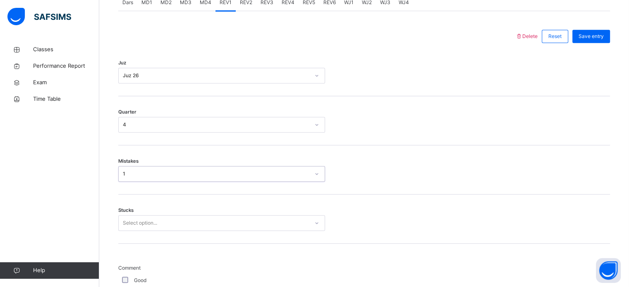
click at [140, 218] on div "Select option..." at bounding box center [221, 223] width 207 height 16
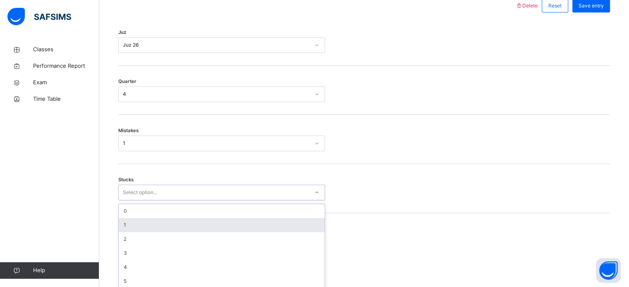
scroll to position [402, 0]
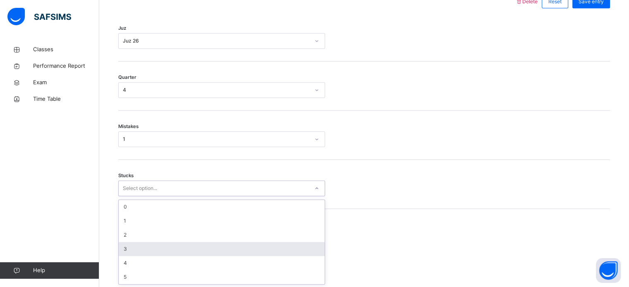
click at [139, 244] on div "3" at bounding box center [222, 249] width 206 height 14
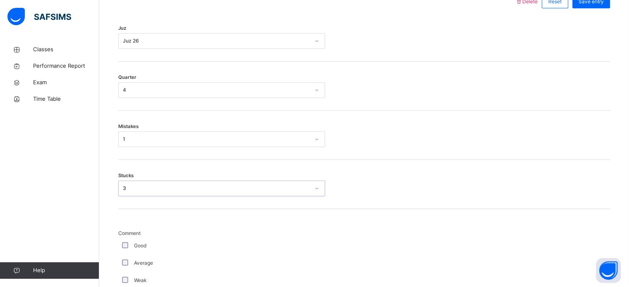
click at [127, 242] on div "Good" at bounding box center [221, 245] width 207 height 17
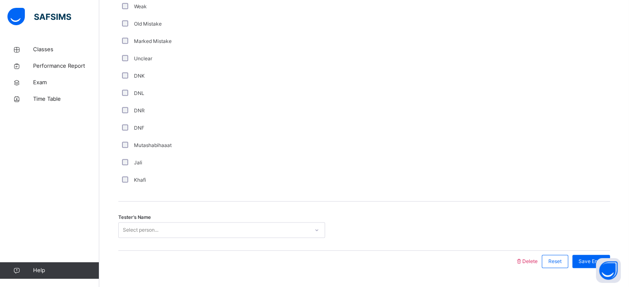
scroll to position [698, 0]
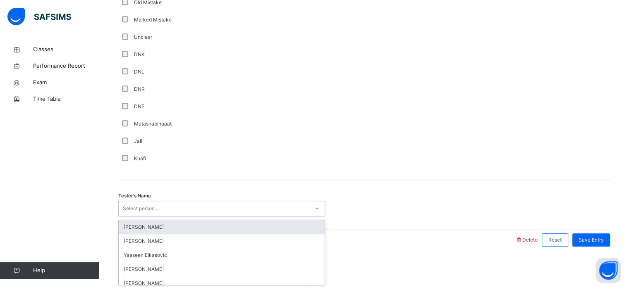
click at [158, 206] on div "Select person..." at bounding box center [141, 209] width 36 height 16
type input "***"
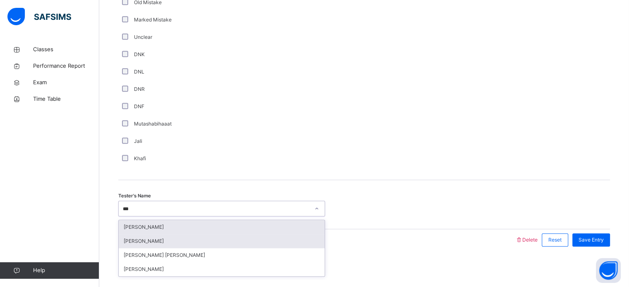
click at [278, 235] on div "[PERSON_NAME]" at bounding box center [222, 242] width 206 height 14
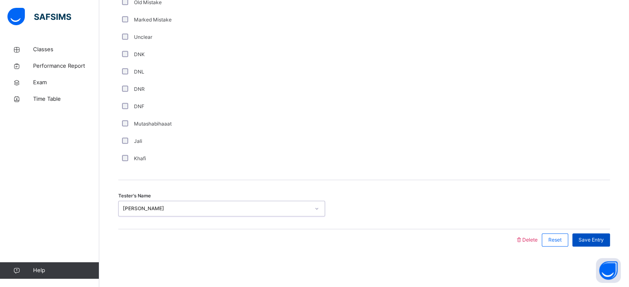
click at [598, 238] on span "Save Entry" at bounding box center [591, 240] width 25 height 7
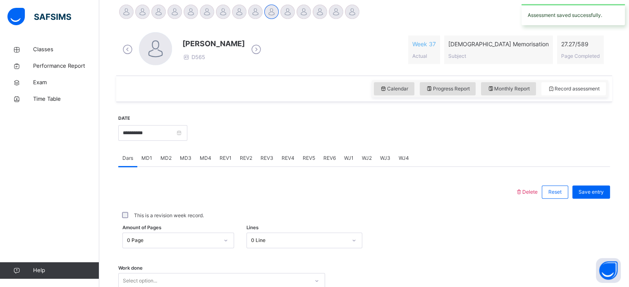
scroll to position [211, 0]
click at [223, 161] on span "REV1" at bounding box center [226, 158] width 12 height 7
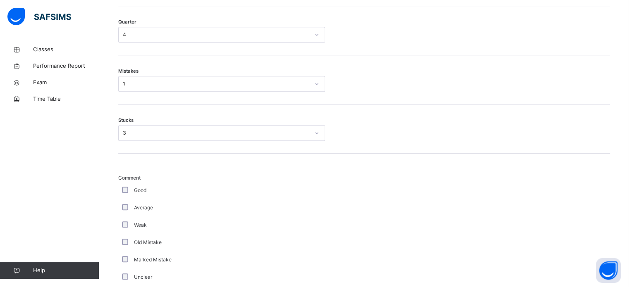
scroll to position [698, 0]
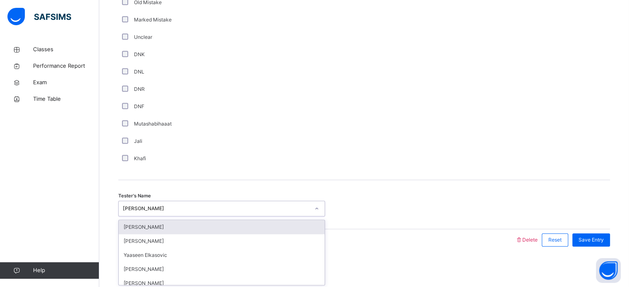
click at [208, 203] on div "[PERSON_NAME]" at bounding box center [214, 209] width 190 height 13
type input "***"
click at [219, 229] on div "[PERSON_NAME]" at bounding box center [222, 227] width 206 height 14
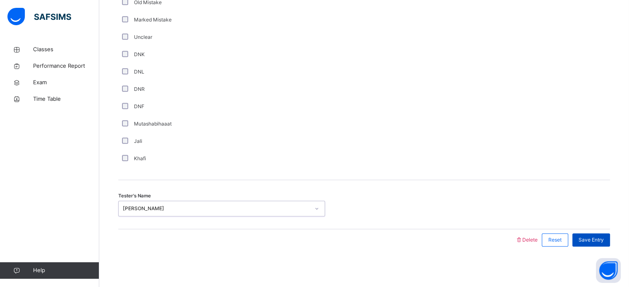
click at [598, 240] on span "Save Entry" at bounding box center [591, 240] width 25 height 7
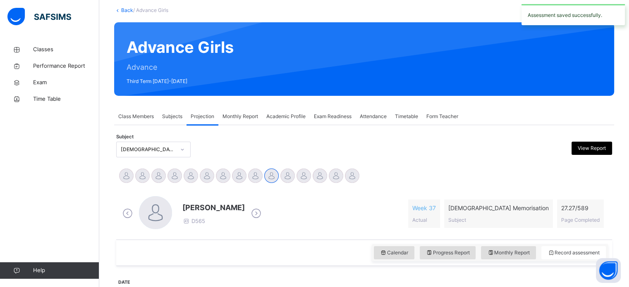
scroll to position [47, 0]
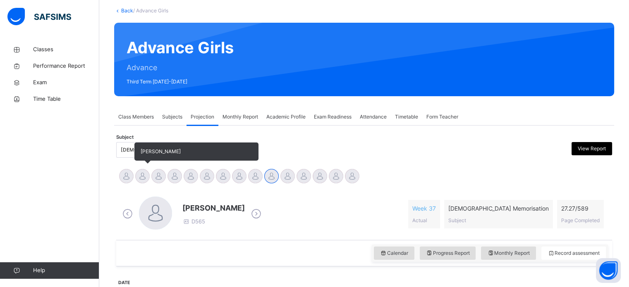
click at [146, 174] on div at bounding box center [142, 176] width 14 height 14
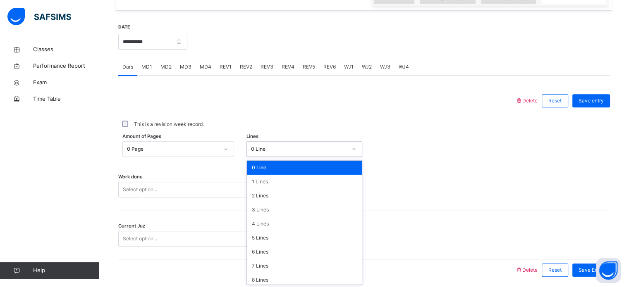
scroll to position [304, 0]
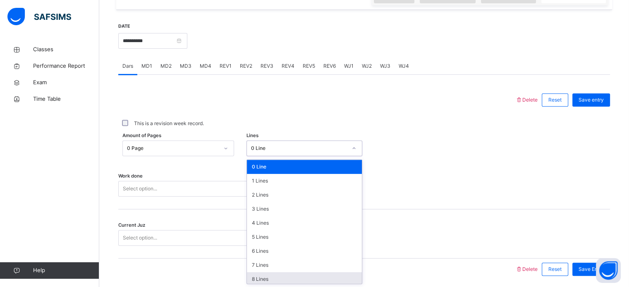
click at [282, 278] on div "8 Lines" at bounding box center [304, 280] width 115 height 14
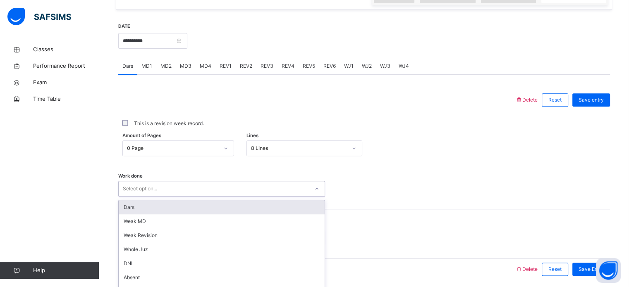
scroll to position [333, 0]
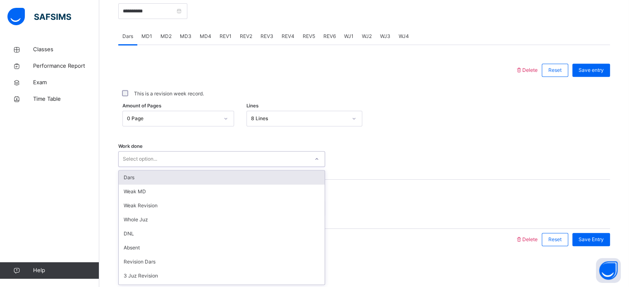
click at [280, 180] on div "Dars" at bounding box center [222, 178] width 206 height 14
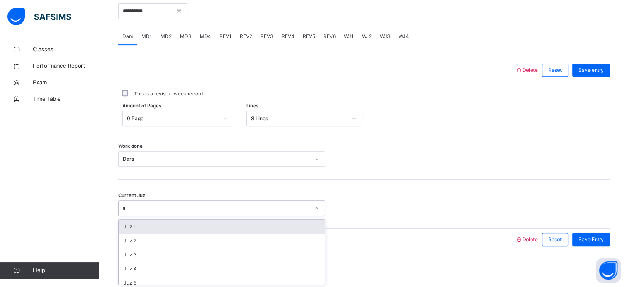
type input "**"
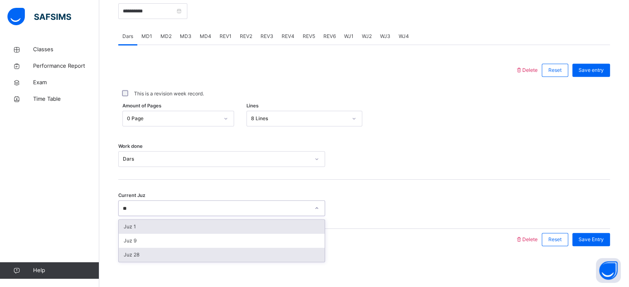
click at [253, 259] on div "Juz 28" at bounding box center [222, 255] width 206 height 14
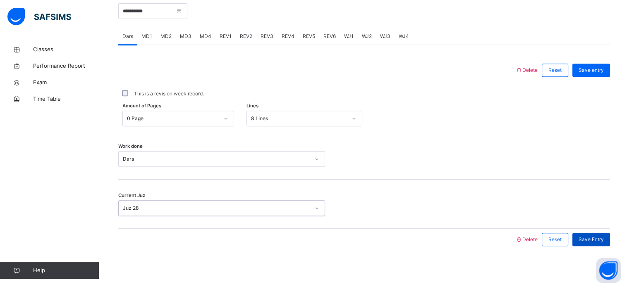
click at [602, 237] on span "Save Entry" at bounding box center [591, 239] width 25 height 7
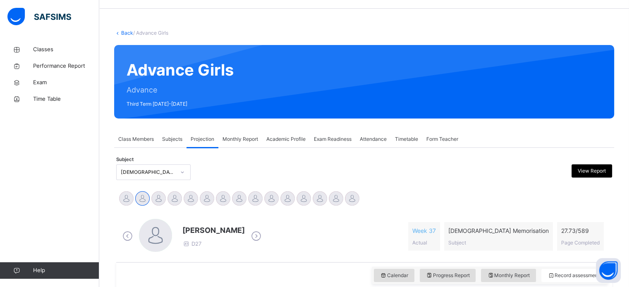
scroll to position [36, 0]
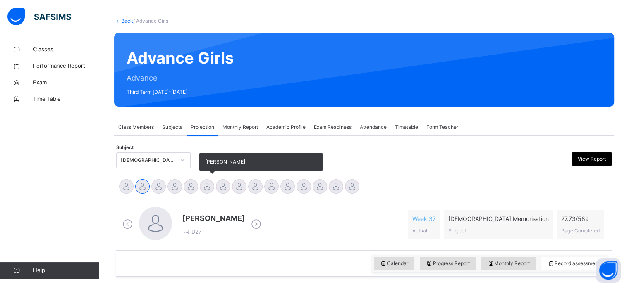
click at [202, 182] on div at bounding box center [207, 187] width 14 height 14
click at [192, 192] on div at bounding box center [191, 187] width 14 height 14
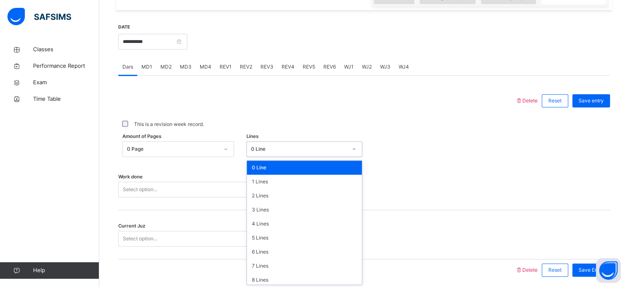
scroll to position [304, 0]
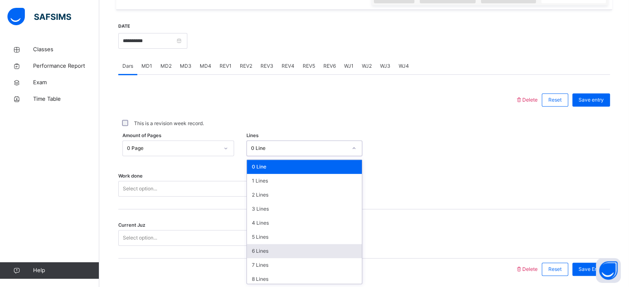
click at [292, 248] on div "6 Lines" at bounding box center [304, 251] width 115 height 14
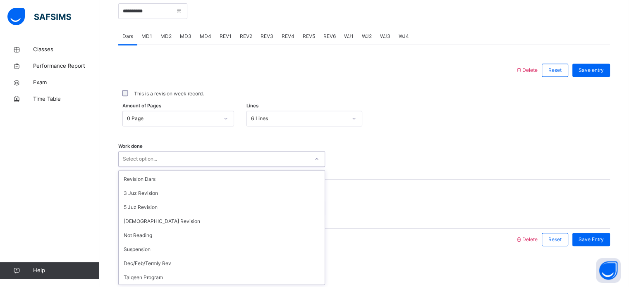
scroll to position [0, 0]
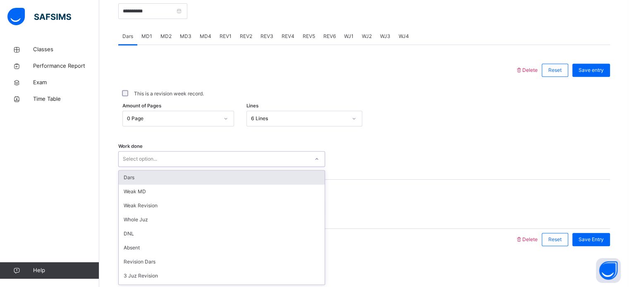
click at [246, 174] on div "Dars" at bounding box center [222, 178] width 206 height 14
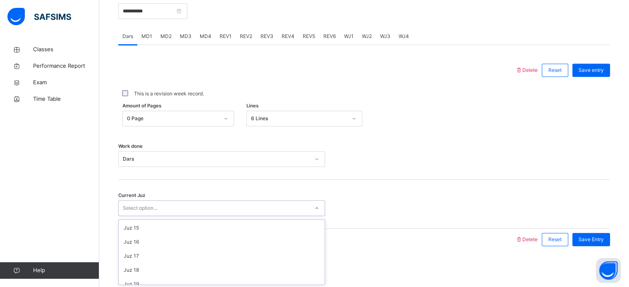
scroll to position [357, 0]
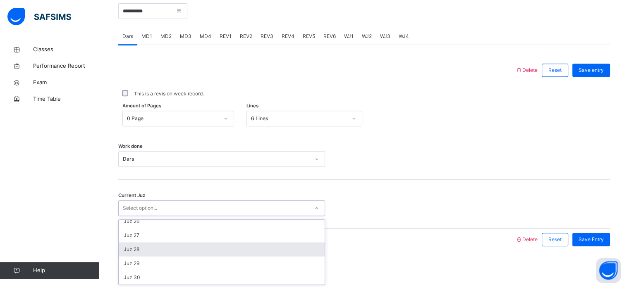
click at [183, 246] on div "Juz 28" at bounding box center [222, 250] width 206 height 14
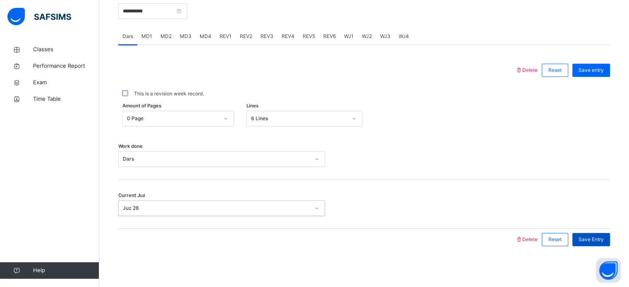
click at [596, 242] on span "Save Entry" at bounding box center [591, 239] width 25 height 7
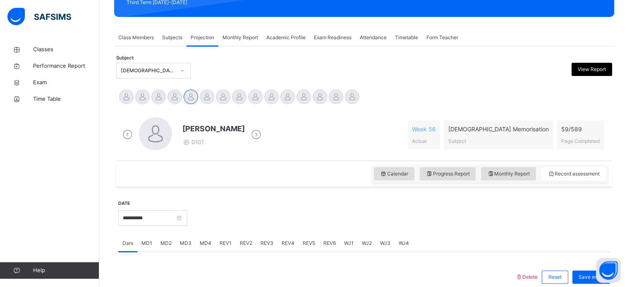
scroll to position [126, 0]
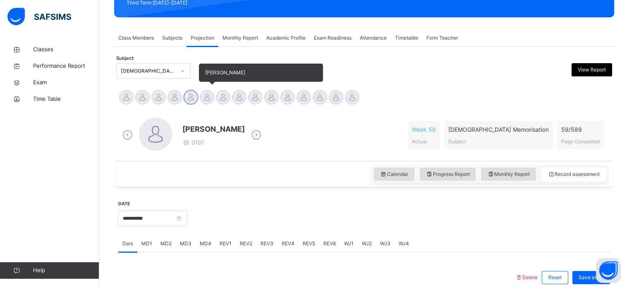
click at [208, 99] on div at bounding box center [207, 97] width 14 height 14
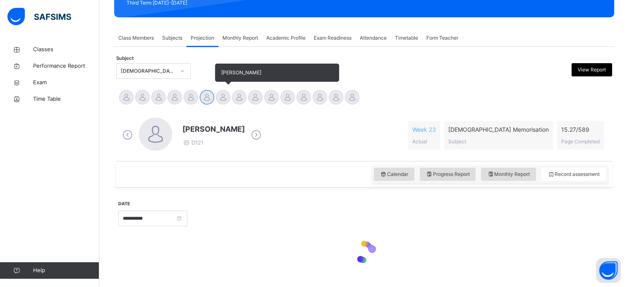
click at [224, 100] on div at bounding box center [223, 97] width 14 height 14
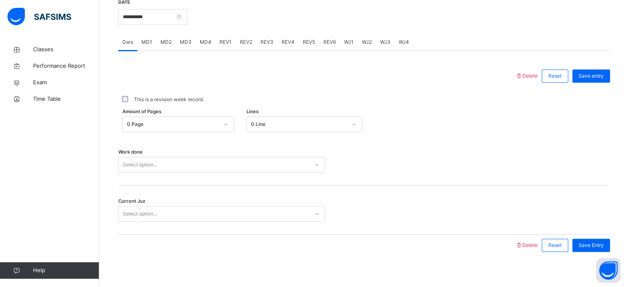
scroll to position [327, 0]
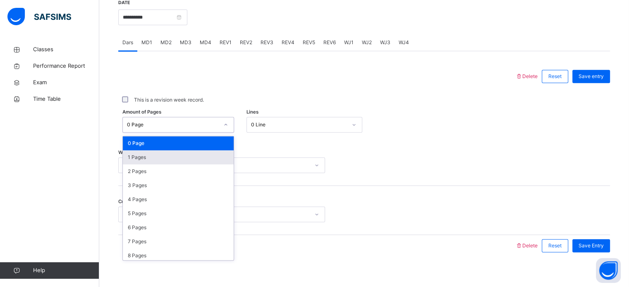
click at [160, 157] on div "1 Pages" at bounding box center [178, 158] width 111 height 14
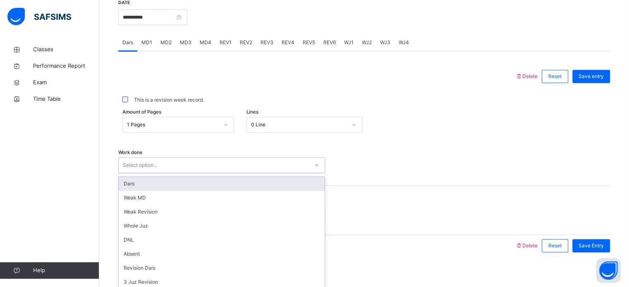
scroll to position [333, 0]
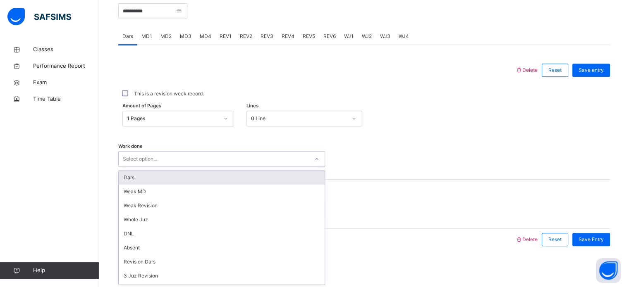
click at [162, 175] on div "Dars" at bounding box center [222, 178] width 206 height 14
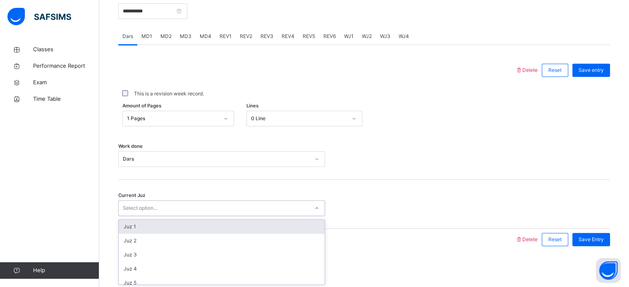
click at [157, 226] on div "Juz 1" at bounding box center [222, 227] width 206 height 14
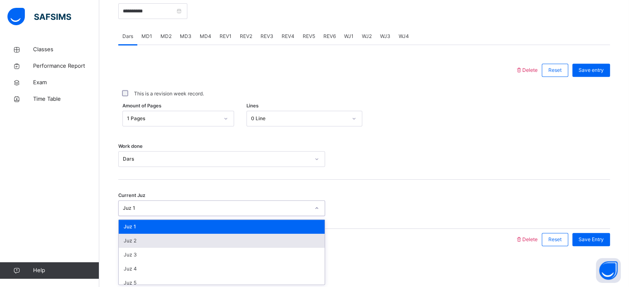
click at [146, 239] on div "Juz 2" at bounding box center [222, 241] width 206 height 14
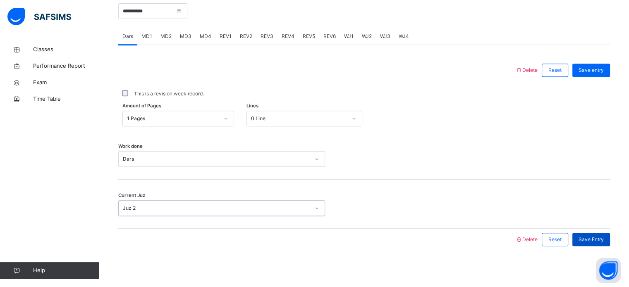
click at [598, 240] on span "Save Entry" at bounding box center [591, 239] width 25 height 7
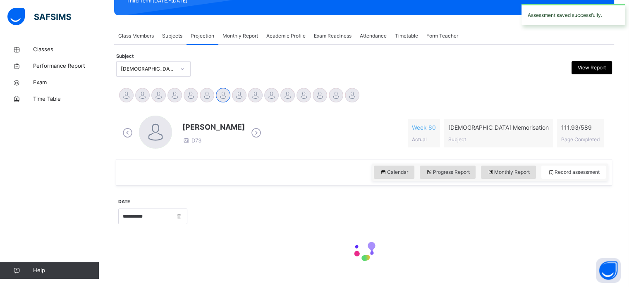
scroll to position [146, 0]
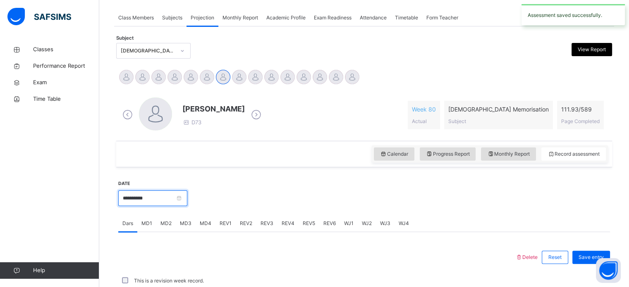
click at [147, 196] on input "**********" at bounding box center [152, 199] width 69 height 16
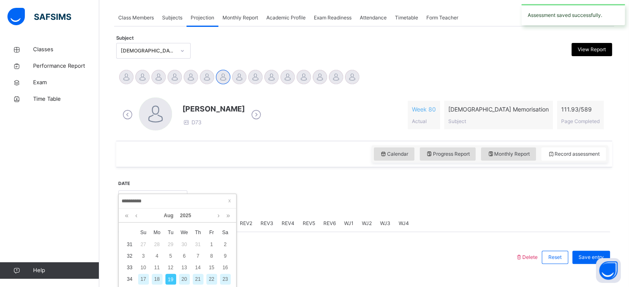
click at [223, 203] on input "**********" at bounding box center [177, 201] width 113 height 9
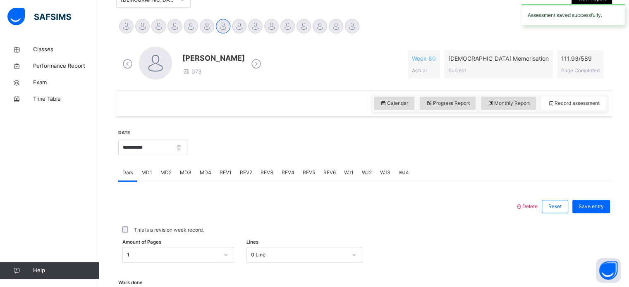
scroll to position [209, 0]
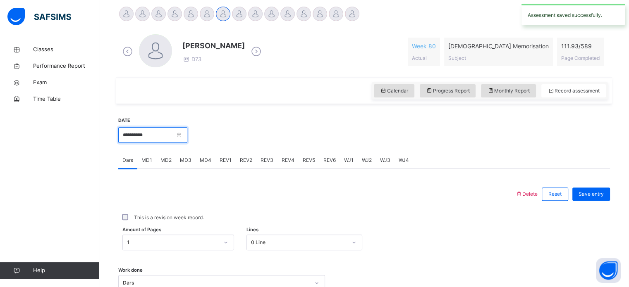
click at [169, 137] on input "**********" at bounding box center [152, 135] width 69 height 16
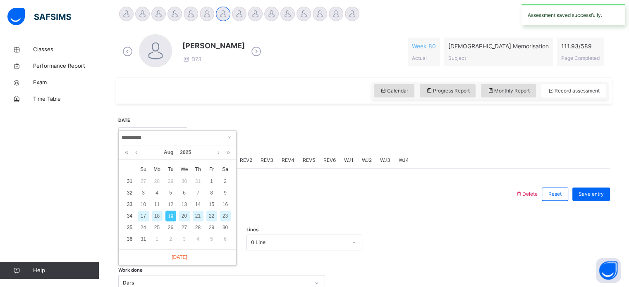
click at [147, 218] on div "17" at bounding box center [143, 216] width 11 height 11
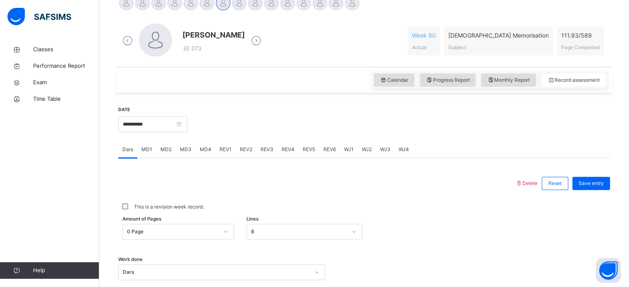
scroll to position [213, 0]
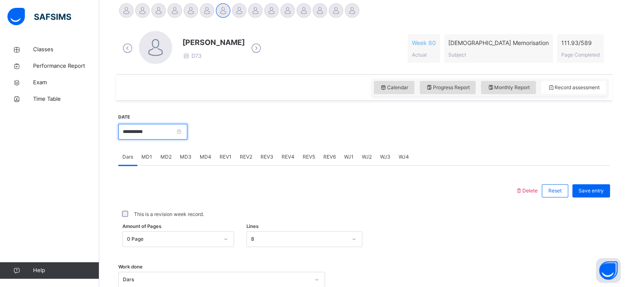
click at [175, 134] on input "**********" at bounding box center [152, 132] width 69 height 16
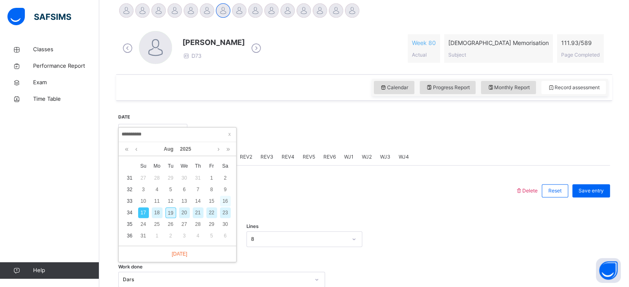
click at [229, 199] on div "16" at bounding box center [225, 201] width 11 height 11
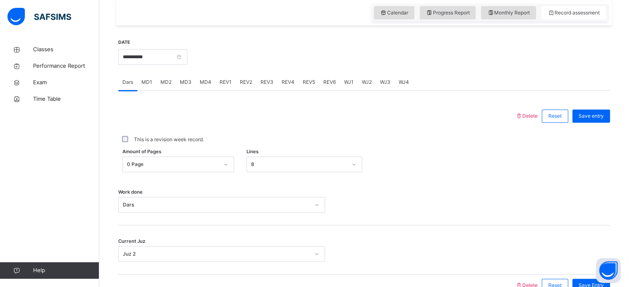
scroll to position [288, 0]
click at [185, 56] on input "**********" at bounding box center [152, 56] width 69 height 16
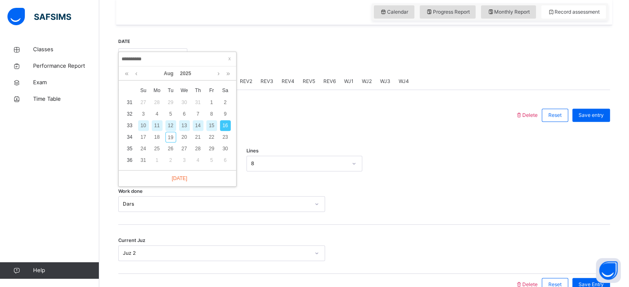
click at [198, 128] on div "14" at bounding box center [198, 125] width 11 height 11
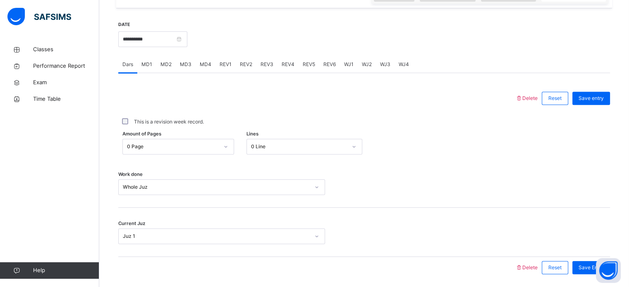
scroll to position [305, 0]
click at [175, 39] on input "**********" at bounding box center [152, 40] width 69 height 16
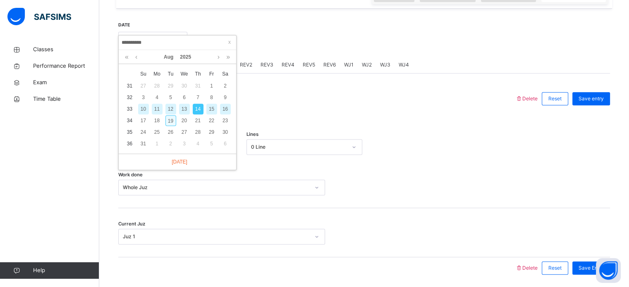
click at [172, 122] on div "19" at bounding box center [170, 120] width 11 height 11
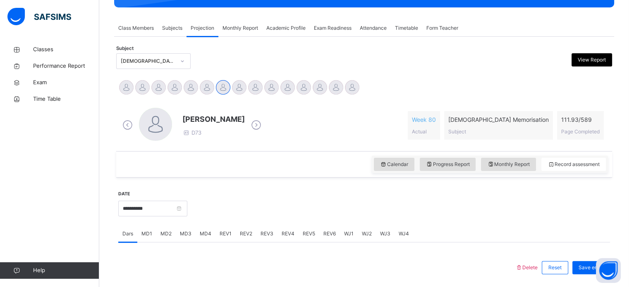
scroll to position [38, 0]
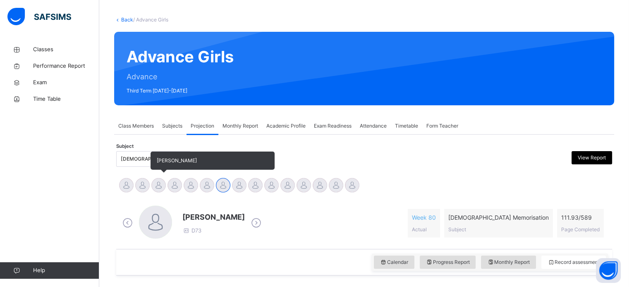
click at [162, 187] on div at bounding box center [158, 185] width 14 height 14
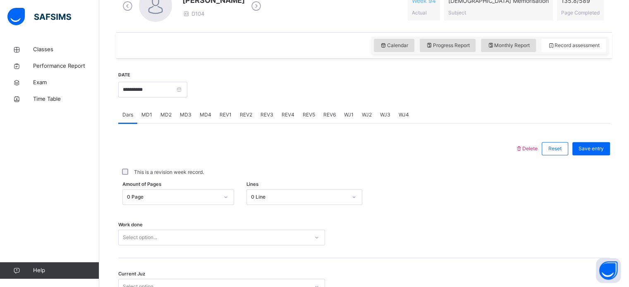
scroll to position [257, 0]
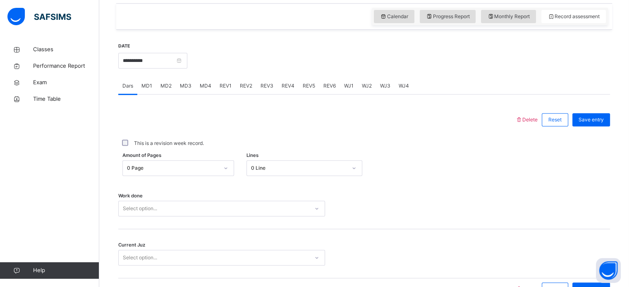
click at [208, 176] on div "0 Page" at bounding box center [178, 168] width 112 height 16
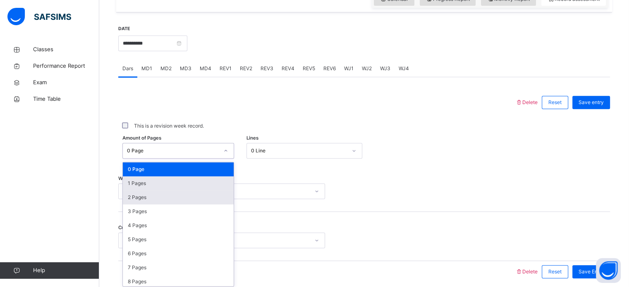
scroll to position [304, 0]
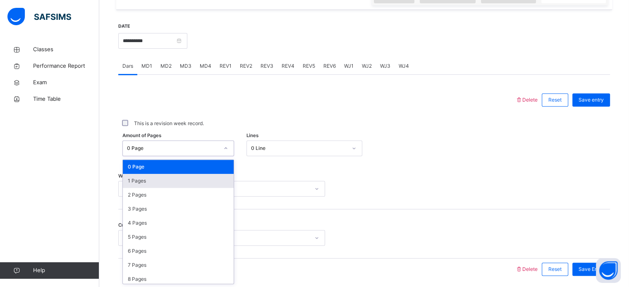
click at [202, 180] on div "1 Pages" at bounding box center [178, 181] width 111 height 14
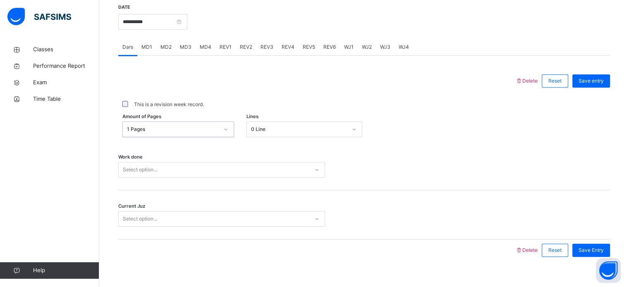
scroll to position [333, 0]
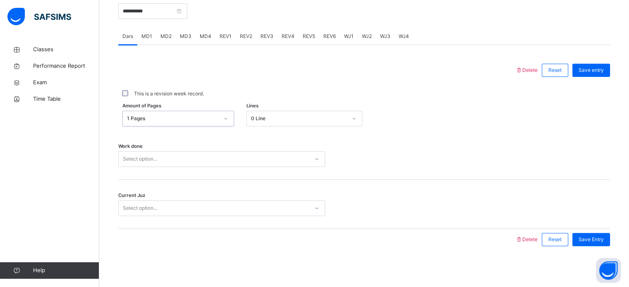
click at [188, 167] on div "Select option..." at bounding box center [221, 159] width 207 height 16
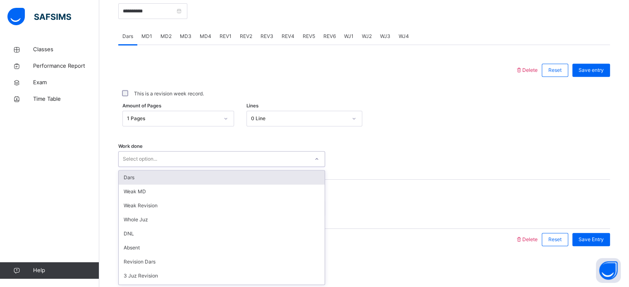
click at [195, 181] on div "Dars" at bounding box center [222, 178] width 206 height 14
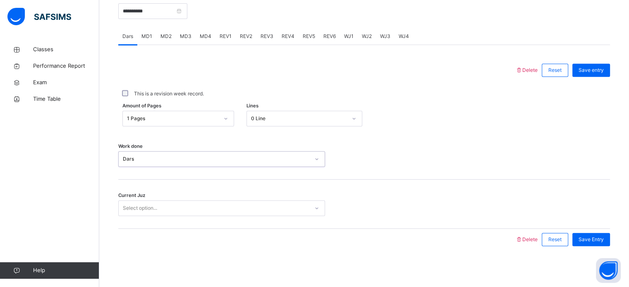
click at [161, 209] on div "Select option..." at bounding box center [214, 208] width 190 height 13
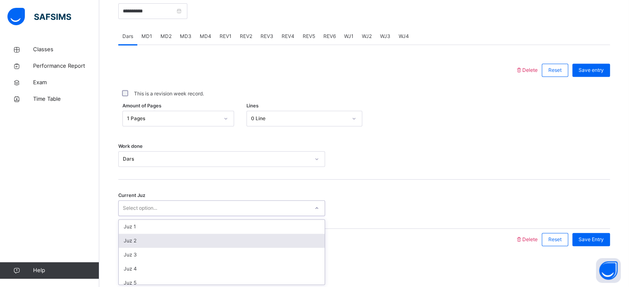
click at [149, 235] on div "Juz 2" at bounding box center [222, 241] width 206 height 14
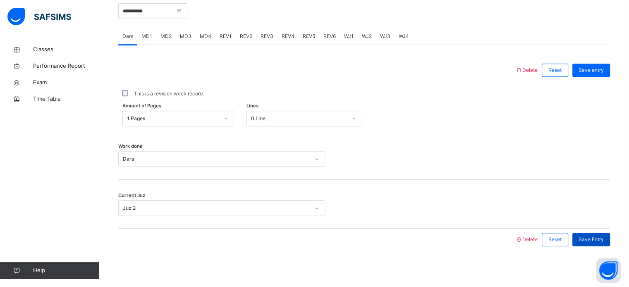
click at [605, 233] on div "Save Entry" at bounding box center [589, 240] width 42 height 22
click at [586, 72] on span "Save entry" at bounding box center [591, 70] width 25 height 7
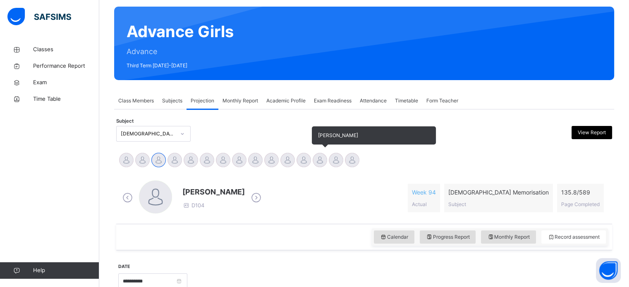
scroll to position [55, 0]
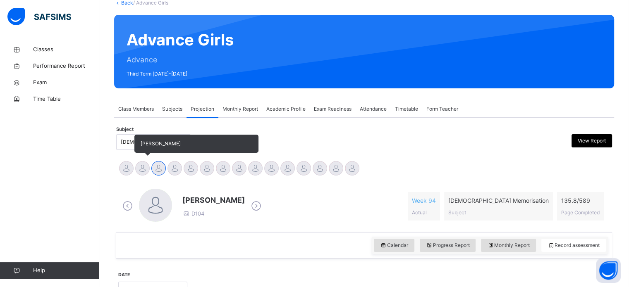
click at [146, 172] on div at bounding box center [142, 168] width 14 height 14
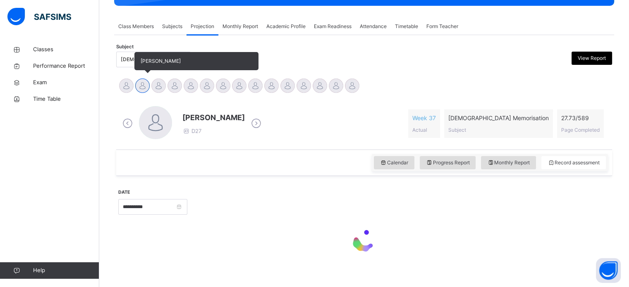
scroll to position [146, 0]
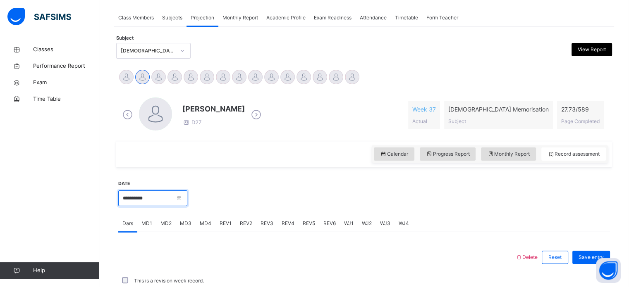
click at [144, 203] on input "**********" at bounding box center [152, 199] width 69 height 16
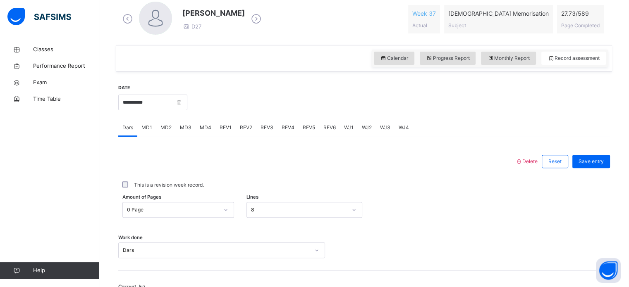
scroll to position [243, 0]
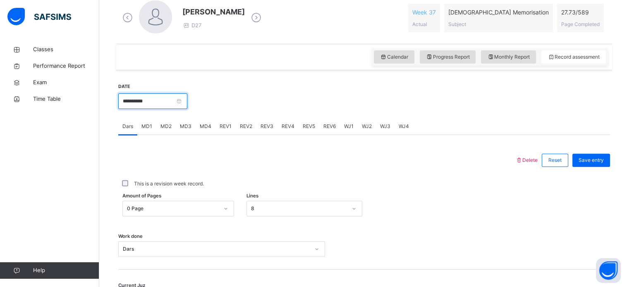
click at [151, 102] on input "**********" at bounding box center [152, 101] width 69 height 16
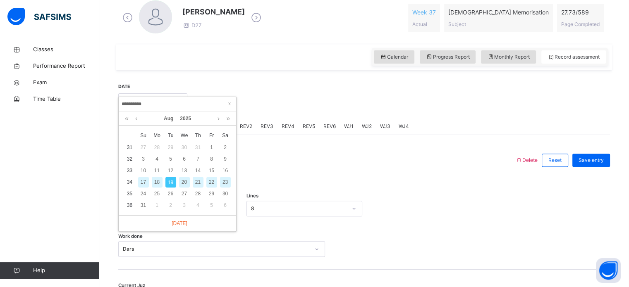
click at [142, 184] on div "17" at bounding box center [143, 182] width 11 height 11
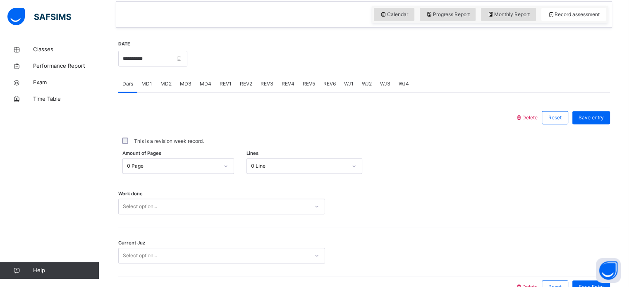
scroll to position [295, 0]
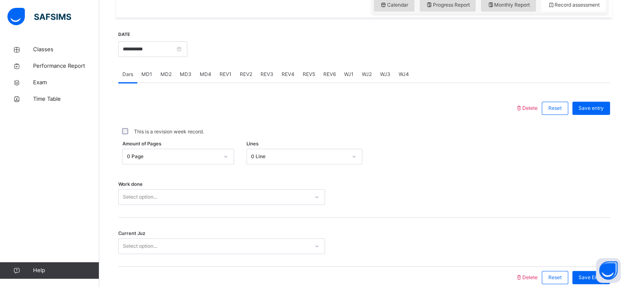
click at [301, 209] on div "Work done Select option..." at bounding box center [364, 193] width 492 height 49
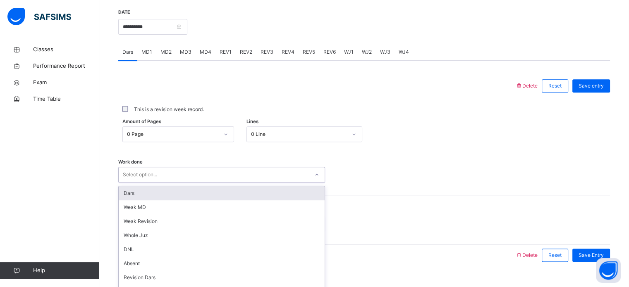
scroll to position [333, 0]
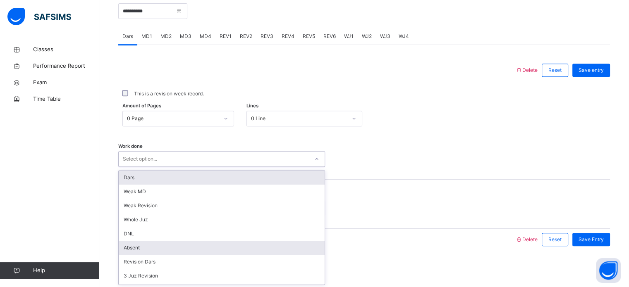
click at [148, 251] on div "Absent" at bounding box center [222, 248] width 206 height 14
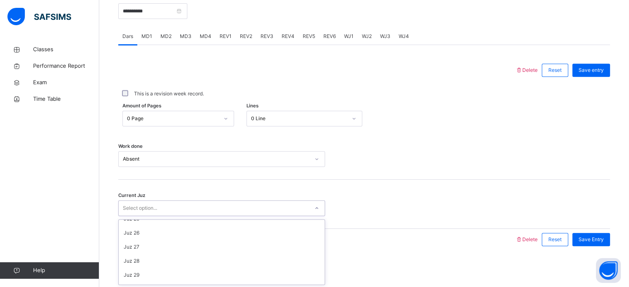
scroll to position [357, 0]
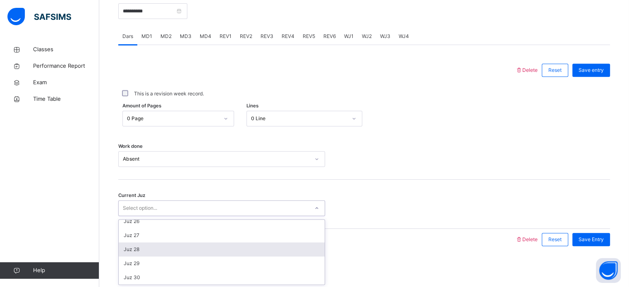
click at [152, 253] on div "Juz 28" at bounding box center [222, 250] width 206 height 14
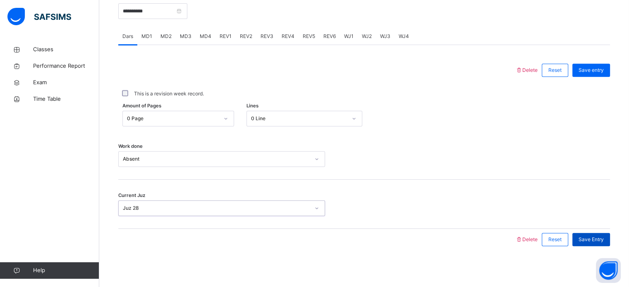
click at [600, 243] on div "Save Entry" at bounding box center [591, 239] width 38 height 13
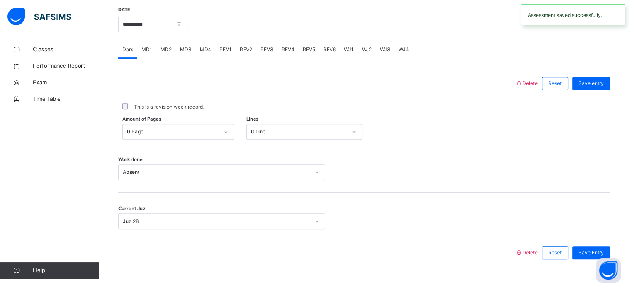
scroll to position [311, 0]
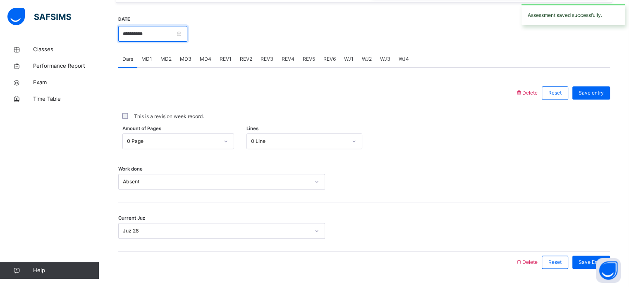
click at [184, 33] on input "**********" at bounding box center [152, 34] width 69 height 16
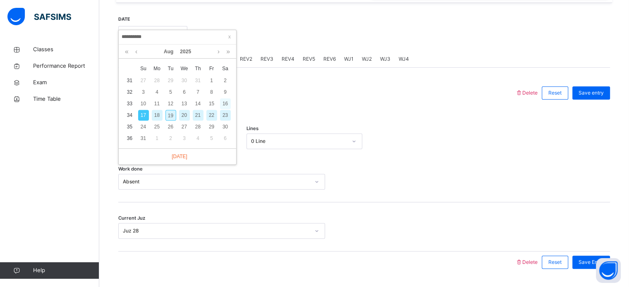
click at [229, 105] on div "16" at bounding box center [225, 103] width 11 height 11
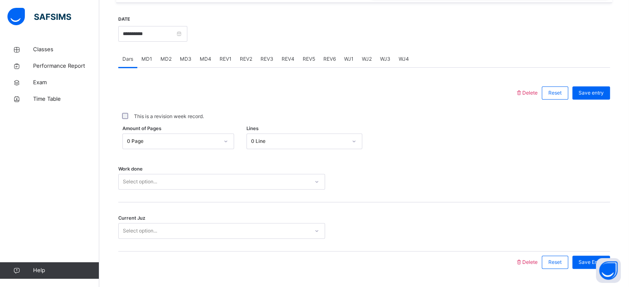
scroll to position [333, 0]
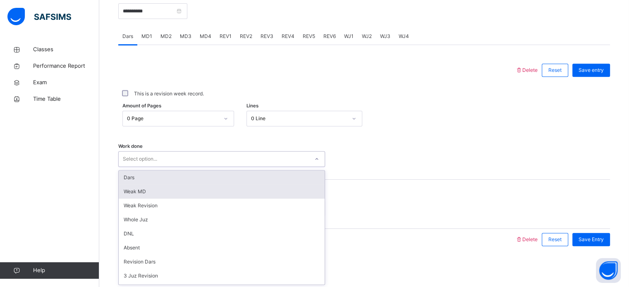
click at [232, 194] on div "Weak MD" at bounding box center [222, 192] width 206 height 14
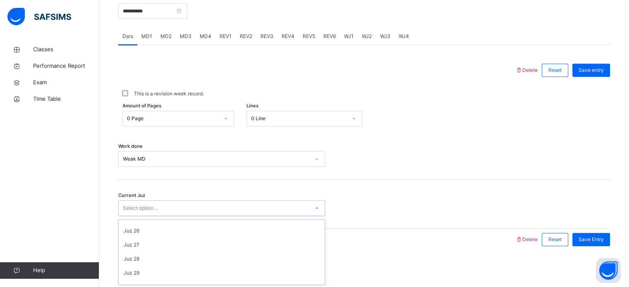
scroll to position [348, 0]
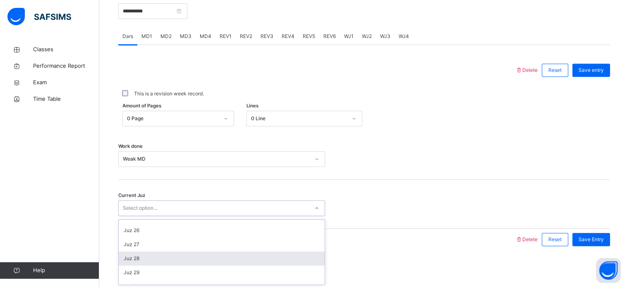
click at [151, 258] on div "Juz 28" at bounding box center [222, 259] width 206 height 14
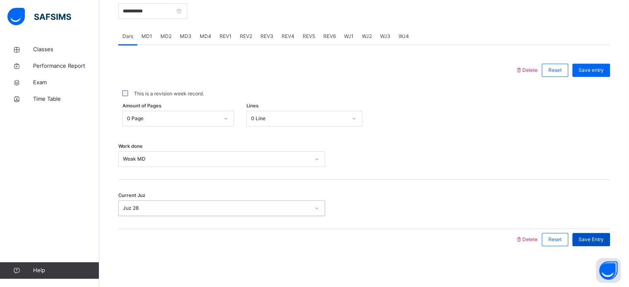
click at [599, 238] on span "Save Entry" at bounding box center [591, 239] width 25 height 7
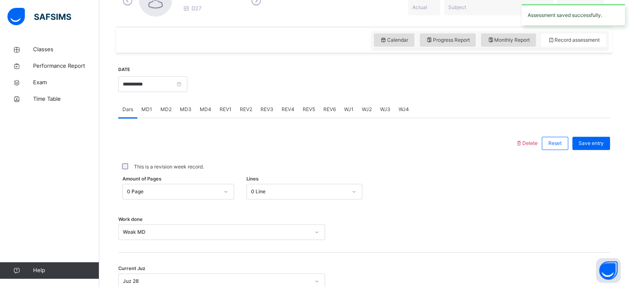
scroll to position [257, 0]
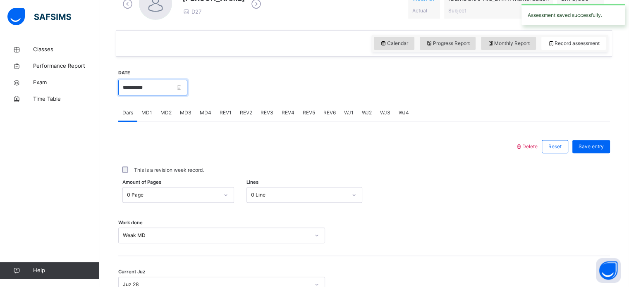
click at [183, 86] on input "**********" at bounding box center [152, 88] width 69 height 16
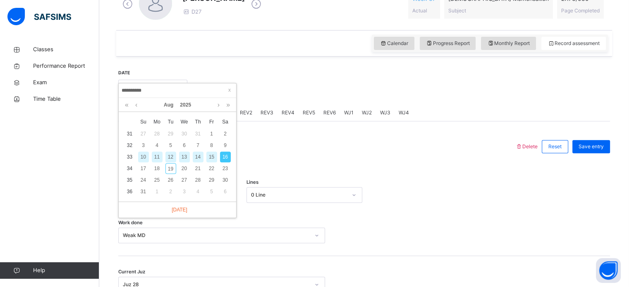
click at [197, 159] on div "14" at bounding box center [198, 157] width 11 height 11
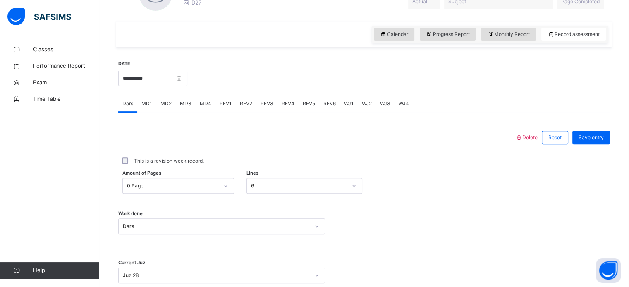
scroll to position [247, 0]
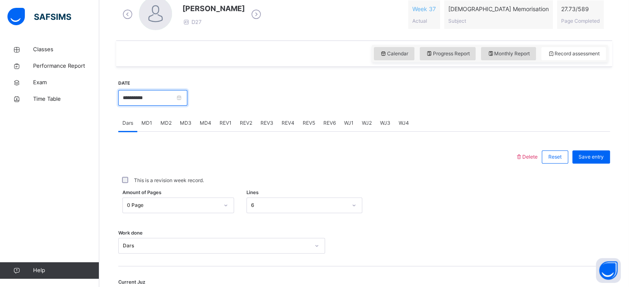
click at [173, 99] on input "**********" at bounding box center [152, 98] width 69 height 16
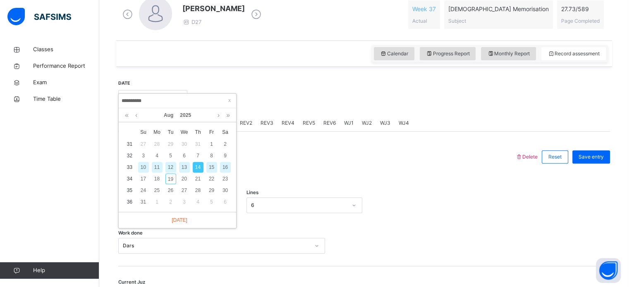
click at [173, 168] on div "12" at bounding box center [170, 167] width 11 height 11
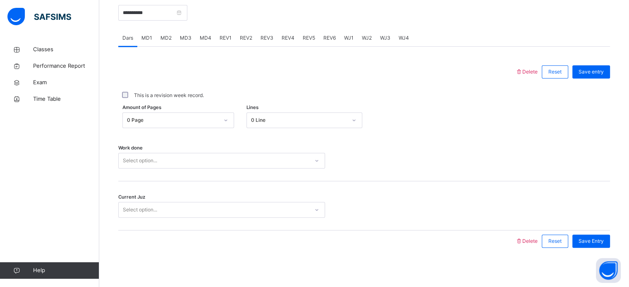
scroll to position [333, 0]
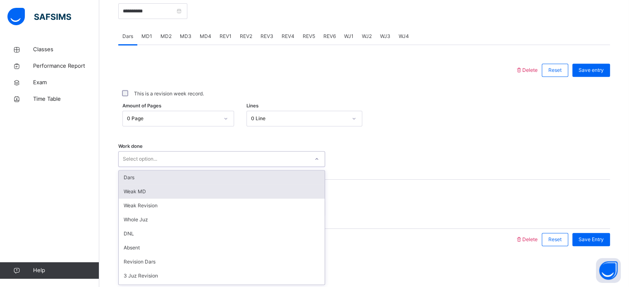
click at [232, 194] on div "Weak MD" at bounding box center [222, 192] width 206 height 14
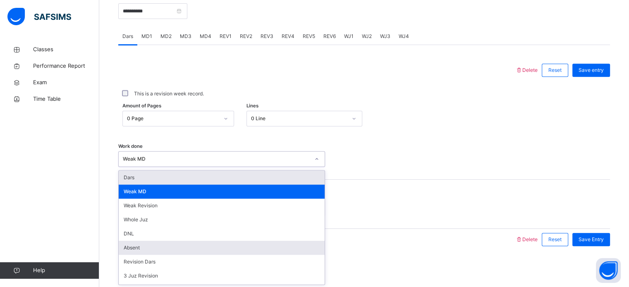
click at [160, 251] on div "Absent" at bounding box center [222, 248] width 206 height 14
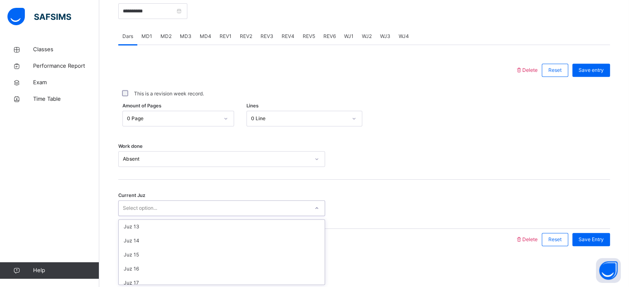
scroll to position [357, 0]
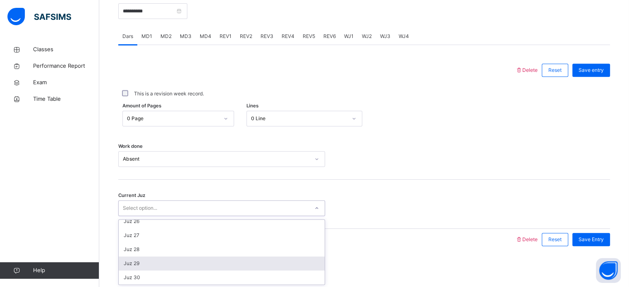
click at [184, 263] on div "Juz 29" at bounding box center [222, 264] width 206 height 14
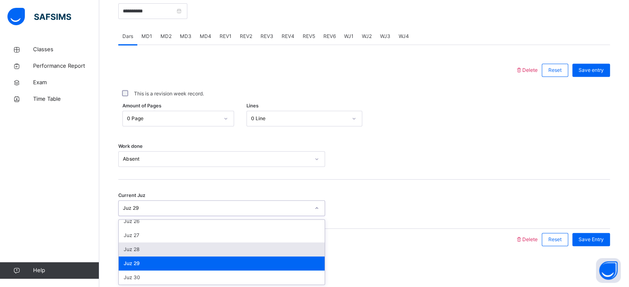
click at [166, 249] on div "Juz 28" at bounding box center [222, 250] width 206 height 14
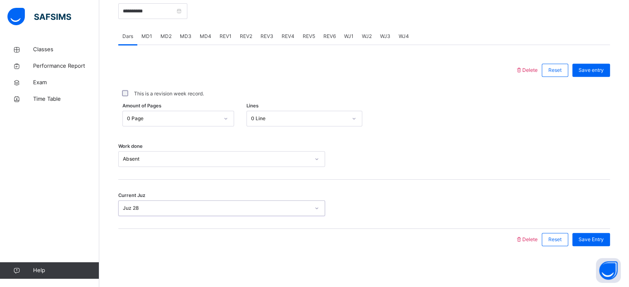
click at [187, 250] on div "**********" at bounding box center [364, 121] width 492 height 275
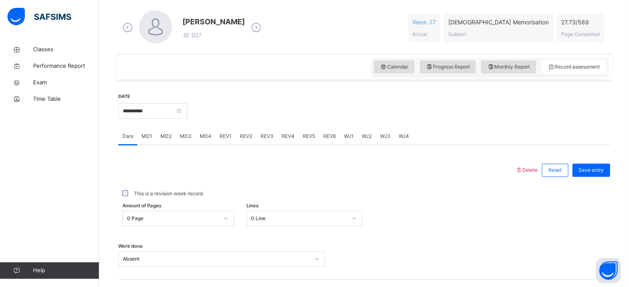
scroll to position [232, 0]
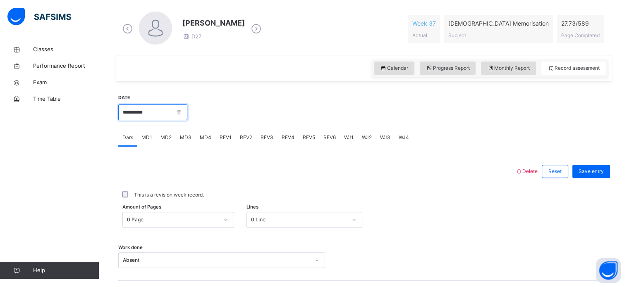
click at [174, 114] on input "**********" at bounding box center [152, 113] width 69 height 16
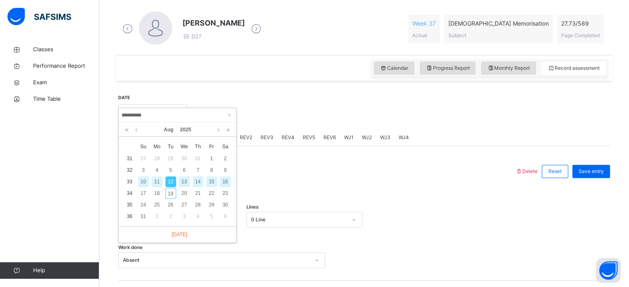
click at [158, 182] on div "11" at bounding box center [157, 182] width 11 height 11
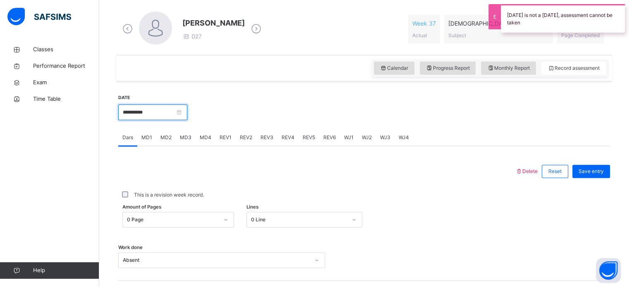
click at [168, 113] on input "**********" at bounding box center [152, 113] width 69 height 16
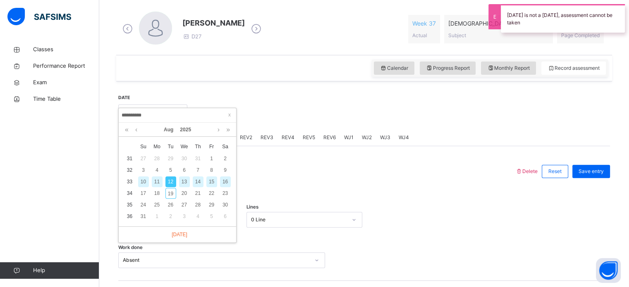
click at [142, 181] on div "10" at bounding box center [143, 182] width 11 height 11
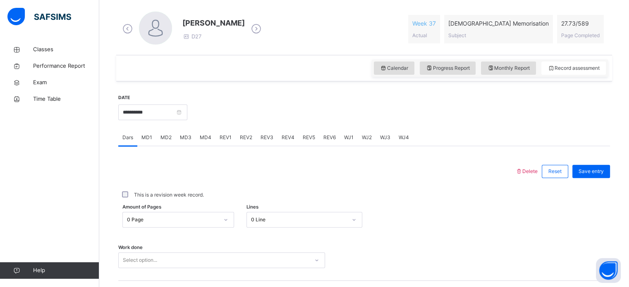
click at [244, 272] on div "Work done Select option..." at bounding box center [364, 256] width 492 height 49
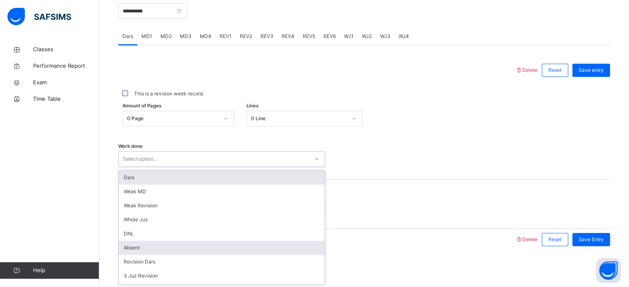
click at [146, 249] on div "Absent" at bounding box center [222, 248] width 206 height 14
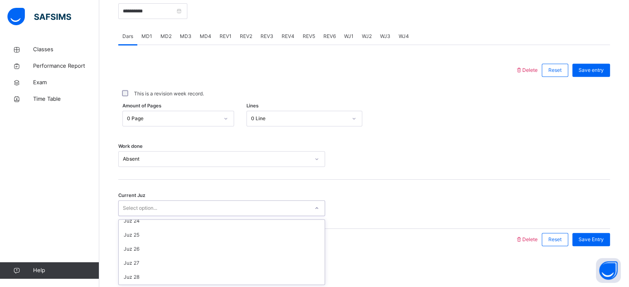
scroll to position [357, 0]
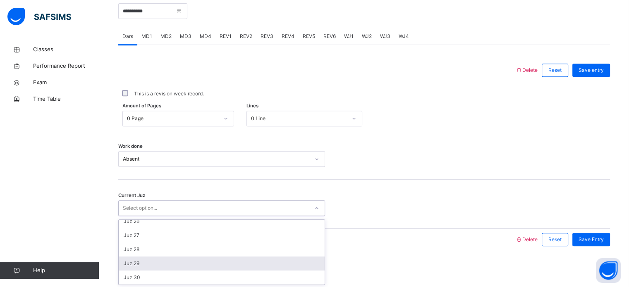
click at [227, 259] on div "Juz 29" at bounding box center [222, 264] width 206 height 14
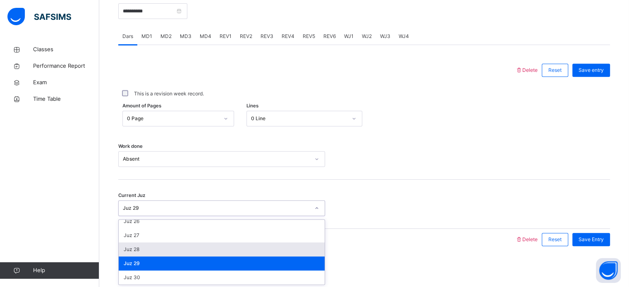
click at [146, 250] on div "Juz 28" at bounding box center [222, 250] width 206 height 14
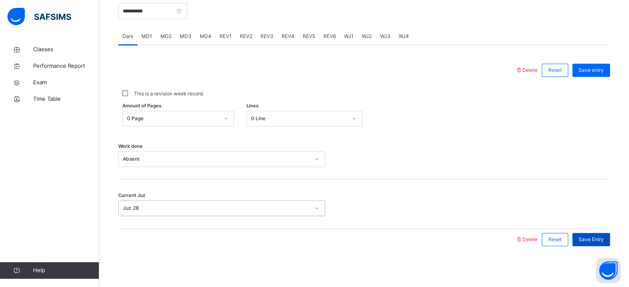
click at [598, 239] on span "Save Entry" at bounding box center [591, 239] width 25 height 7
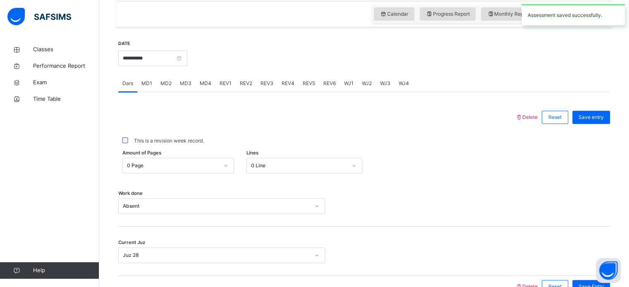
scroll to position [285, 0]
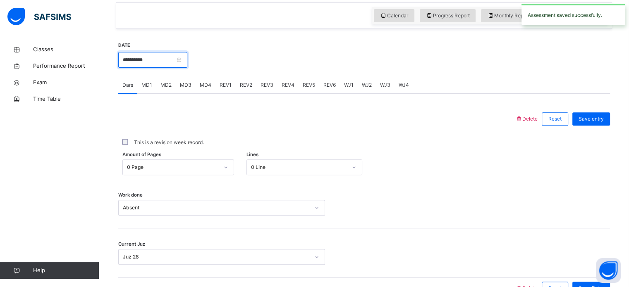
click at [173, 57] on input "**********" at bounding box center [152, 60] width 69 height 16
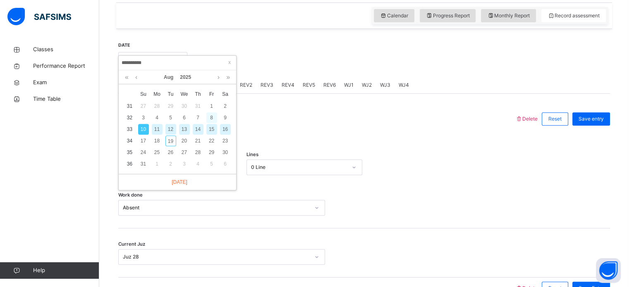
click at [215, 114] on div "8" at bounding box center [211, 118] width 11 height 11
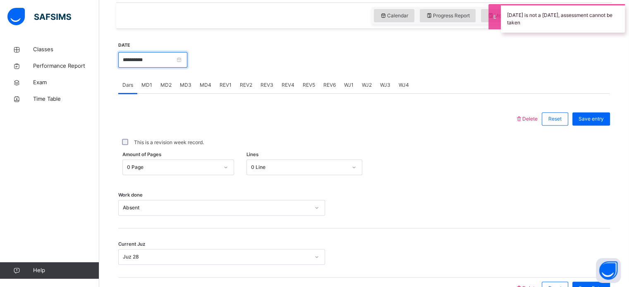
click at [187, 57] on input "**********" at bounding box center [152, 60] width 69 height 16
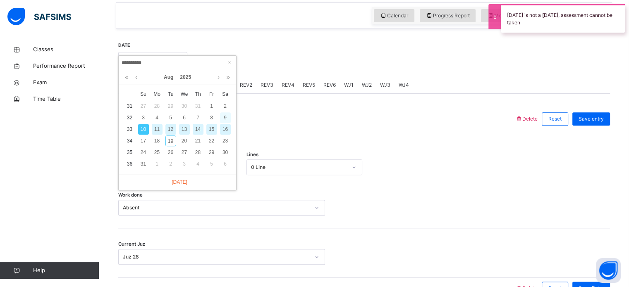
click at [225, 117] on div "9" at bounding box center [225, 118] width 11 height 11
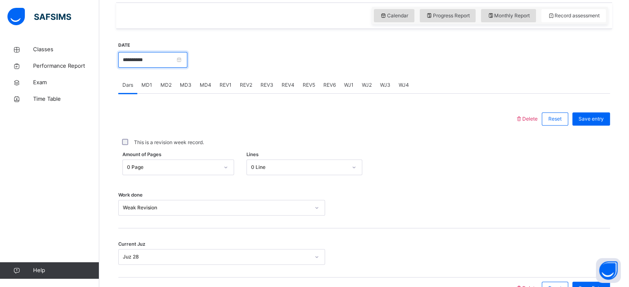
click at [174, 65] on input "**********" at bounding box center [152, 60] width 69 height 16
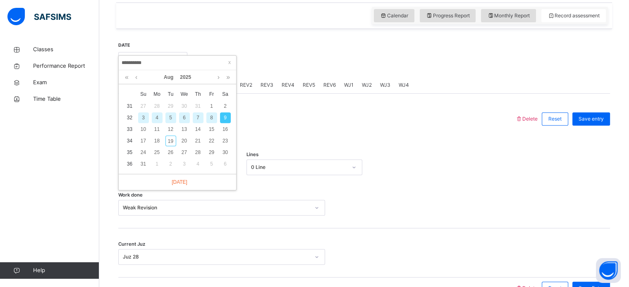
click at [198, 117] on div "7" at bounding box center [198, 118] width 11 height 11
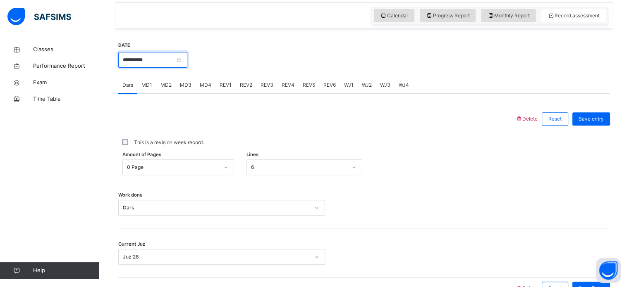
click at [175, 55] on input "**********" at bounding box center [152, 60] width 69 height 16
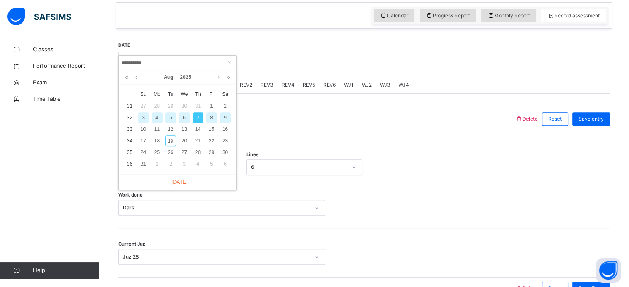
click at [172, 116] on div "5" at bounding box center [170, 118] width 11 height 11
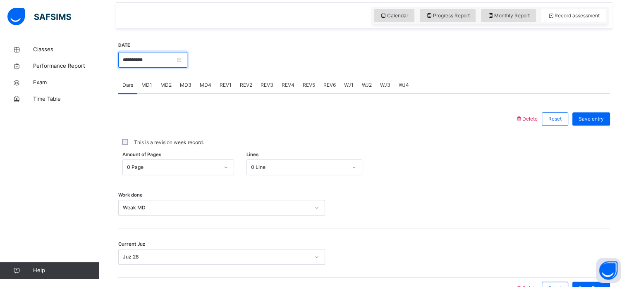
click at [177, 58] on input "**********" at bounding box center [152, 60] width 69 height 16
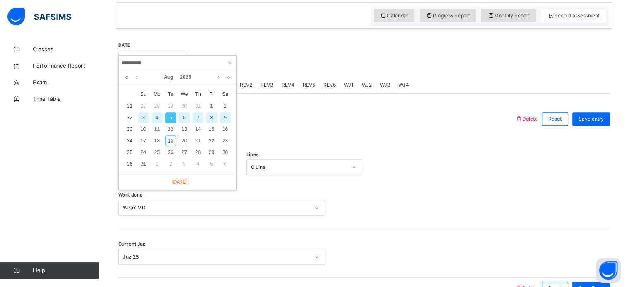
click at [144, 121] on div "3" at bounding box center [143, 118] width 11 height 11
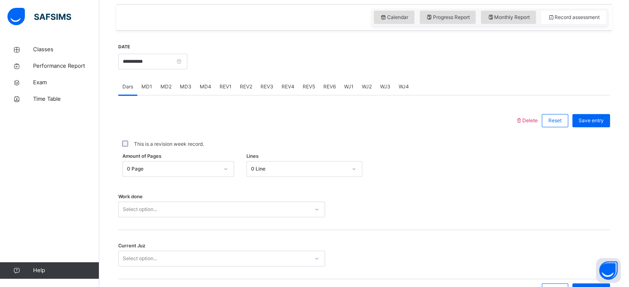
scroll to position [271, 0]
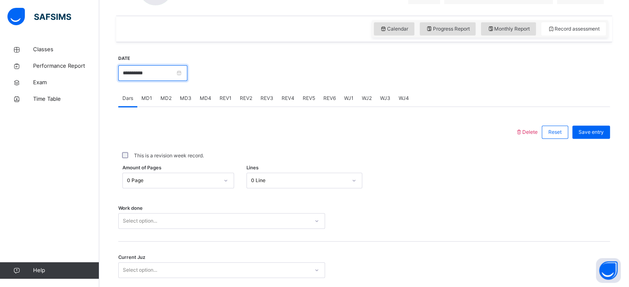
click at [165, 66] on input "**********" at bounding box center [152, 73] width 69 height 16
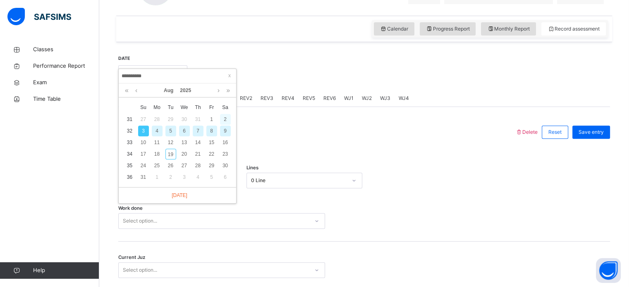
click at [225, 119] on div "2" at bounding box center [225, 119] width 11 height 11
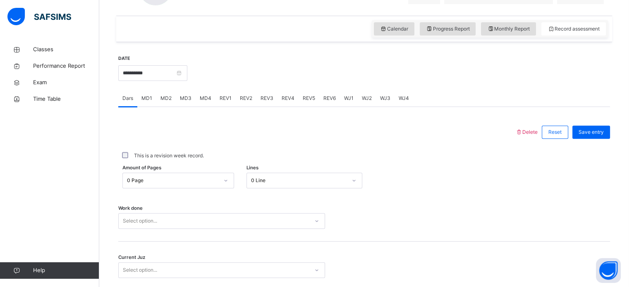
scroll to position [333, 0]
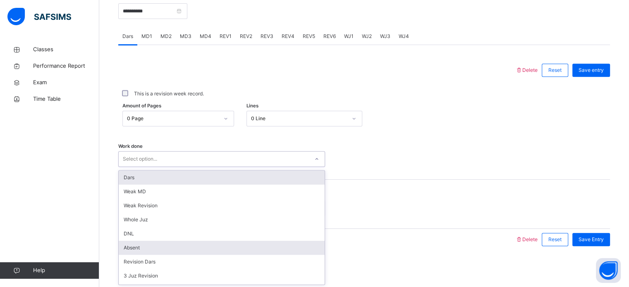
click at [153, 250] on div "Absent" at bounding box center [222, 248] width 206 height 14
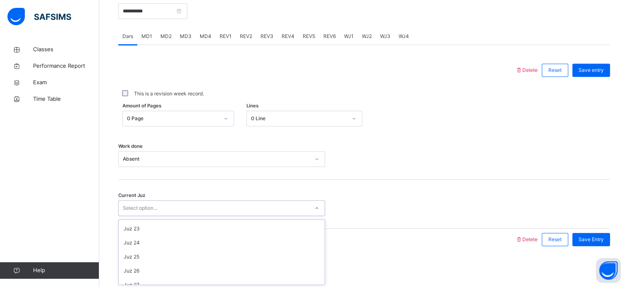
scroll to position [357, 0]
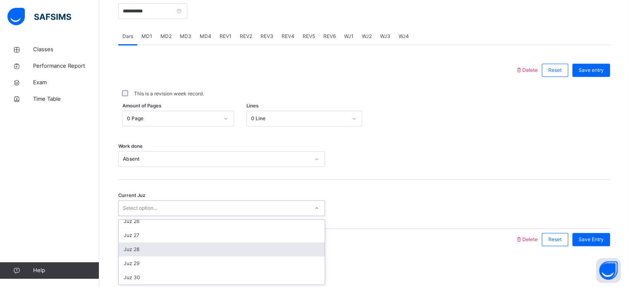
click at [148, 249] on div "Juz 28" at bounding box center [222, 250] width 206 height 14
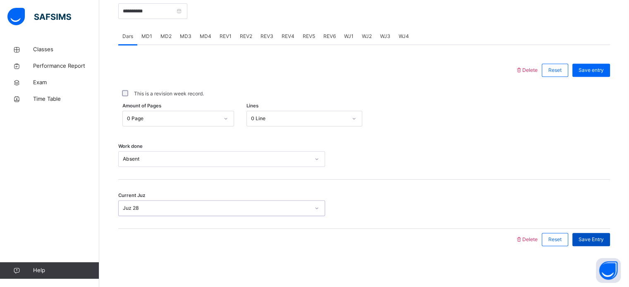
click at [594, 239] on span "Save Entry" at bounding box center [591, 239] width 25 height 7
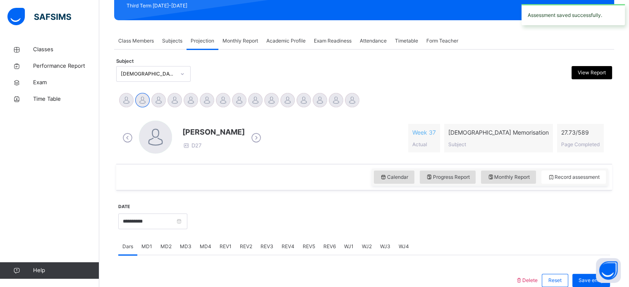
scroll to position [114, 0]
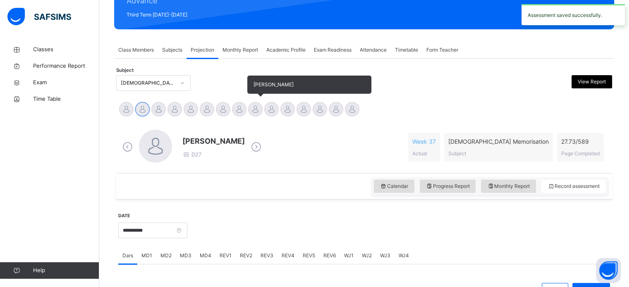
click at [259, 114] on div at bounding box center [255, 109] width 14 height 14
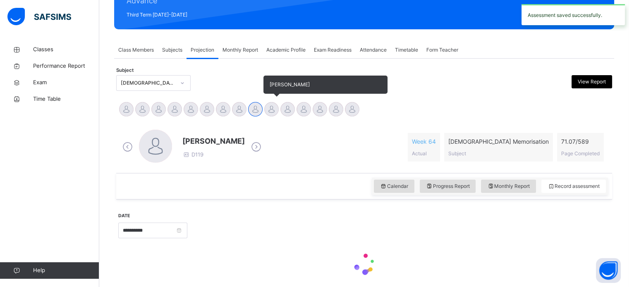
click at [271, 114] on div at bounding box center [271, 109] width 14 height 14
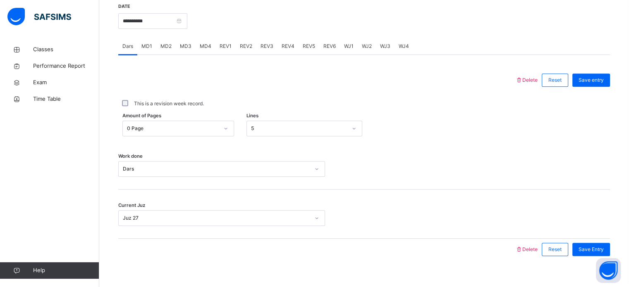
scroll to position [322, 0]
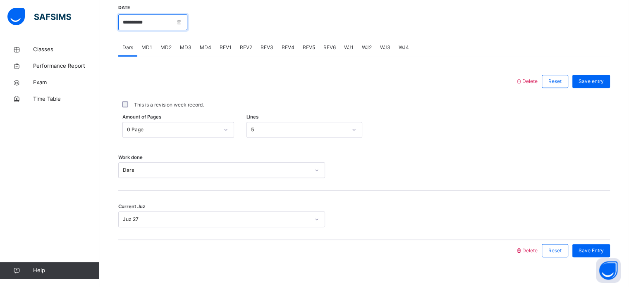
click at [160, 28] on input "**********" at bounding box center [152, 22] width 69 height 16
click at [162, 16] on input "**********" at bounding box center [152, 22] width 69 height 16
click at [171, 18] on input "**********" at bounding box center [152, 22] width 69 height 16
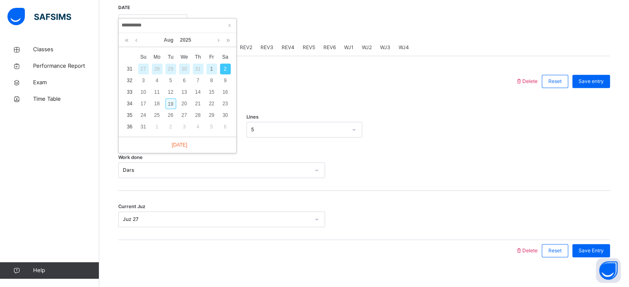
click at [170, 103] on div "19" at bounding box center [170, 103] width 11 height 11
type input "**********"
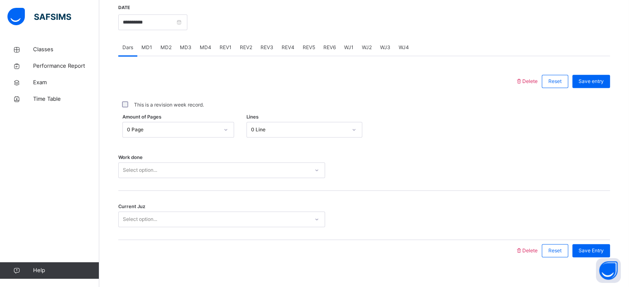
scroll to position [333, 0]
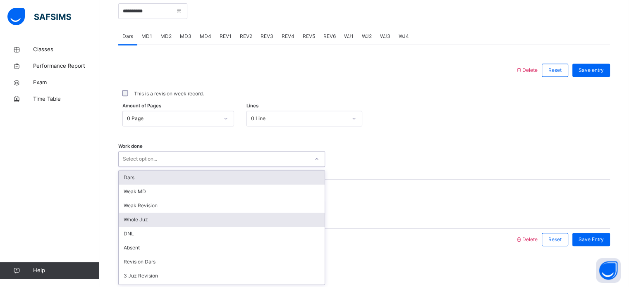
click at [146, 224] on div "Whole Juz" at bounding box center [222, 220] width 206 height 14
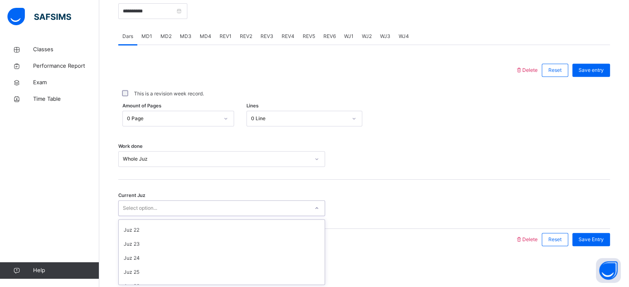
scroll to position [357, 0]
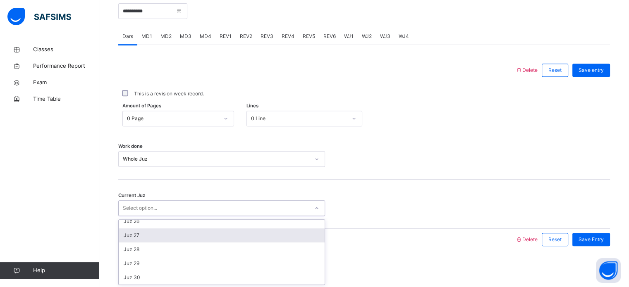
click at [134, 235] on div "Juz 27" at bounding box center [222, 236] width 206 height 14
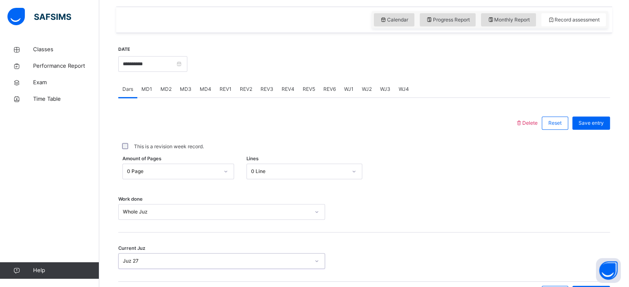
scroll to position [294, 0]
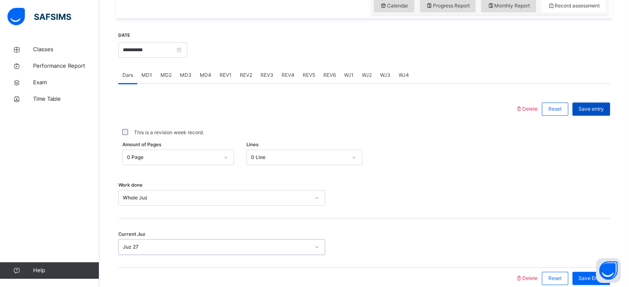
click at [610, 109] on div "Save entry" at bounding box center [591, 109] width 38 height 13
